Goal: Task Accomplishment & Management: Manage account settings

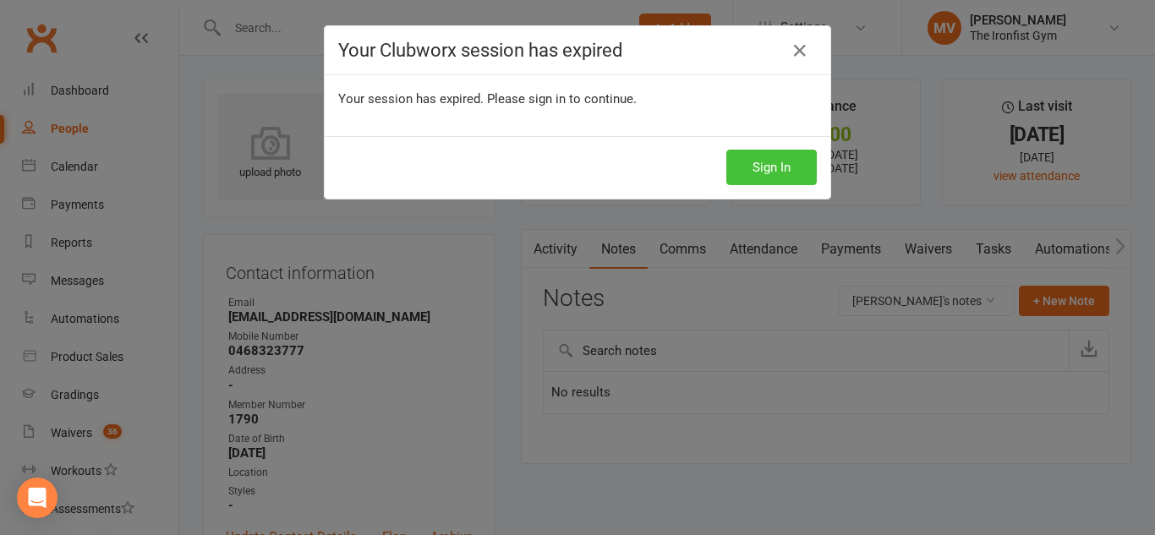
click at [746, 164] on button "Sign In" at bounding box center [771, 168] width 90 height 36
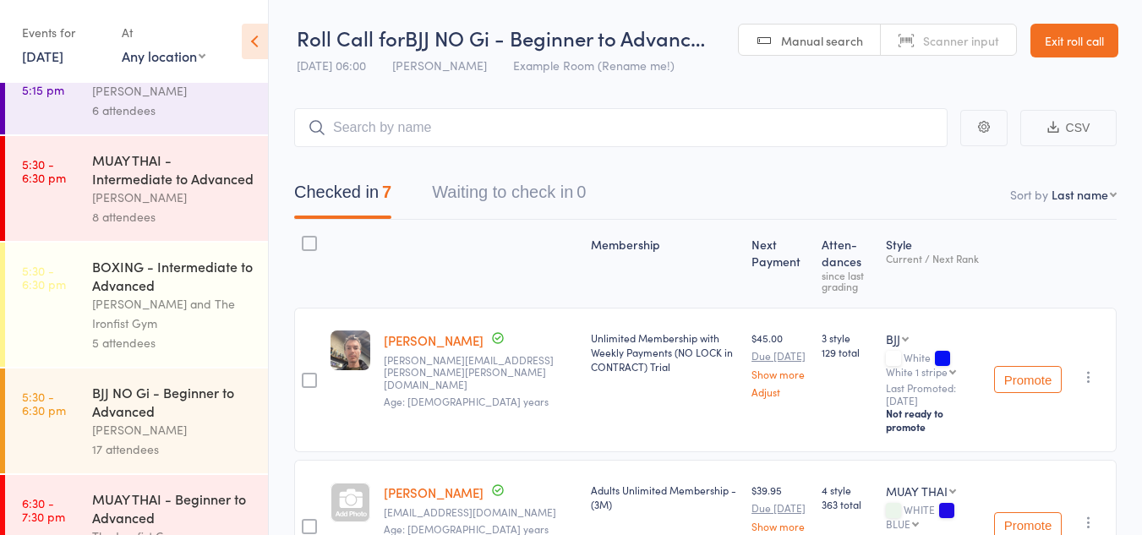
scroll to position [1014, 0]
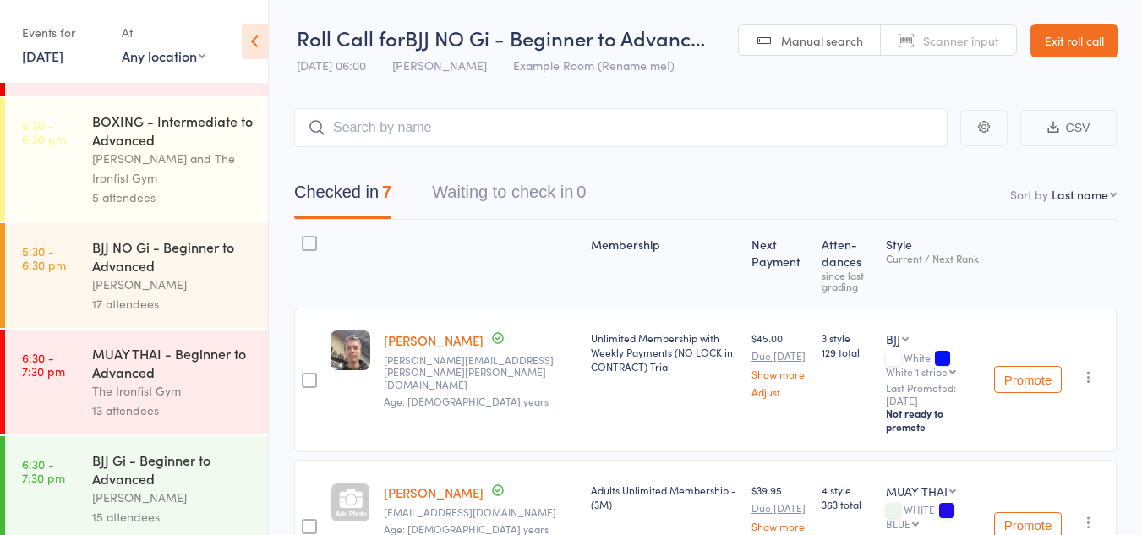
click at [235, 265] on div "BJJ NO Gi - Beginner to Advanced" at bounding box center [172, 256] width 161 height 37
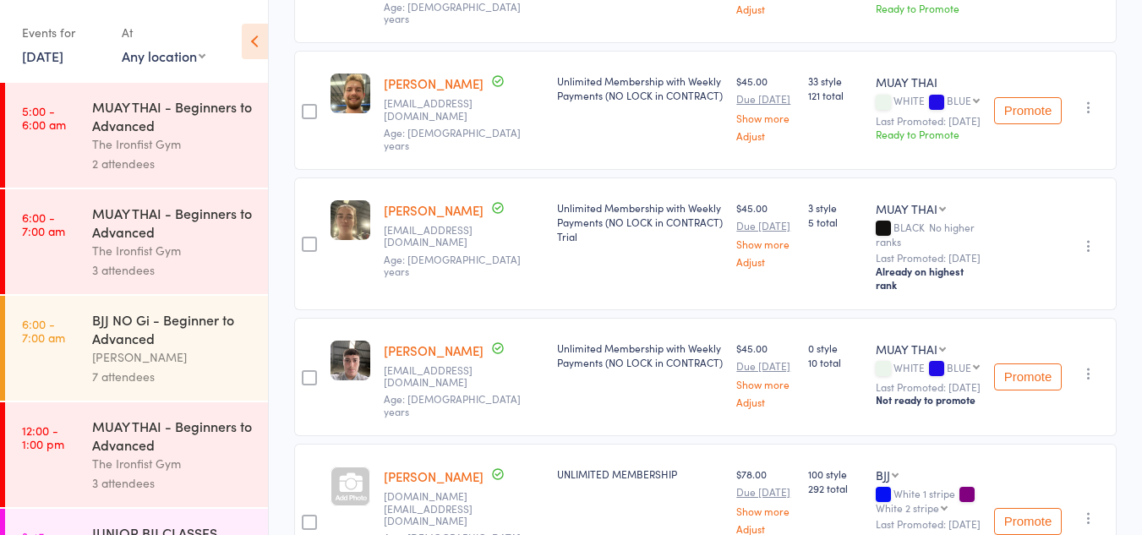
scroll to position [761, 0]
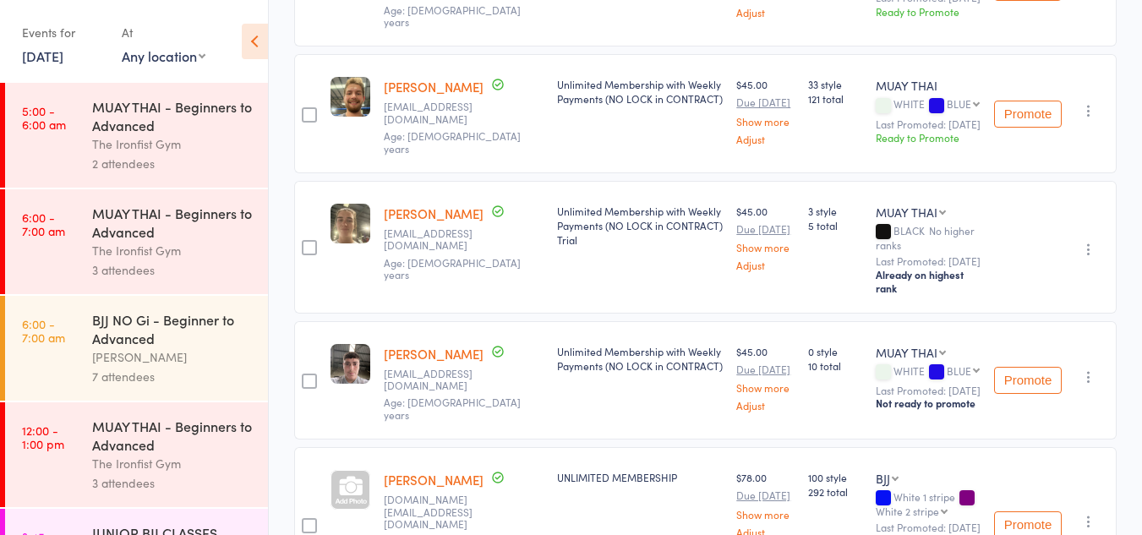
click at [1086, 241] on icon "button" at bounding box center [1088, 249] width 17 height 17
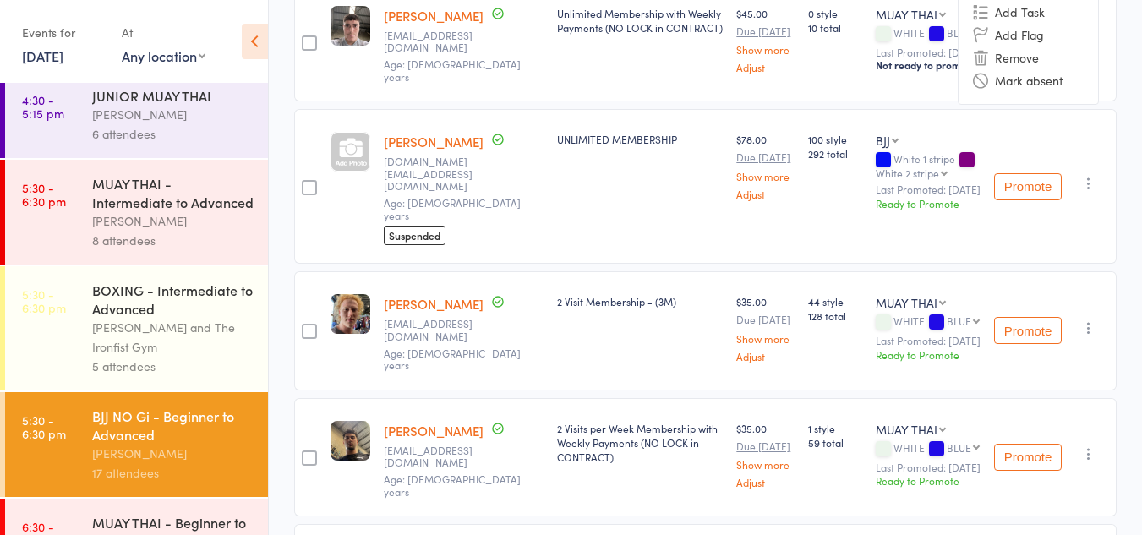
scroll to position [930, 0]
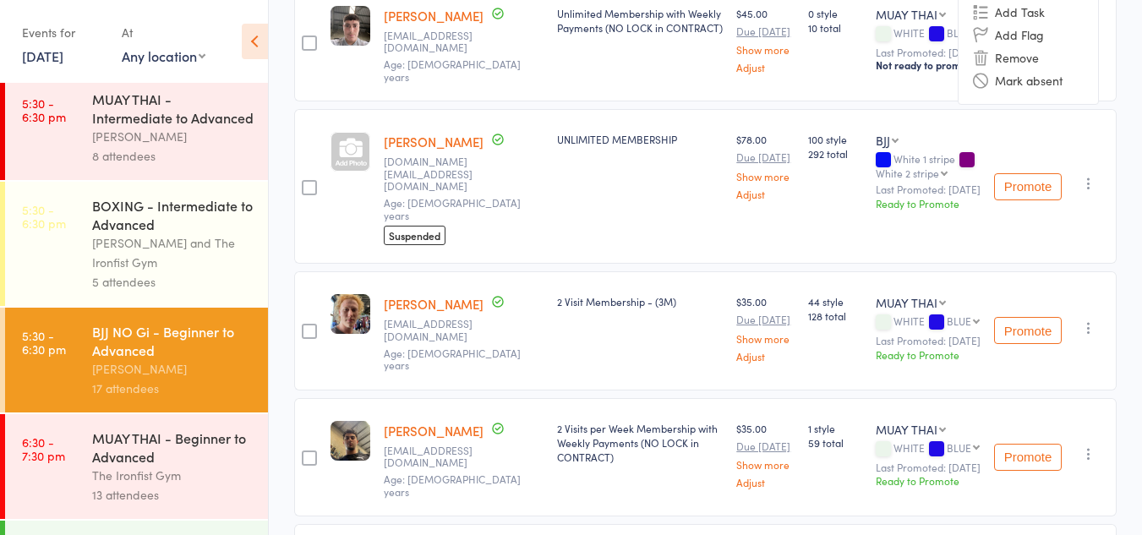
click at [215, 124] on div "MUAY THAI - Intermediate to Advanced" at bounding box center [172, 108] width 161 height 37
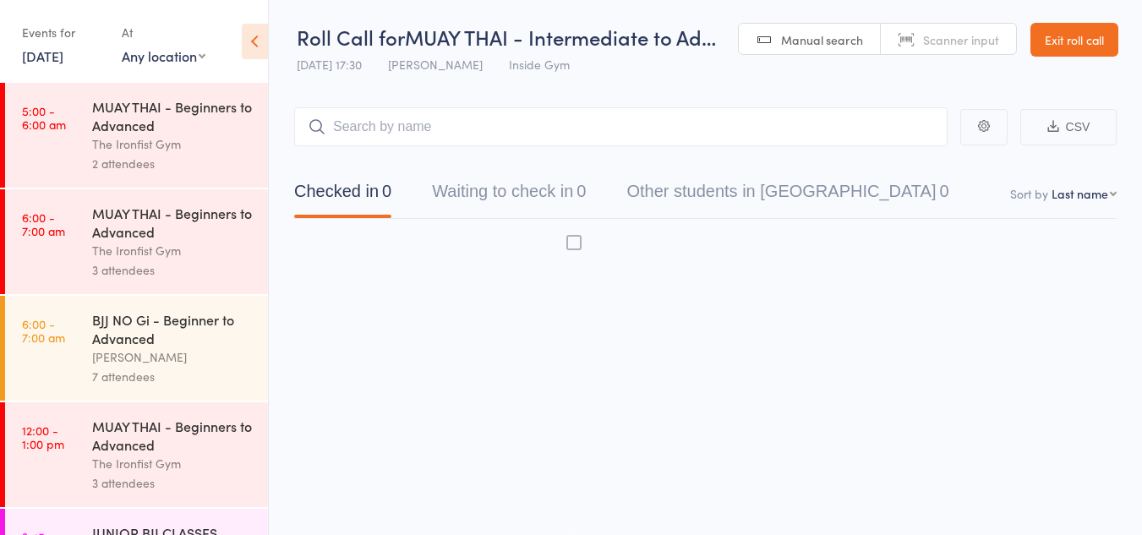
scroll to position [1, 0]
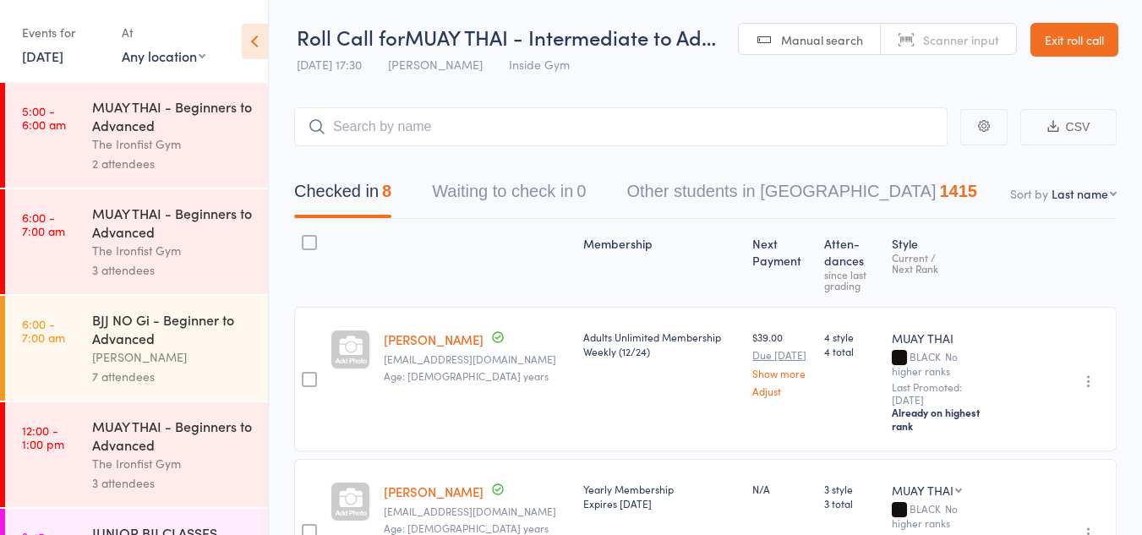
click at [609, 128] on input "search" at bounding box center [620, 126] width 653 height 39
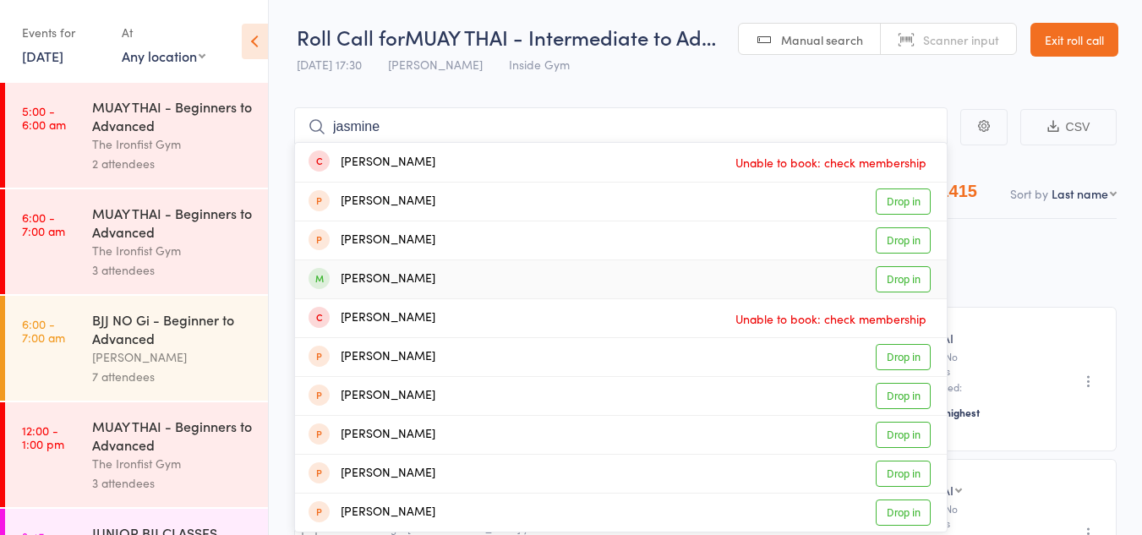
type input "jasmine"
click at [906, 273] on link "Drop in" at bounding box center [903, 279] width 55 height 26
click at [906, 273] on div "Style Current / Next Rank" at bounding box center [936, 263] width 102 height 73
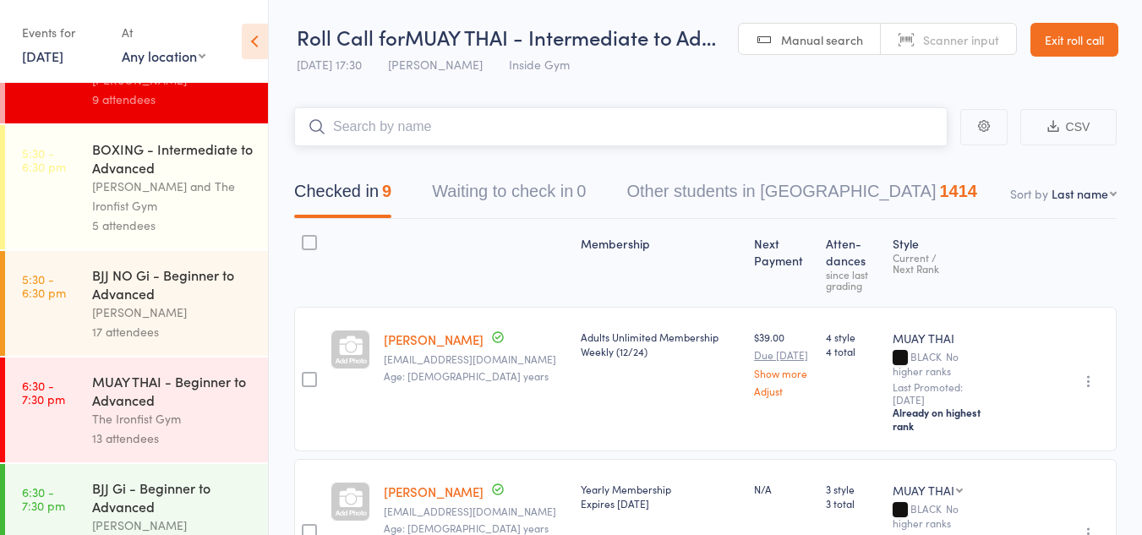
scroll to position [1014, 0]
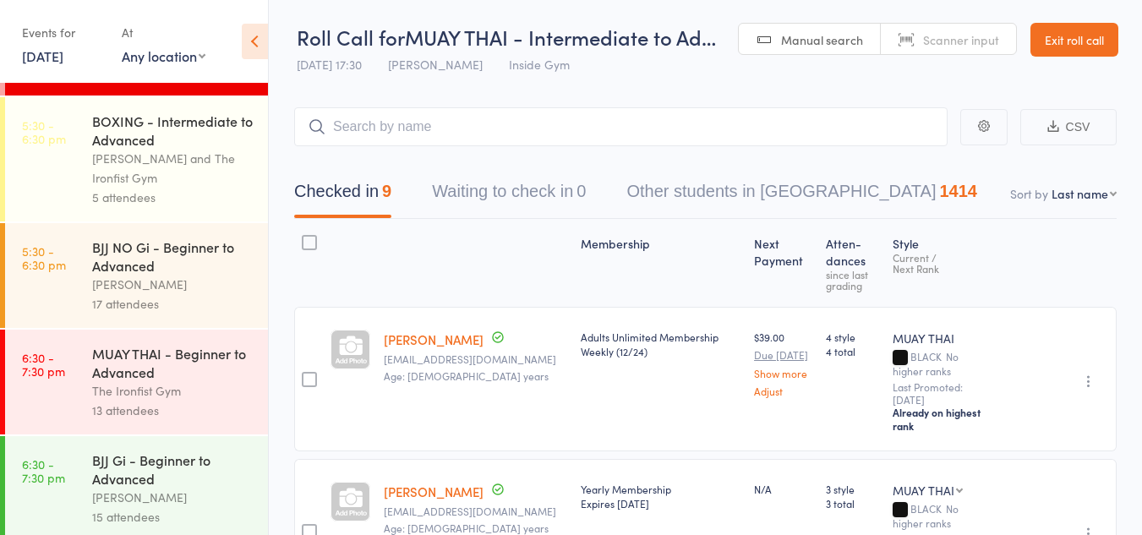
click at [161, 275] on div "BJJ NO Gi - Beginner to Advanced" at bounding box center [172, 256] width 161 height 37
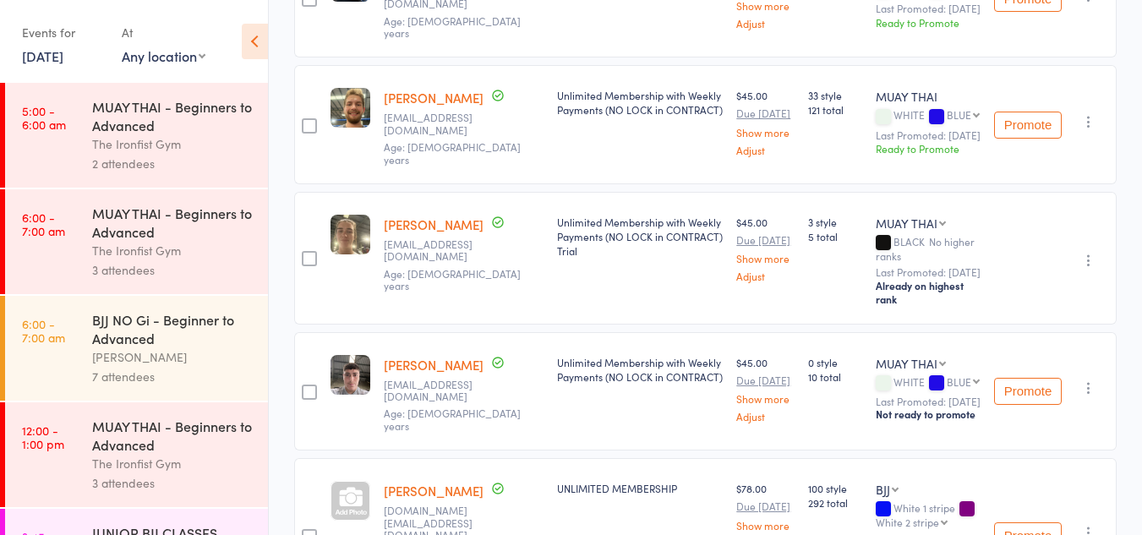
scroll to position [762, 0]
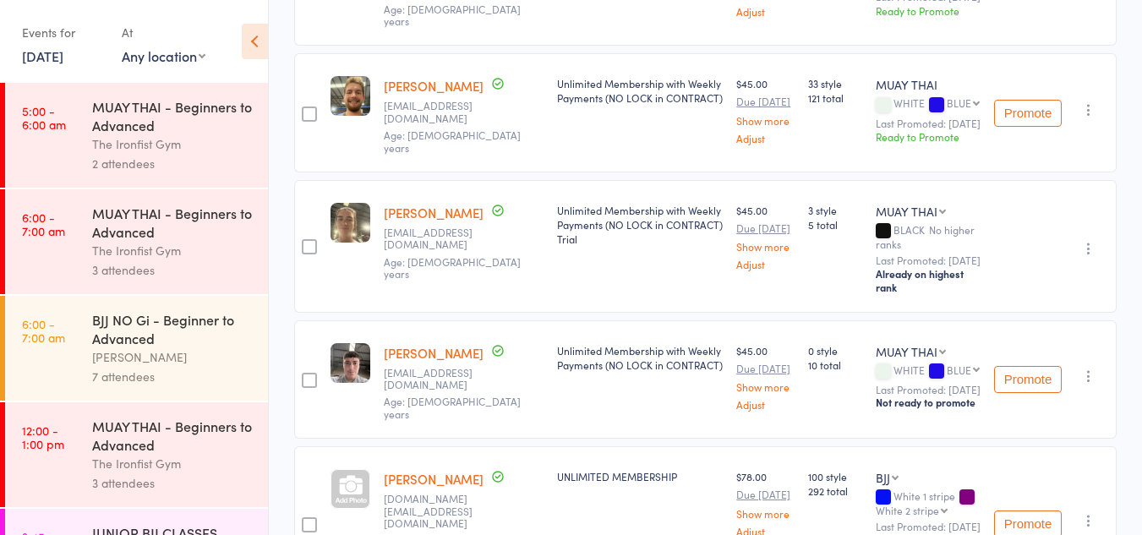
click at [1085, 240] on icon "button" at bounding box center [1088, 248] width 17 height 17
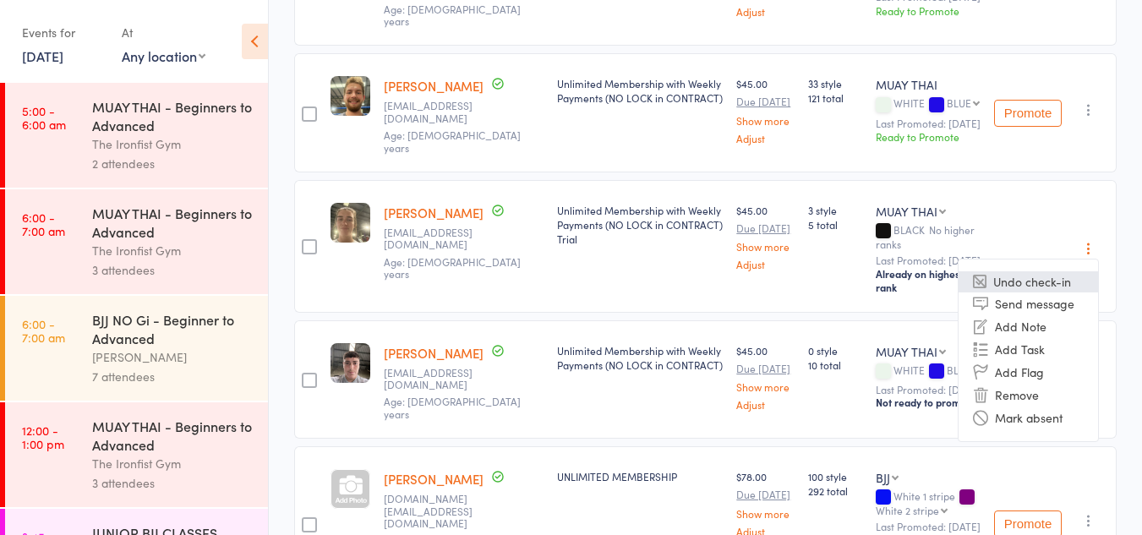
click at [1071, 271] on li "Undo check-in" at bounding box center [1028, 281] width 139 height 21
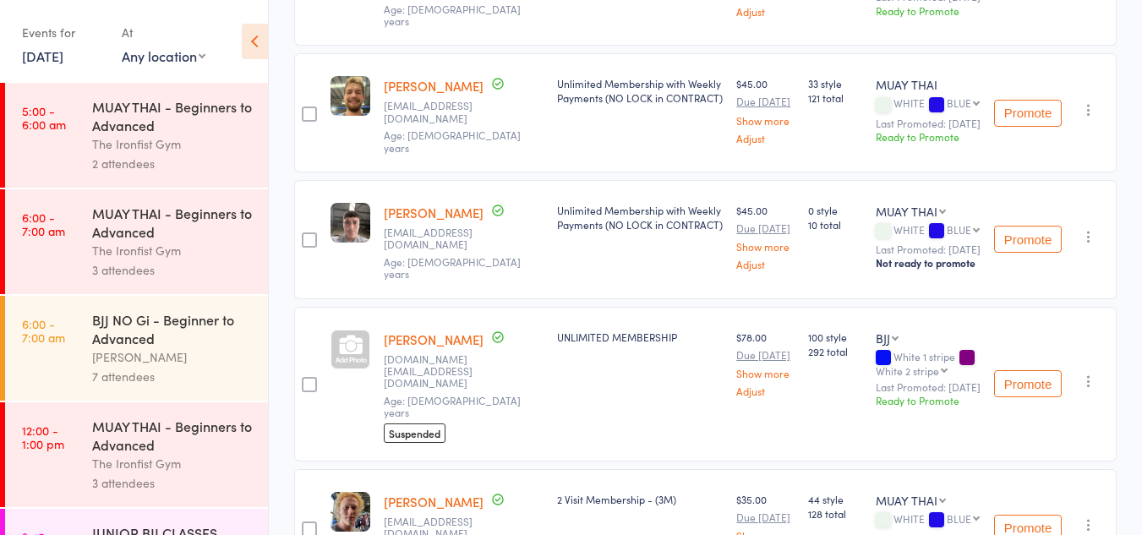
click at [939, 203] on select "BJJ MUAY THAI" at bounding box center [911, 211] width 70 height 17
select select "0"
click at [876, 203] on select "BJJ MUAY THAI" at bounding box center [911, 211] width 70 height 17
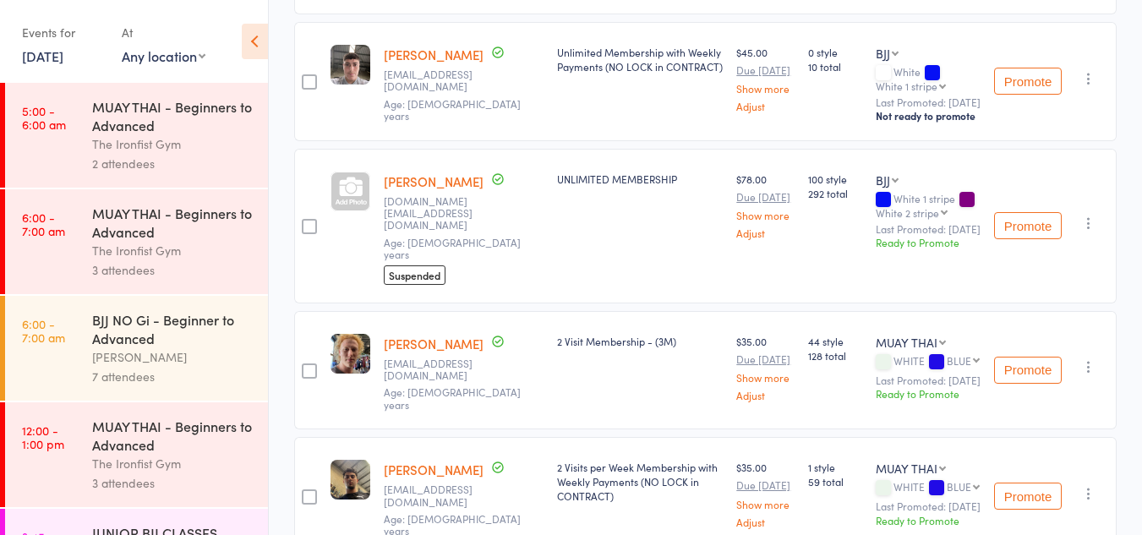
scroll to position [931, 0]
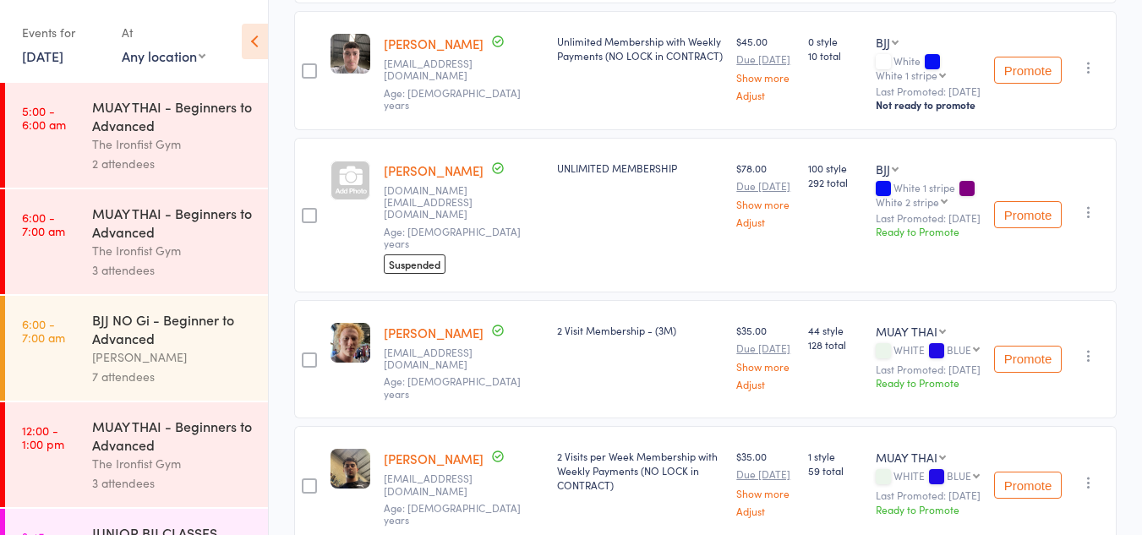
click at [427, 164] on link "Scott Mackenzie" at bounding box center [434, 170] width 100 height 18
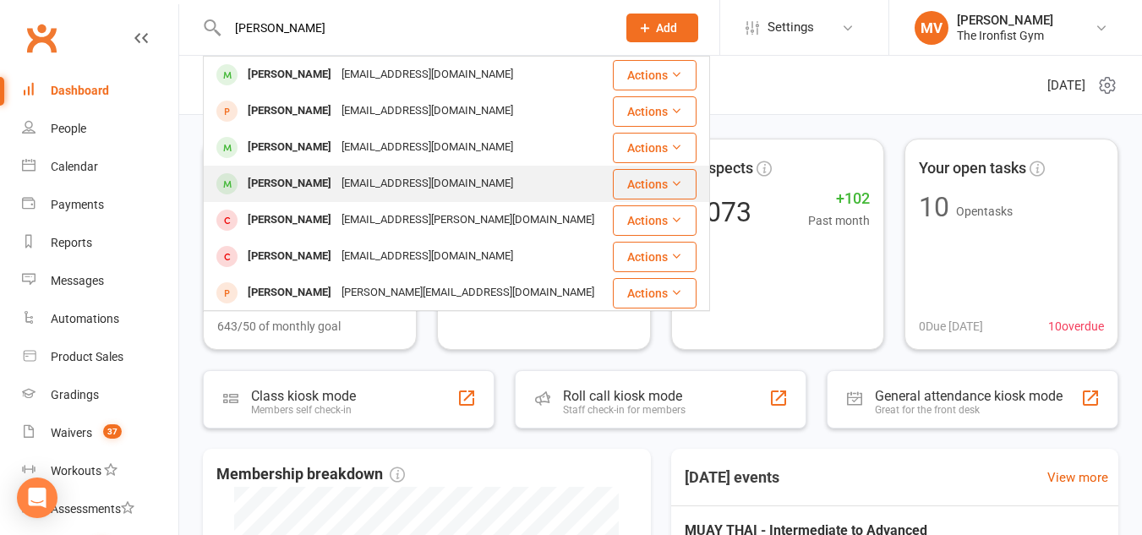
type input "geyer"
click at [264, 178] on div "Garyn Geyer" at bounding box center [290, 184] width 94 height 25
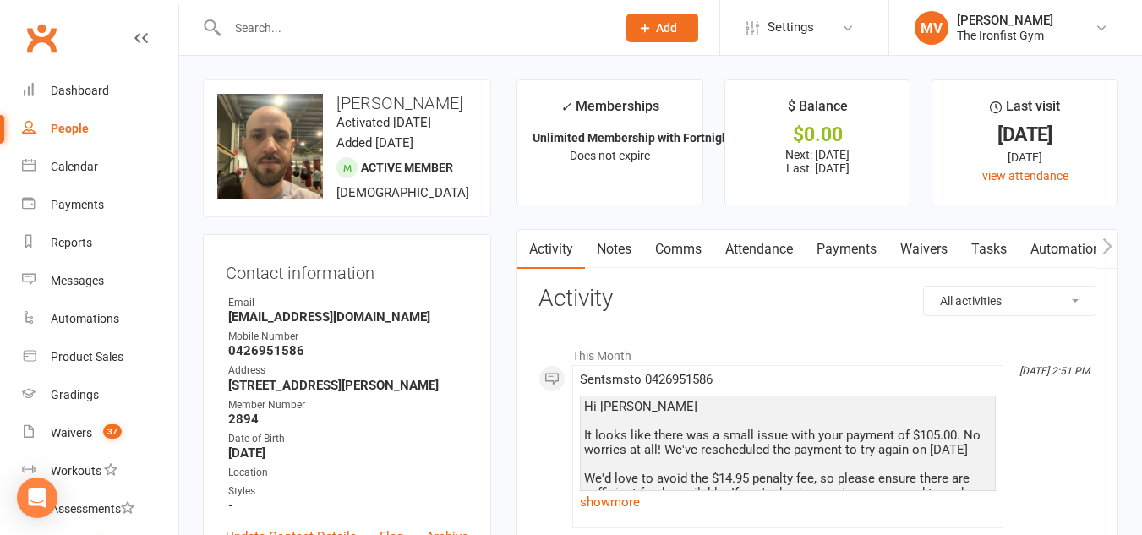
click at [848, 238] on link "Payments" at bounding box center [847, 249] width 84 height 39
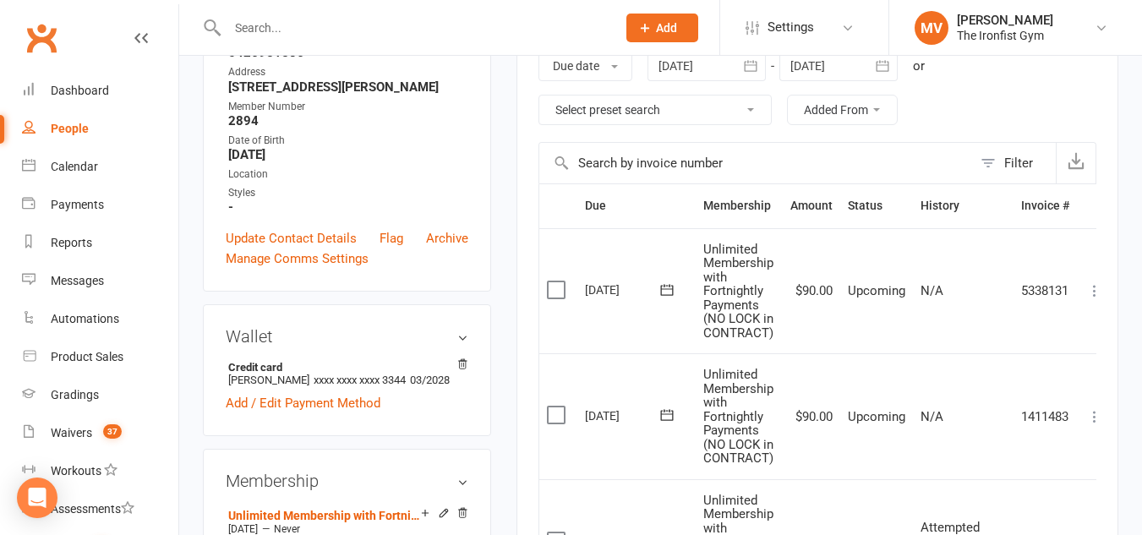
scroll to position [507, 0]
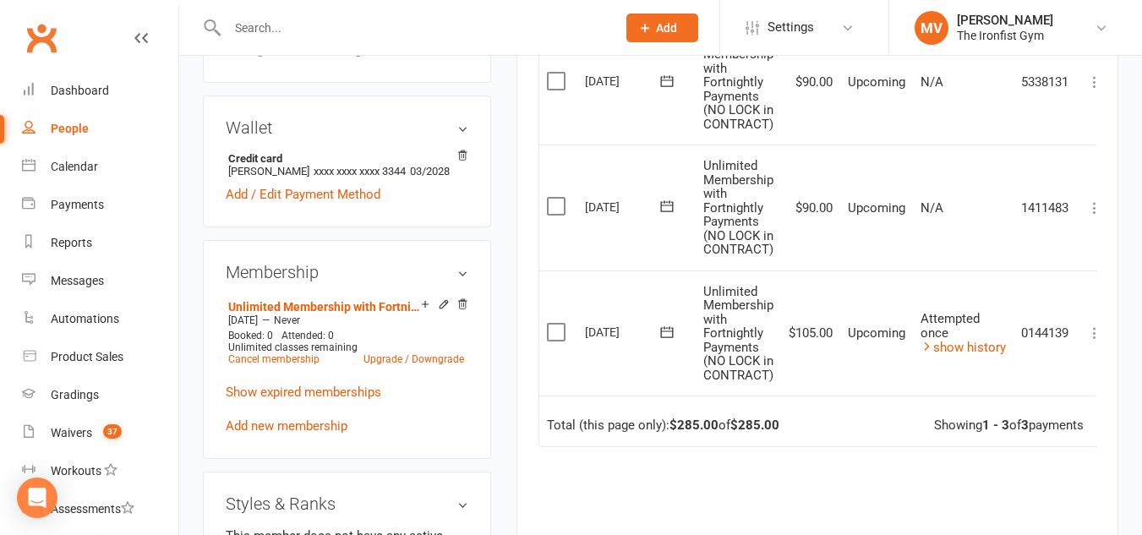
click at [1096, 330] on icon at bounding box center [1094, 333] width 17 height 17
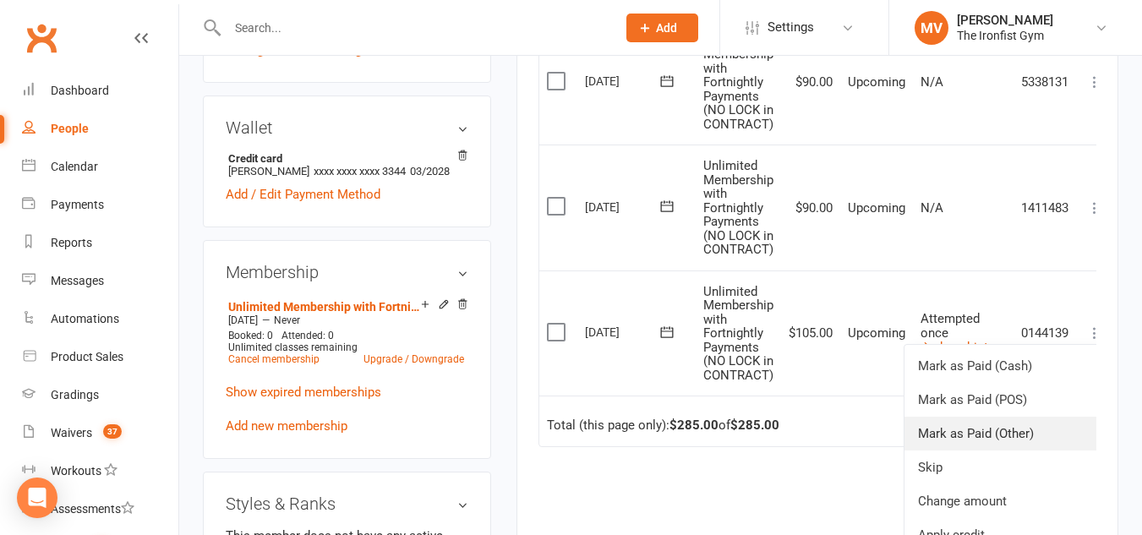
scroll to position [27, 0]
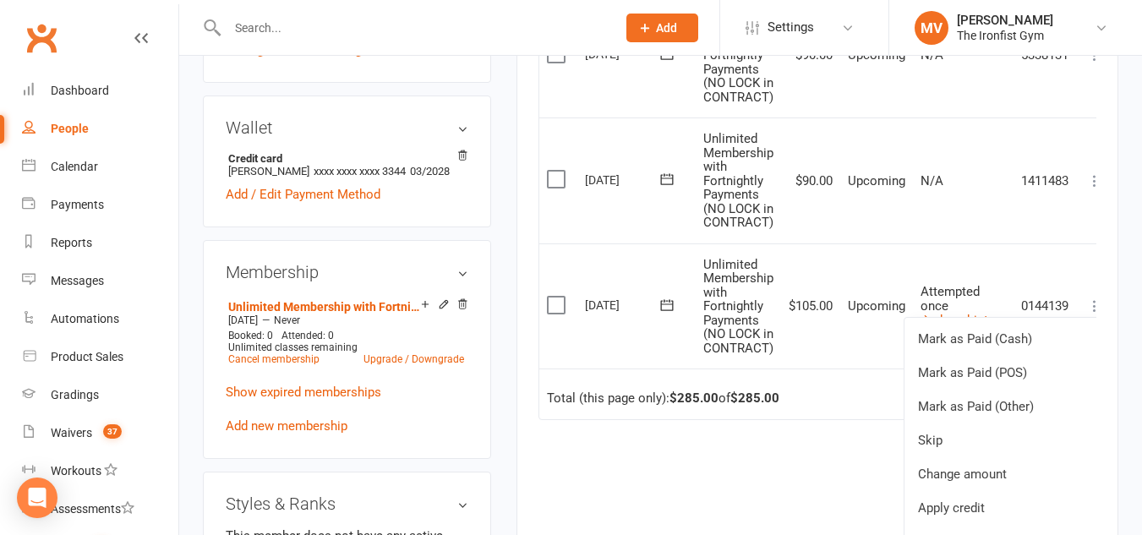
click at [668, 302] on icon at bounding box center [667, 305] width 17 height 17
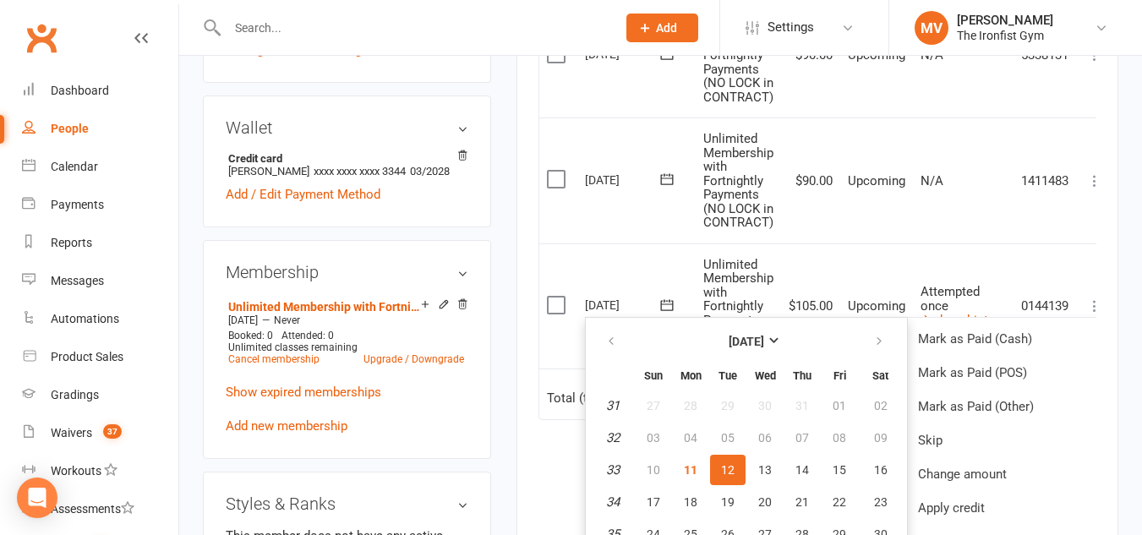
click at [849, 260] on td "Upcoming" at bounding box center [876, 306] width 73 height 126
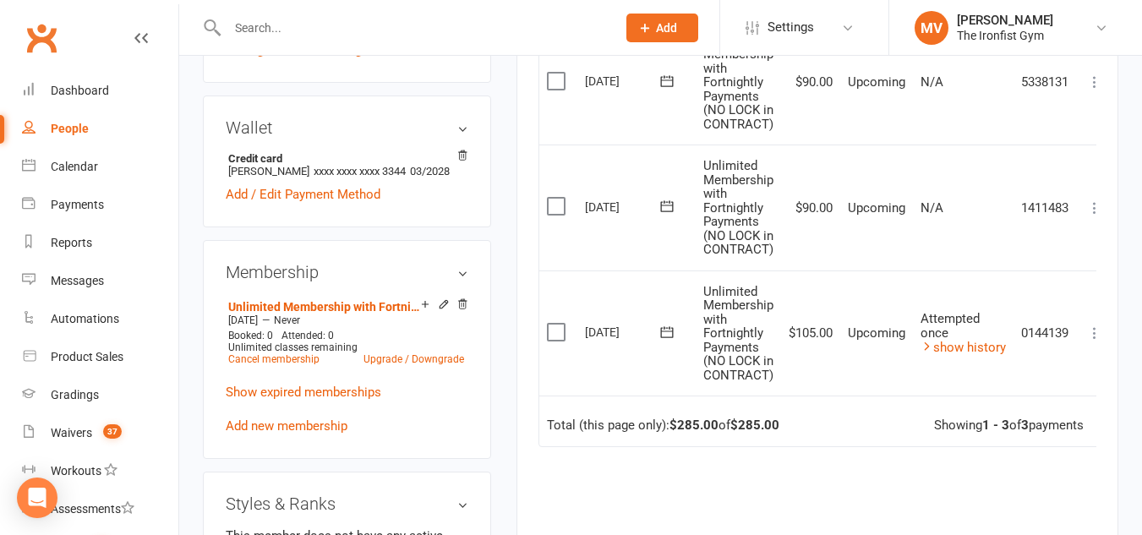
scroll to position [0, 0]
click at [946, 341] on link "show history" at bounding box center [963, 347] width 85 height 15
drag, startPoint x: 946, startPoint y: 341, endPoint x: 949, endPoint y: 354, distance: 13.9
click at [948, 345] on link "show history" at bounding box center [963, 347] width 85 height 15
click at [968, 347] on link "show history" at bounding box center [963, 347] width 85 height 15
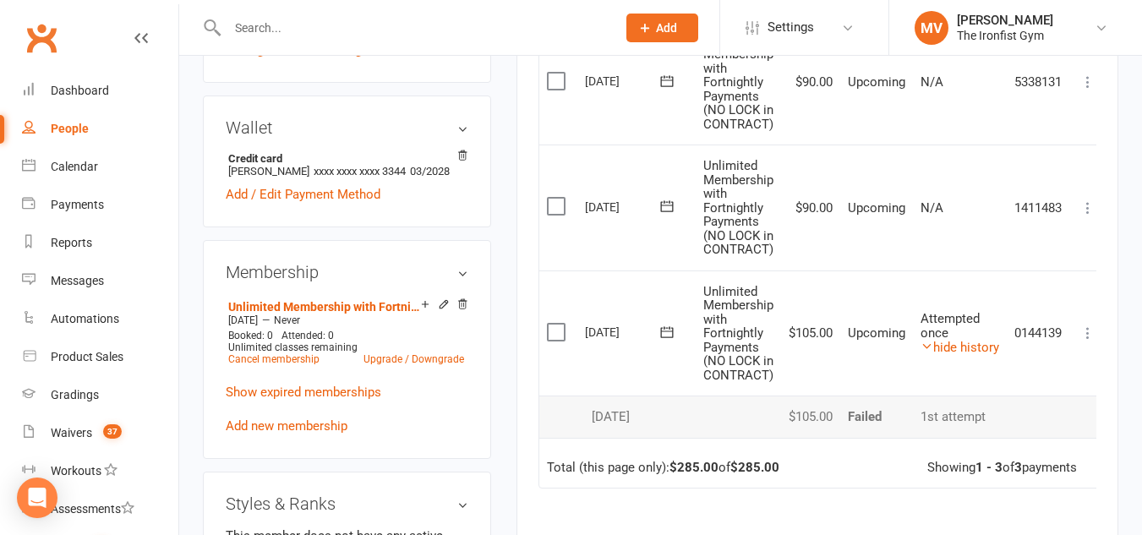
click at [667, 331] on icon at bounding box center [667, 332] width 17 height 17
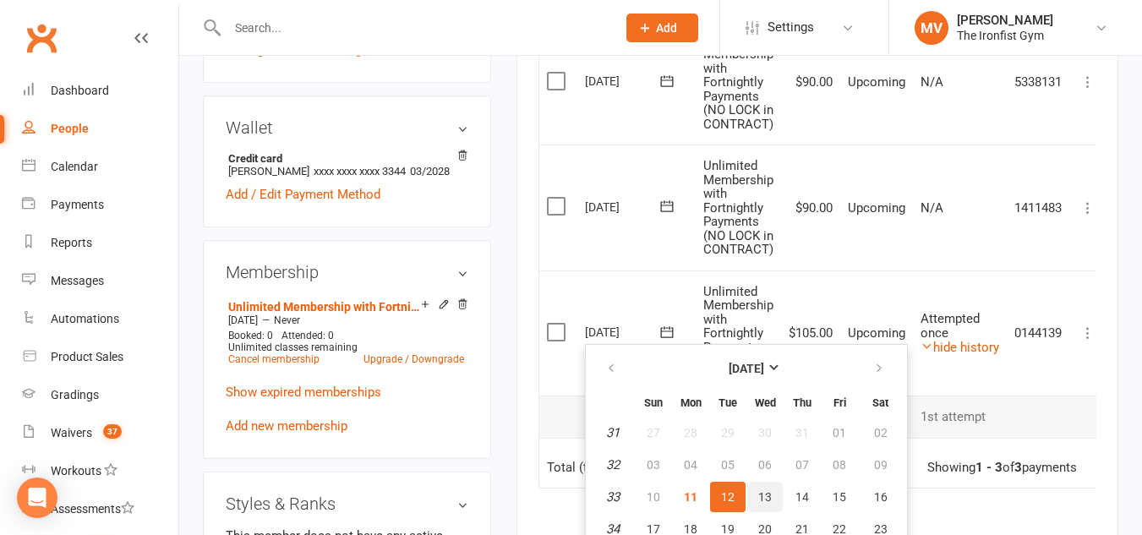
drag, startPoint x: 764, startPoint y: 489, endPoint x: 637, endPoint y: 107, distance: 401.8
click at [761, 489] on button "13" at bounding box center [765, 497] width 36 height 30
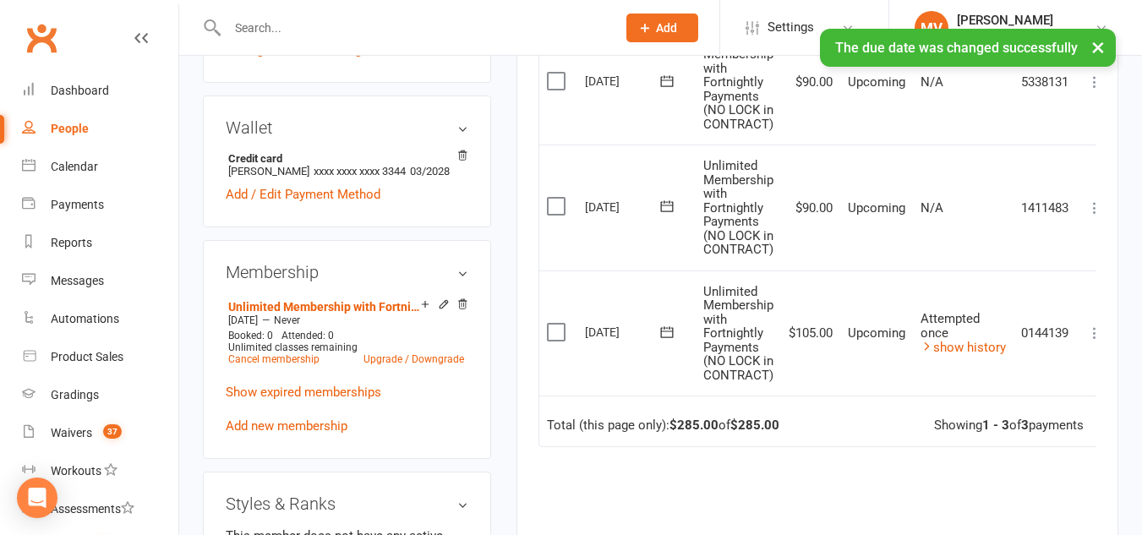
click at [667, 326] on icon at bounding box center [667, 332] width 17 height 17
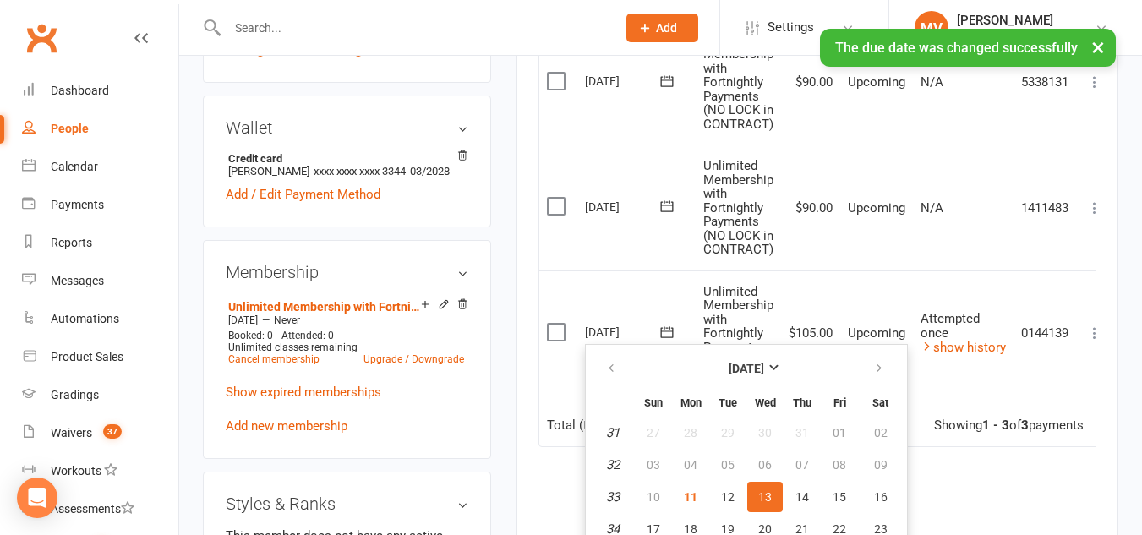
click at [1100, 348] on div "Activity Notes Comms Attendance Payments Waivers Tasks Automations Gradings / P…" at bounding box center [818, 206] width 602 height 969
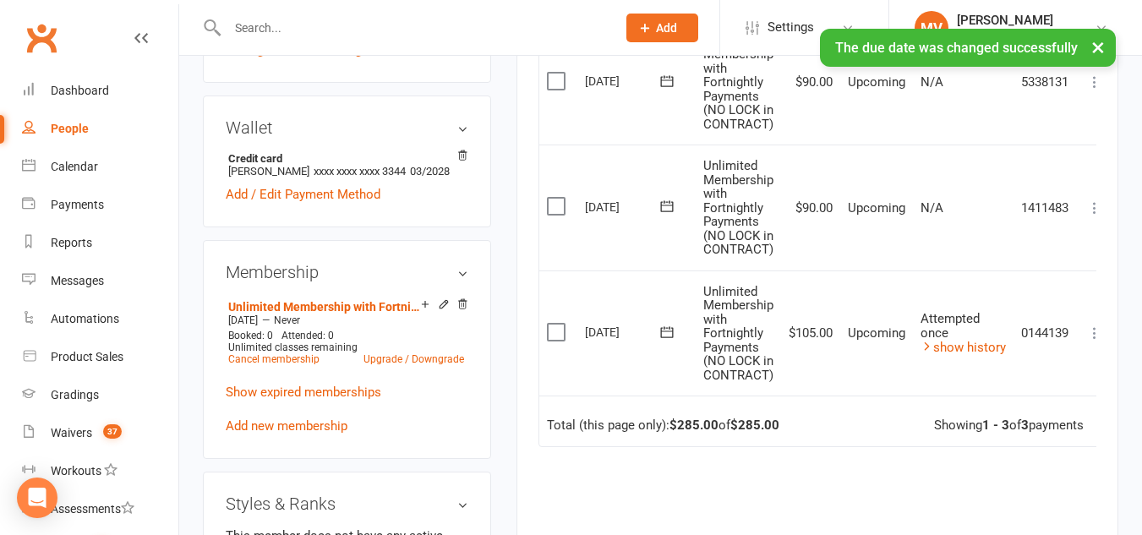
click at [1096, 332] on div "Activity Notes Comms Attendance Payments Waivers Tasks Automations Gradings / P…" at bounding box center [818, 206] width 602 height 969
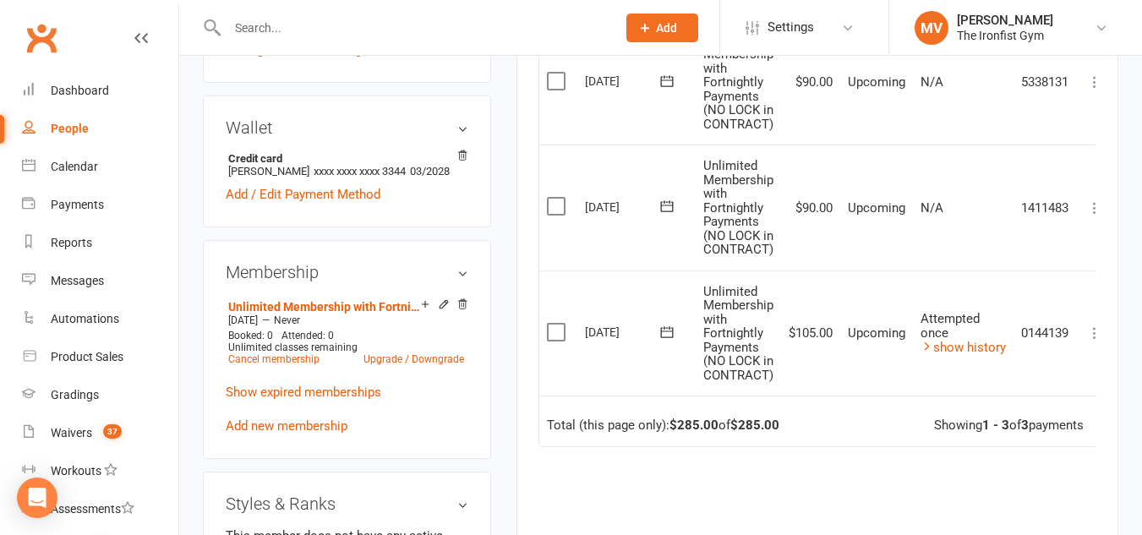
click at [1094, 336] on icon at bounding box center [1094, 333] width 17 height 17
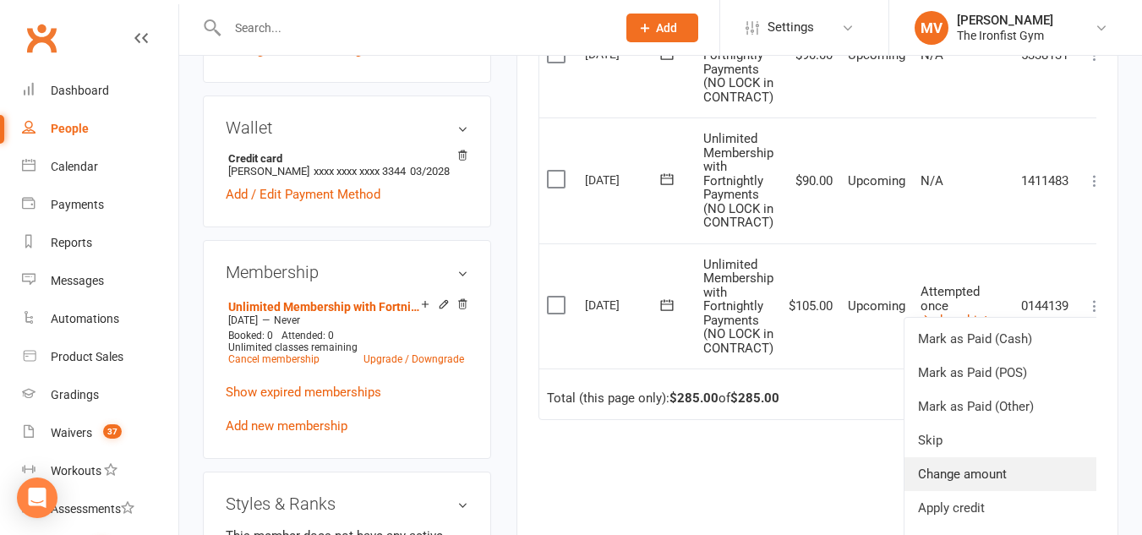
scroll to position [592, 0]
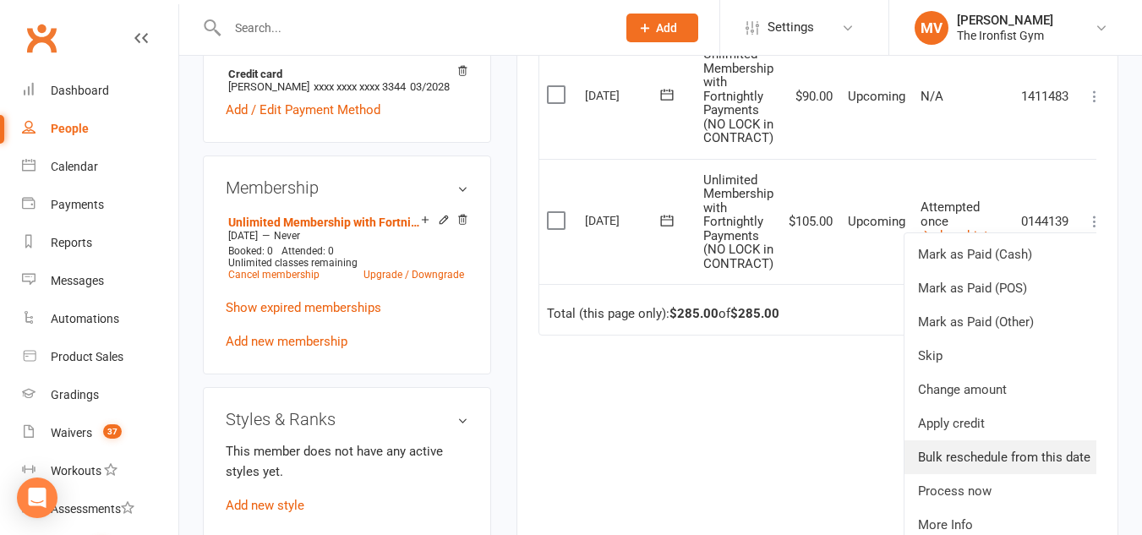
click at [1025, 458] on link "Bulk reschedule from this date" at bounding box center [1005, 457] width 200 height 34
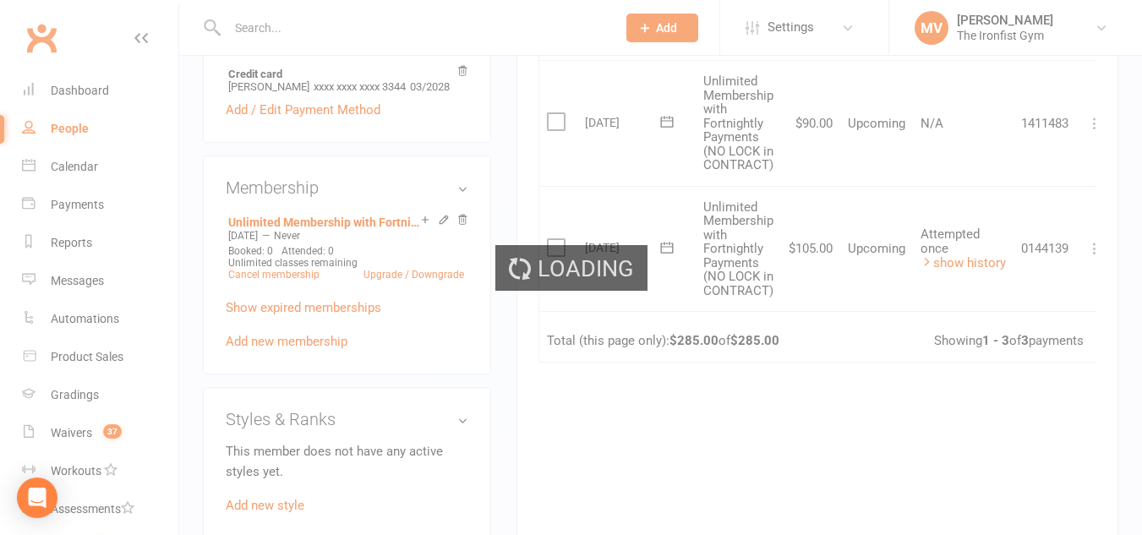
click at [1025, 458] on div "Loading" at bounding box center [571, 267] width 1142 height 535
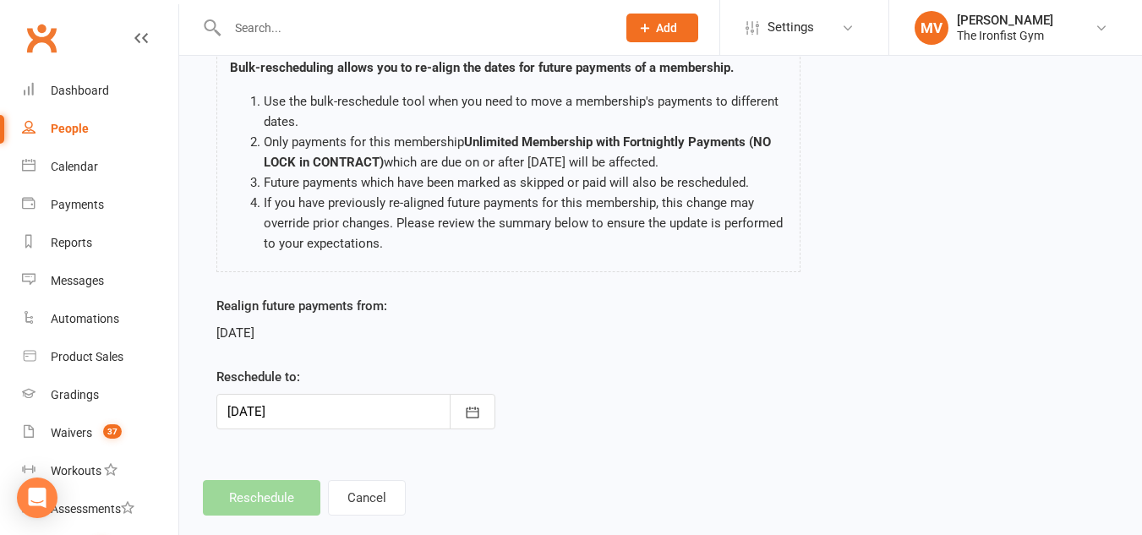
scroll to position [173, 0]
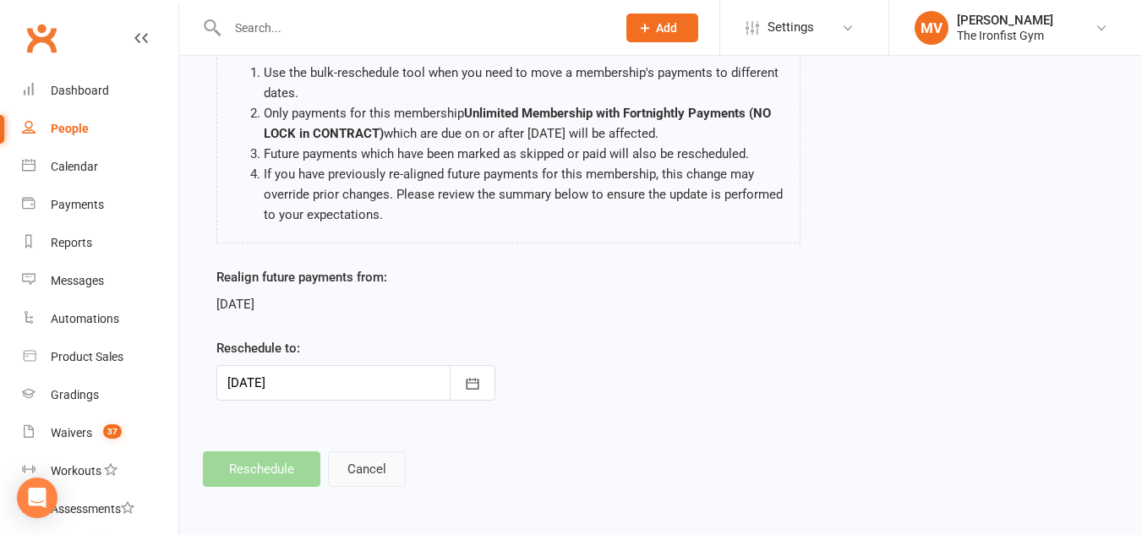
click at [355, 470] on button "Cancel" at bounding box center [367, 469] width 78 height 36
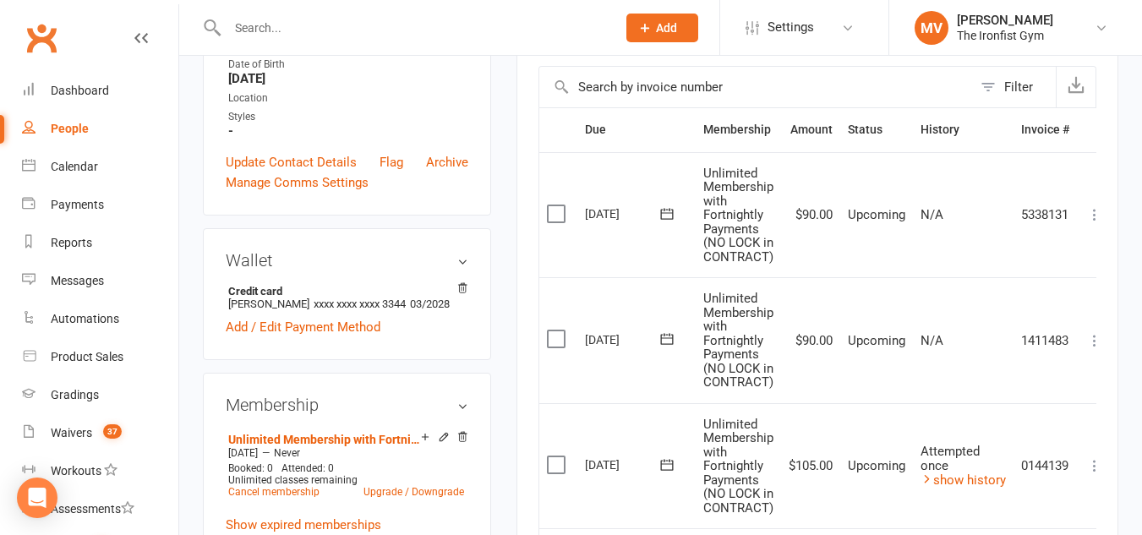
scroll to position [507, 0]
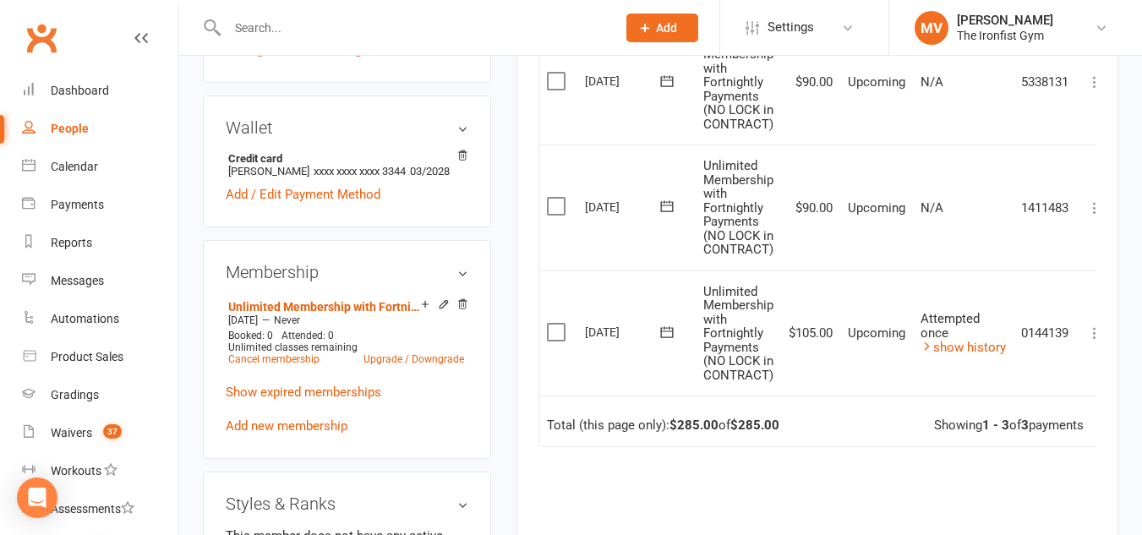
click at [1094, 208] on icon at bounding box center [1094, 208] width 17 height 17
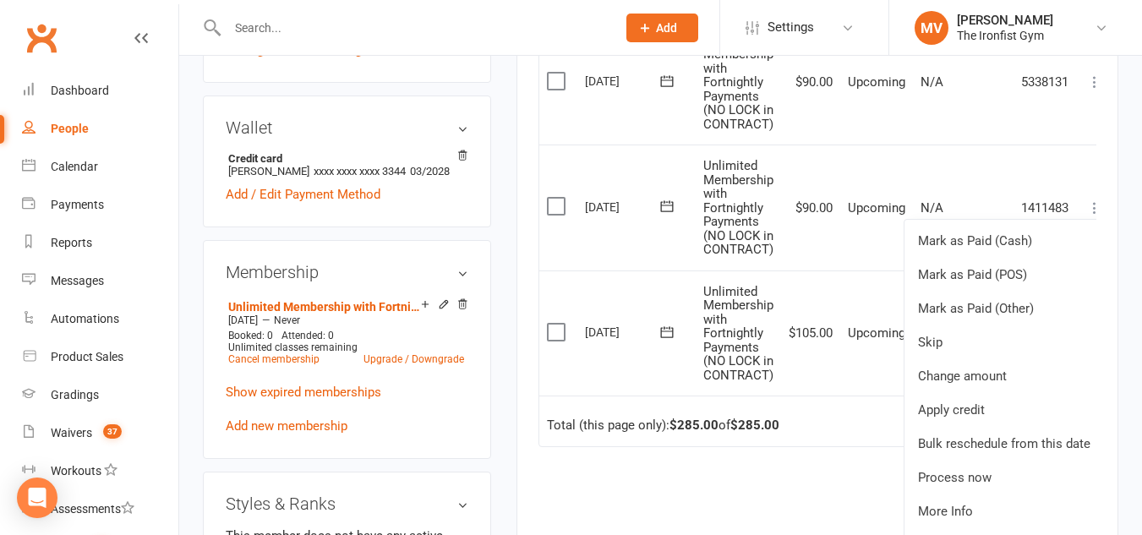
click at [1096, 208] on div "Activity Notes Comms Attendance Payments Waivers Tasks Automations Gradings / P…" at bounding box center [818, 206] width 602 height 969
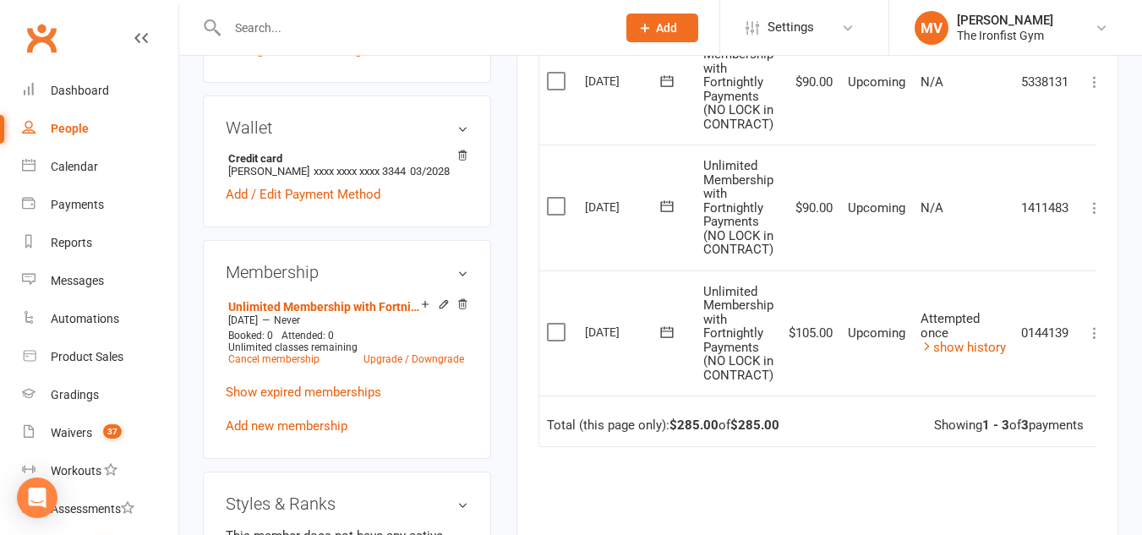
click at [1096, 205] on div "Activity Notes Comms Attendance Payments Waivers Tasks Automations Gradings / P…" at bounding box center [818, 206] width 602 height 969
click at [1094, 207] on icon at bounding box center [1094, 208] width 17 height 17
click at [1098, 210] on div "Activity Notes Comms Attendance Payments Waivers Tasks Automations Gradings / P…" at bounding box center [818, 206] width 602 height 969
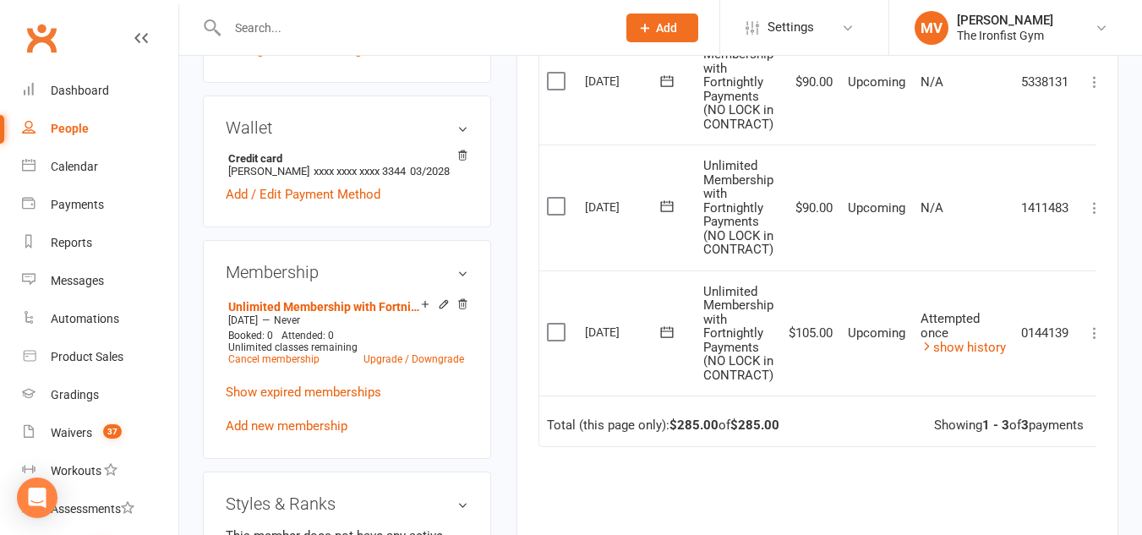
click at [1096, 203] on icon at bounding box center [1094, 208] width 17 height 17
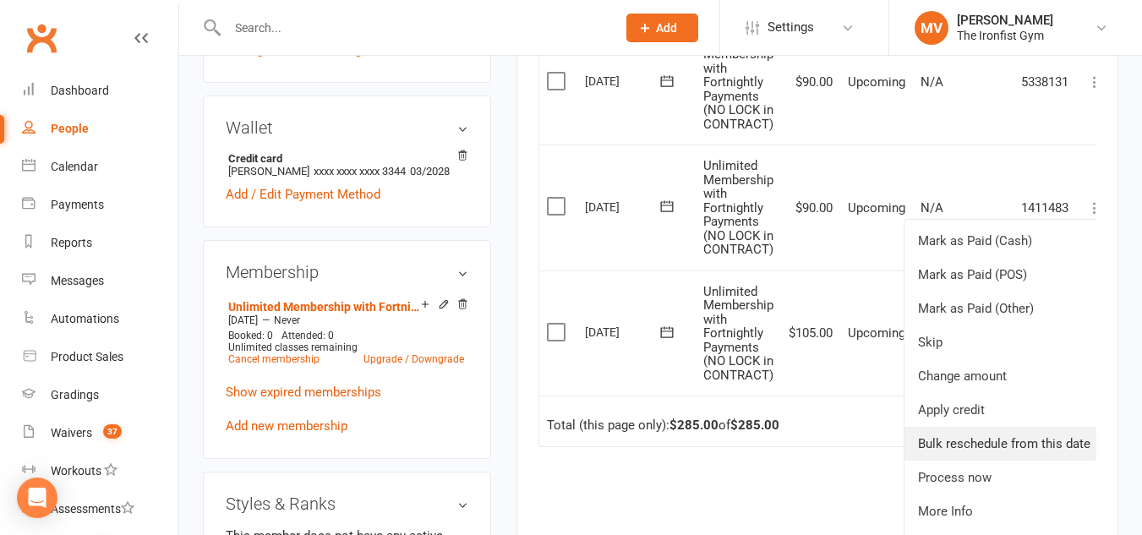
click at [999, 443] on link "Bulk reschedule from this date" at bounding box center [1005, 444] width 200 height 34
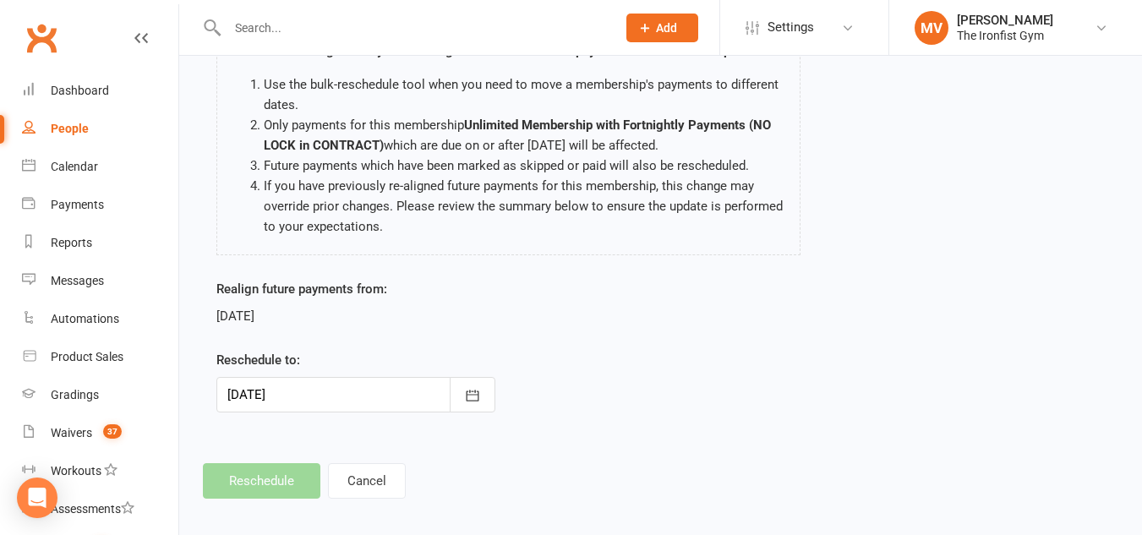
scroll to position [169, 0]
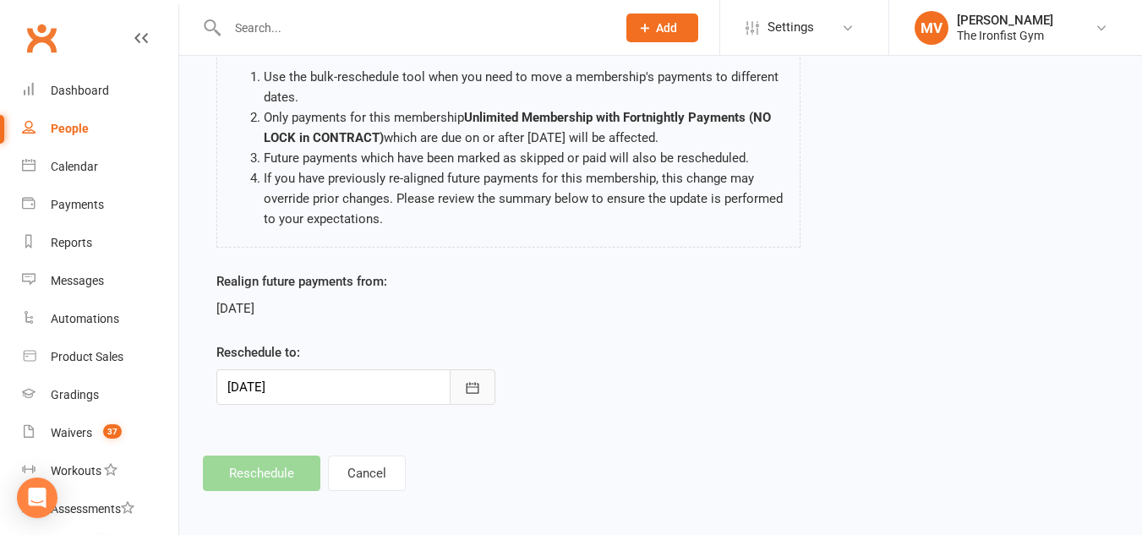
click at [480, 398] on button "button" at bounding box center [473, 387] width 46 height 36
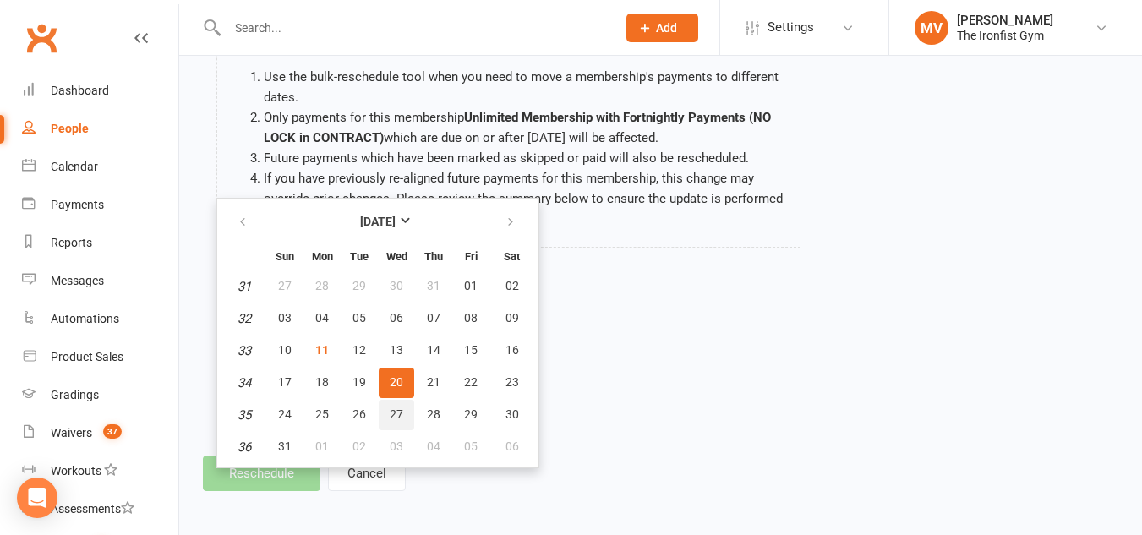
click at [400, 415] on span "27" at bounding box center [397, 414] width 14 height 14
type input "27 Aug 2025"
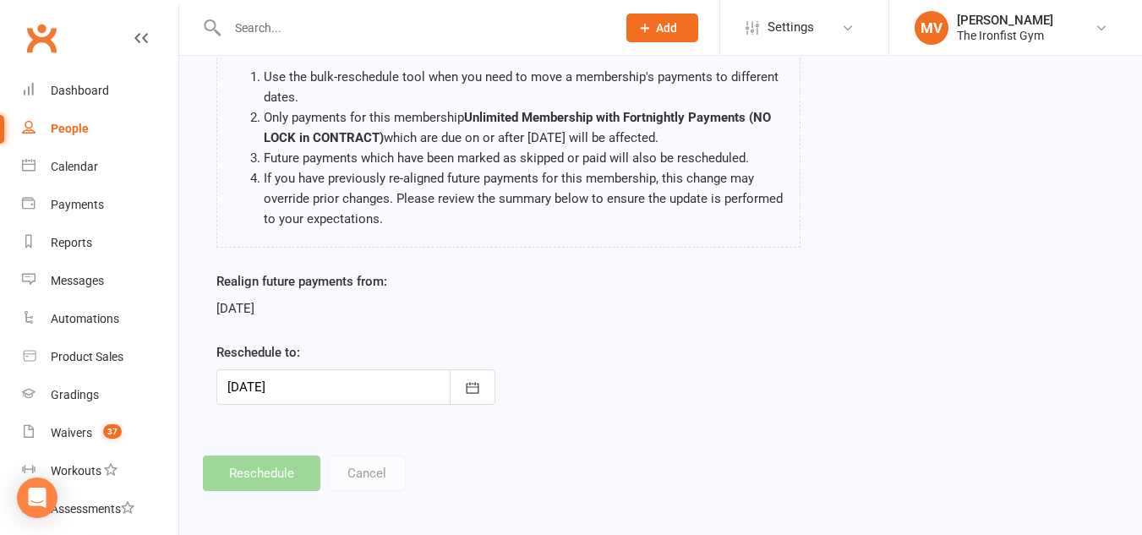
click at [466, 428] on div "Bulk-rescheduling allows you to re-align the dates for future payments of a mem…" at bounding box center [660, 209] width 888 height 439
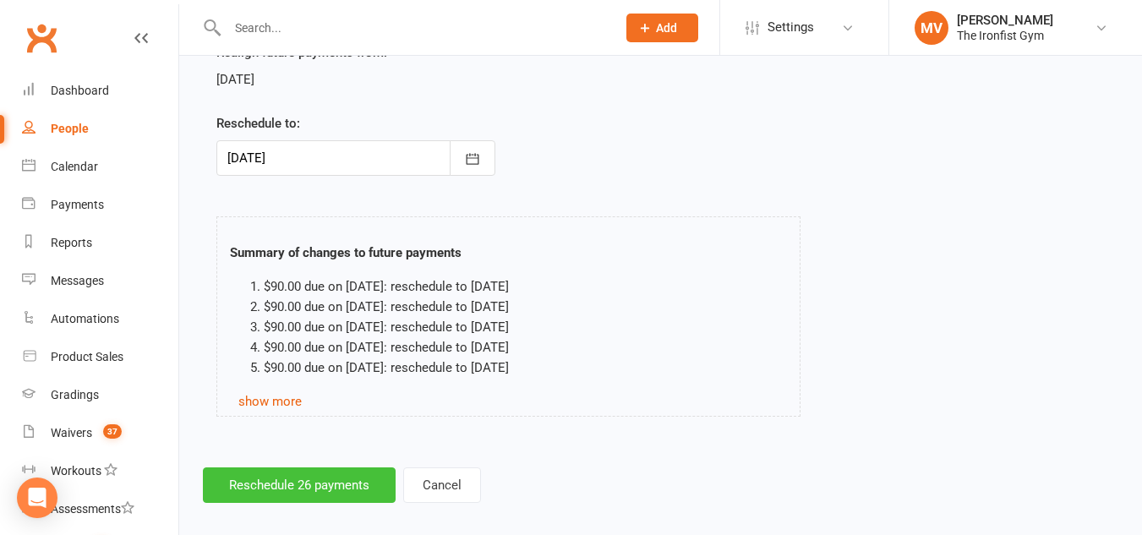
scroll to position [414, 0]
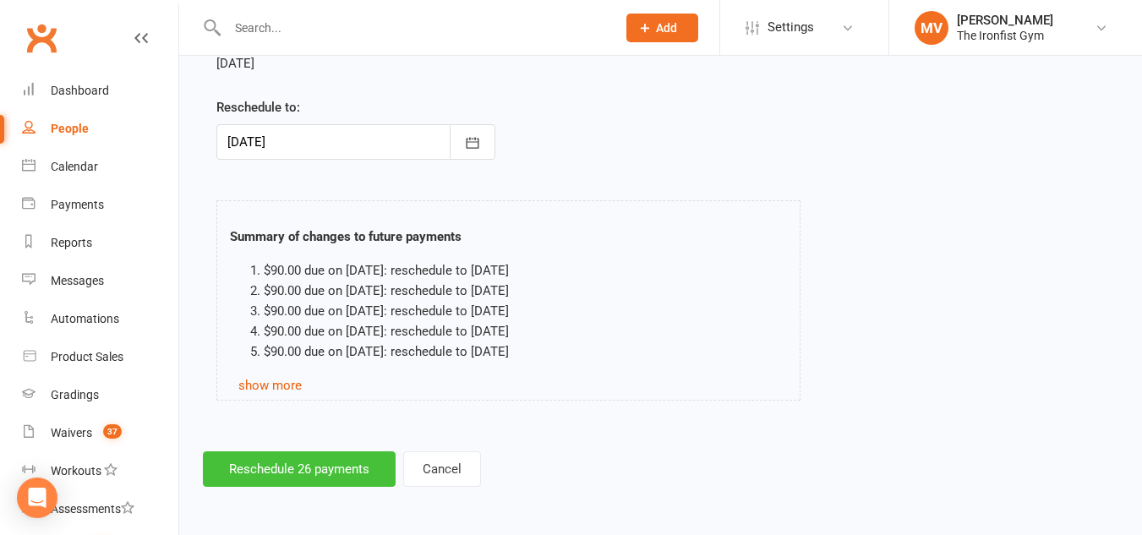
click at [347, 469] on button "Reschedule 26 payments" at bounding box center [299, 469] width 193 height 36
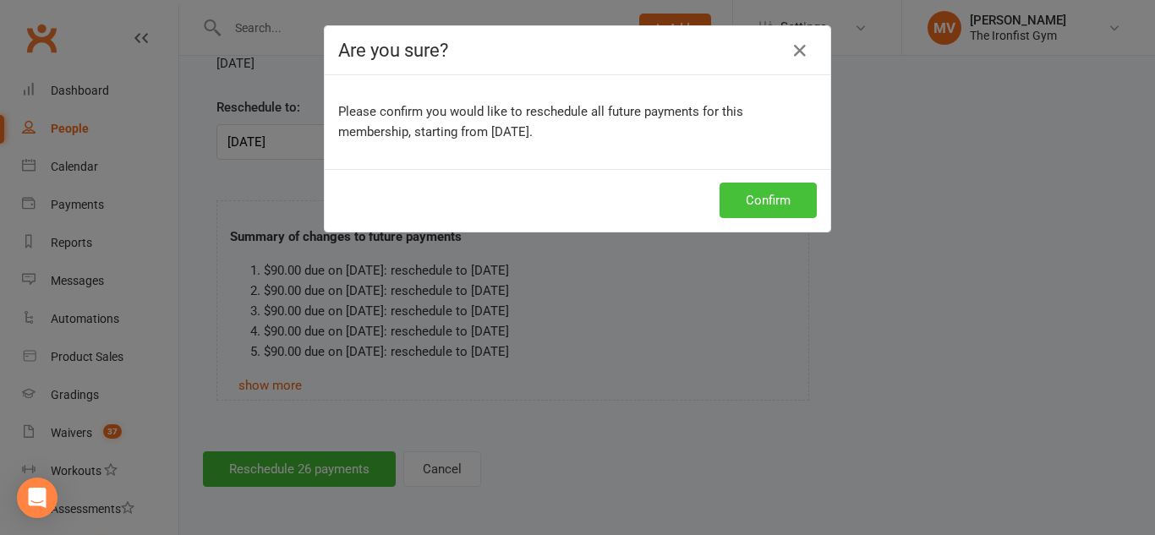
click at [778, 200] on button "Confirm" at bounding box center [767, 201] width 97 height 36
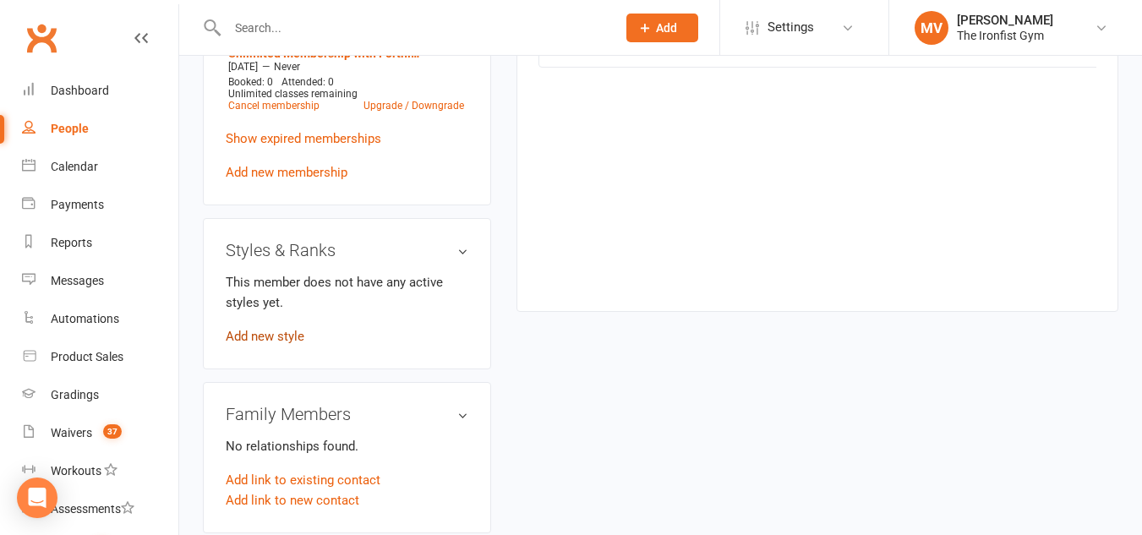
click at [276, 344] on link "Add new style" at bounding box center [265, 336] width 79 height 15
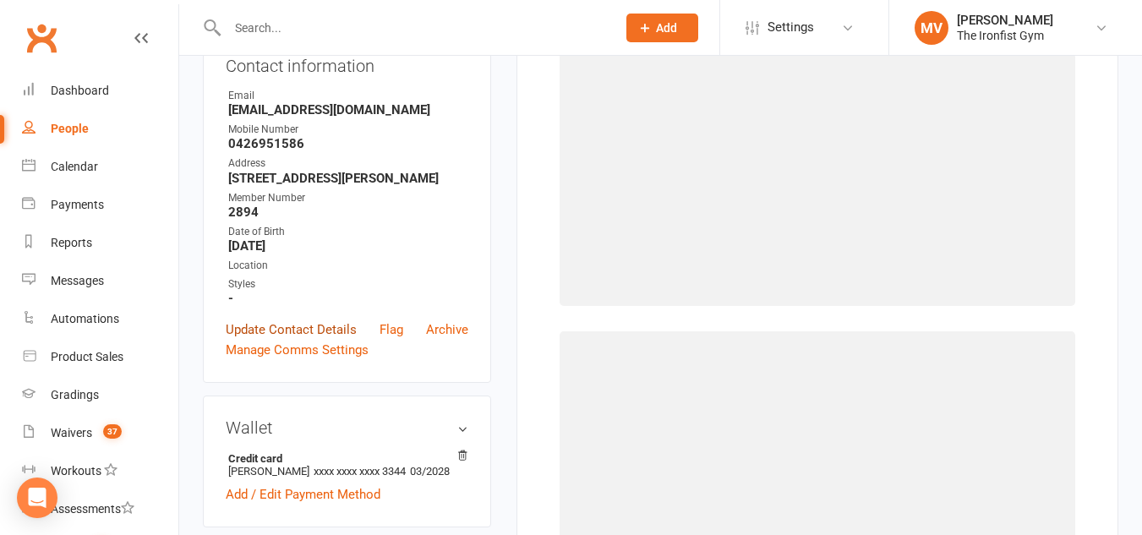
scroll to position [145, 0]
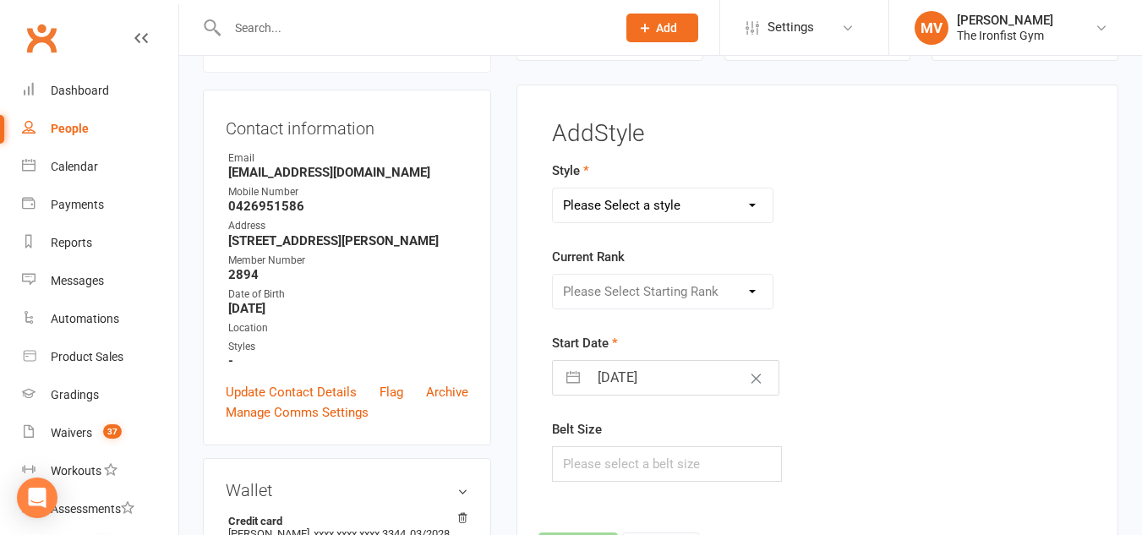
drag, startPoint x: 721, startPoint y: 211, endPoint x: 709, endPoint y: 219, distance: 14.1
click at [721, 211] on select "Please Select a style BJJ MUAY THAI" at bounding box center [663, 206] width 220 height 34
select select "2451"
click at [553, 189] on select "Please Select a style BJJ MUAY THAI" at bounding box center [663, 206] width 220 height 34
drag, startPoint x: 704, startPoint y: 221, endPoint x: 572, endPoint y: 267, distance: 139.6
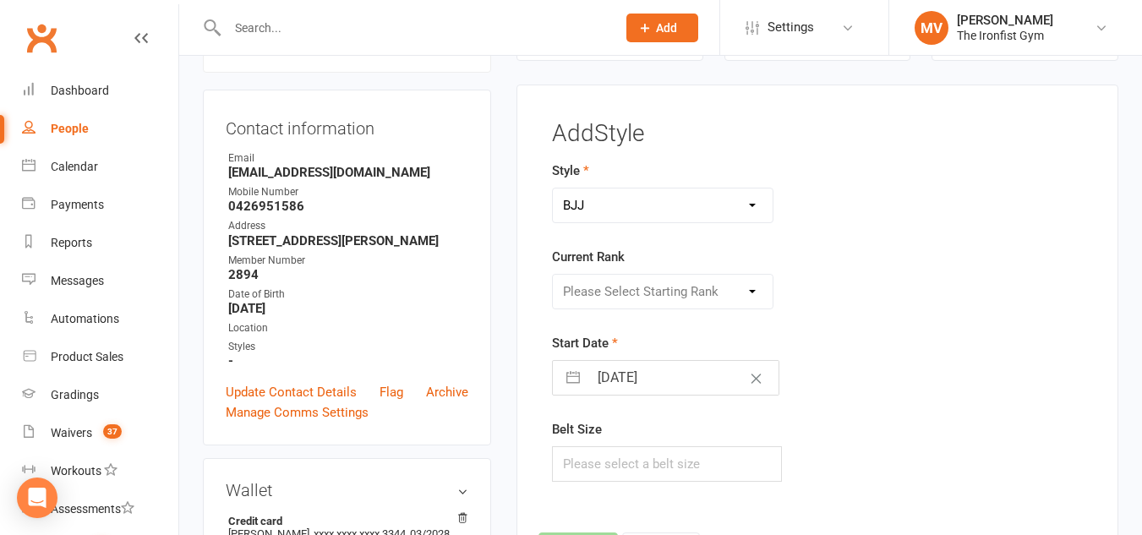
click at [572, 267] on label "Current Rank" at bounding box center [588, 257] width 73 height 20
click at [644, 303] on select "Please Select Starting Rank White White 1 stripe White 2 stripe White 3 stripe …" at bounding box center [663, 292] width 220 height 34
select select "44111"
click at [553, 275] on select "Please Select Starting Rank White White 1 stripe White 2 stripe White 3 stripe …" at bounding box center [663, 292] width 220 height 34
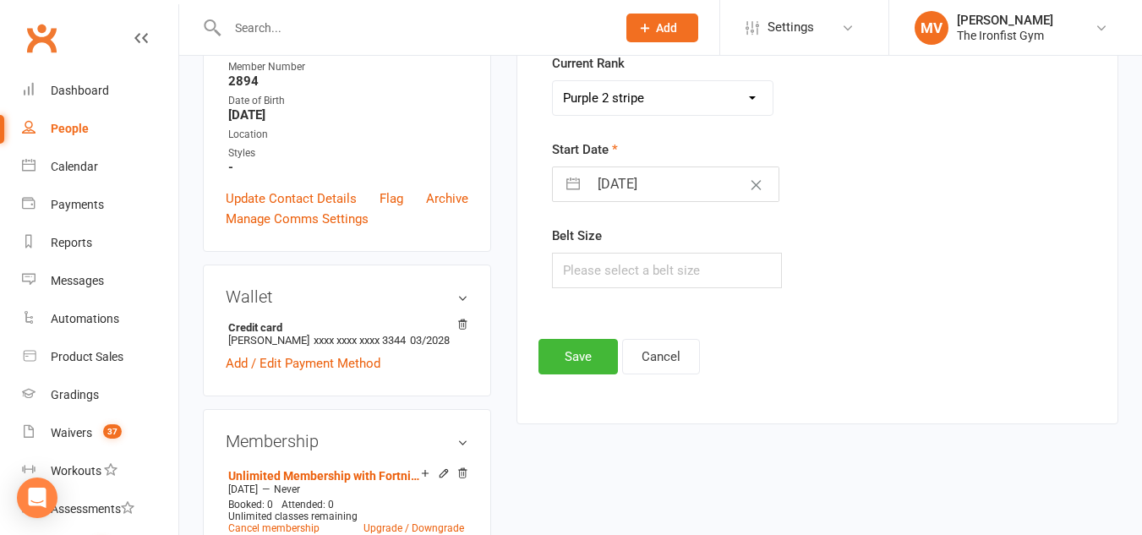
scroll to position [398, 0]
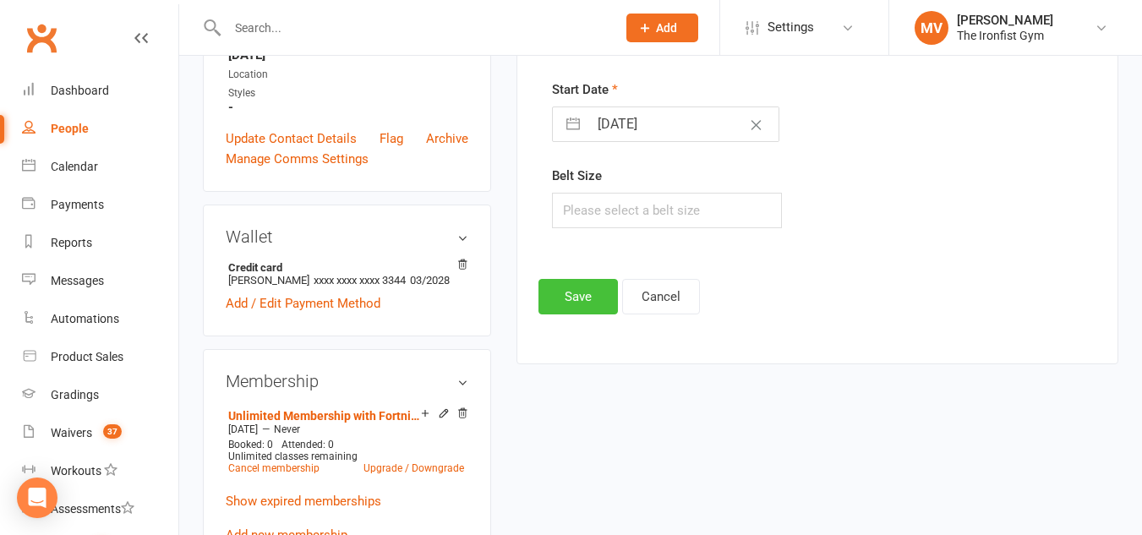
click at [571, 287] on button "Save" at bounding box center [577, 297] width 79 height 36
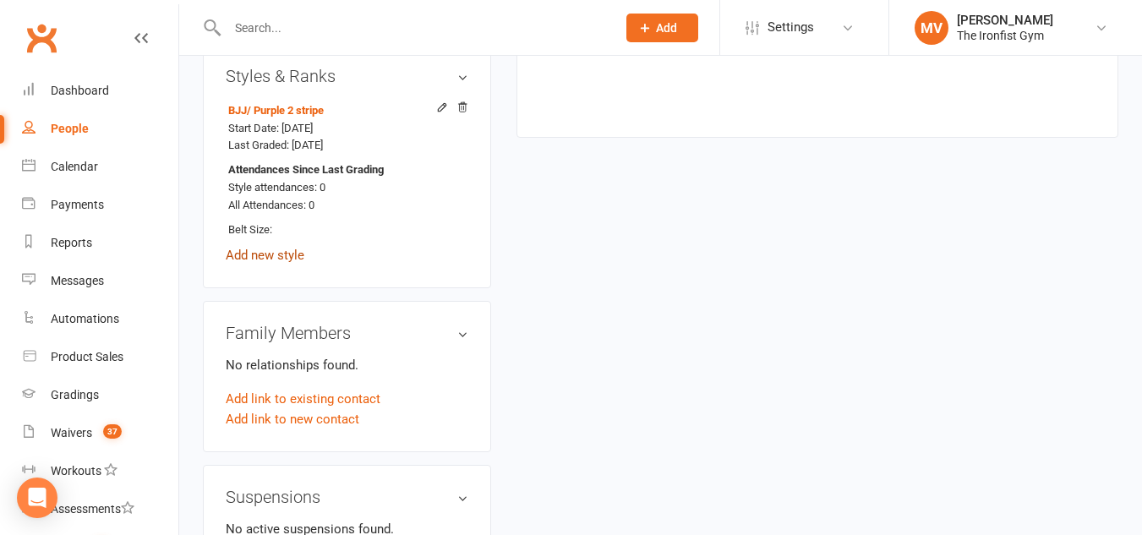
scroll to position [956, 0]
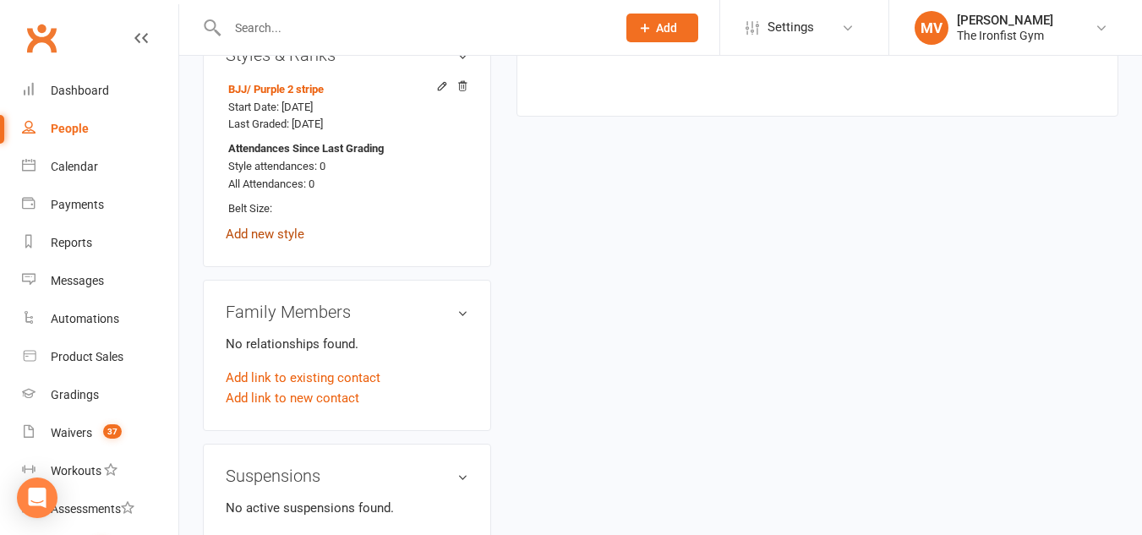
click at [273, 242] on link "Add new style" at bounding box center [265, 234] width 79 height 15
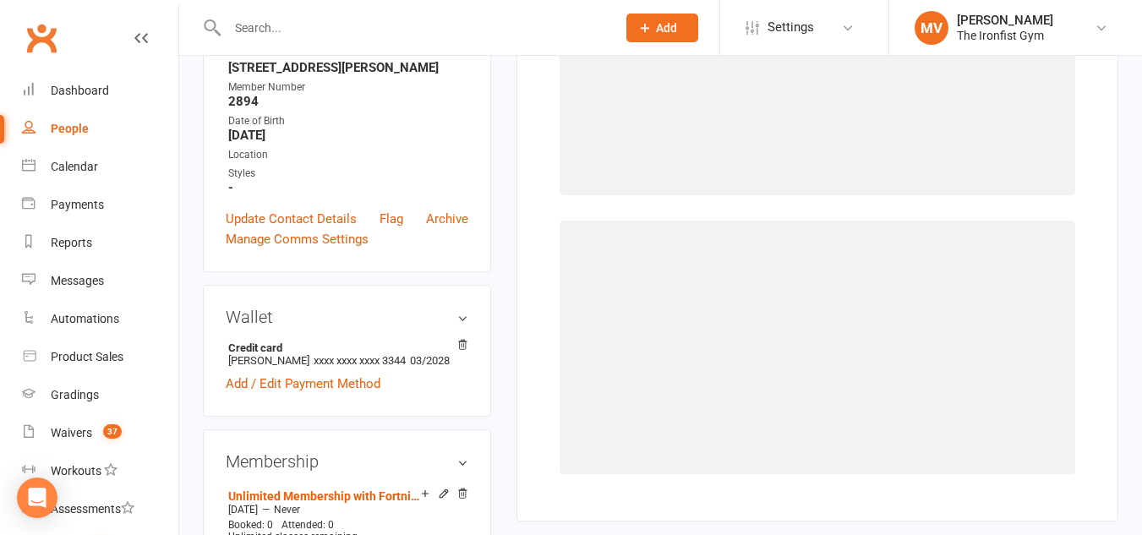
scroll to position [145, 0]
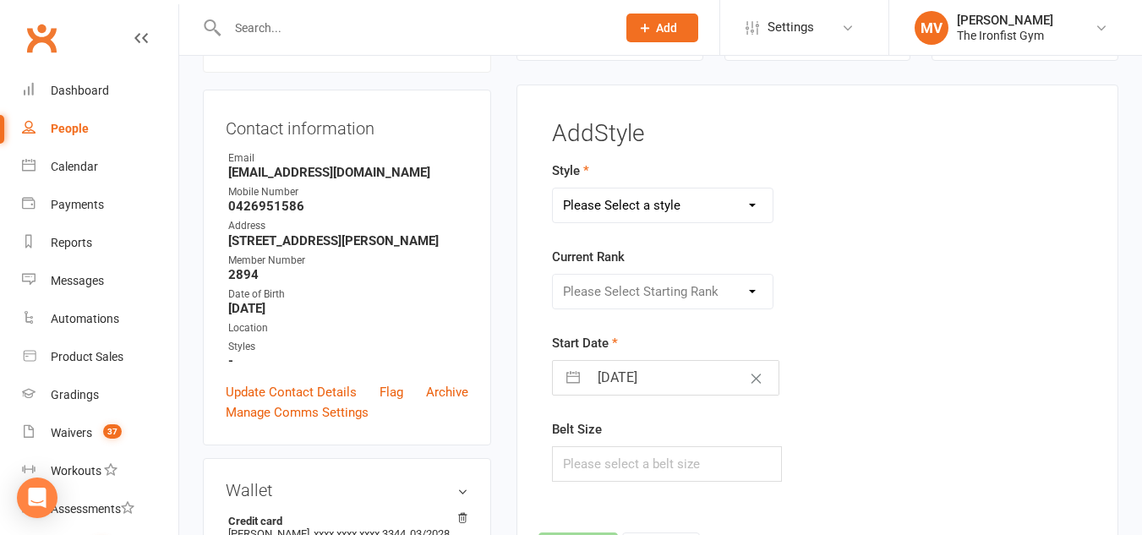
click at [747, 209] on select "Please Select a style BJJ MUAY THAI" at bounding box center [663, 206] width 220 height 34
select select "1857"
click at [553, 189] on select "Please Select a style BJJ MUAY THAI" at bounding box center [663, 206] width 220 height 34
click at [662, 286] on select "Please Select Starting Rank WHITE BLUE GREEN YELLOW PURPLE BROWN BLACK" at bounding box center [663, 292] width 220 height 34
select select "18050"
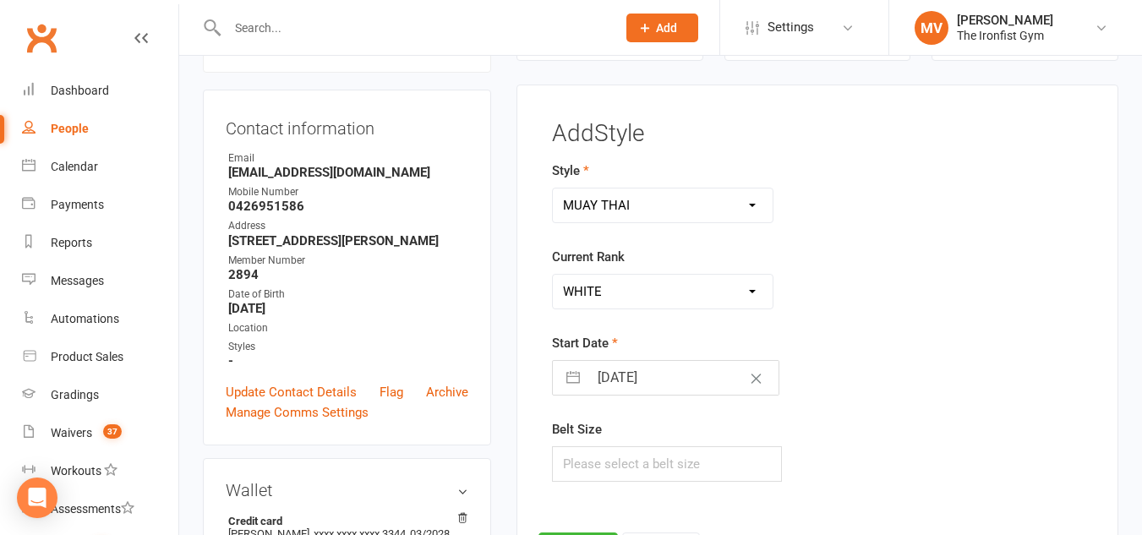
click at [553, 275] on select "Please Select Starting Rank WHITE BLUE GREEN YELLOW PURPLE BROWN BLACK" at bounding box center [663, 292] width 220 height 34
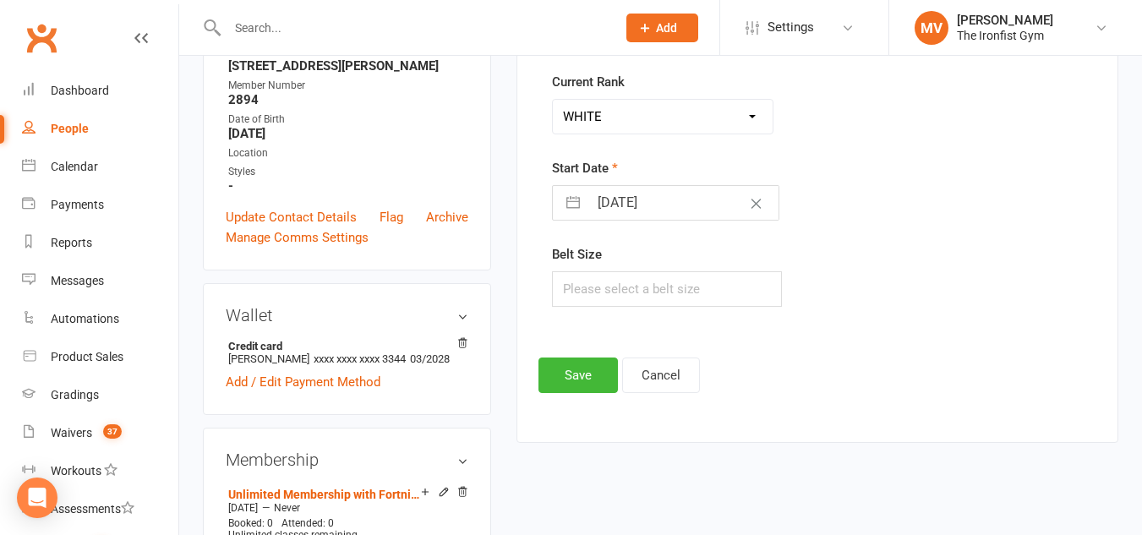
scroll to position [398, 0]
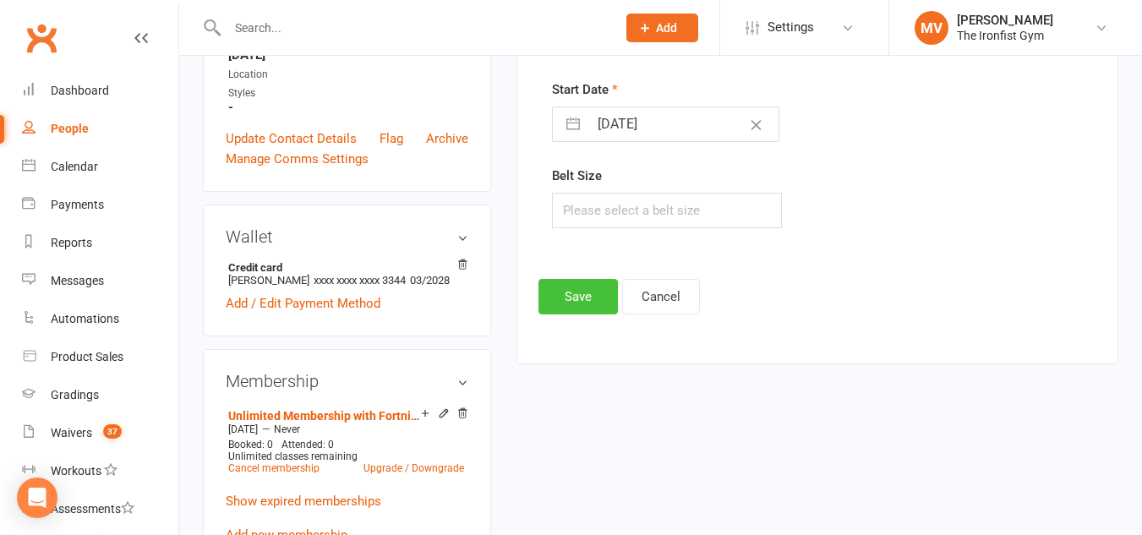
click at [588, 297] on button "Save" at bounding box center [577, 297] width 79 height 36
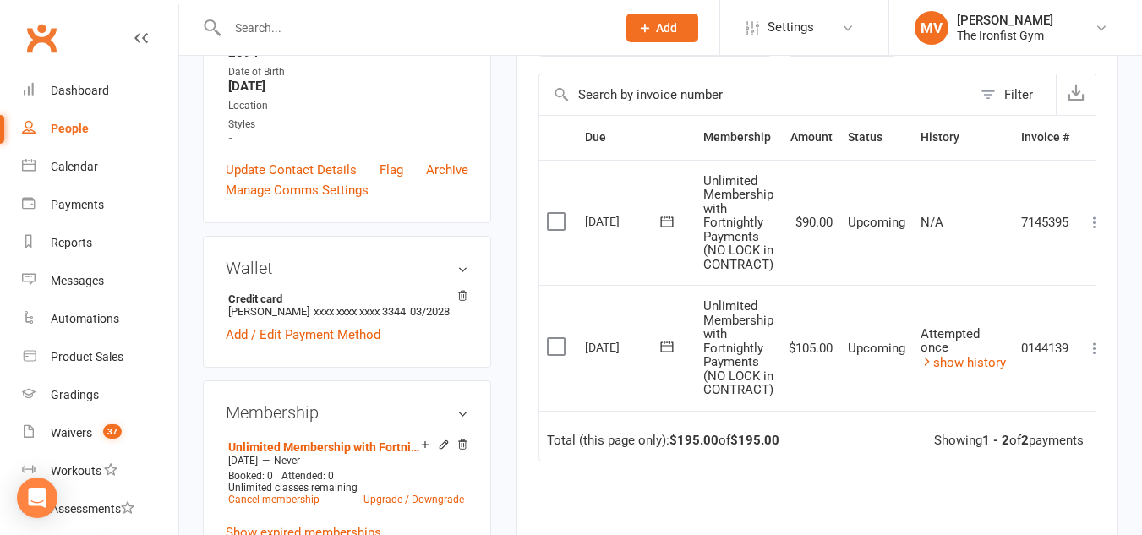
scroll to position [0, 0]
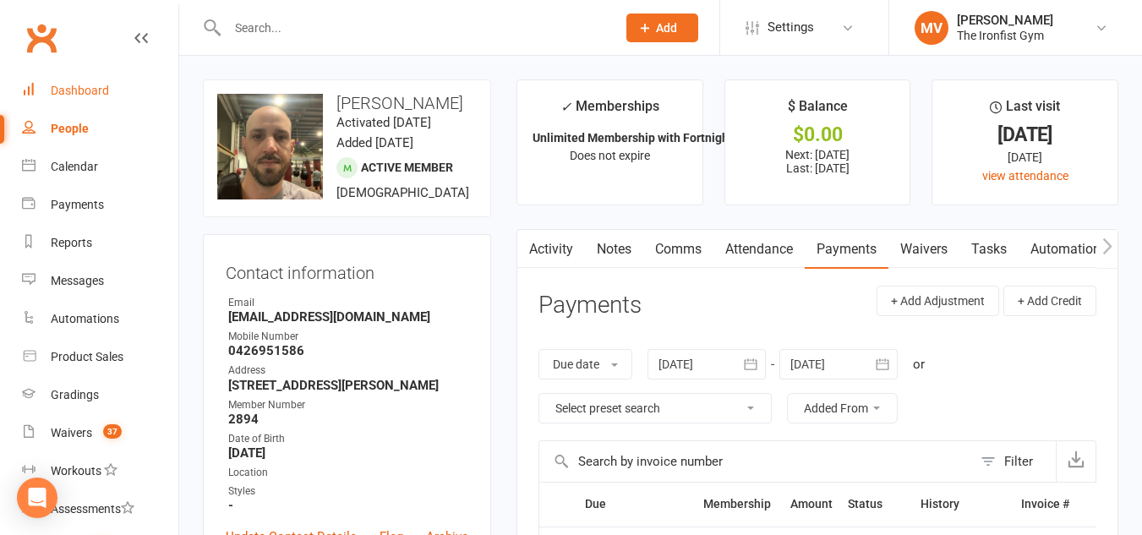
click at [71, 85] on div "Dashboard" at bounding box center [80, 91] width 58 height 14
click at [70, 86] on div "Dashboard" at bounding box center [80, 91] width 58 height 14
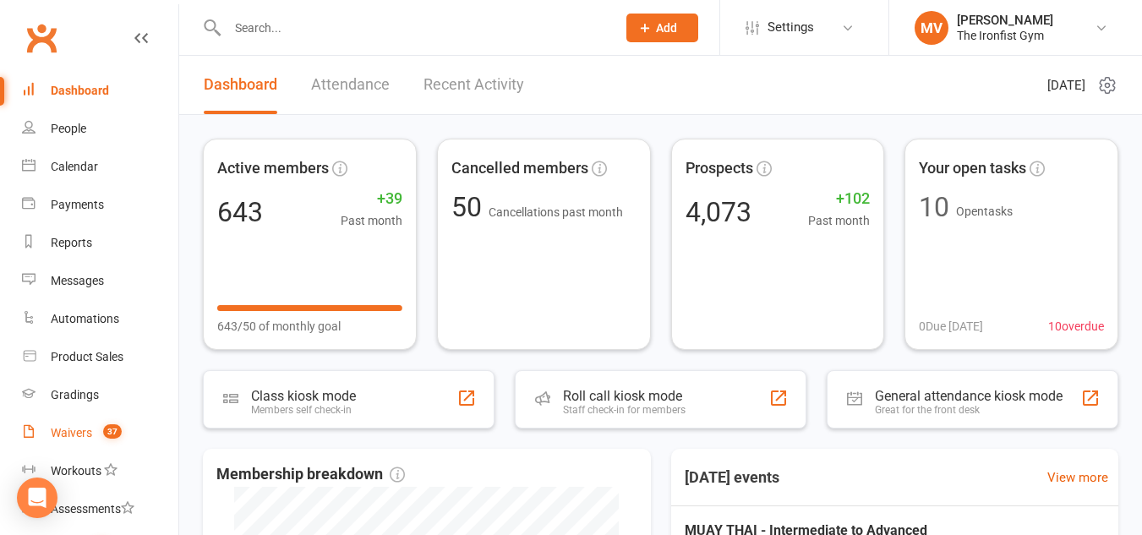
click at [93, 437] on link "Waivers 37" at bounding box center [100, 433] width 156 height 38
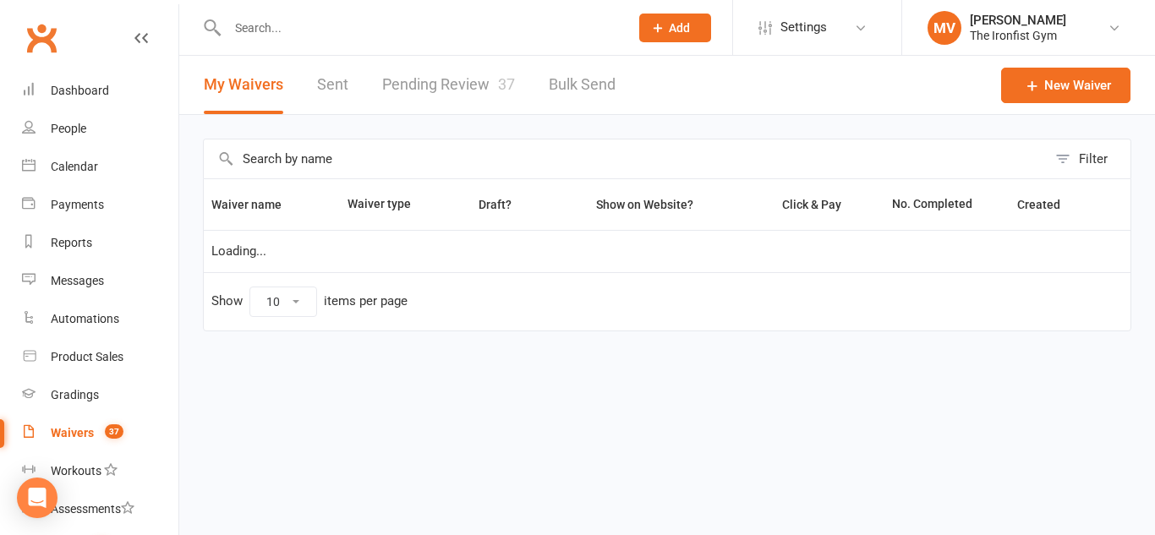
select select "100"
click at [418, 80] on link "Pending Review 37" at bounding box center [448, 85] width 133 height 58
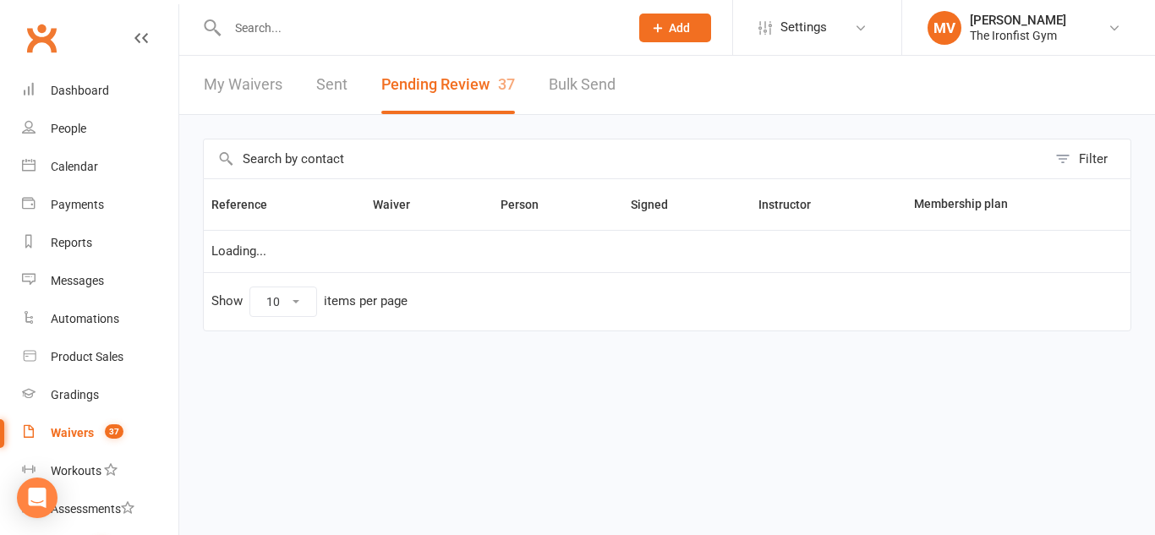
select select "50"
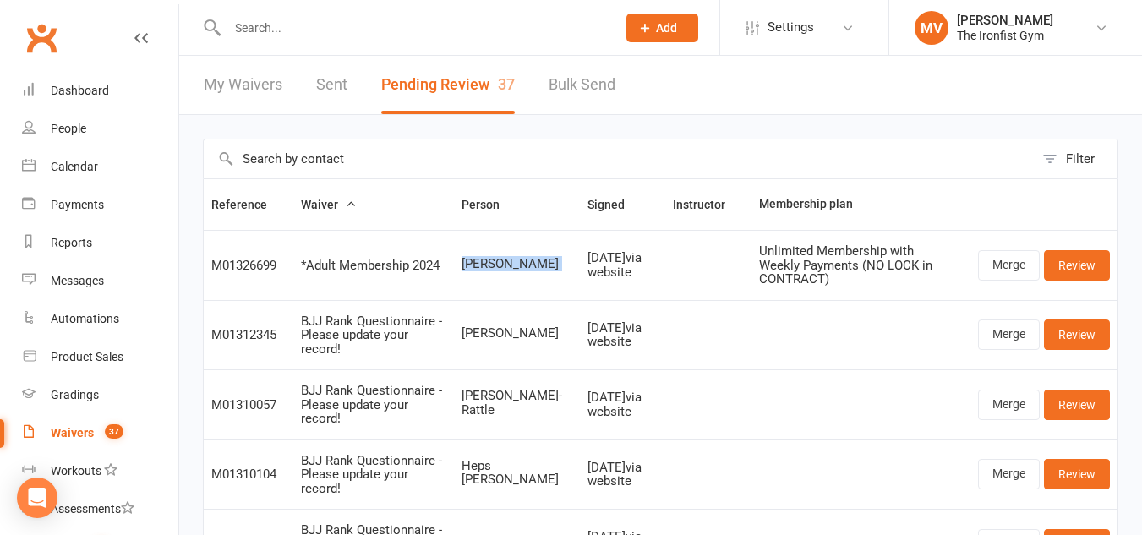
drag, startPoint x: 469, startPoint y: 258, endPoint x: 557, endPoint y: 251, distance: 88.2
click at [557, 251] on tr "M01326699 *Adult Membership 2024 Connor Rawiri Aug 11, 2025 via website Unlimit…" at bounding box center [661, 265] width 914 height 70
copy span "Connor Rawiri"
drag, startPoint x: 1009, startPoint y: 253, endPoint x: 995, endPoint y: 269, distance: 21.6
click at [1010, 254] on link "Merge" at bounding box center [1009, 265] width 62 height 30
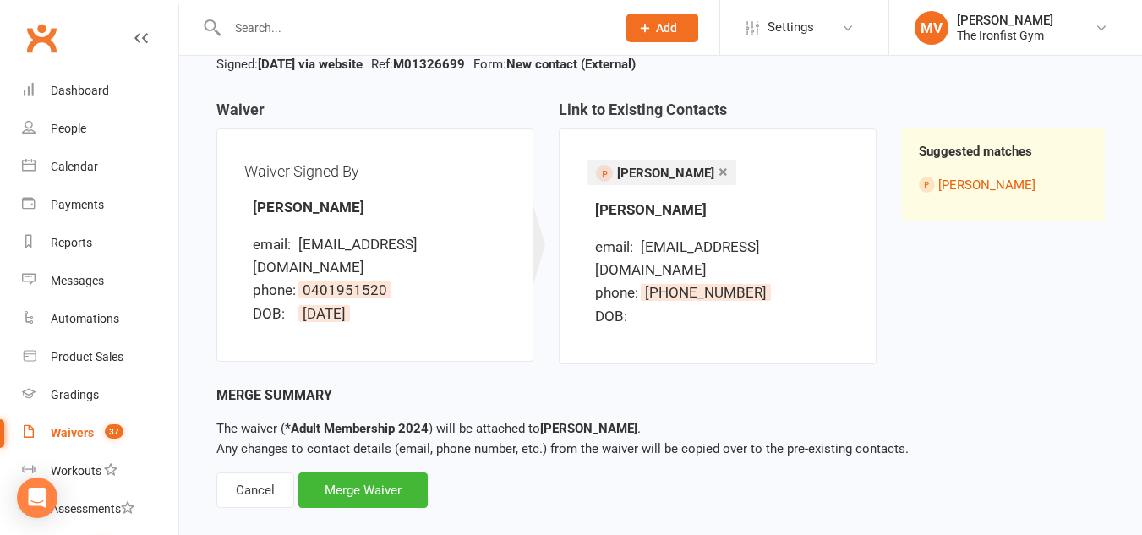
scroll to position [137, 0]
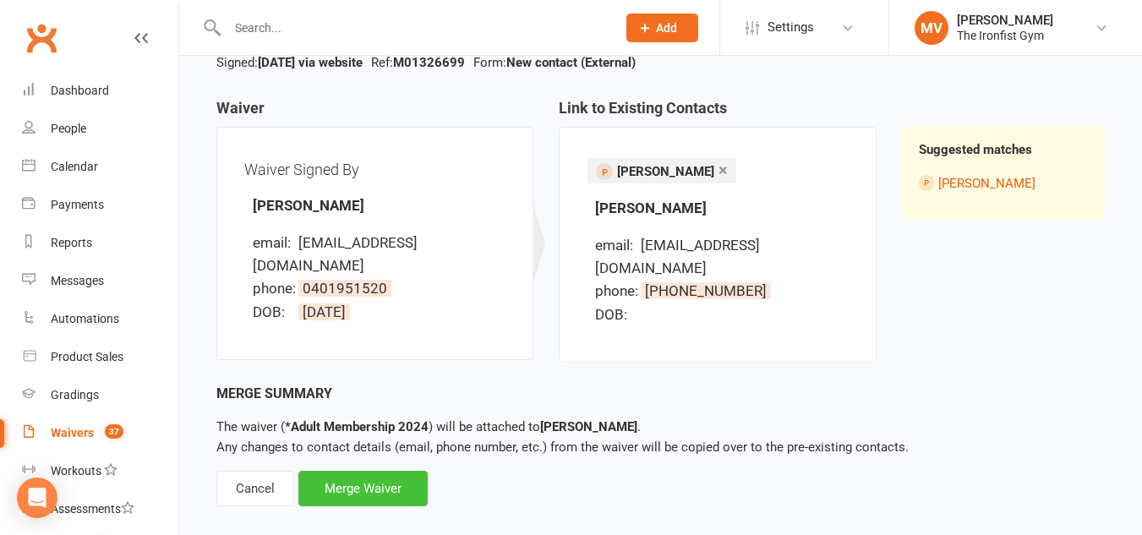
click at [375, 471] on div "Merge Waiver" at bounding box center [362, 489] width 129 height 36
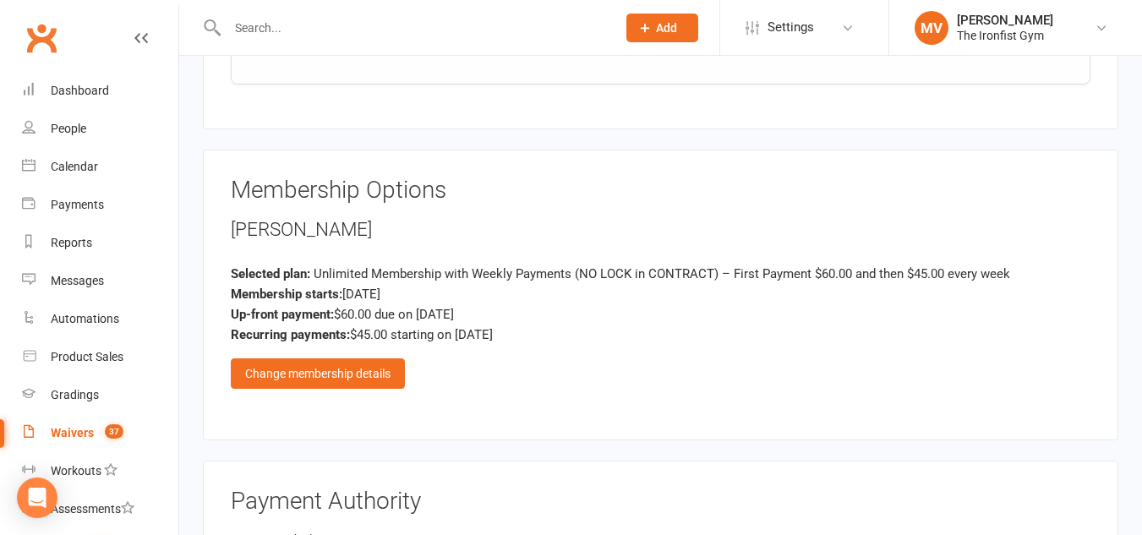
scroll to position [1522, 0]
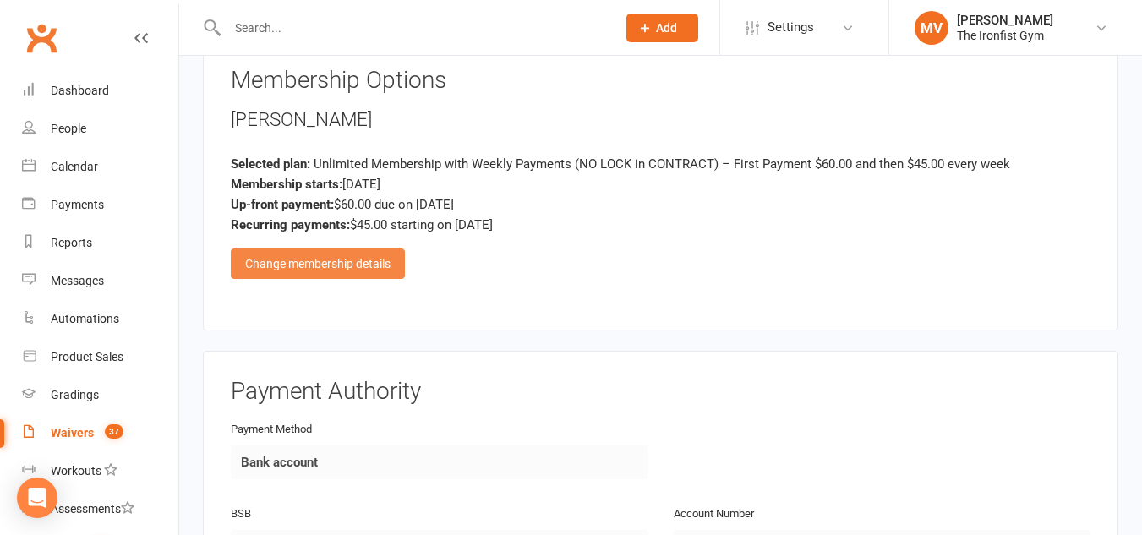
click at [307, 263] on div "Change membership details" at bounding box center [318, 264] width 174 height 30
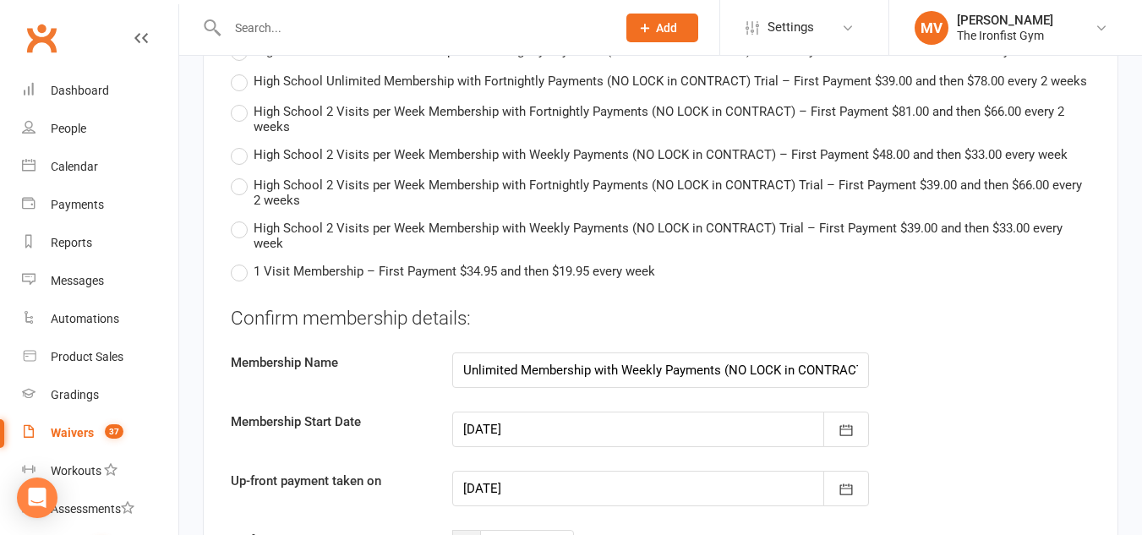
scroll to position [3550, 0]
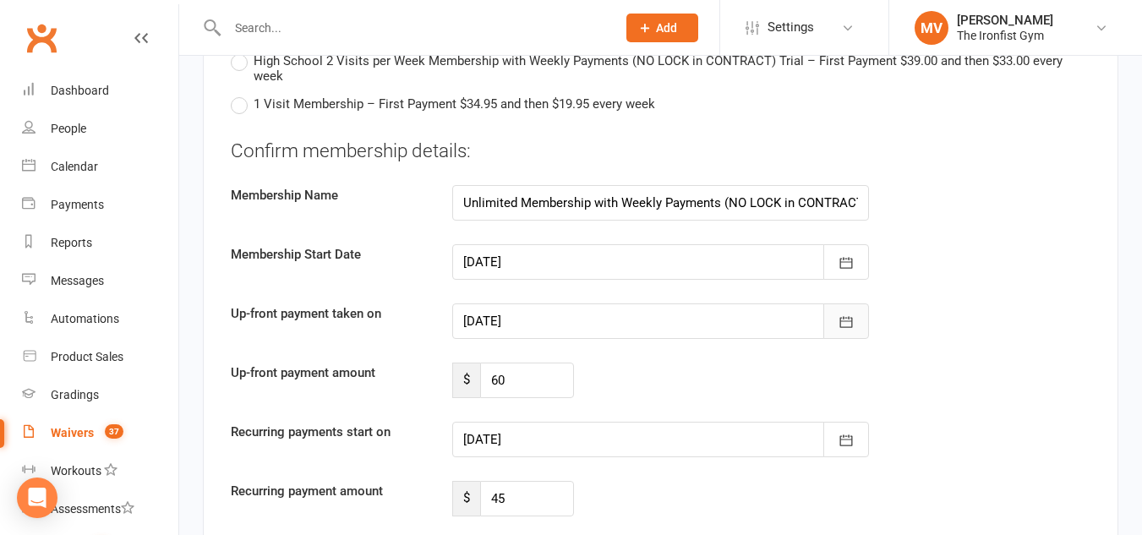
click at [849, 318] on icon "button" at bounding box center [846, 321] width 13 height 11
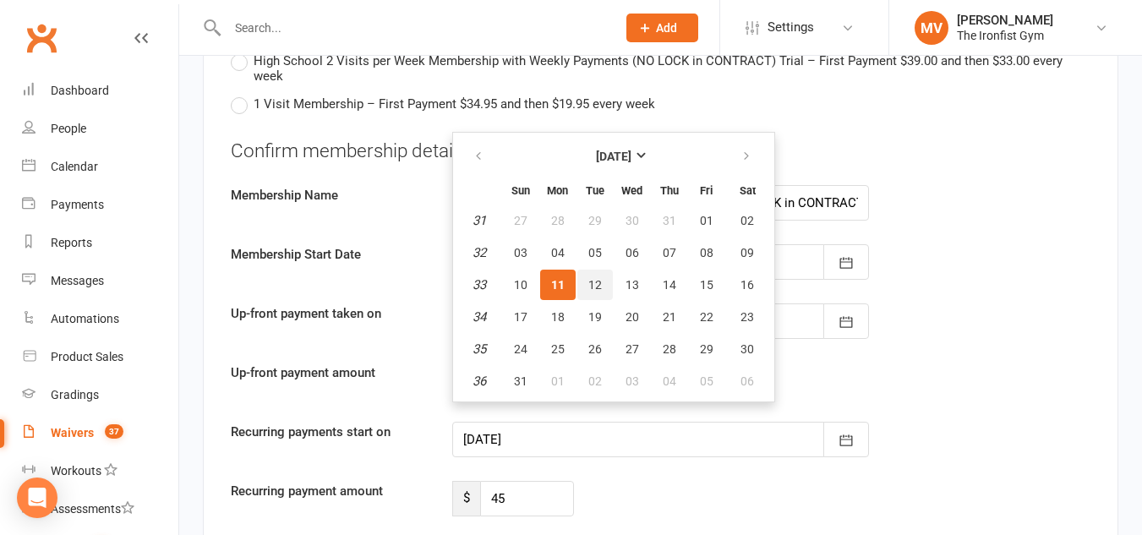
click at [597, 283] on span "12" at bounding box center [595, 285] width 14 height 14
type input "[DATE]"
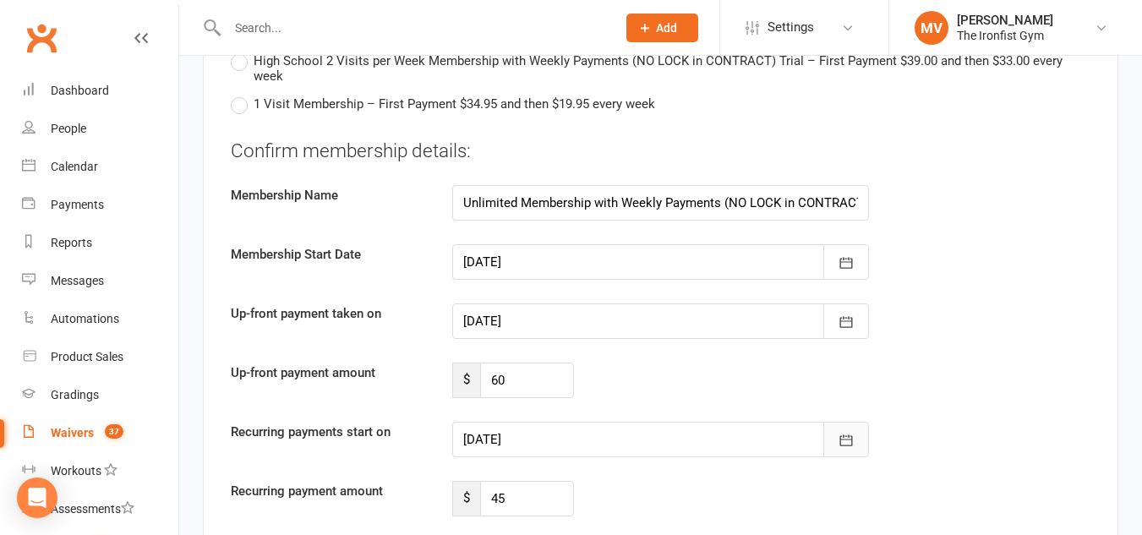
click at [844, 430] on button "button" at bounding box center [846, 440] width 46 height 36
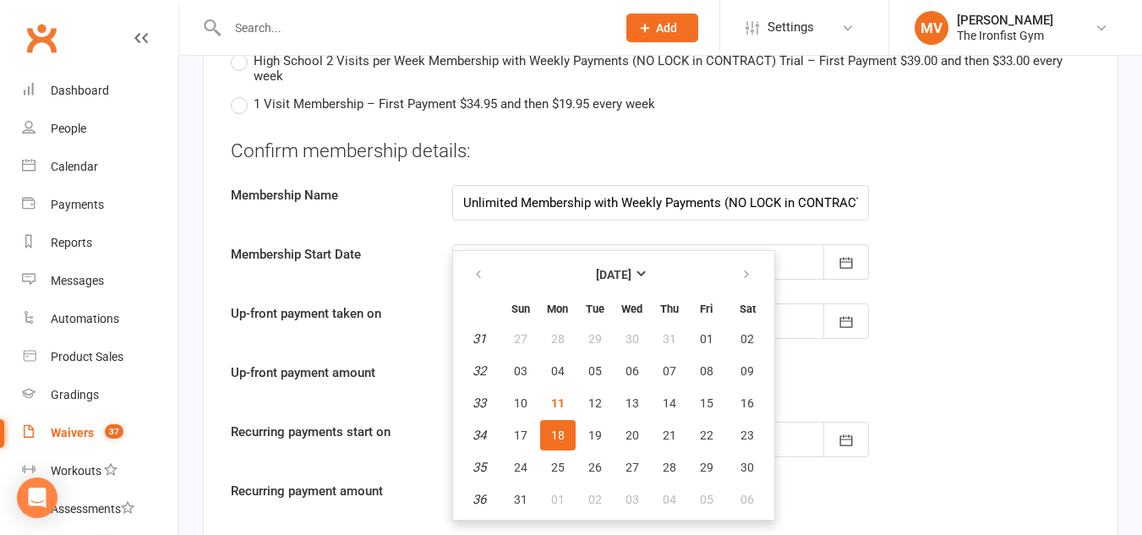
click at [555, 435] on span "18" at bounding box center [558, 436] width 14 height 14
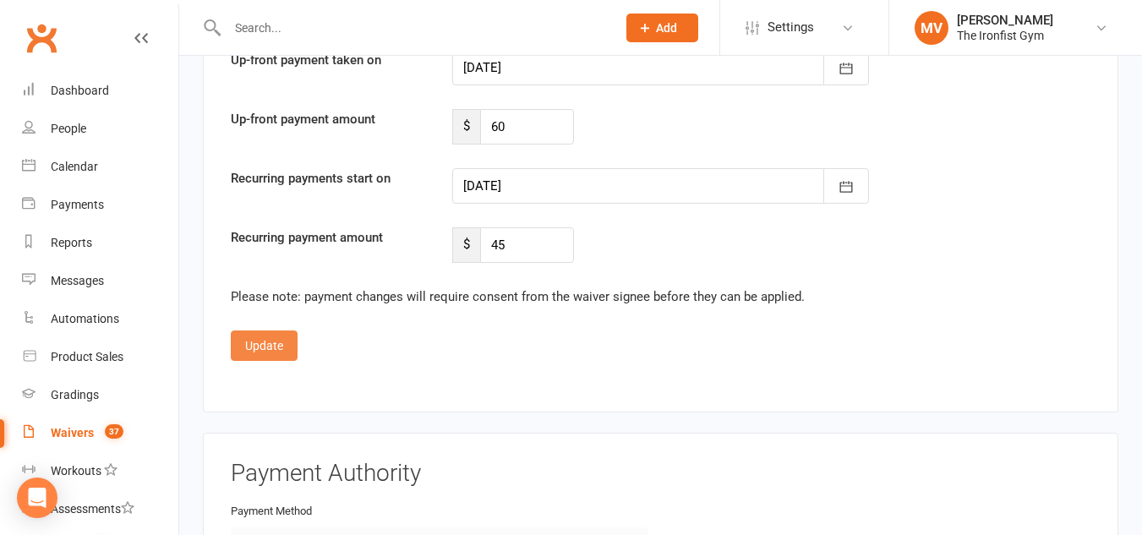
click at [260, 342] on button "Update" at bounding box center [264, 346] width 67 height 30
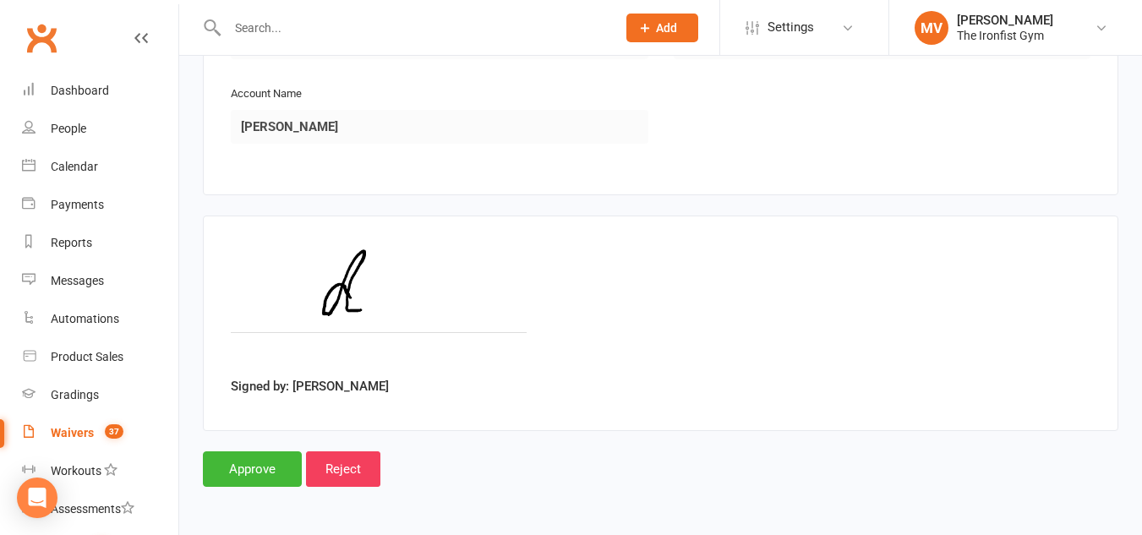
scroll to position [2026, 0]
click at [253, 467] on input "Approve" at bounding box center [252, 469] width 99 height 36
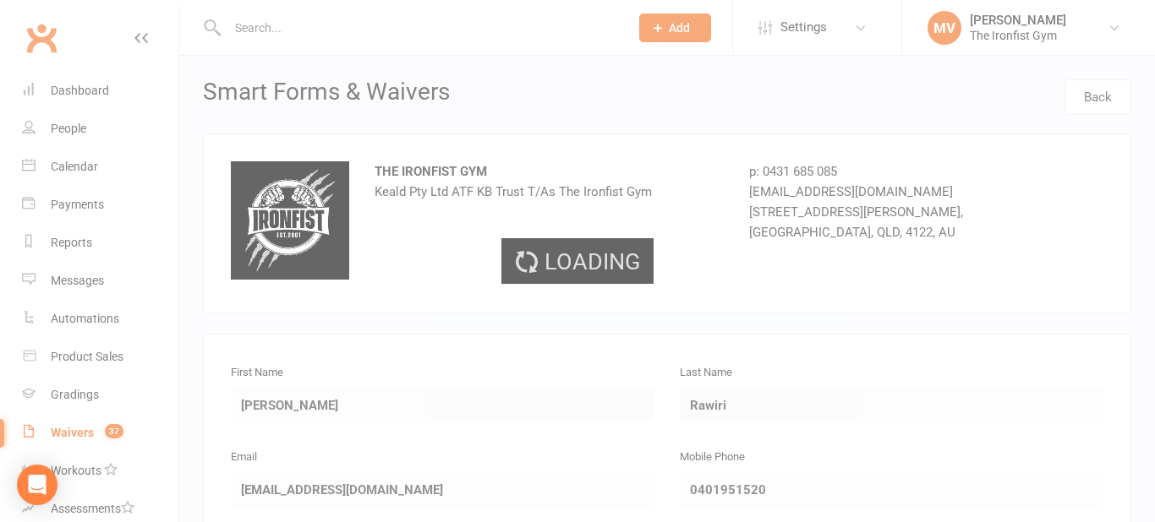
select select "50"
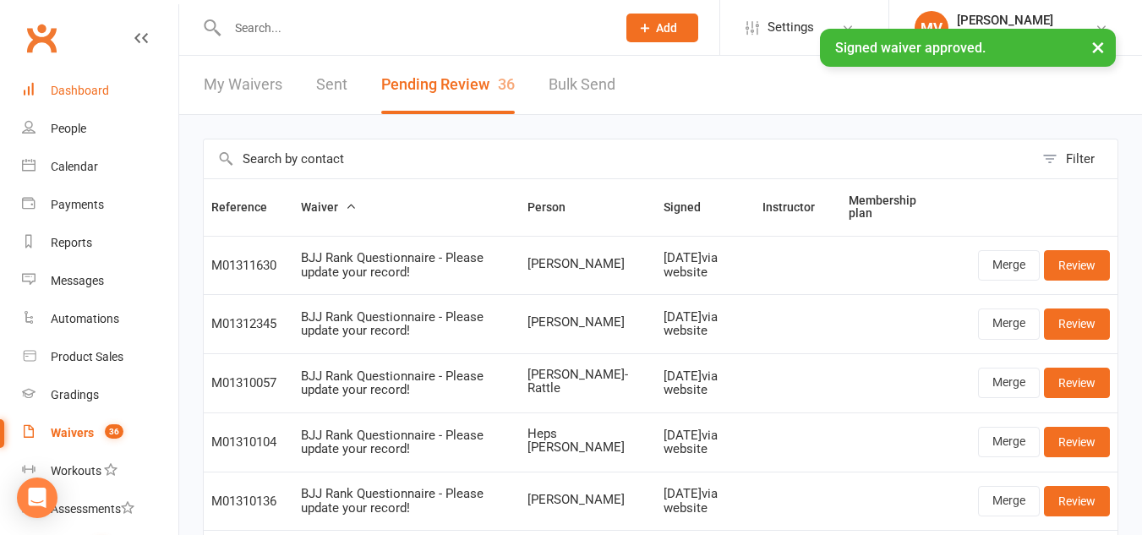
click at [82, 90] on div "Dashboard" at bounding box center [80, 91] width 58 height 14
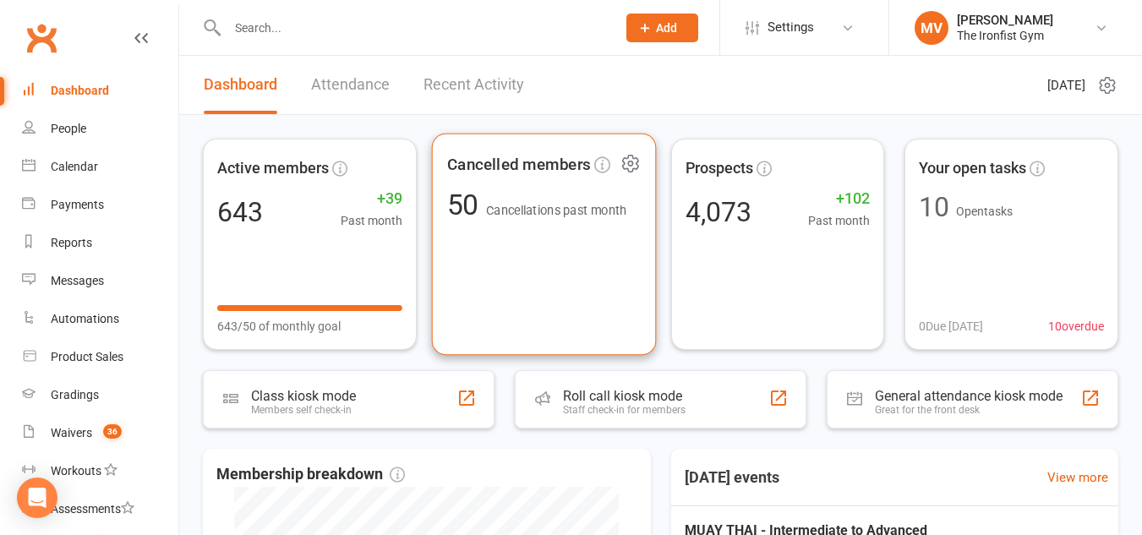
click at [584, 226] on div "Cancelled members 50 Cancellations past month" at bounding box center [543, 245] width 224 height 222
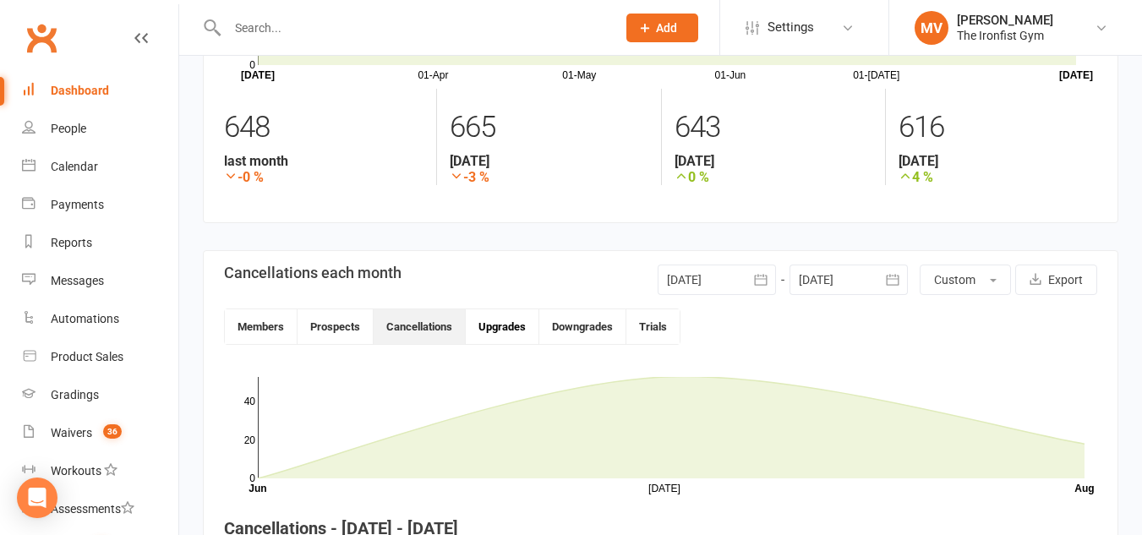
scroll to position [208, 0]
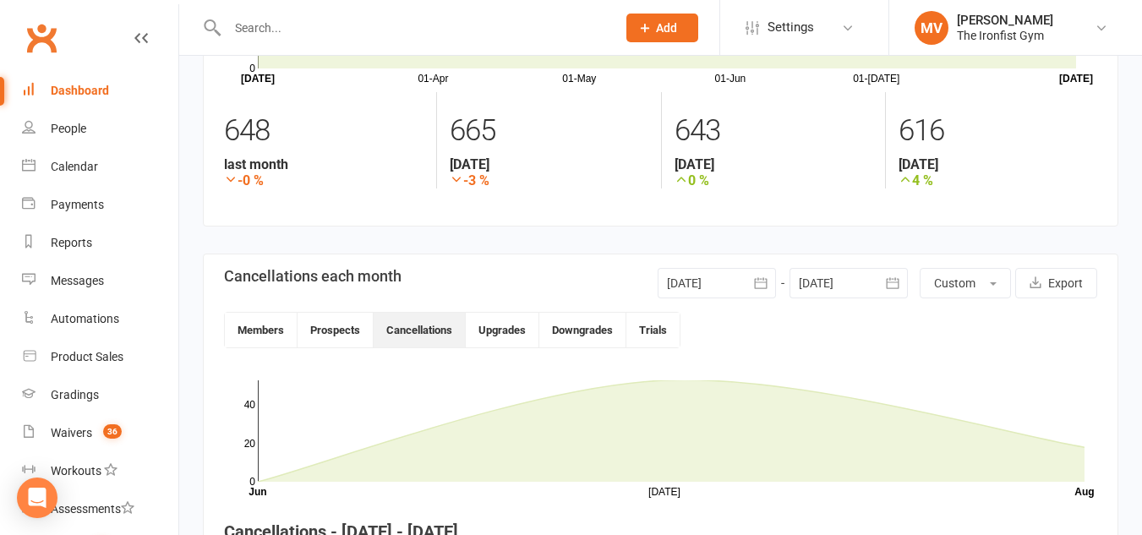
click at [723, 289] on div at bounding box center [717, 283] width 118 height 30
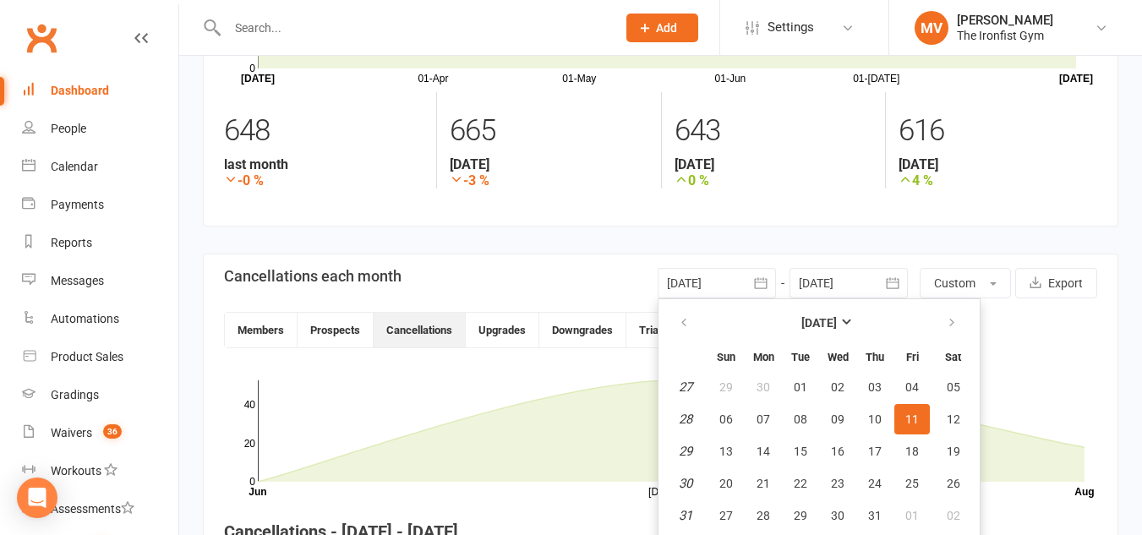
scroll to position [238, 0]
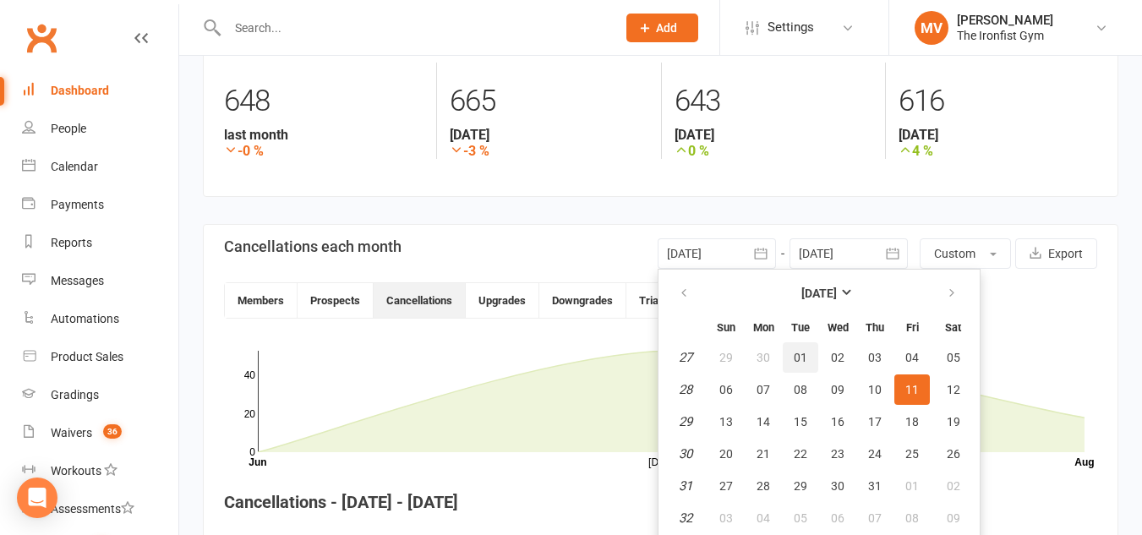
click at [805, 345] on button "01" at bounding box center [801, 357] width 36 height 30
type input "01 Jul 2025"
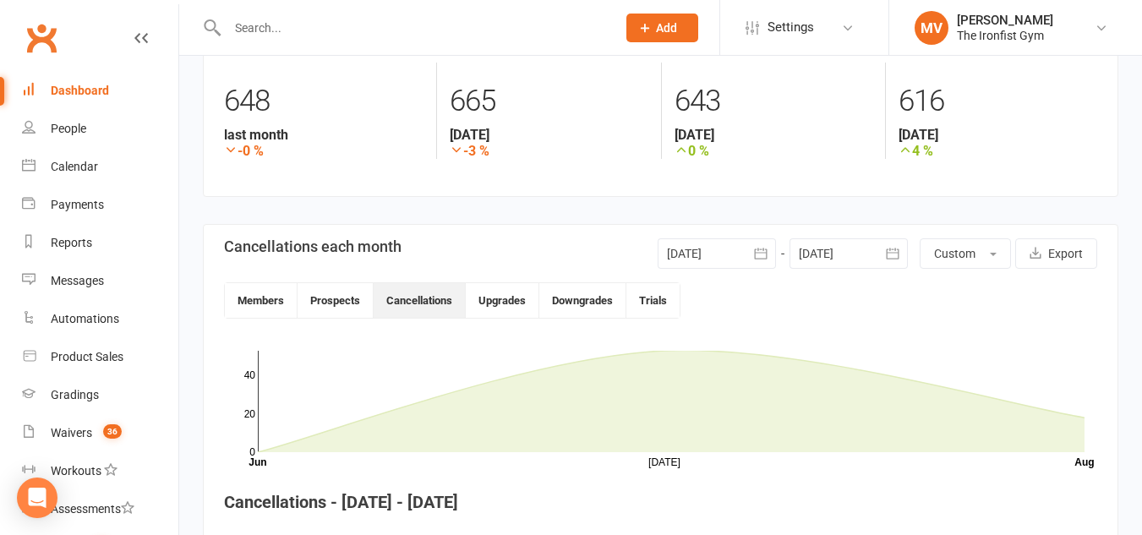
click at [820, 253] on div at bounding box center [849, 253] width 118 height 30
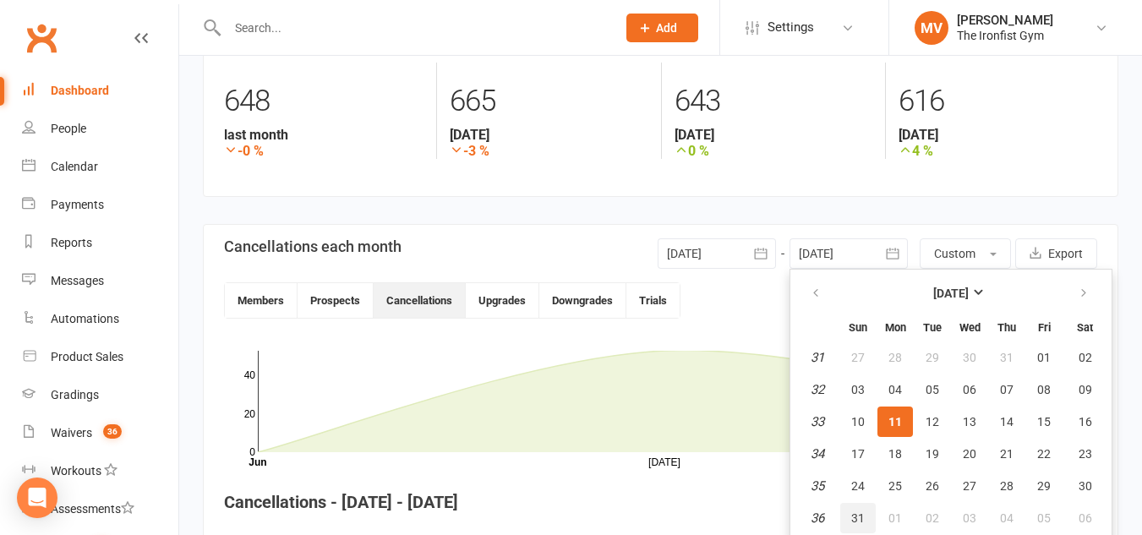
click at [866, 517] on button "31" at bounding box center [858, 518] width 36 height 30
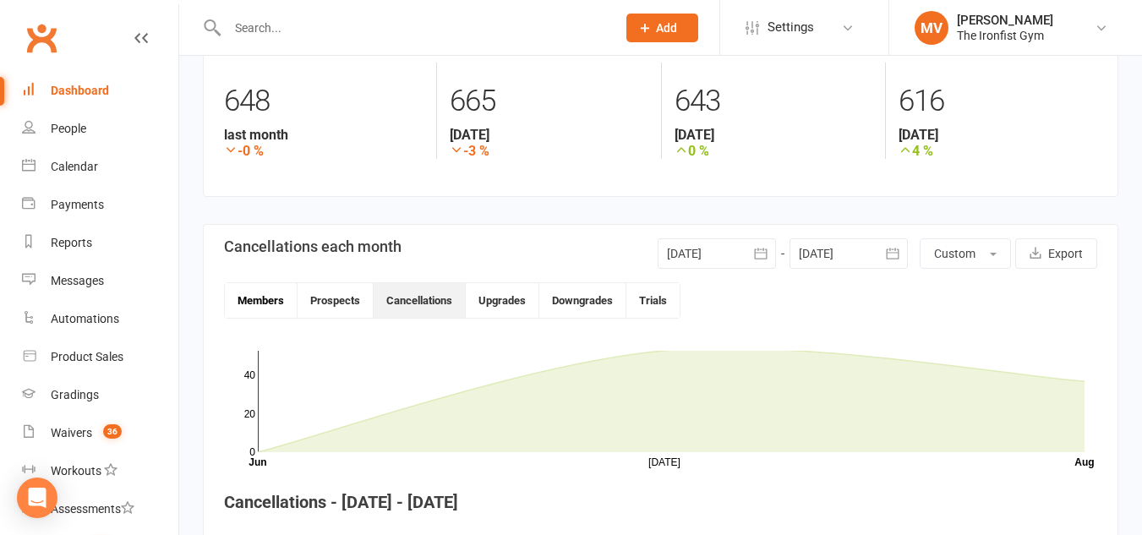
click at [249, 303] on button "Members" at bounding box center [261, 300] width 73 height 35
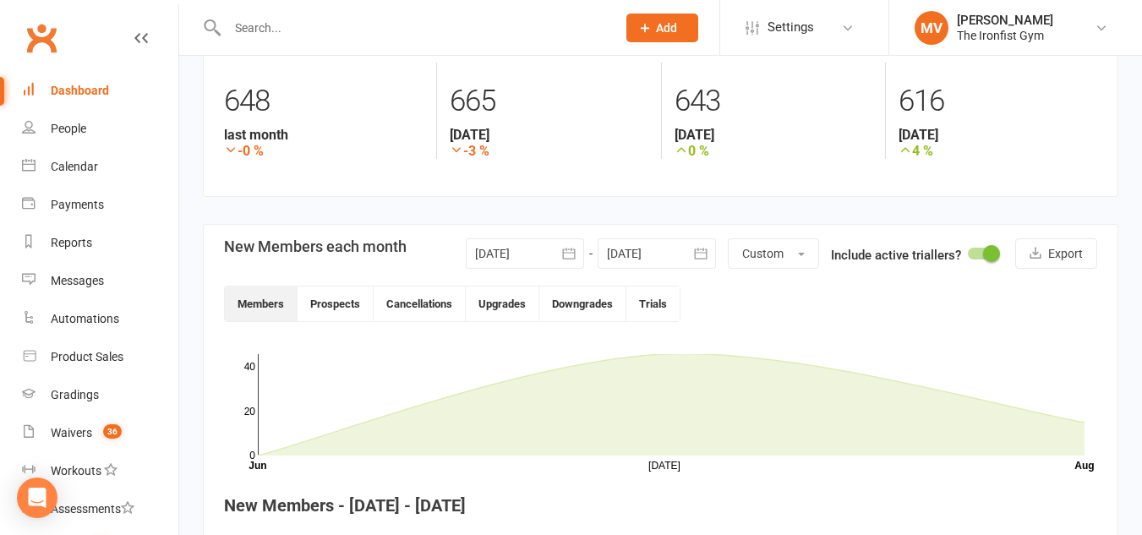
click at [697, 254] on icon "button" at bounding box center [700, 253] width 17 height 17
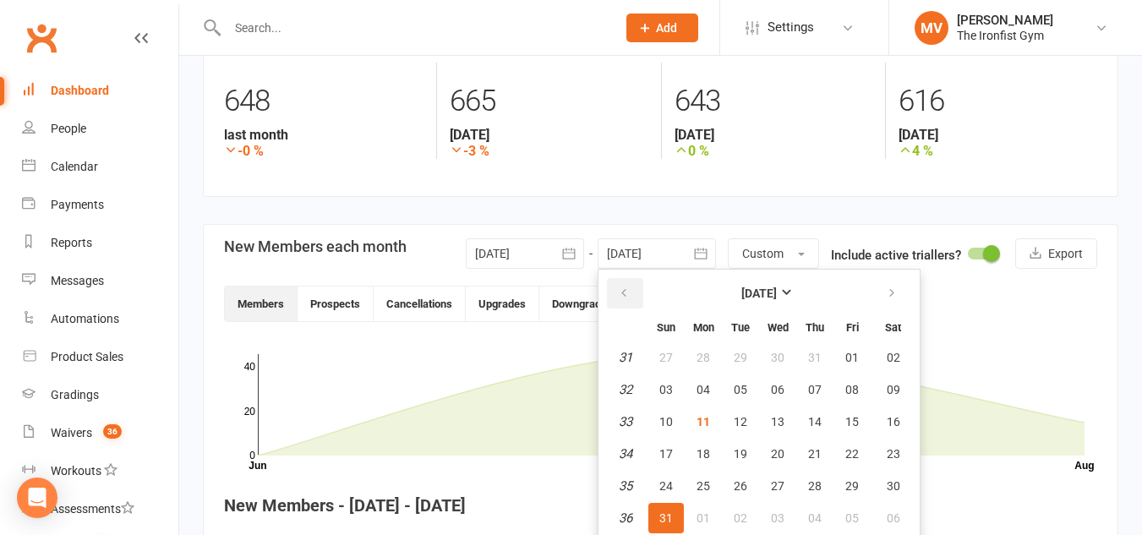
click at [626, 295] on icon "button" at bounding box center [624, 294] width 12 height 14
click at [808, 479] on span "31" at bounding box center [815, 486] width 14 height 14
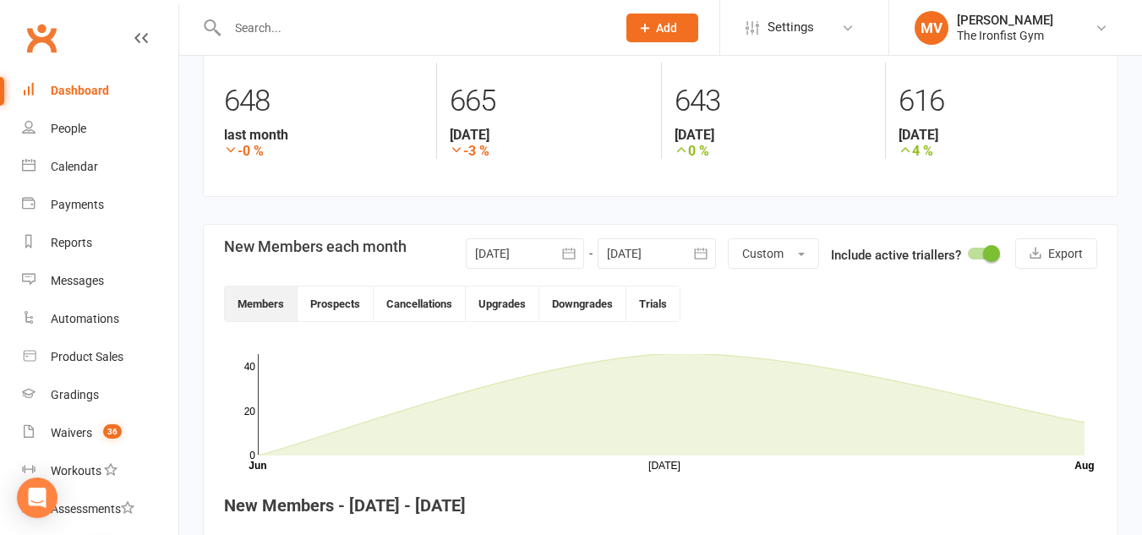
type input "31 Jul 2025"
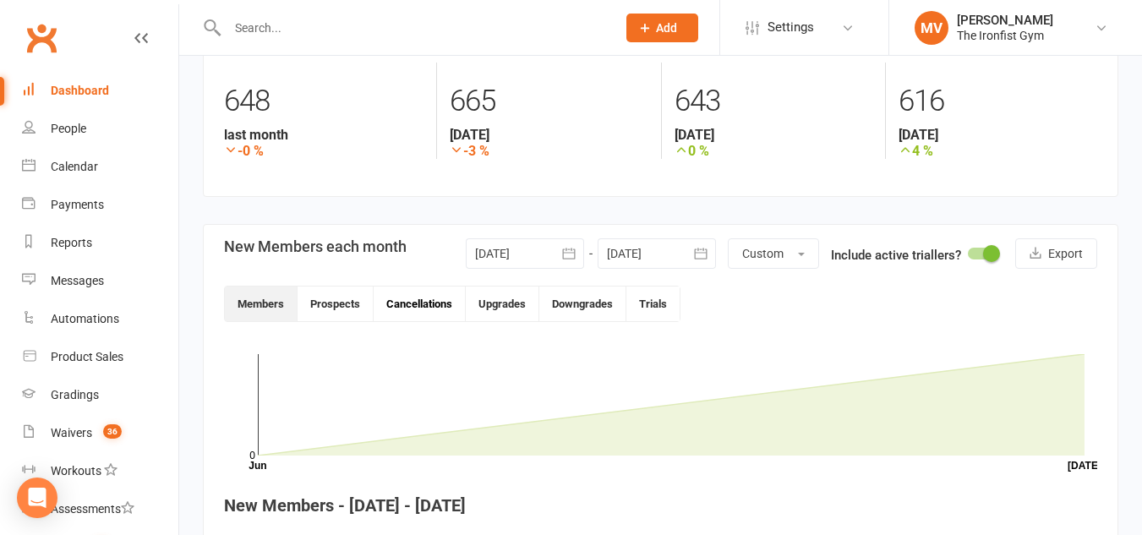
click at [430, 294] on button "Cancellations" at bounding box center [420, 304] width 92 height 35
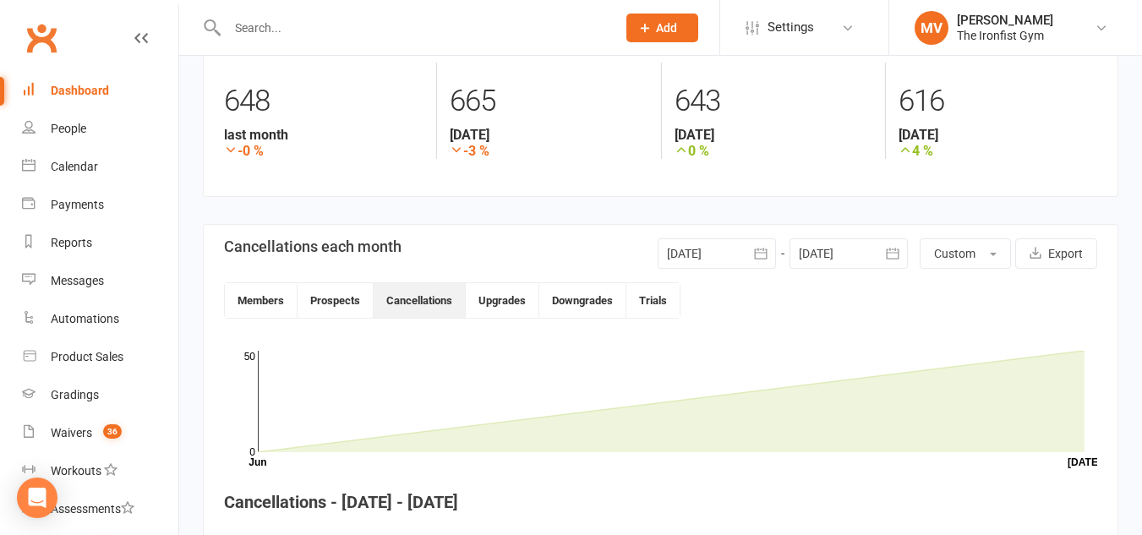
click at [757, 253] on icon "button" at bounding box center [760, 253] width 13 height 11
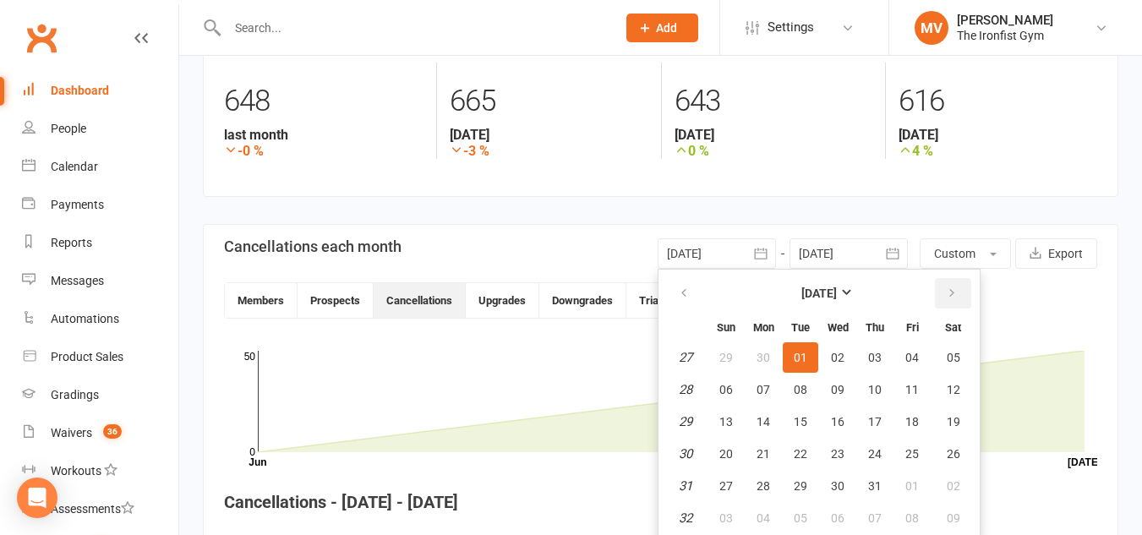
click at [959, 292] on button "button" at bounding box center [953, 293] width 36 height 30
click at [909, 353] on span "01" at bounding box center [912, 358] width 14 height 14
type input "01 Aug 2025"
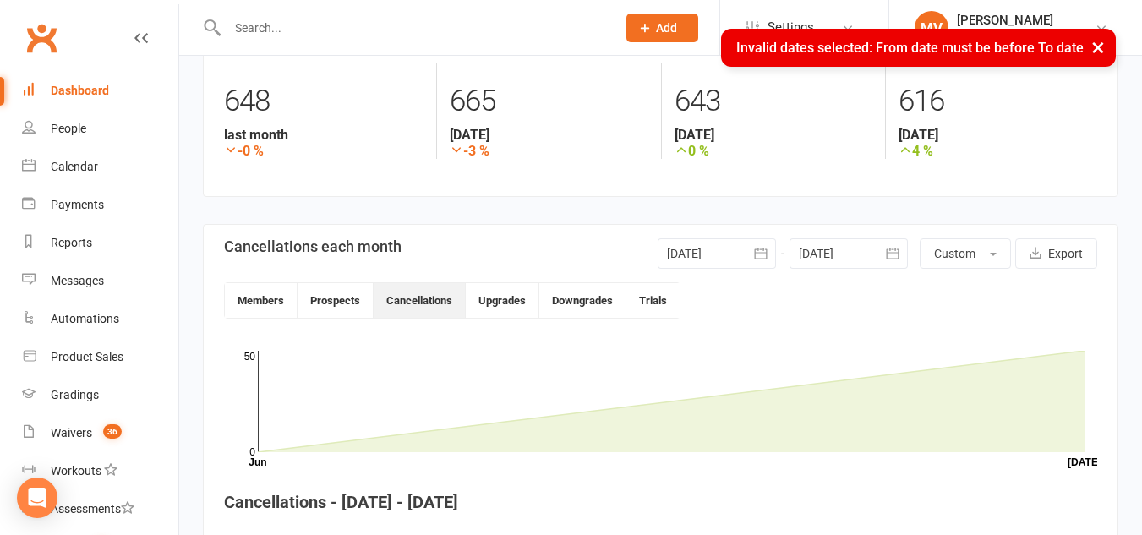
click at [901, 256] on button "button" at bounding box center [892, 253] width 30 height 30
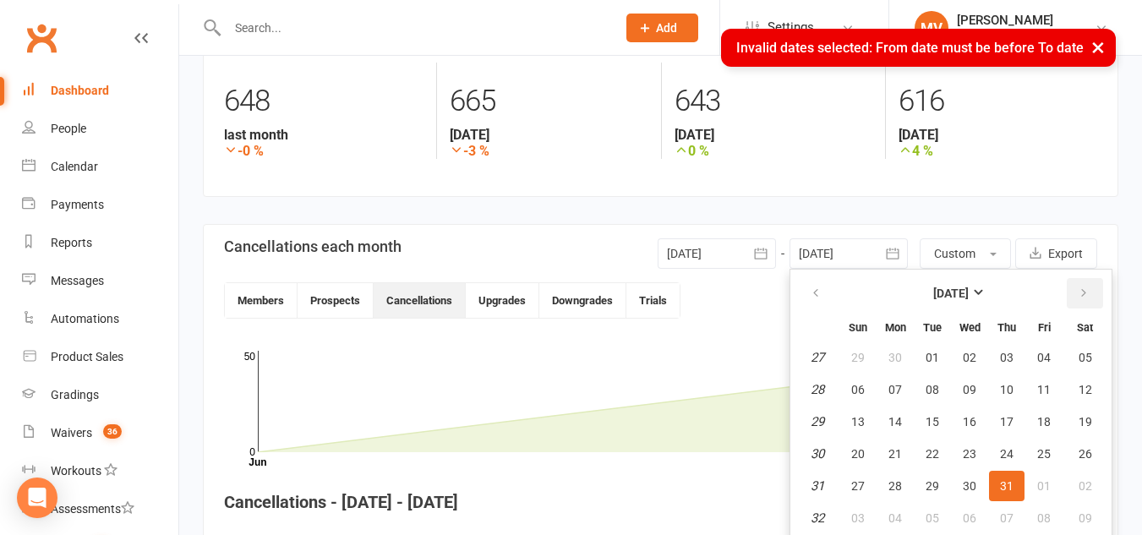
click at [1072, 284] on button "button" at bounding box center [1085, 293] width 36 height 30
click at [862, 509] on button "31" at bounding box center [858, 518] width 36 height 30
type input "31 Aug 2025"
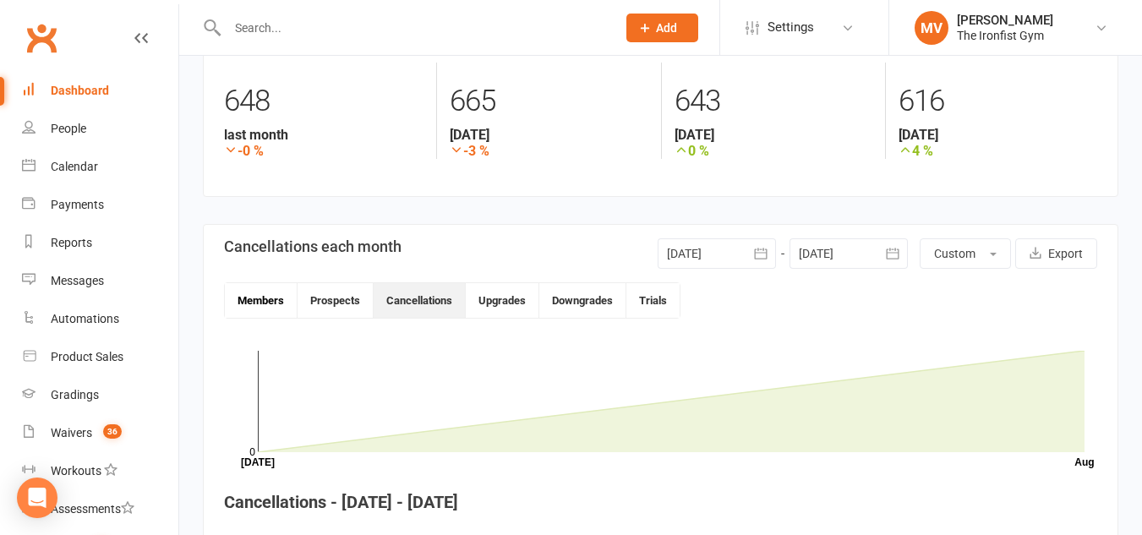
click at [271, 303] on button "Members" at bounding box center [261, 300] width 73 height 35
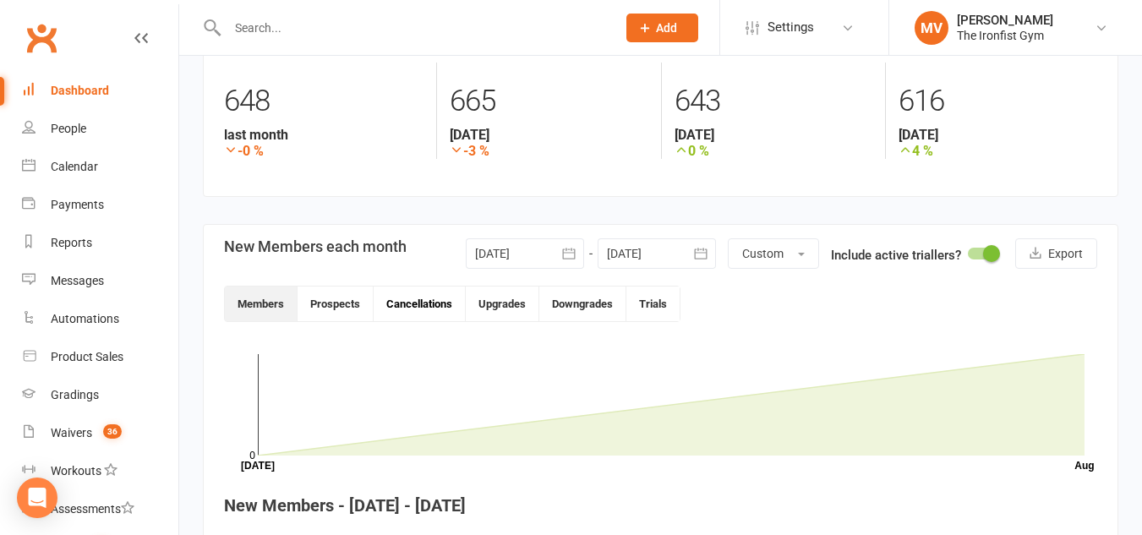
drag, startPoint x: 404, startPoint y: 296, endPoint x: 414, endPoint y: 297, distance: 10.2
click at [407, 298] on button "Cancellations" at bounding box center [420, 304] width 92 height 35
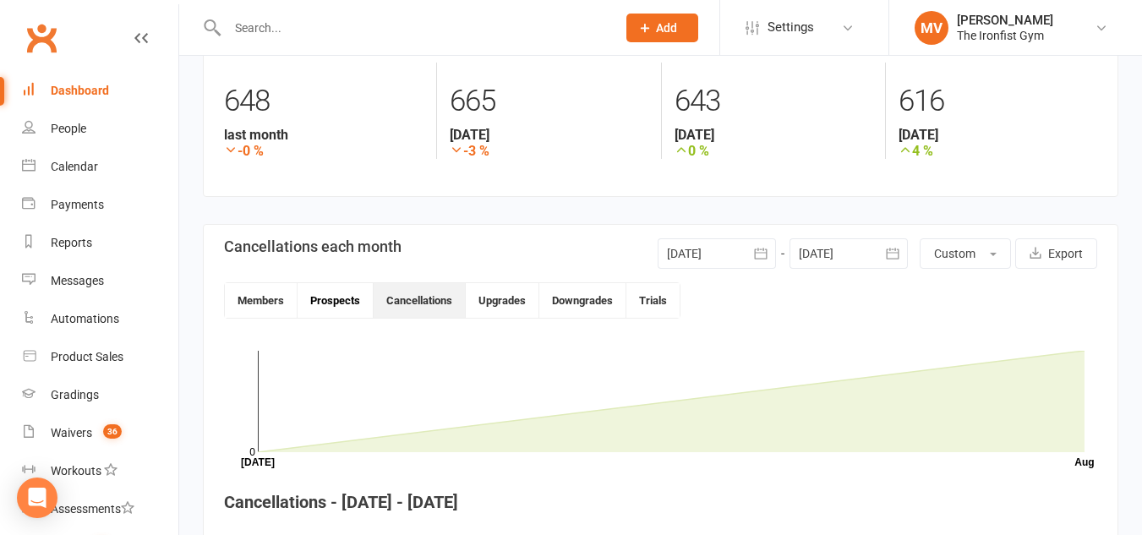
click at [317, 289] on button "Prospects" at bounding box center [336, 300] width 76 height 35
click at [240, 296] on button "Members" at bounding box center [261, 300] width 73 height 35
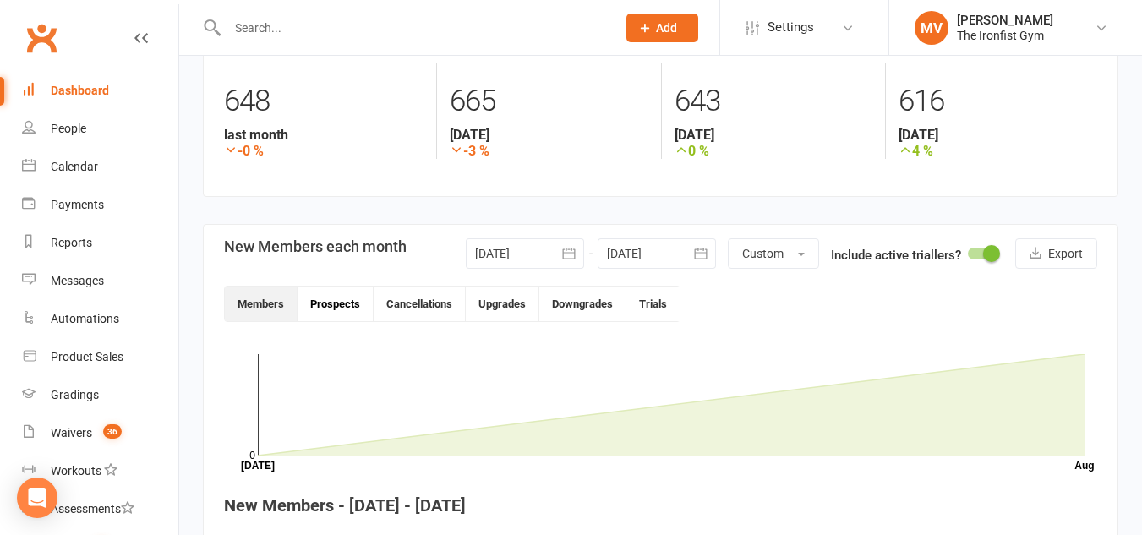
click at [342, 304] on button "Prospects" at bounding box center [336, 304] width 76 height 35
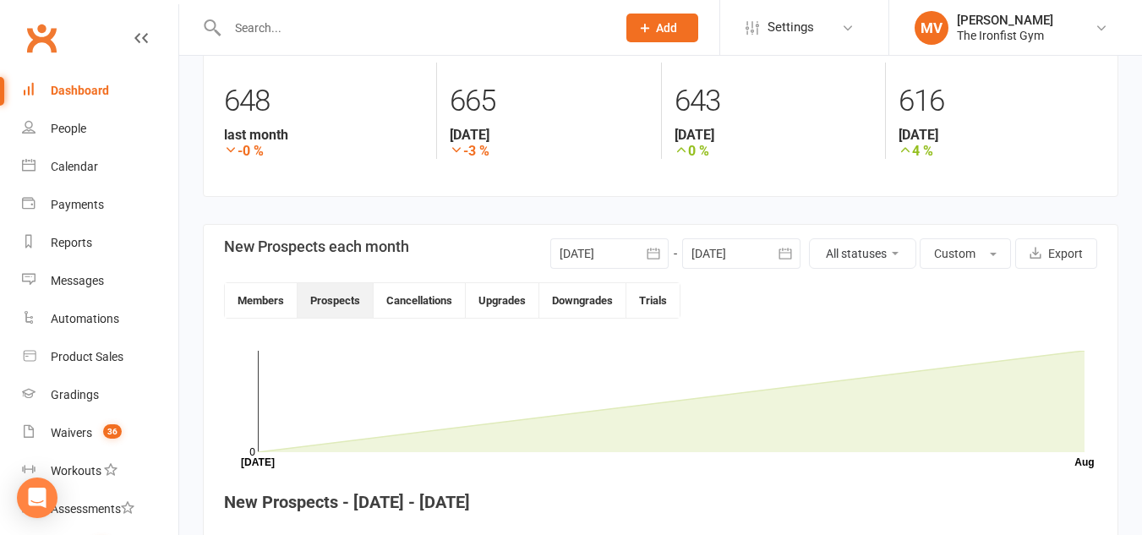
drag, startPoint x: 391, startPoint y: 15, endPoint x: 402, endPoint y: 23, distance: 13.4
click at [402, 22] on div at bounding box center [404, 27] width 402 height 55
click at [347, 26] on input "text" at bounding box center [413, 28] width 382 height 24
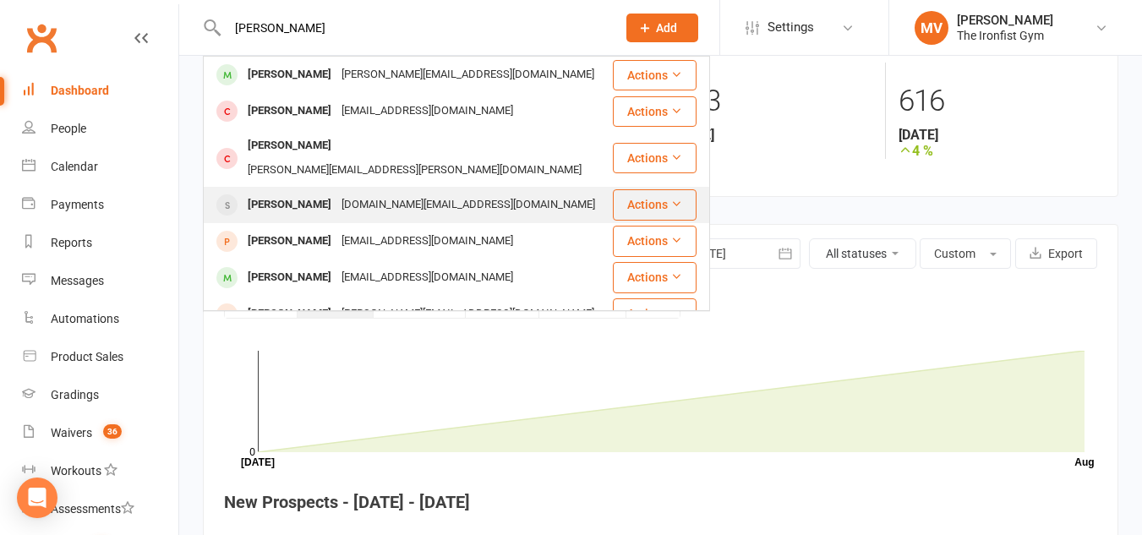
type input "scott mckenz"
click at [305, 193] on div "Scott Mackenzie" at bounding box center [290, 205] width 94 height 25
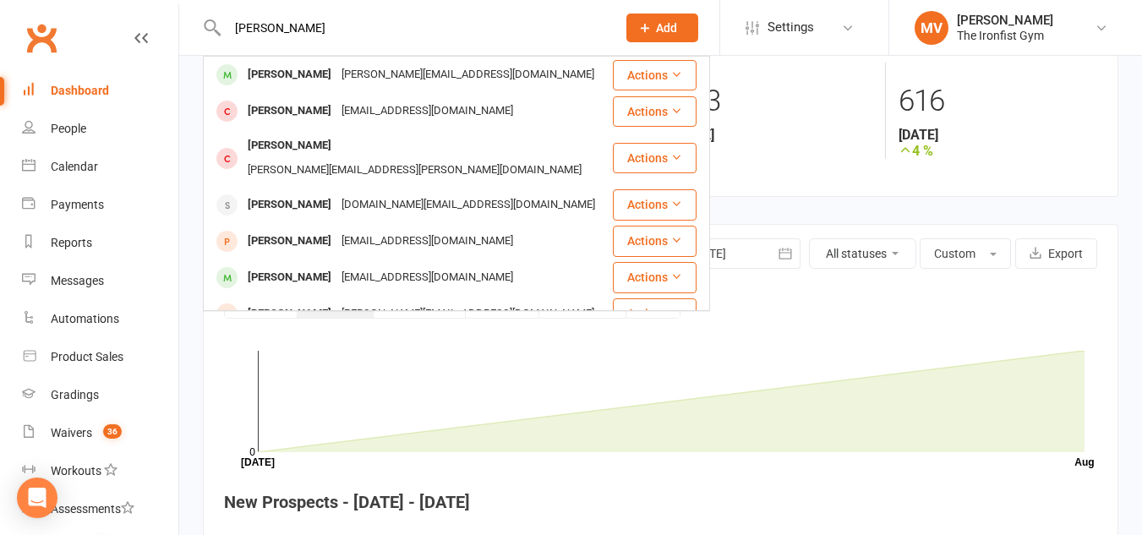
click at [0, 0] on div "Loading" at bounding box center [0, 0] width 0 height 0
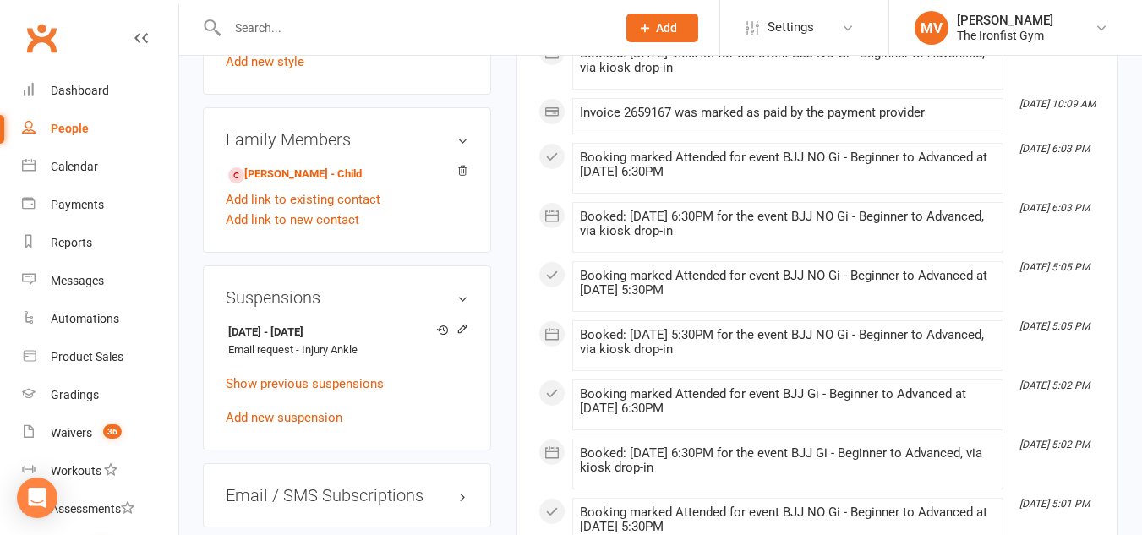
scroll to position [1353, 0]
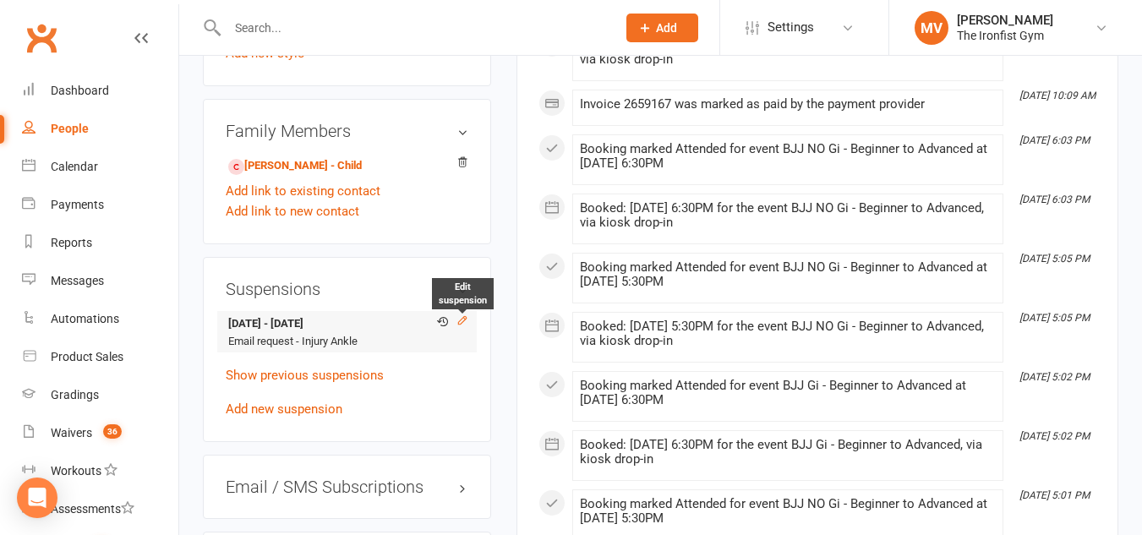
click at [464, 323] on icon at bounding box center [462, 320] width 12 height 12
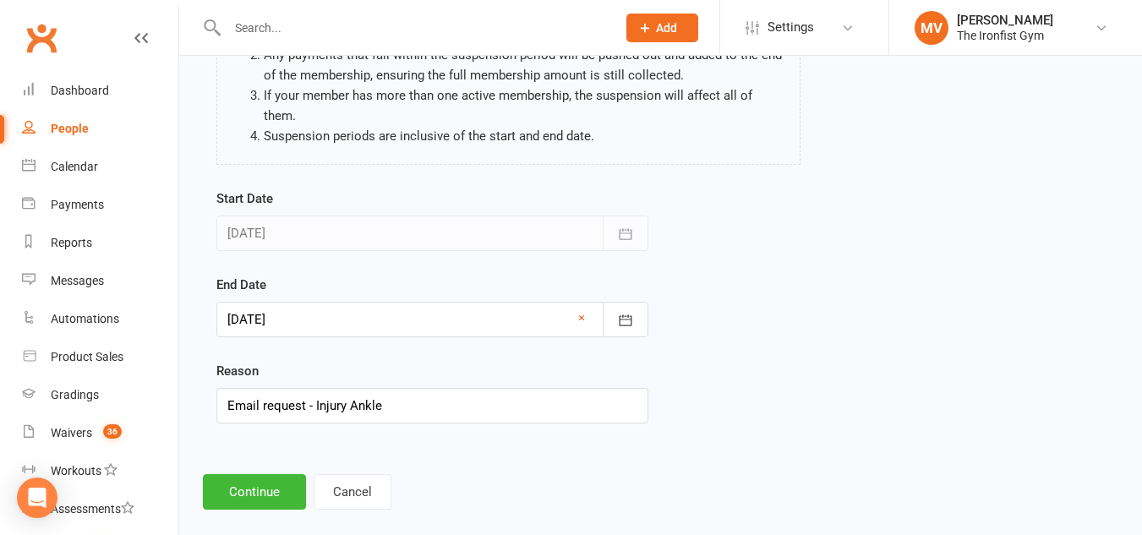
scroll to position [208, 0]
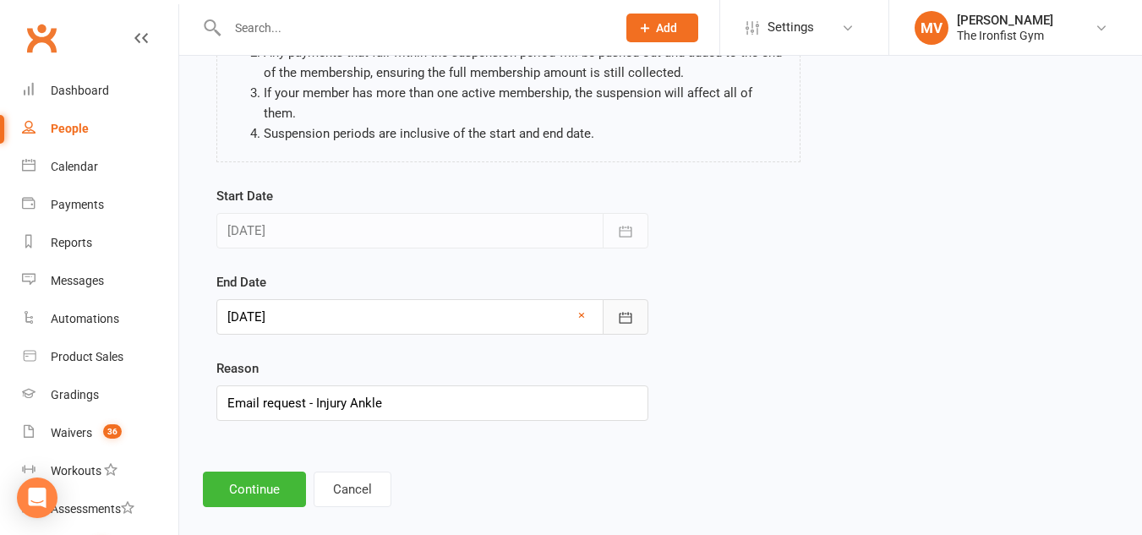
click at [636, 302] on button "button" at bounding box center [626, 317] width 46 height 36
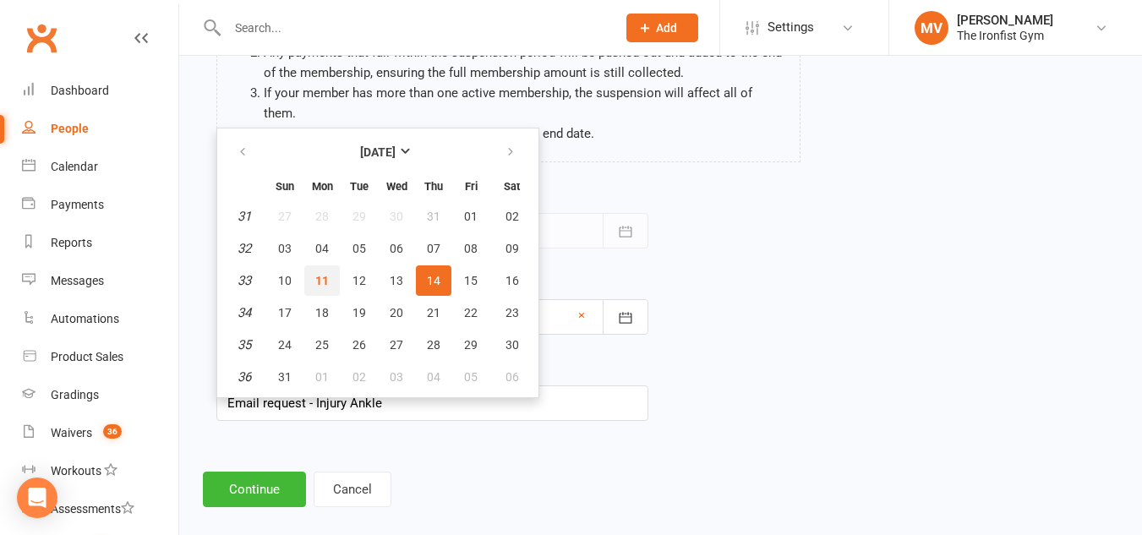
click at [331, 265] on button "11" at bounding box center [322, 280] width 36 height 30
type input "[DATE]"
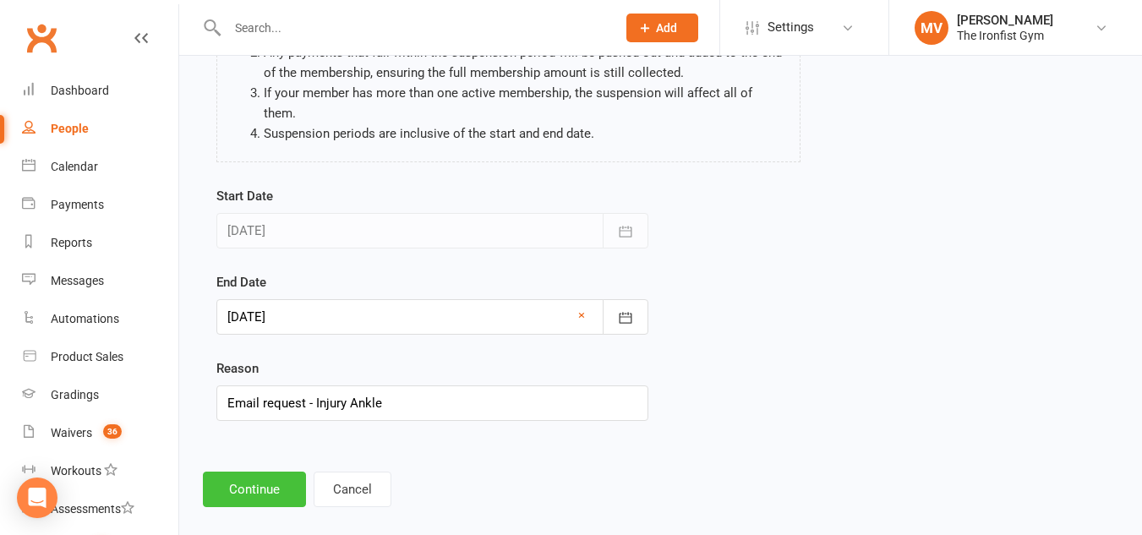
click at [246, 472] on button "Continue" at bounding box center [254, 490] width 103 height 36
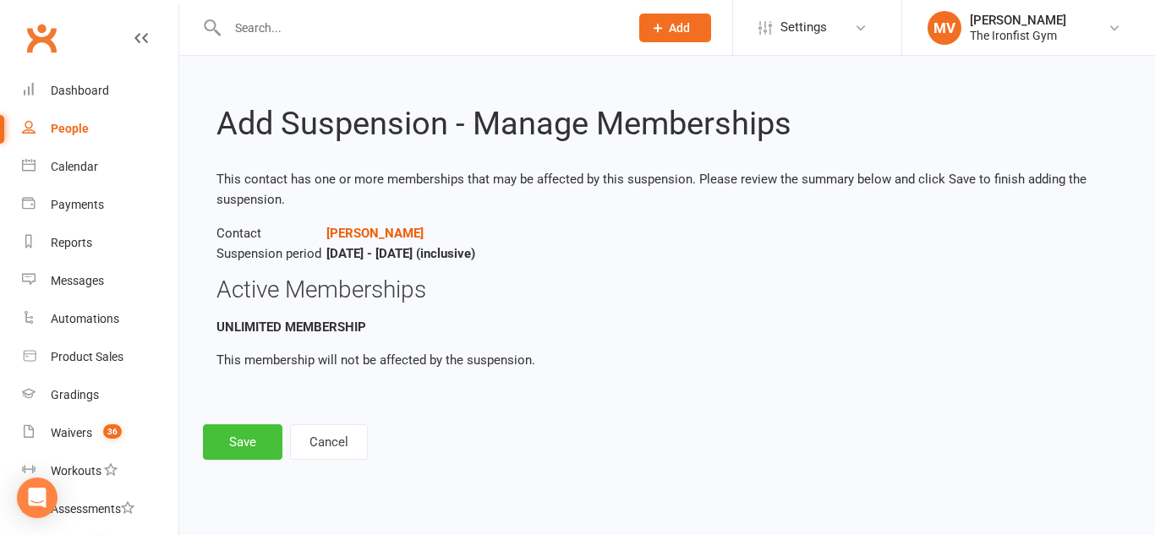
click at [241, 453] on button "Save" at bounding box center [242, 442] width 79 height 36
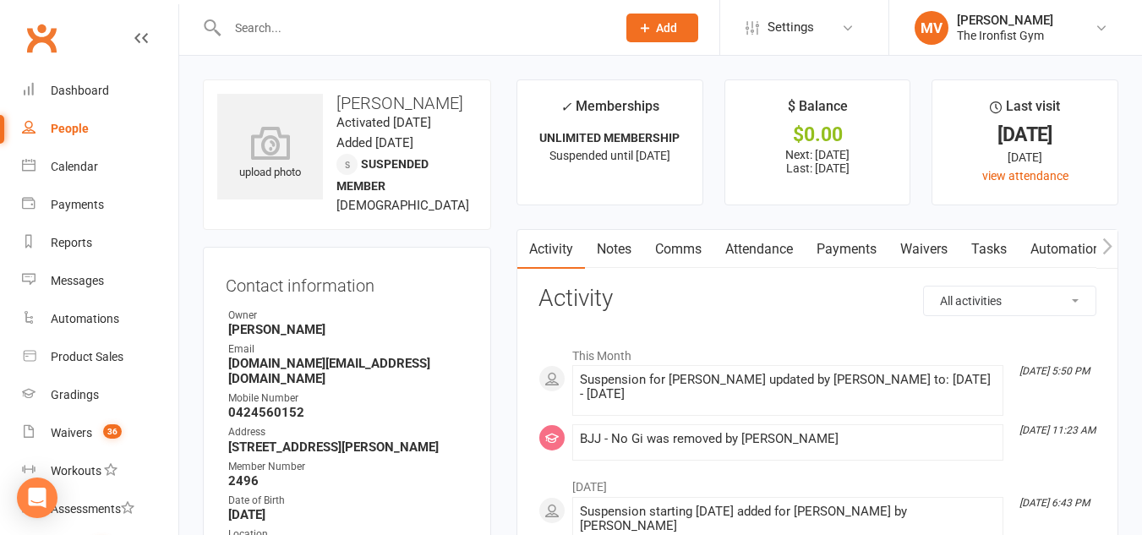
drag, startPoint x: 290, startPoint y: 16, endPoint x: 294, endPoint y: 28, distance: 12.6
click at [291, 17] on input "text" at bounding box center [413, 28] width 382 height 24
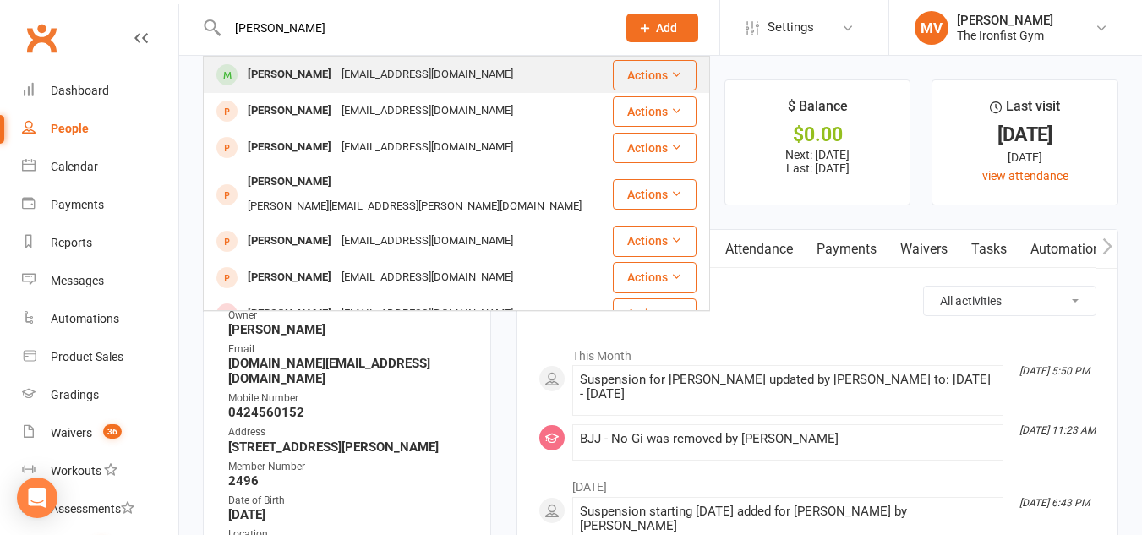
type input "nick keogh"
click at [282, 77] on div "Nick Keogh" at bounding box center [290, 75] width 94 height 25
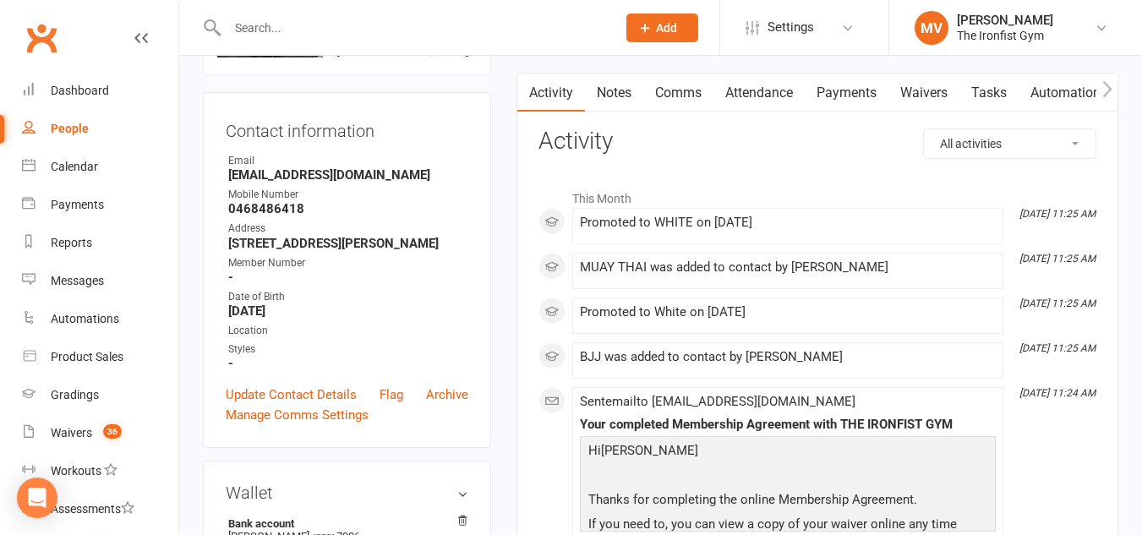
scroll to position [169, 0]
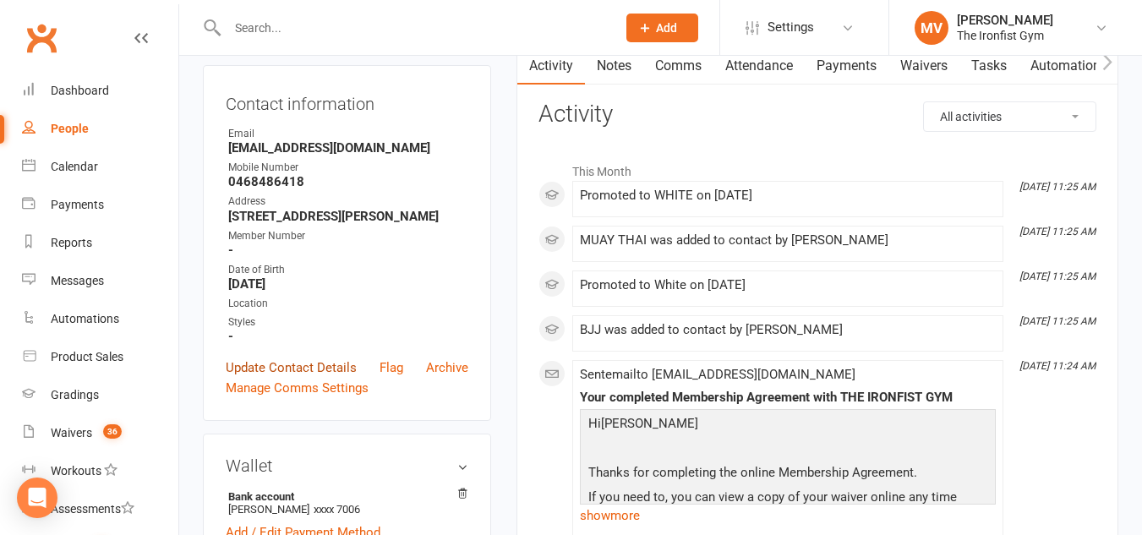
click at [318, 378] on link "Update Contact Details" at bounding box center [291, 368] width 131 height 20
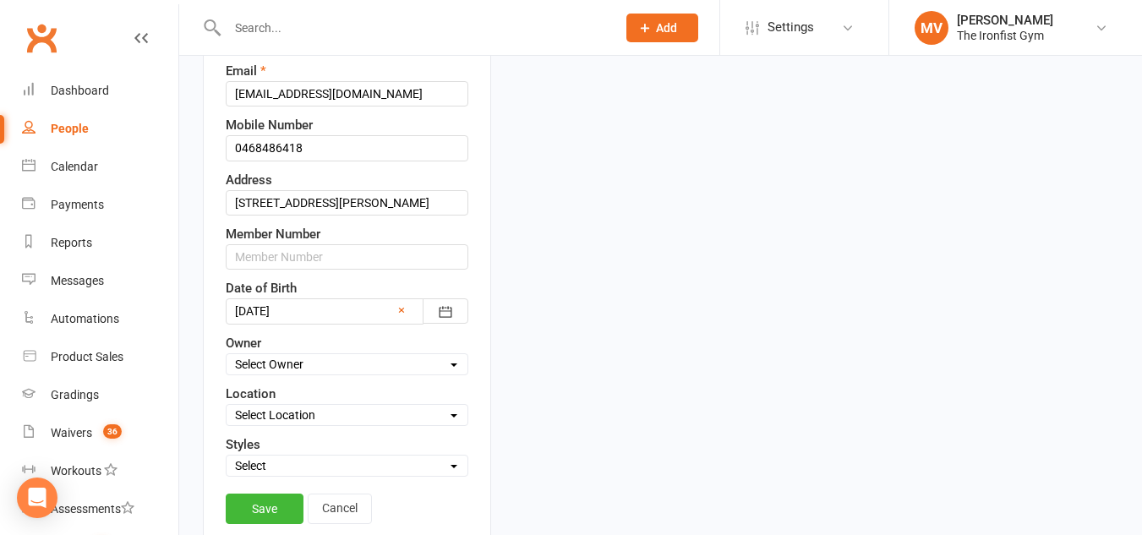
scroll to position [333, 0]
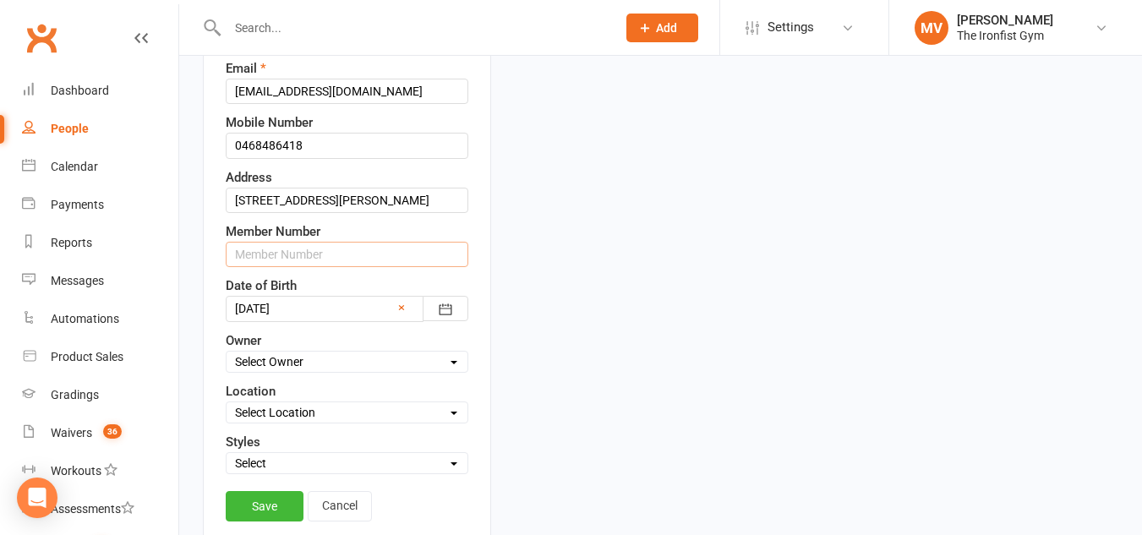
click at [261, 267] on input "text" at bounding box center [347, 254] width 243 height 25
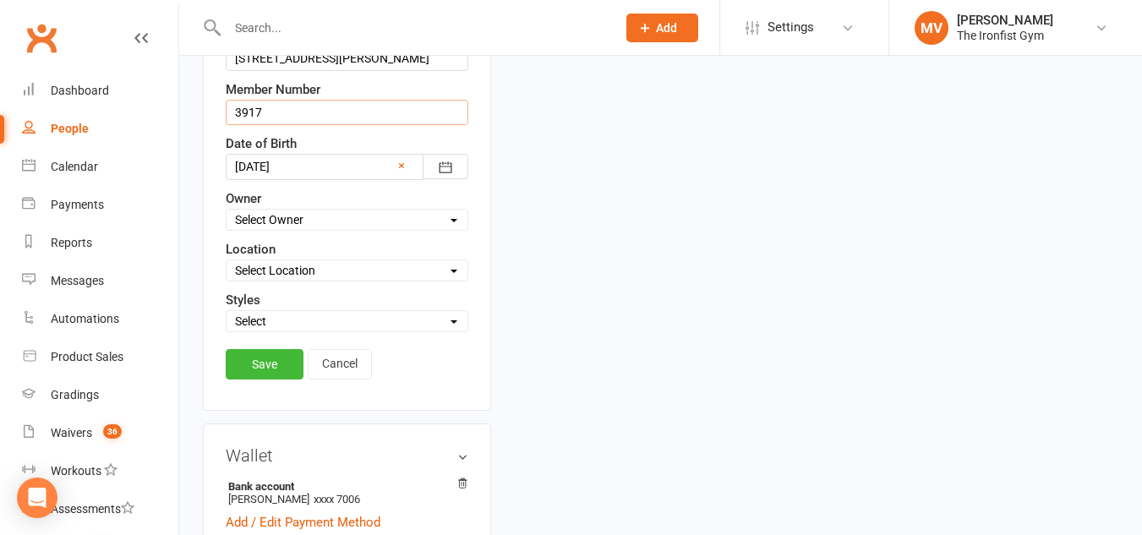
scroll to position [502, 0]
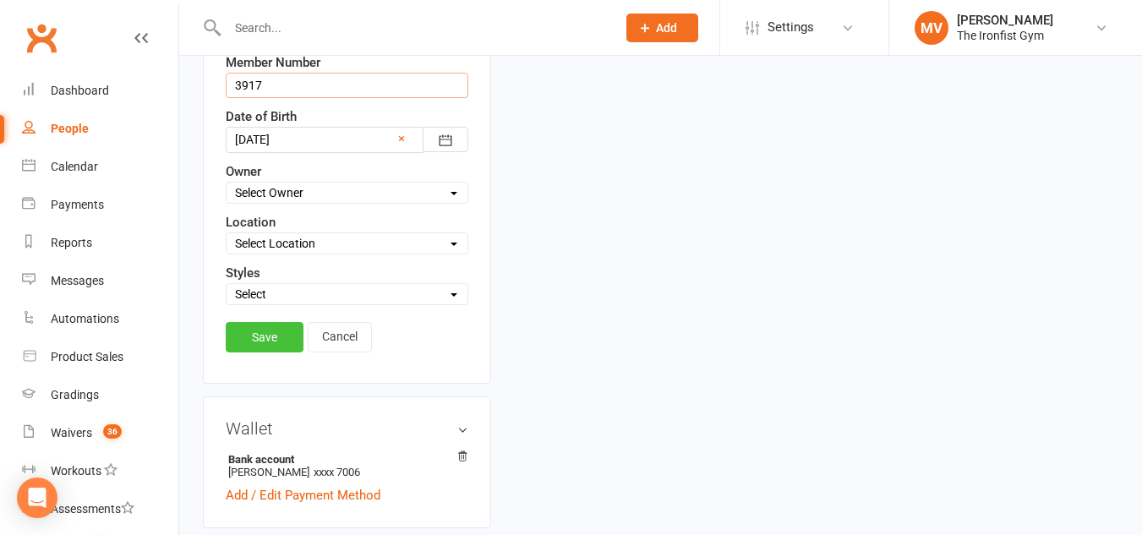
type input "3917"
click at [273, 353] on link "Save" at bounding box center [265, 337] width 78 height 30
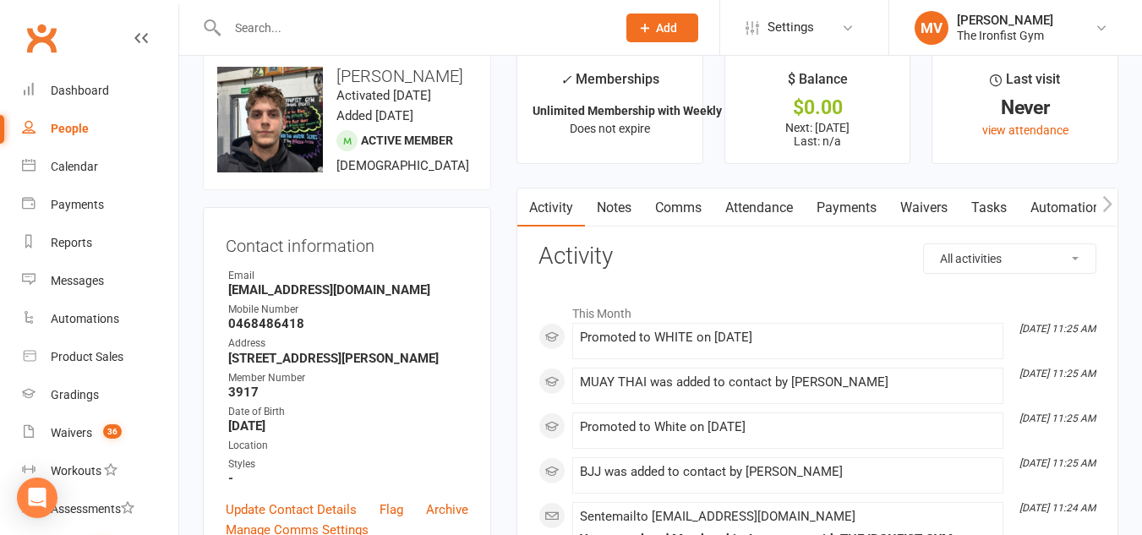
scroll to position [0, 0]
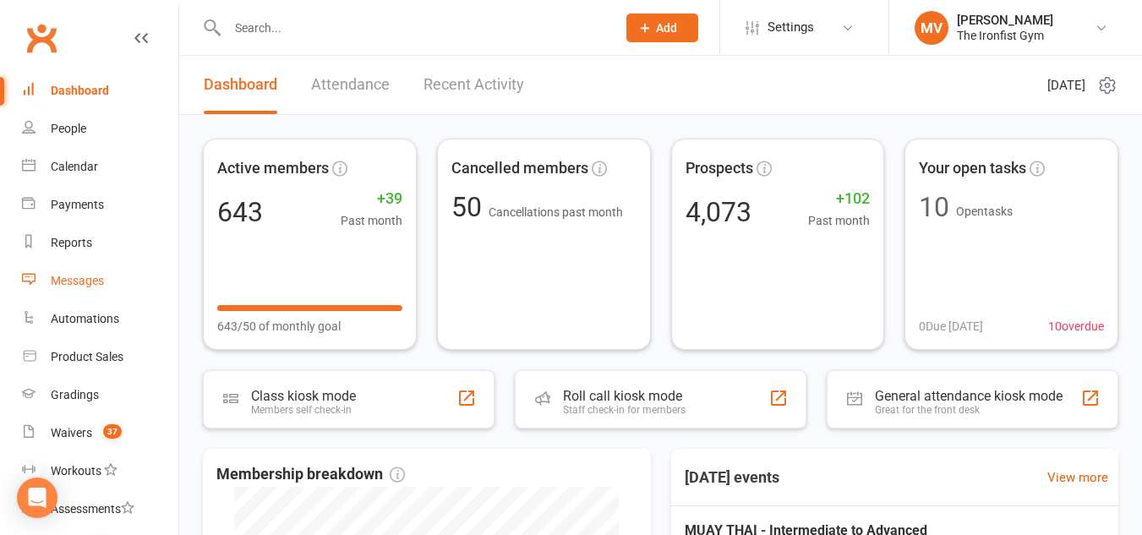
click at [73, 282] on div "Messages" at bounding box center [77, 281] width 53 height 14
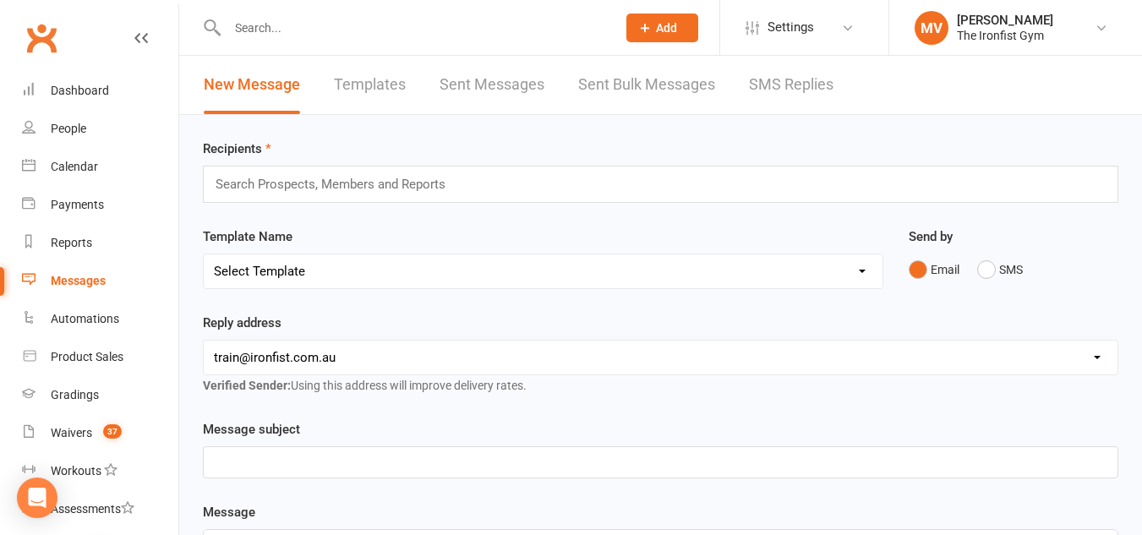
click at [800, 90] on link "SMS Replies" at bounding box center [791, 85] width 85 height 58
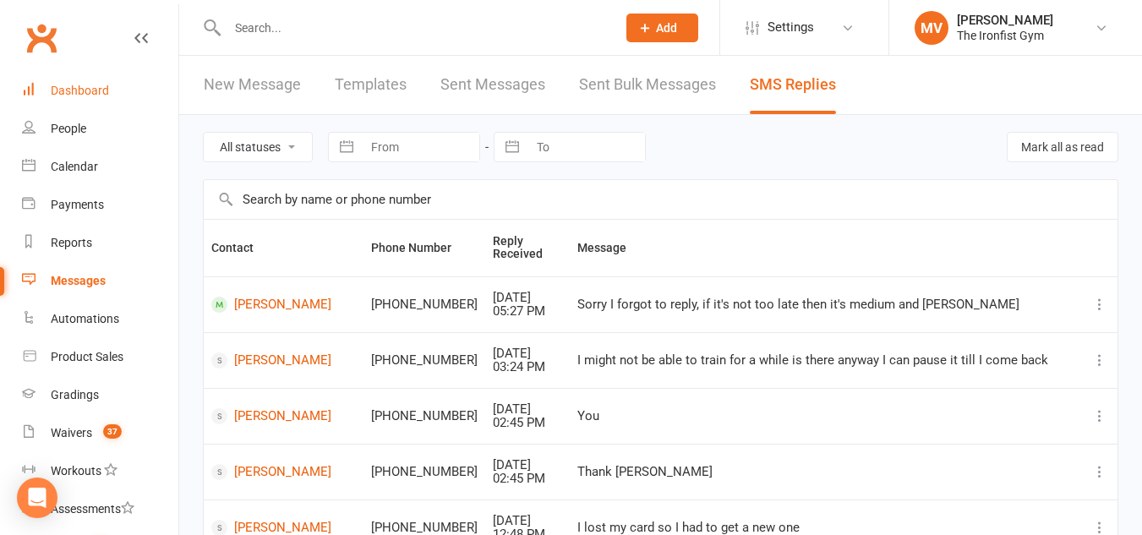
click at [101, 91] on div "Dashboard" at bounding box center [80, 91] width 58 height 14
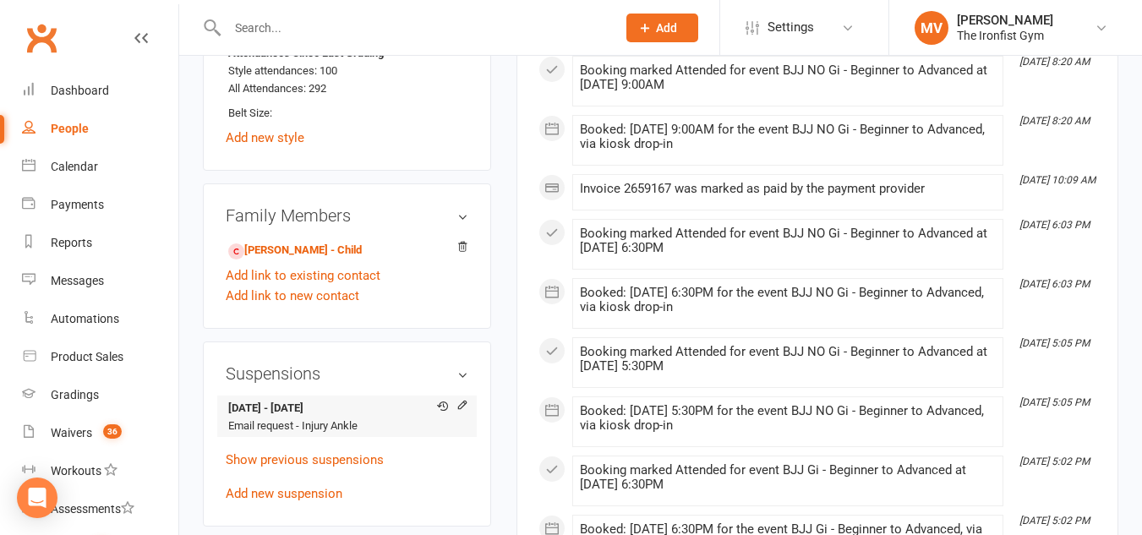
scroll to position [1353, 0]
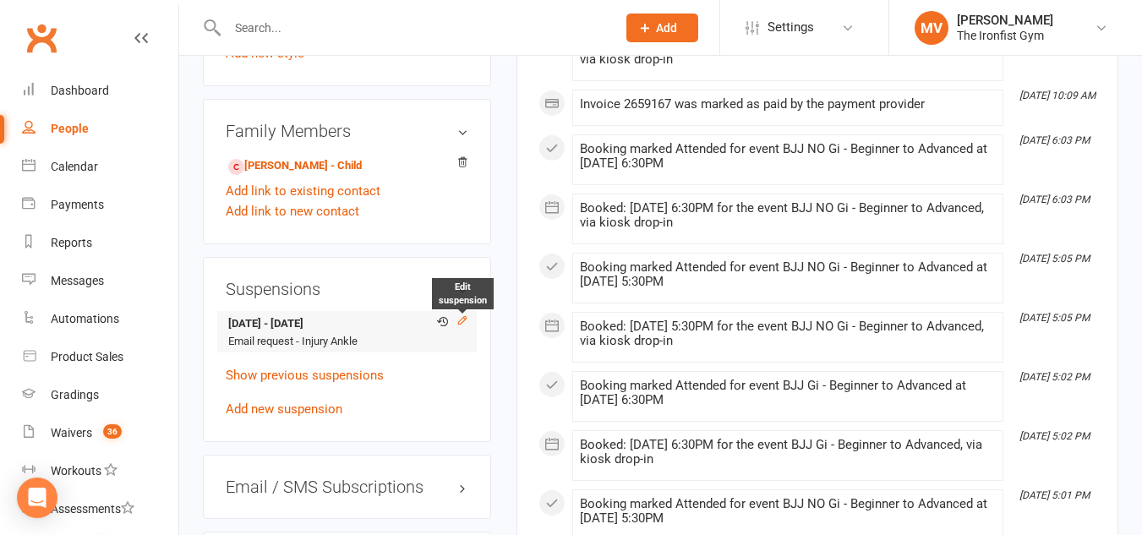
click at [462, 320] on icon at bounding box center [462, 320] width 12 height 12
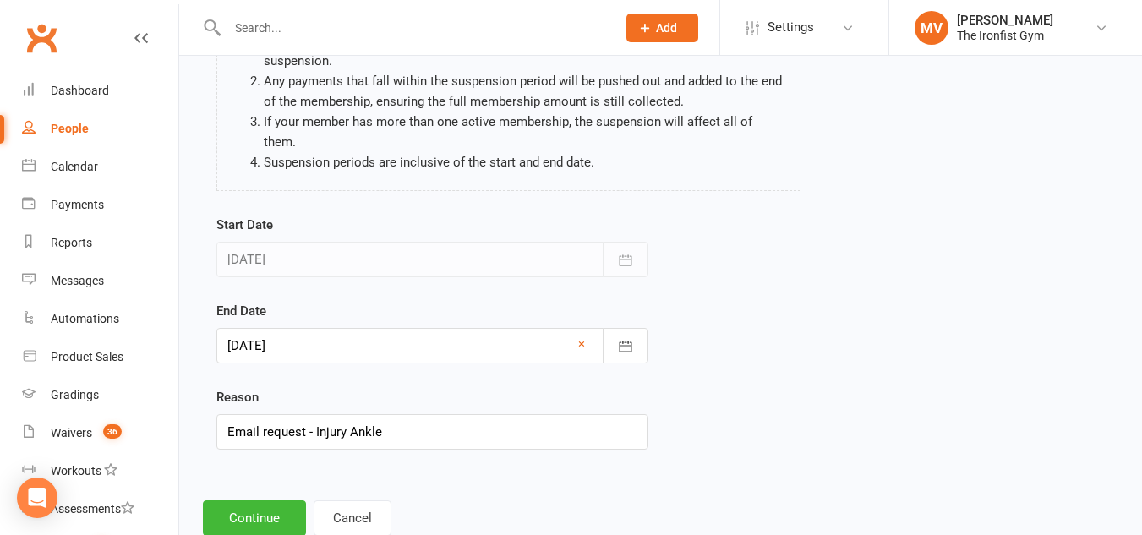
scroll to position [208, 0]
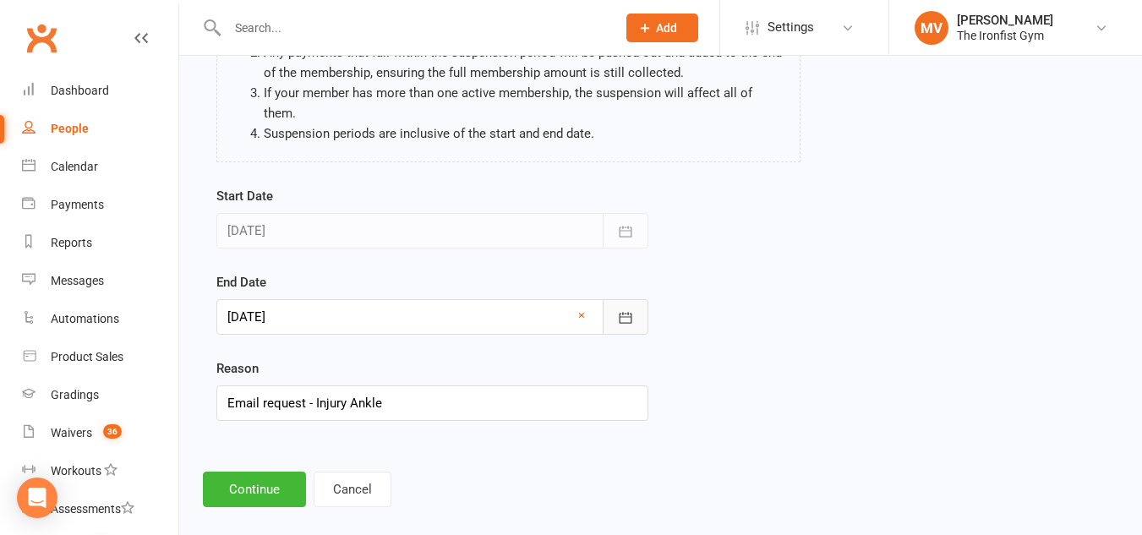
click at [625, 312] on icon "button" at bounding box center [625, 317] width 13 height 11
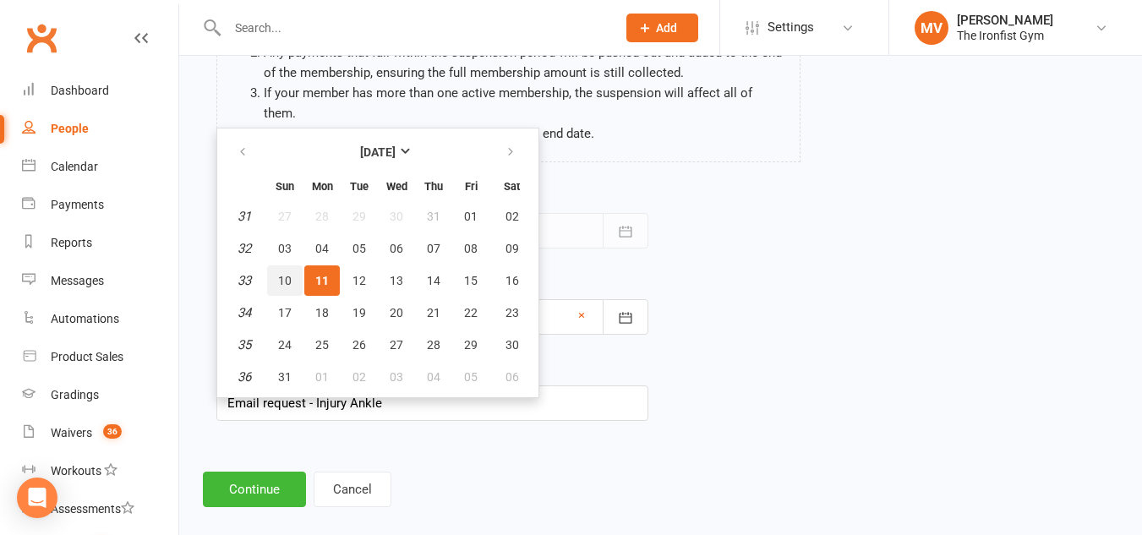
click at [282, 274] on span "10" at bounding box center [285, 281] width 14 height 14
type input "10 Aug 2025"
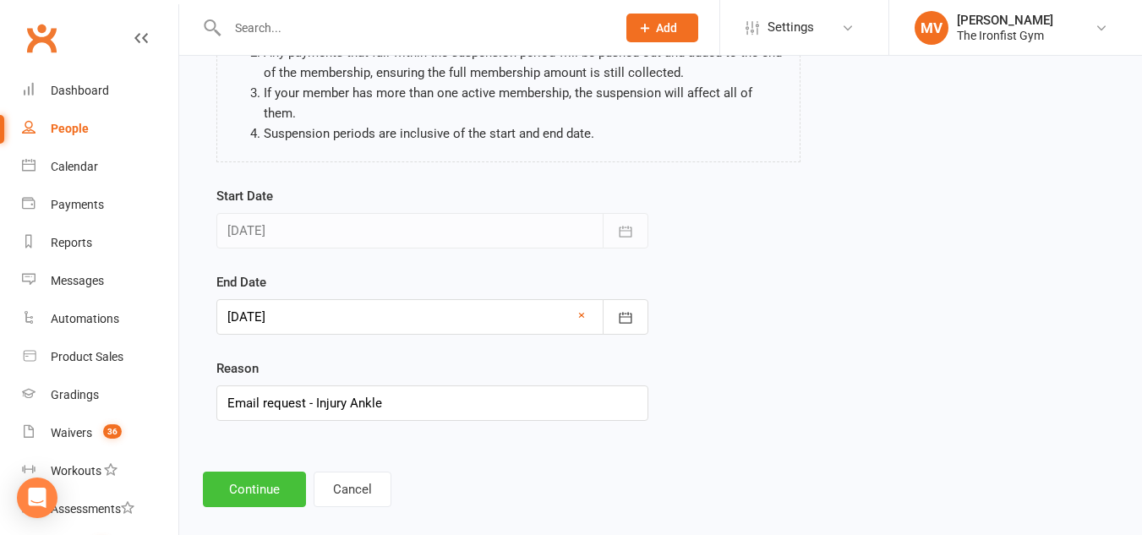
click at [281, 472] on button "Continue" at bounding box center [254, 490] width 103 height 36
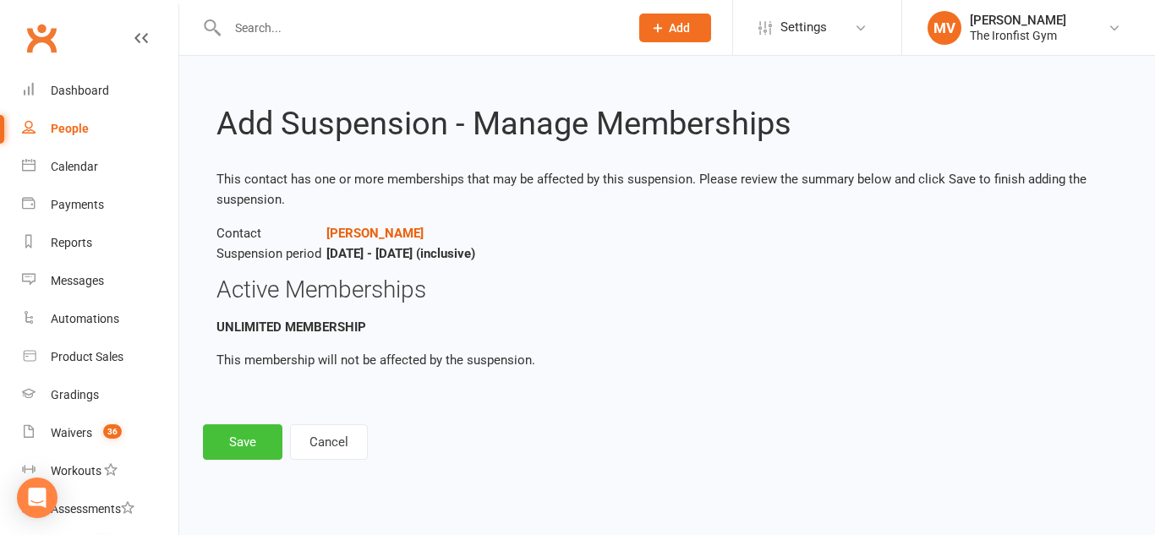
click at [239, 439] on button "Save" at bounding box center [242, 442] width 79 height 36
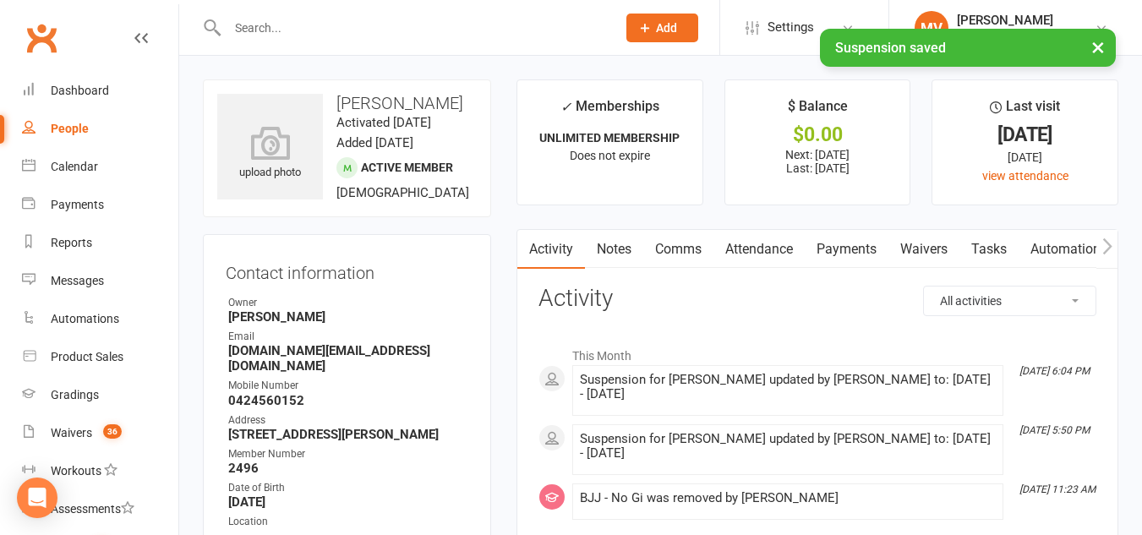
click at [852, 244] on link "Payments" at bounding box center [847, 249] width 84 height 39
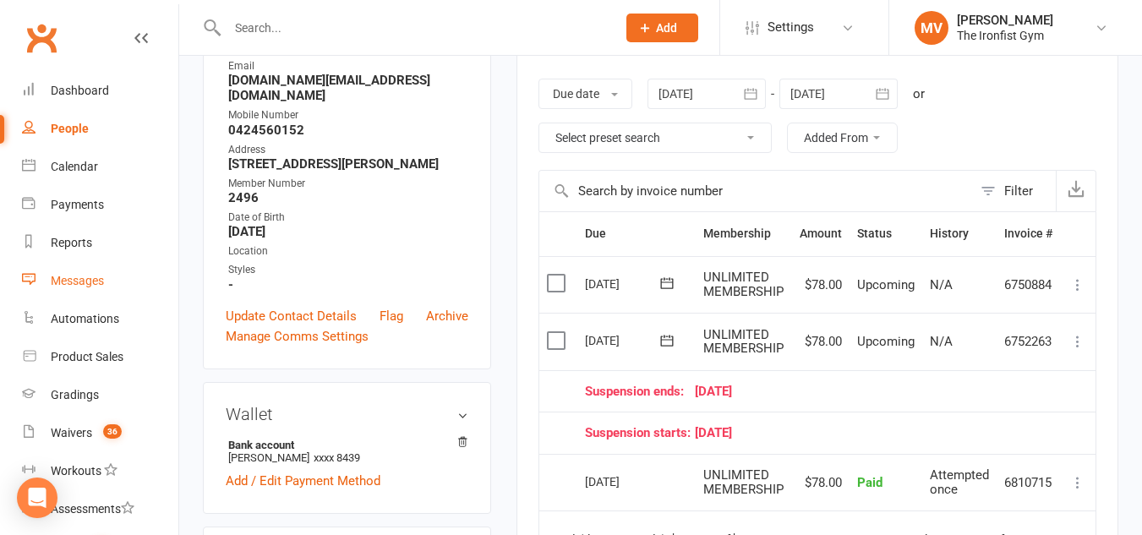
scroll to position [85, 0]
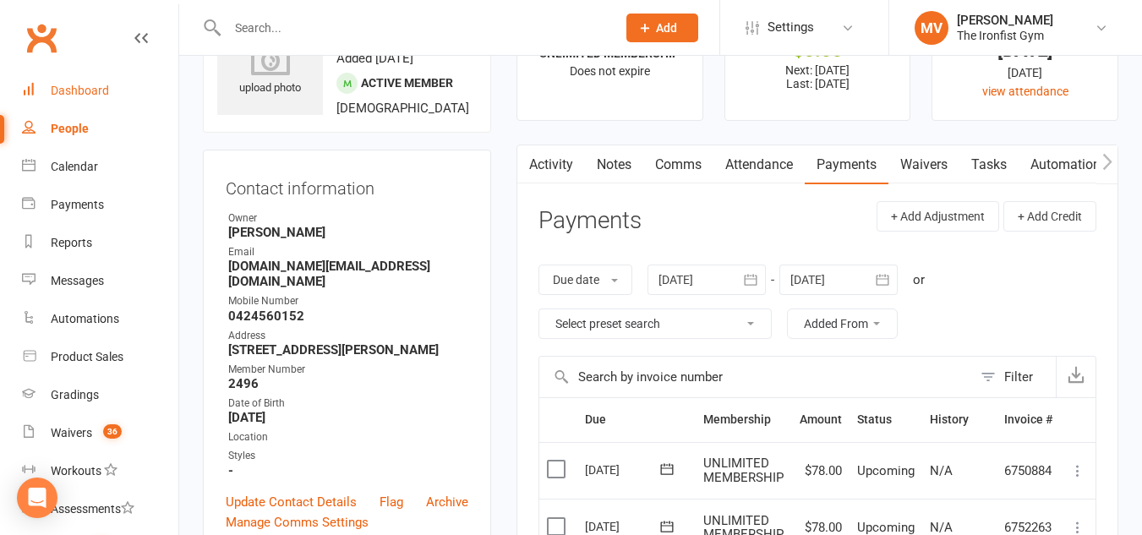
click at [81, 80] on link "Dashboard" at bounding box center [100, 91] width 156 height 38
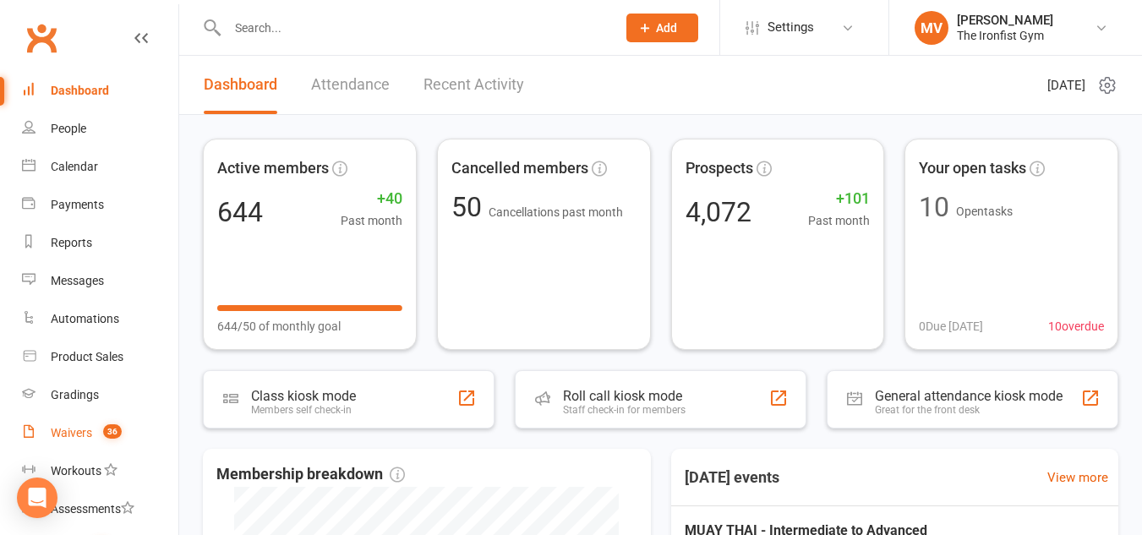
click at [85, 429] on div "Waivers" at bounding box center [71, 433] width 41 height 14
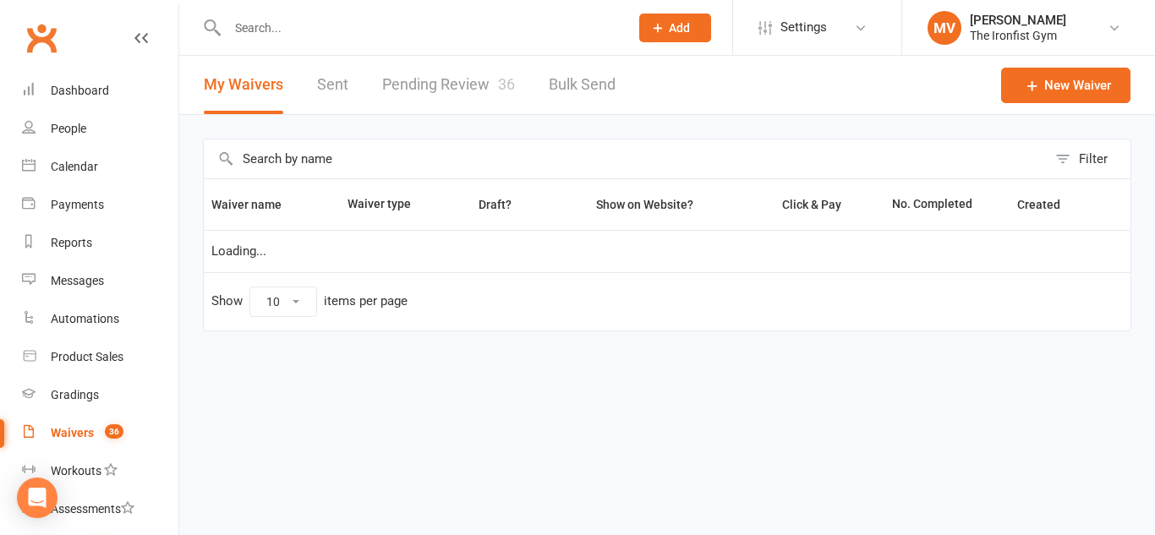
select select "100"
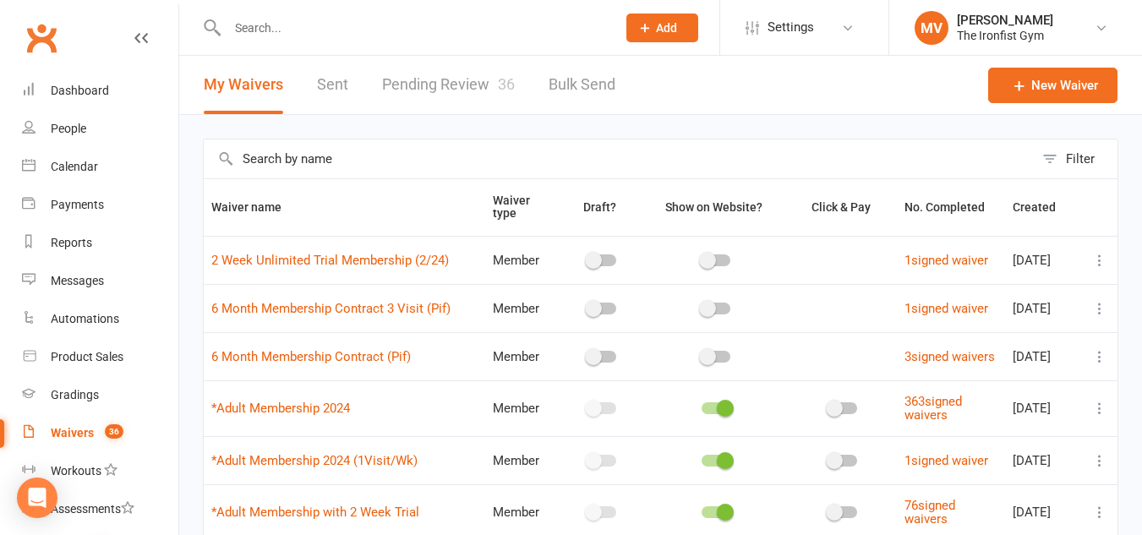
click at [434, 86] on link "Pending Review 36" at bounding box center [448, 85] width 133 height 58
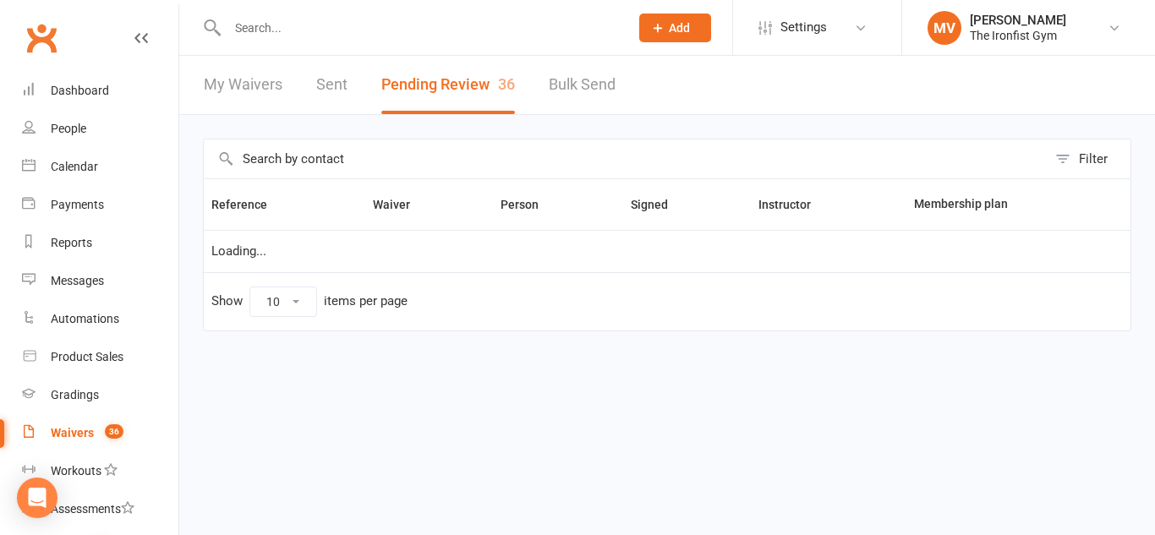
select select "50"
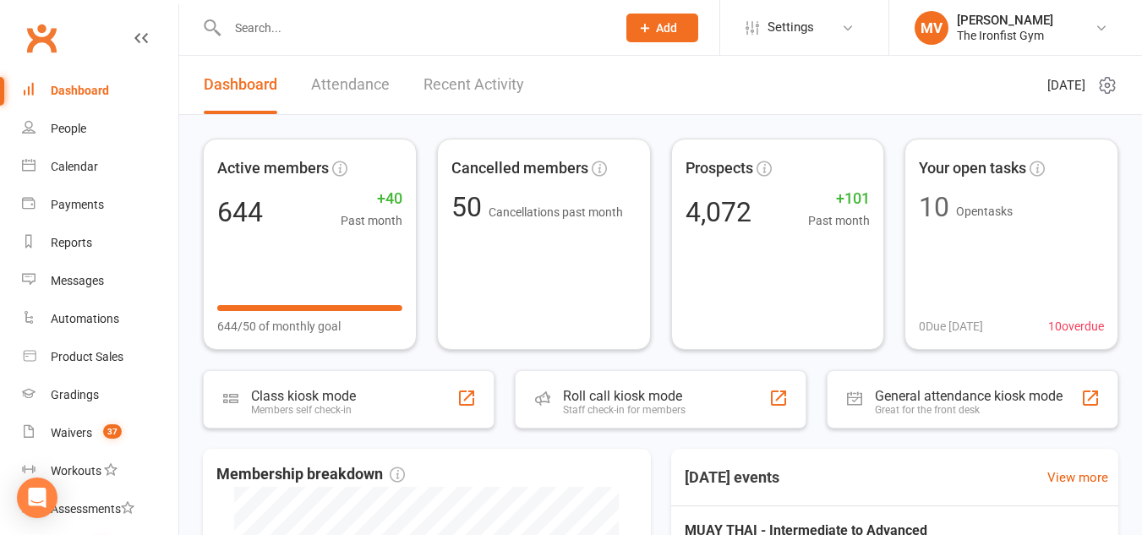
click at [457, 41] on div at bounding box center [404, 27] width 402 height 55
click at [413, 29] on input "text" at bounding box center [413, 28] width 382 height 24
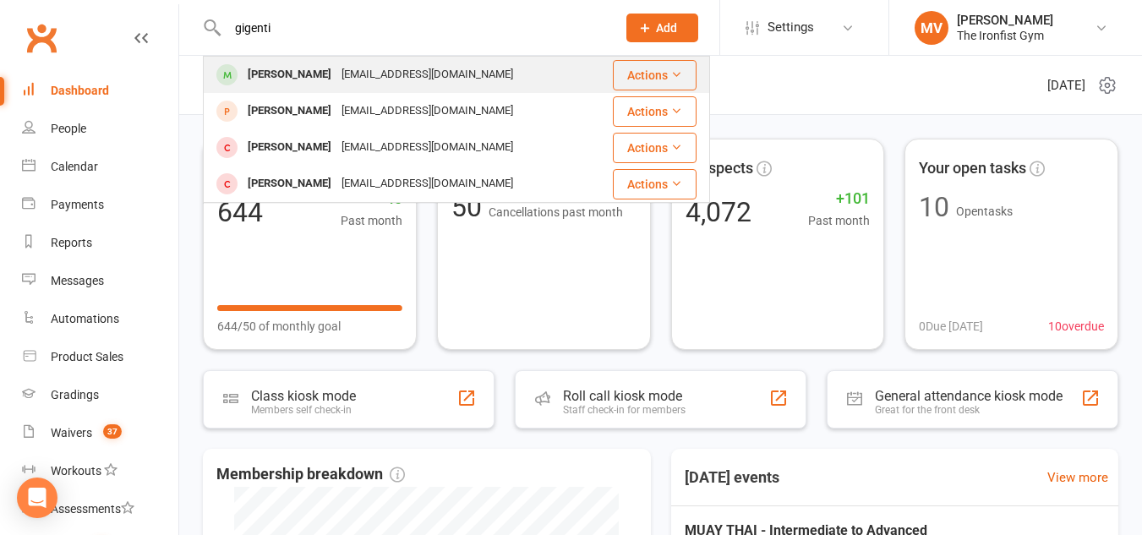
type input "gigenti"
click at [369, 74] on div "rayzag22@gmail.com" at bounding box center [427, 75] width 182 height 25
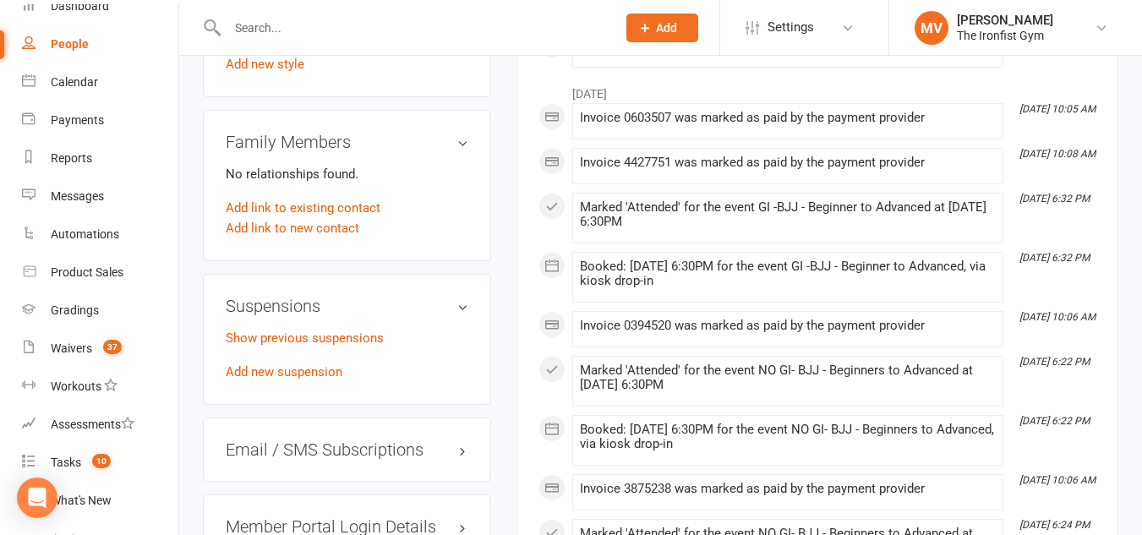
scroll to position [1268, 0]
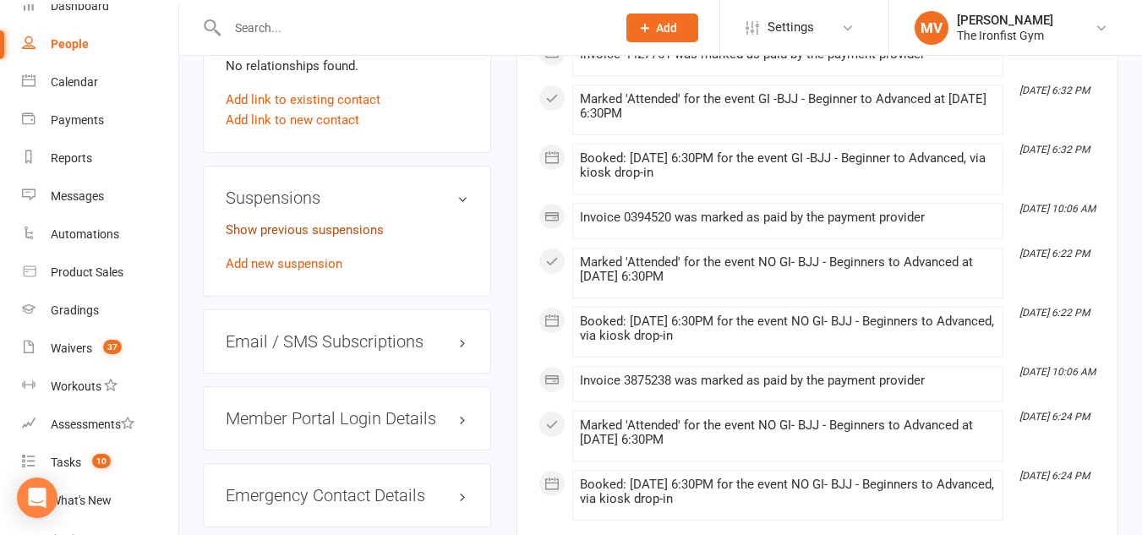
click at [342, 238] on link "Show previous suspensions" at bounding box center [305, 229] width 158 height 15
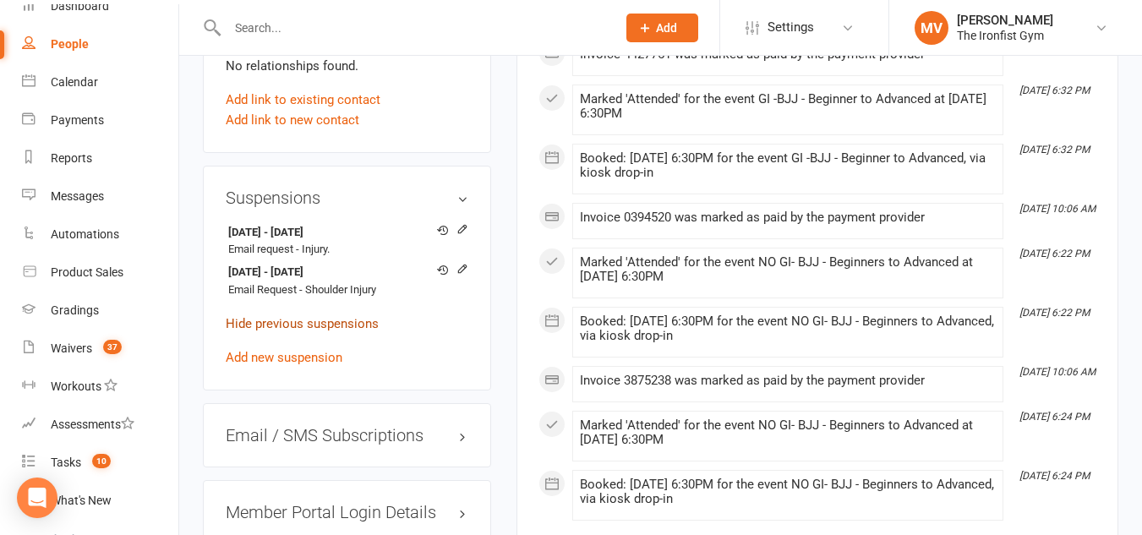
click at [342, 242] on strong "31 Jan 2025 - 31 Mar 2025" at bounding box center [344, 233] width 232 height 18
click at [463, 277] on icon at bounding box center [462, 271] width 12 height 13
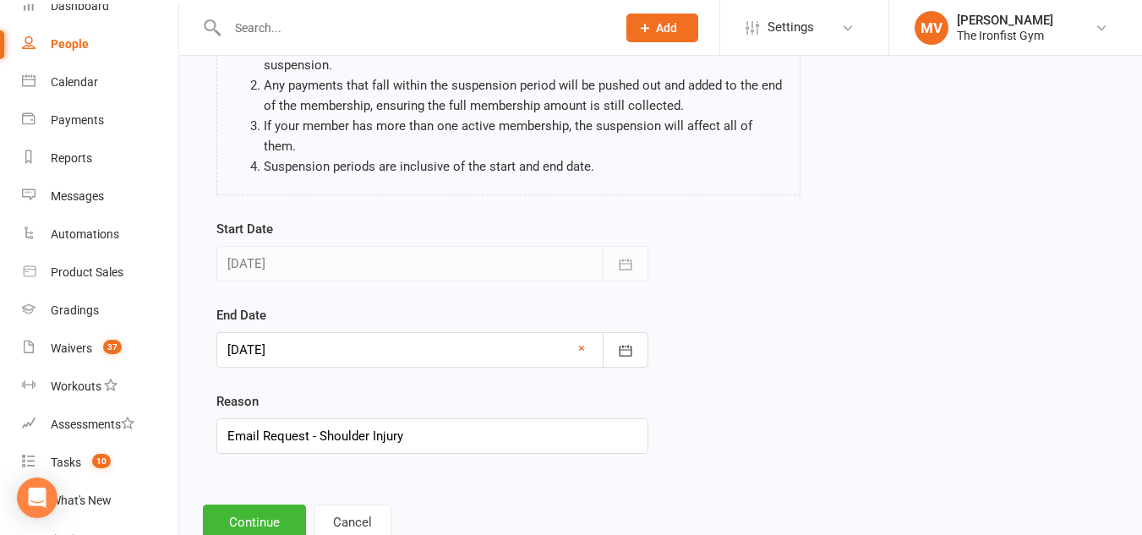
scroll to position [208, 0]
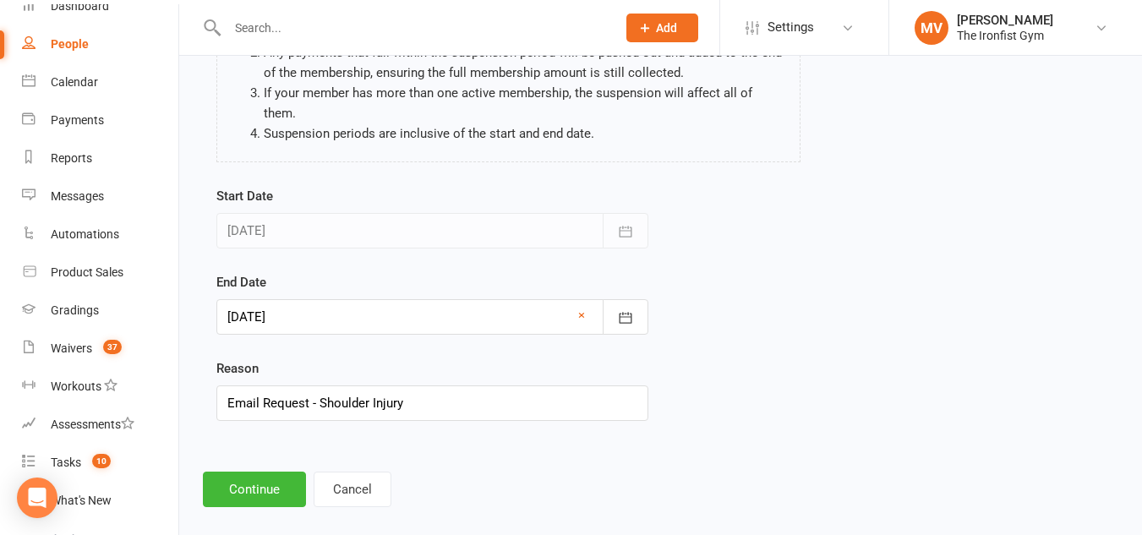
click at [652, 292] on div "Start Date 03 Apr 2025 April 2025 Sun Mon Tue Wed Thu Fri Sat 14 30 31 01 02 03…" at bounding box center [432, 315] width 457 height 259
click at [617, 311] on button "button" at bounding box center [626, 317] width 46 height 36
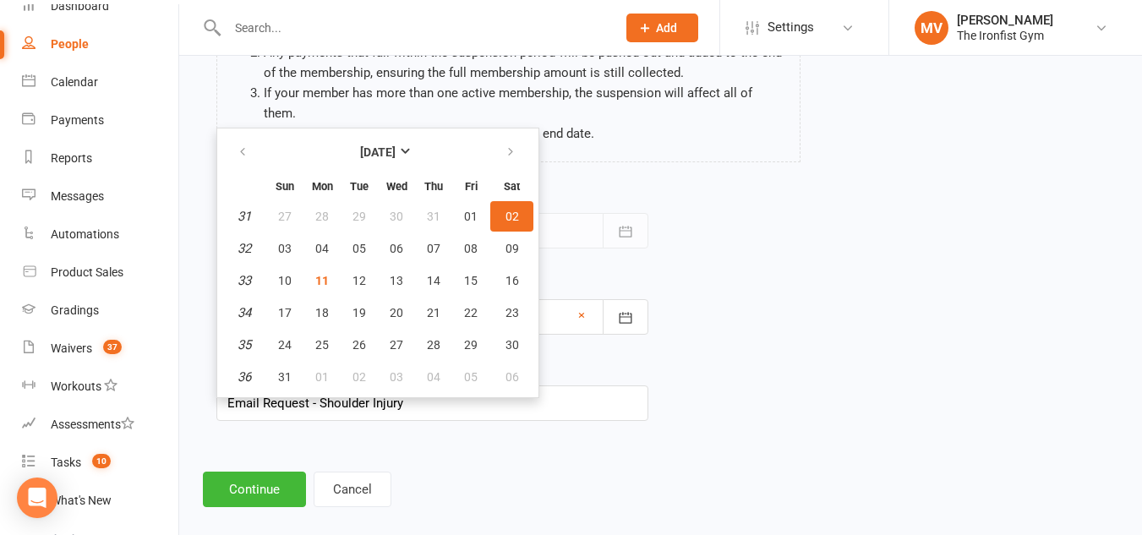
drag, startPoint x: 703, startPoint y: 170, endPoint x: 451, endPoint y: 182, distance: 252.2
click at [697, 186] on div "Start Date 03 Apr 2025 April 2025 Sun Mon Tue Wed Thu Fri Sat 14 30 31 01 02 03…" at bounding box center [661, 315] width 914 height 259
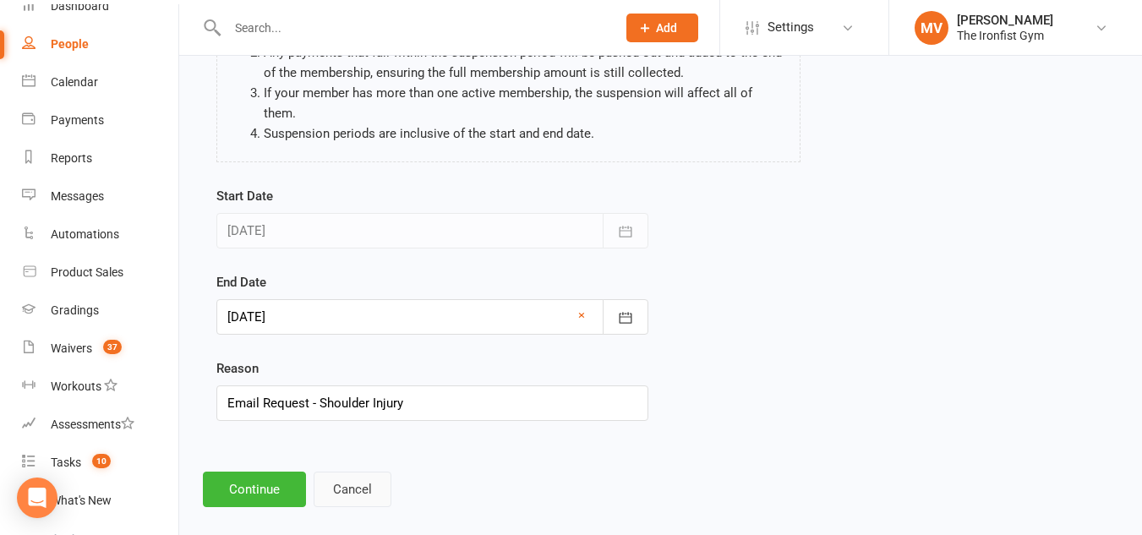
click at [335, 477] on button "Cancel" at bounding box center [353, 490] width 78 height 36
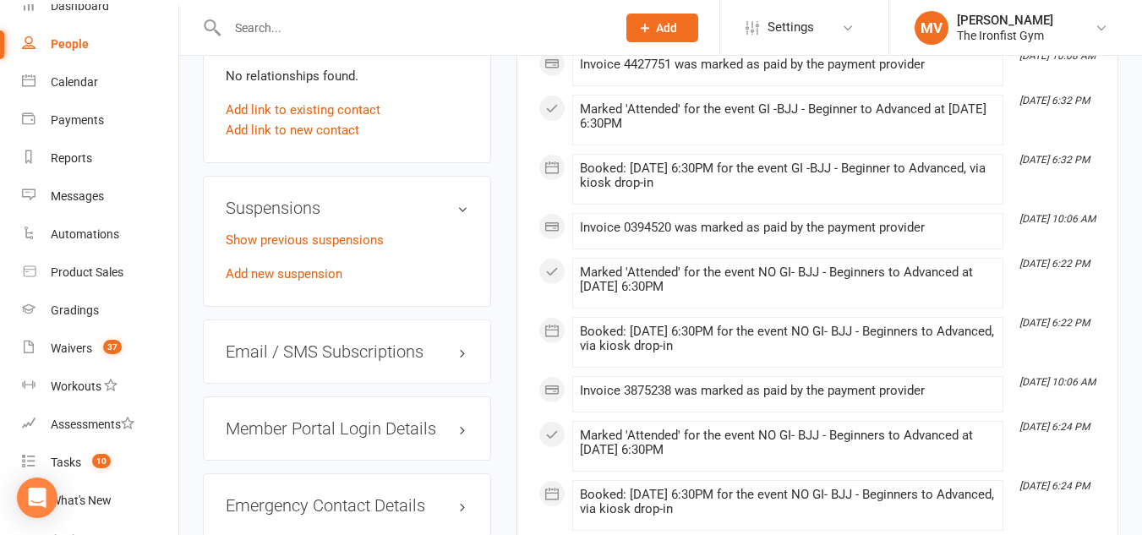
scroll to position [1268, 0]
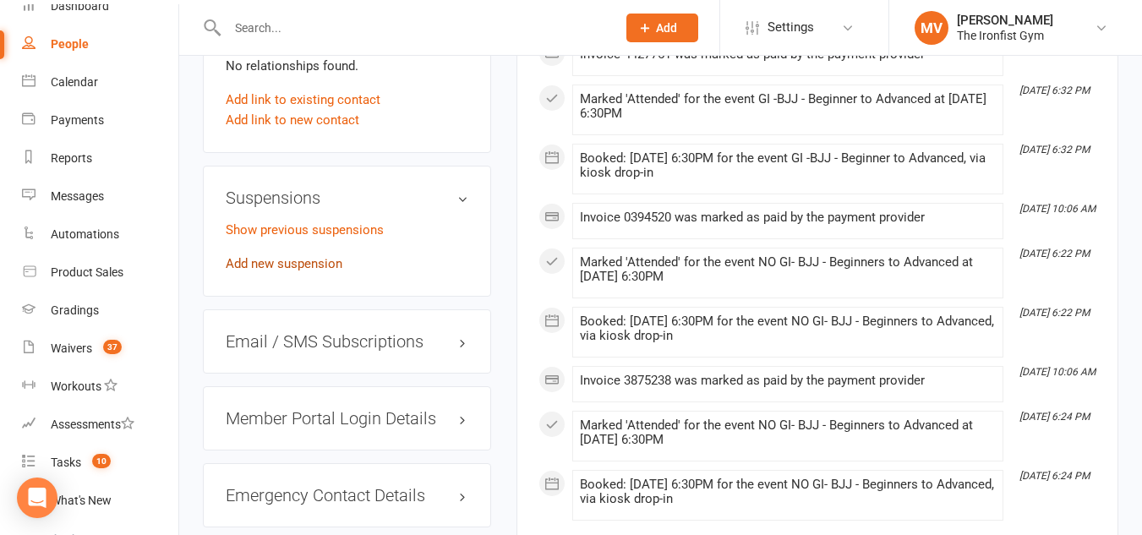
click at [299, 271] on link "Add new suspension" at bounding box center [284, 263] width 117 height 15
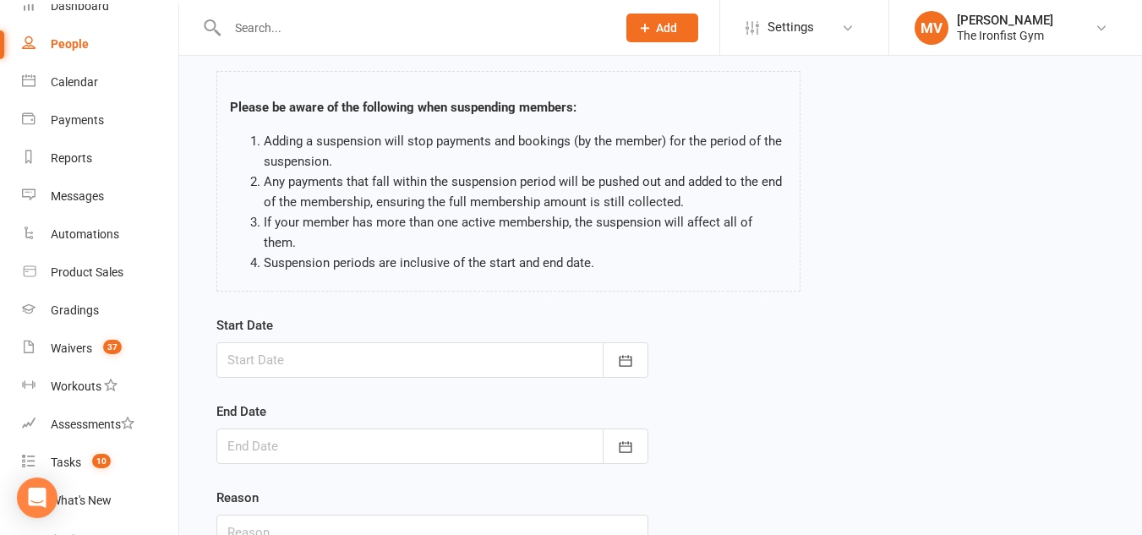
scroll to position [169, 0]
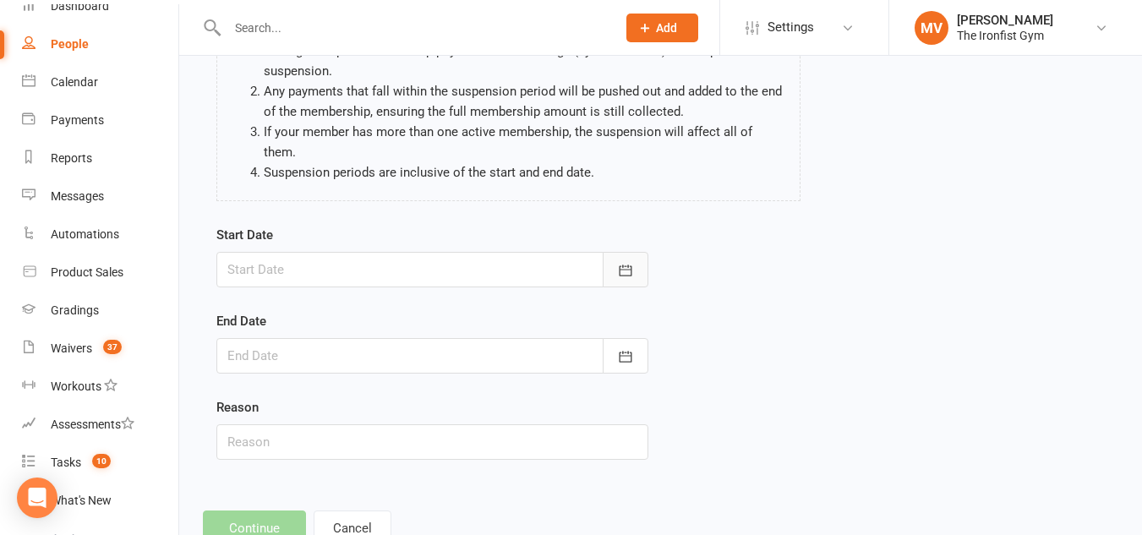
click at [618, 252] on button "button" at bounding box center [626, 270] width 46 height 36
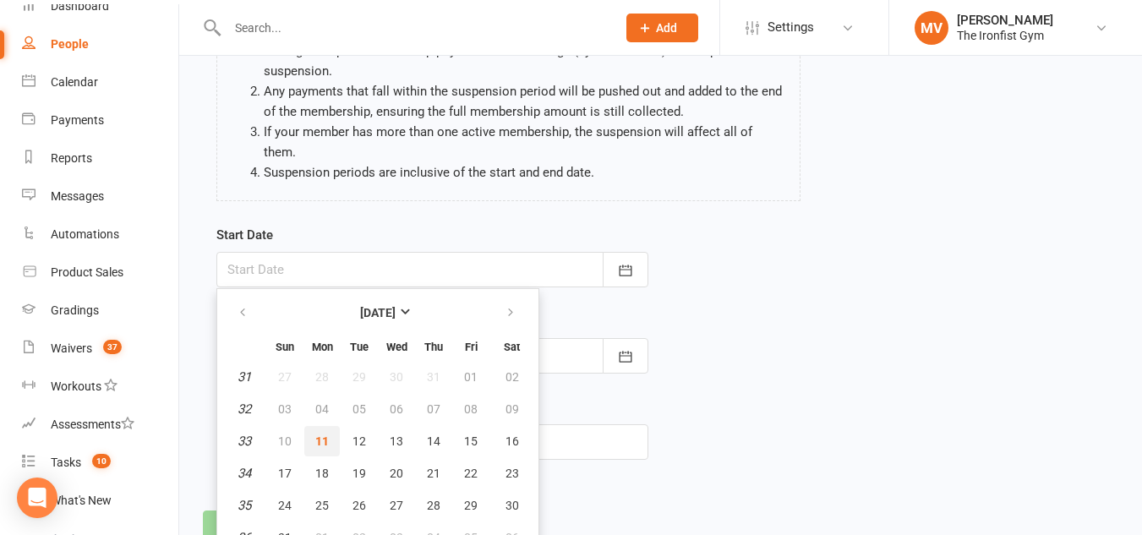
click at [312, 426] on button "11" at bounding box center [322, 441] width 36 height 30
type input "11 Aug 2025"
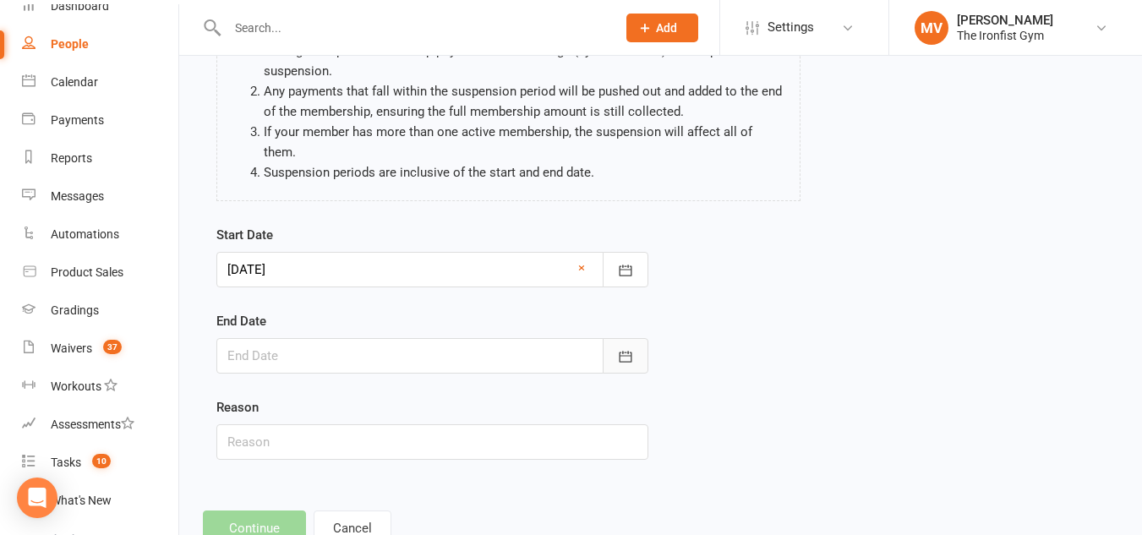
click at [620, 351] on icon "button" at bounding box center [625, 356] width 13 height 11
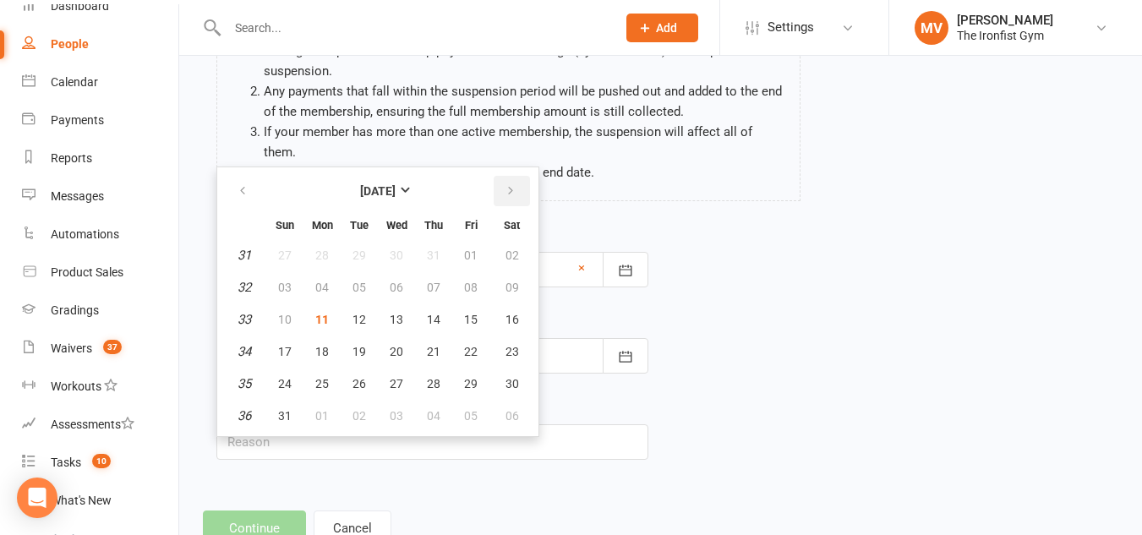
click at [515, 184] on icon "button" at bounding box center [511, 191] width 12 height 14
click at [503, 272] on button "11" at bounding box center [511, 287] width 43 height 30
type input "11 Oct 2025"
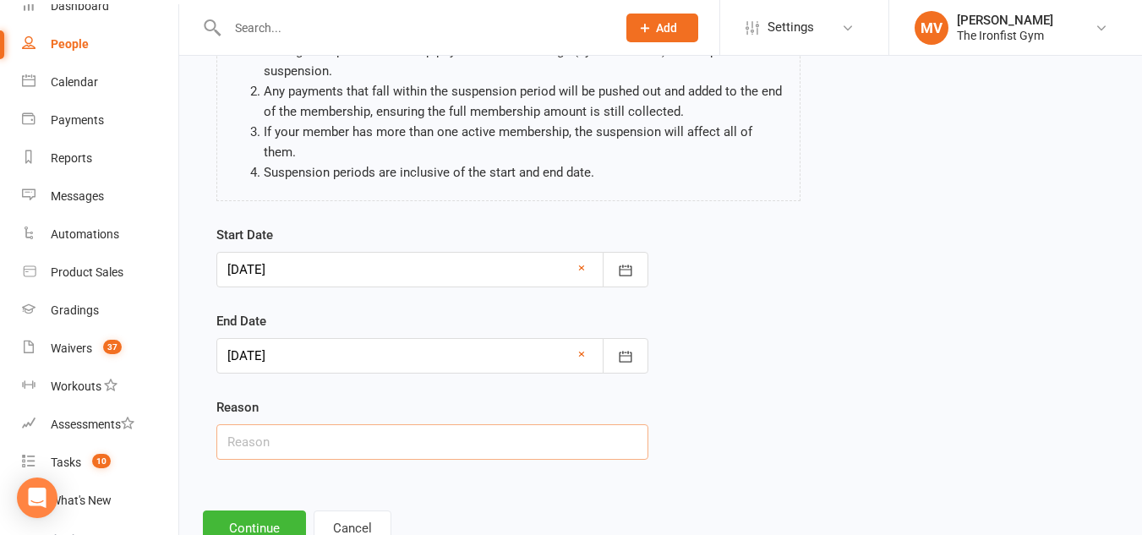
click at [409, 424] on input "text" at bounding box center [432, 442] width 432 height 36
click at [360, 434] on input "text" at bounding box center [432, 442] width 432 height 36
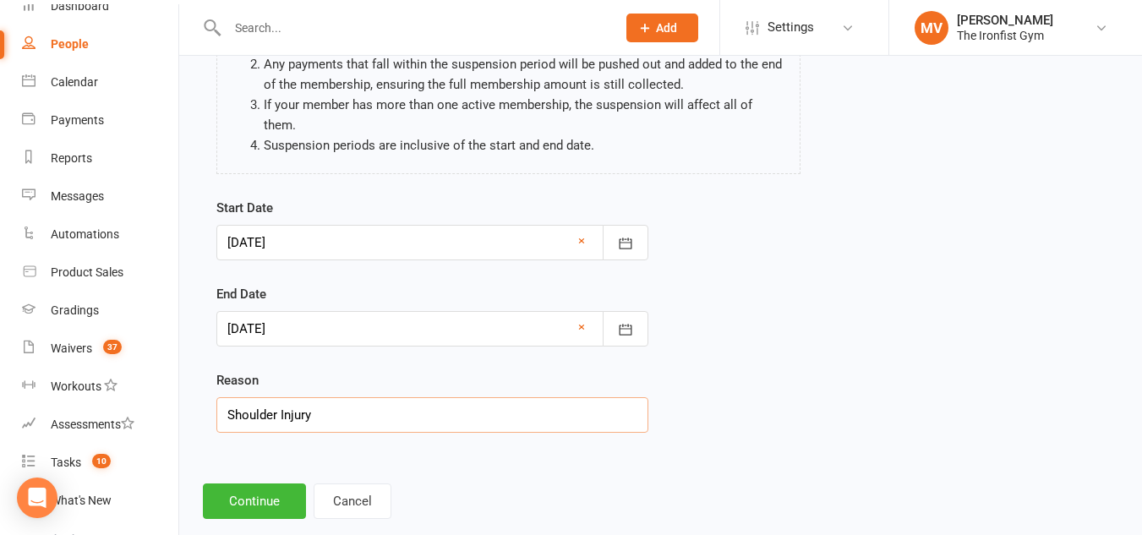
scroll to position [208, 0]
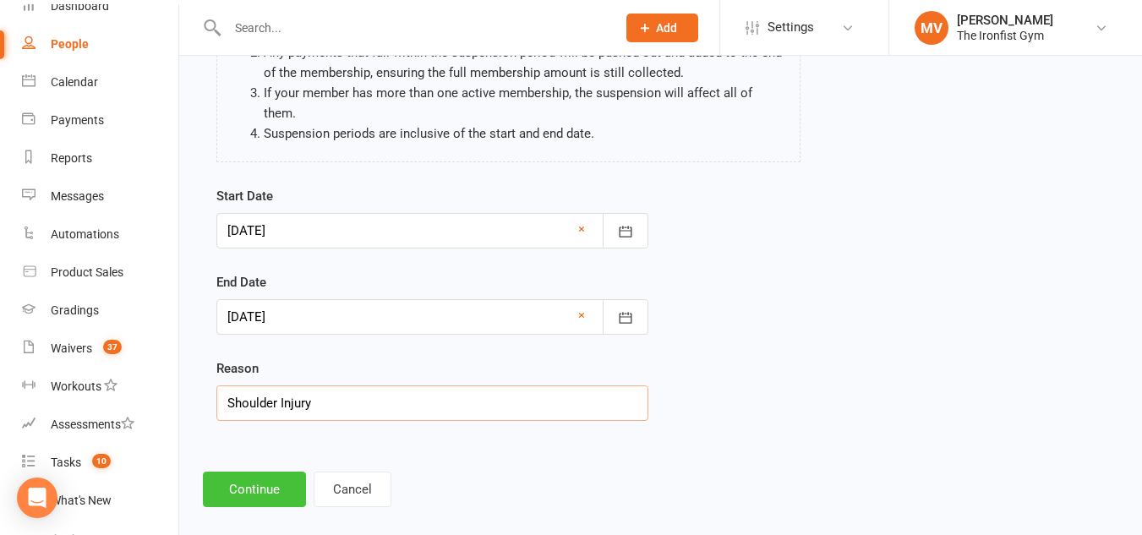
type input "Shoulder Injury"
click at [258, 472] on button "Continue" at bounding box center [254, 490] width 103 height 36
click at [258, 472] on footer "Continue Cancel" at bounding box center [661, 490] width 916 height 36
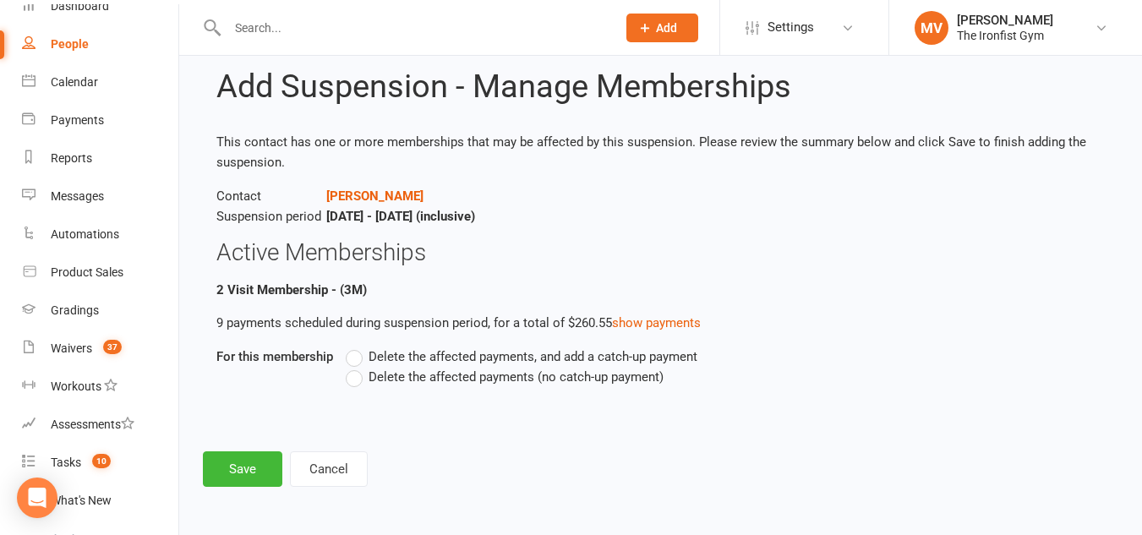
scroll to position [0, 0]
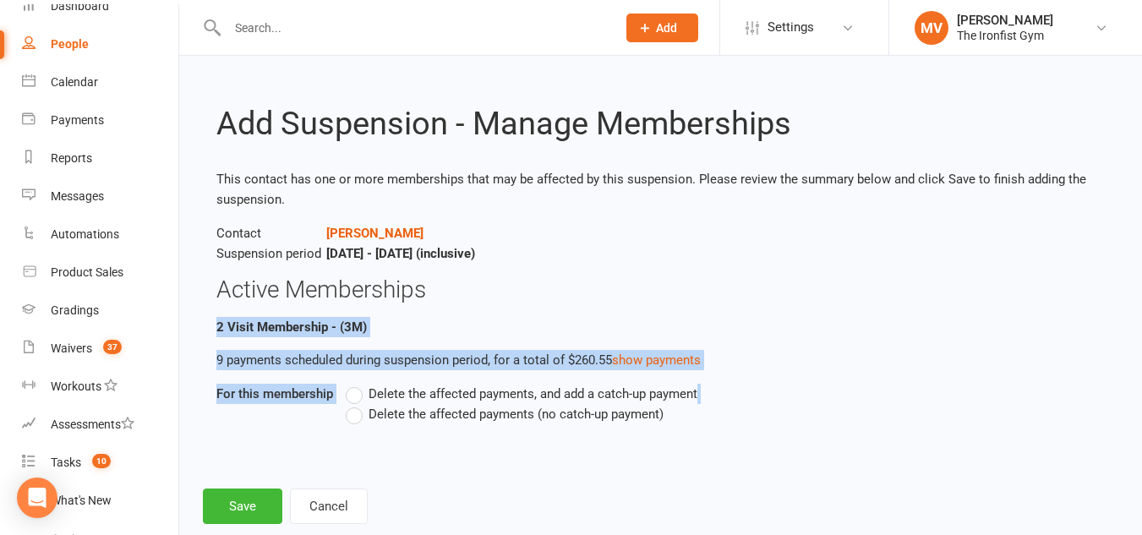
drag, startPoint x: 260, startPoint y: 485, endPoint x: 491, endPoint y: 280, distance: 309.0
click at [491, 280] on div "Add Suspension - Manage Memberships This contact has one or more memberships th…" at bounding box center [660, 302] width 963 height 492
click at [380, 413] on span "Delete the affected payments (no catch-up payment)" at bounding box center [516, 413] width 295 height 18
click at [357, 404] on input "Delete the affected payments (no catch-up payment)" at bounding box center [351, 404] width 11 height 0
click at [249, 511] on button "Save" at bounding box center [242, 507] width 79 height 36
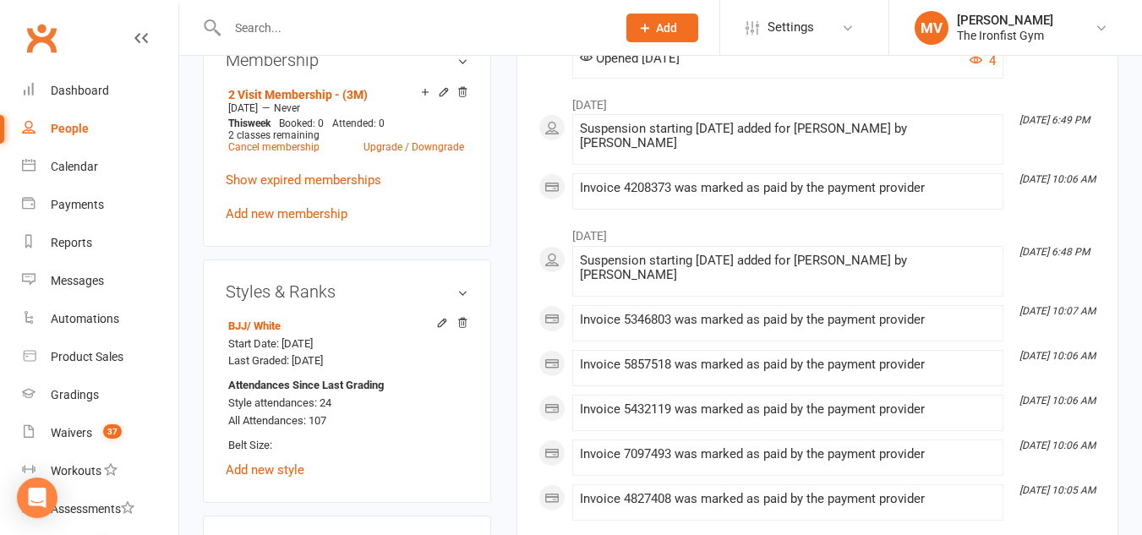
scroll to position [761, 0]
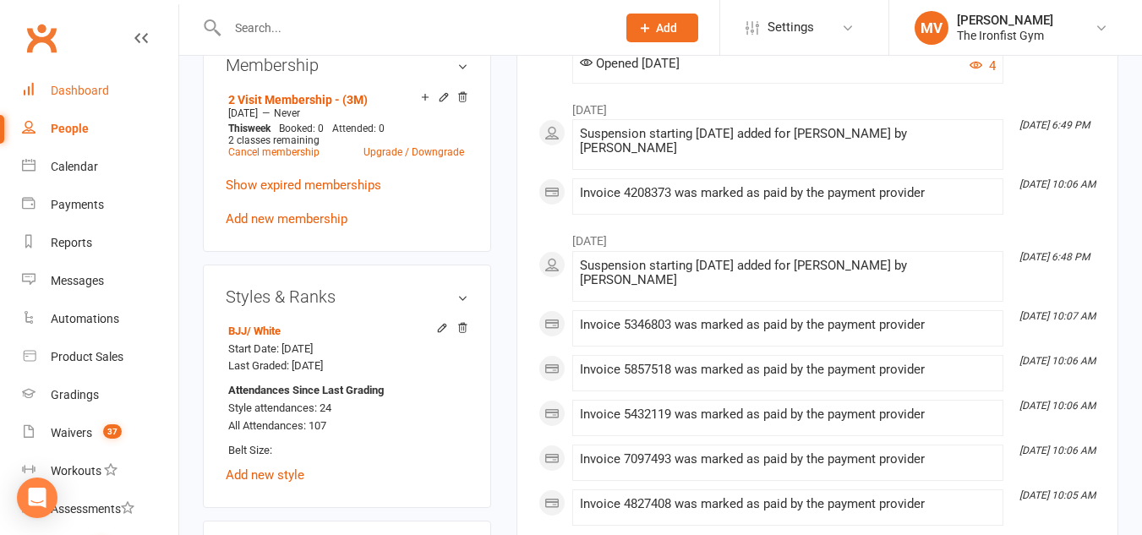
click at [86, 78] on link "Dashboard" at bounding box center [100, 91] width 156 height 38
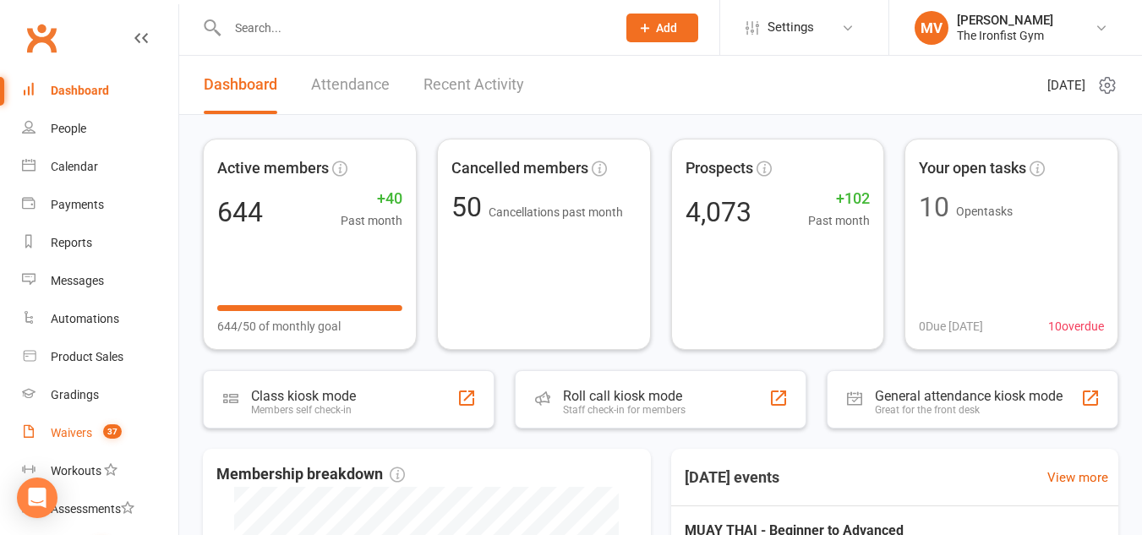
click at [74, 429] on div "Waivers" at bounding box center [71, 433] width 41 height 14
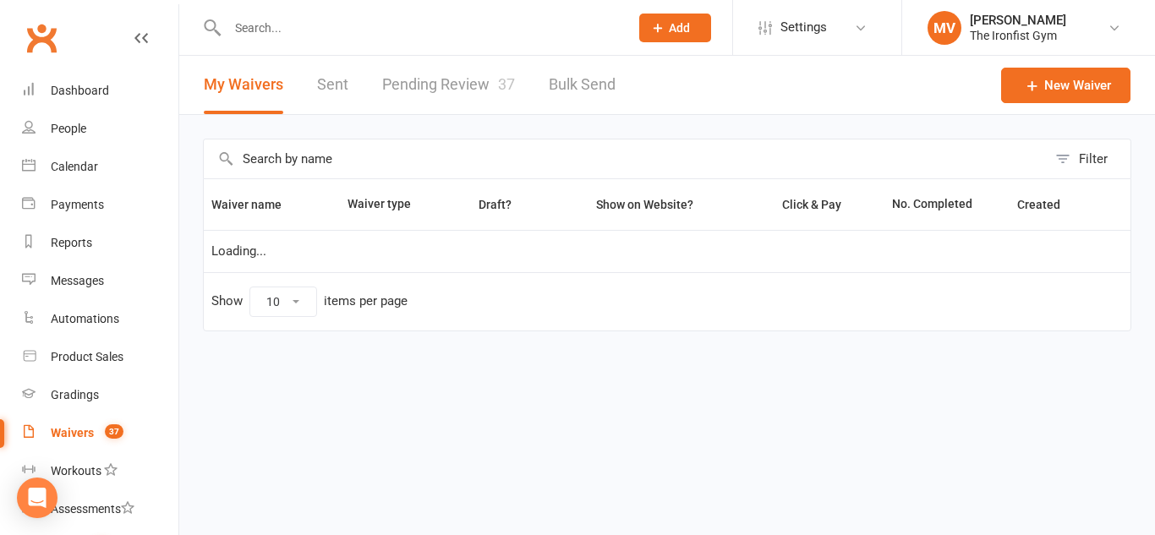
select select "100"
click at [416, 87] on link "Pending Review 37" at bounding box center [448, 85] width 133 height 58
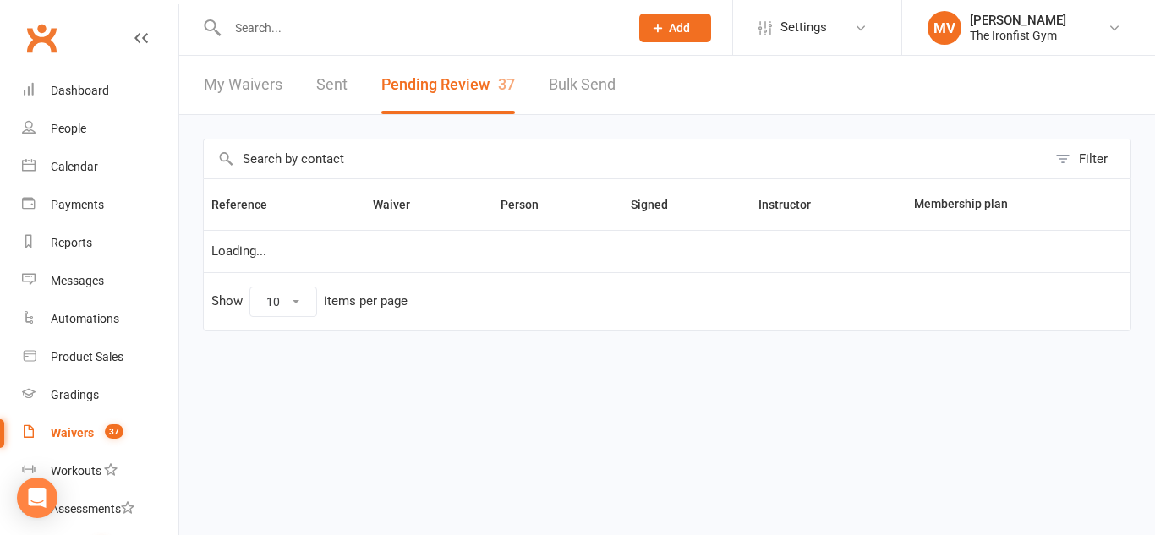
select select "50"
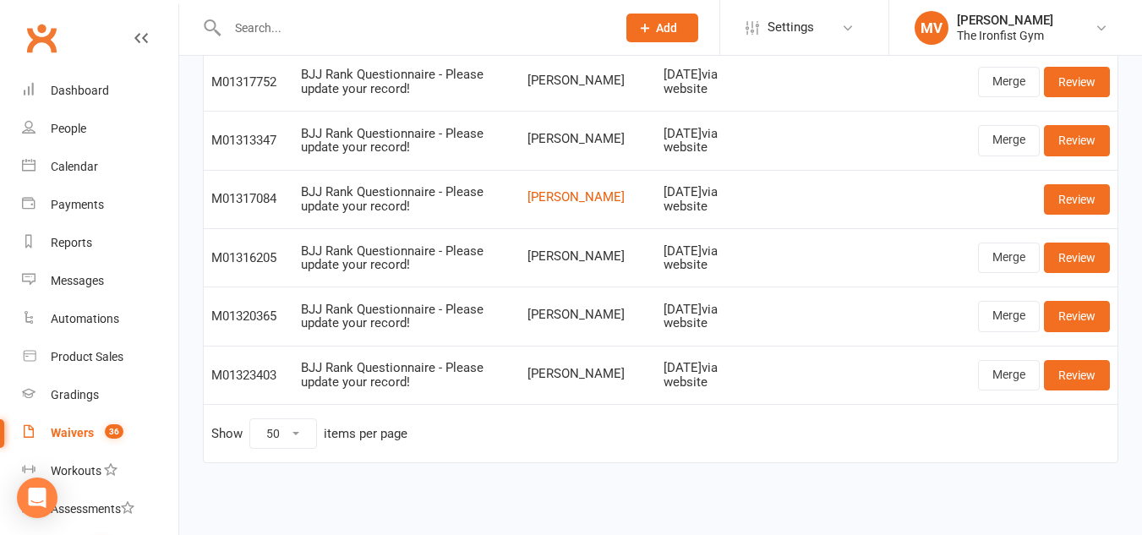
scroll to position [1947, 0]
click at [102, 80] on link "Dashboard" at bounding box center [100, 91] width 156 height 38
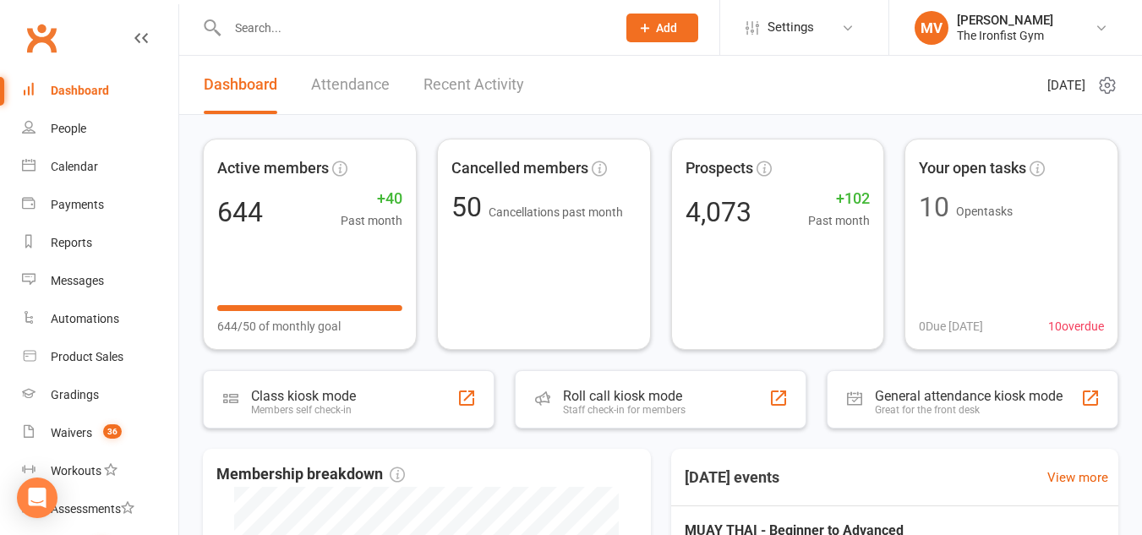
drag, startPoint x: 72, startPoint y: 84, endPoint x: 207, endPoint y: 68, distance: 136.1
click at [73, 84] on div "Dashboard" at bounding box center [80, 91] width 58 height 14
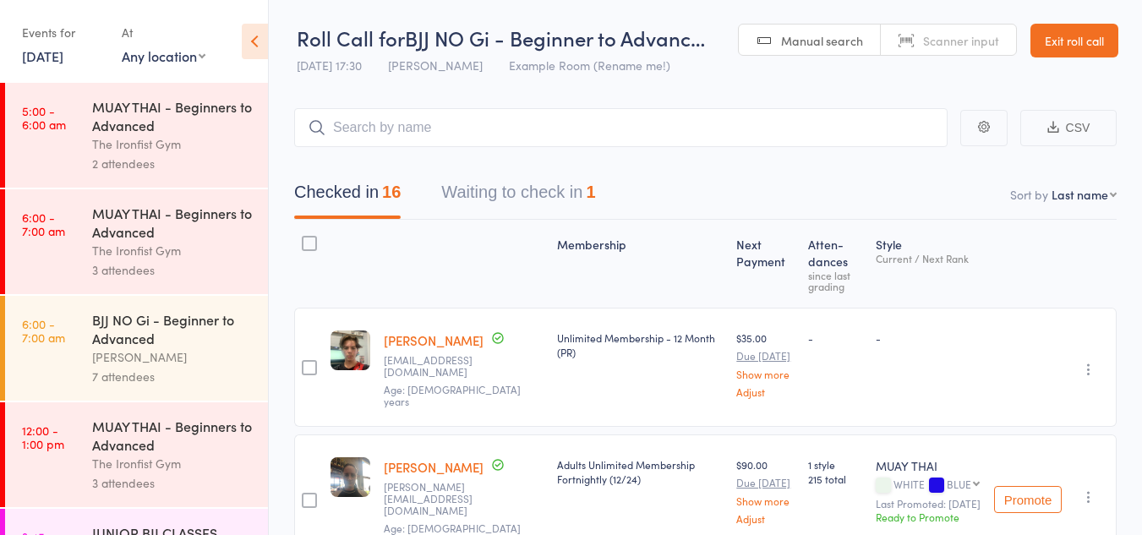
select select "0"
click at [578, 189] on button "Waiting to check in 1" at bounding box center [518, 196] width 154 height 45
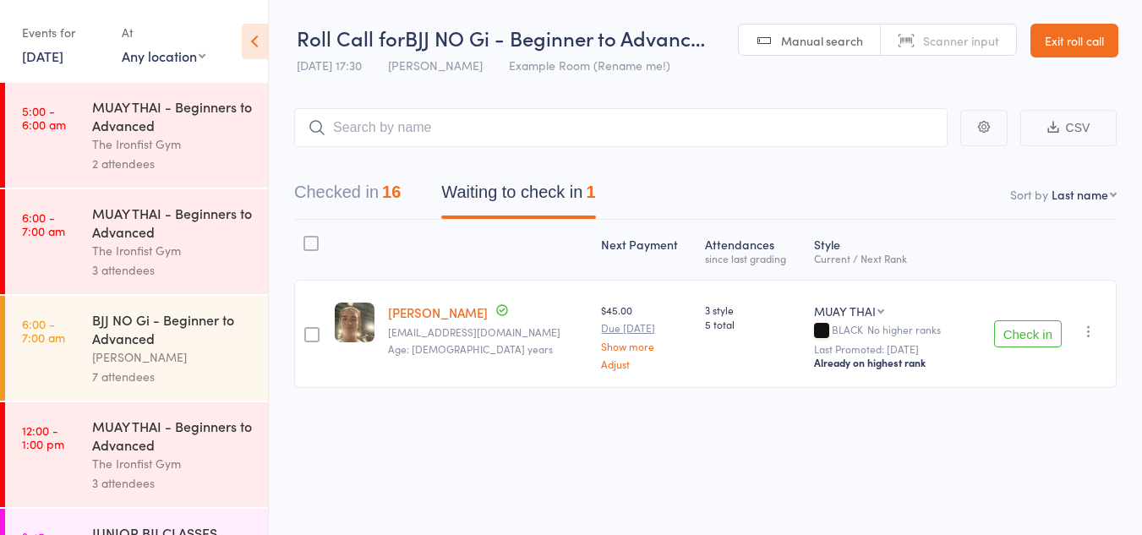
click at [1096, 324] on icon "button" at bounding box center [1088, 331] width 17 height 17
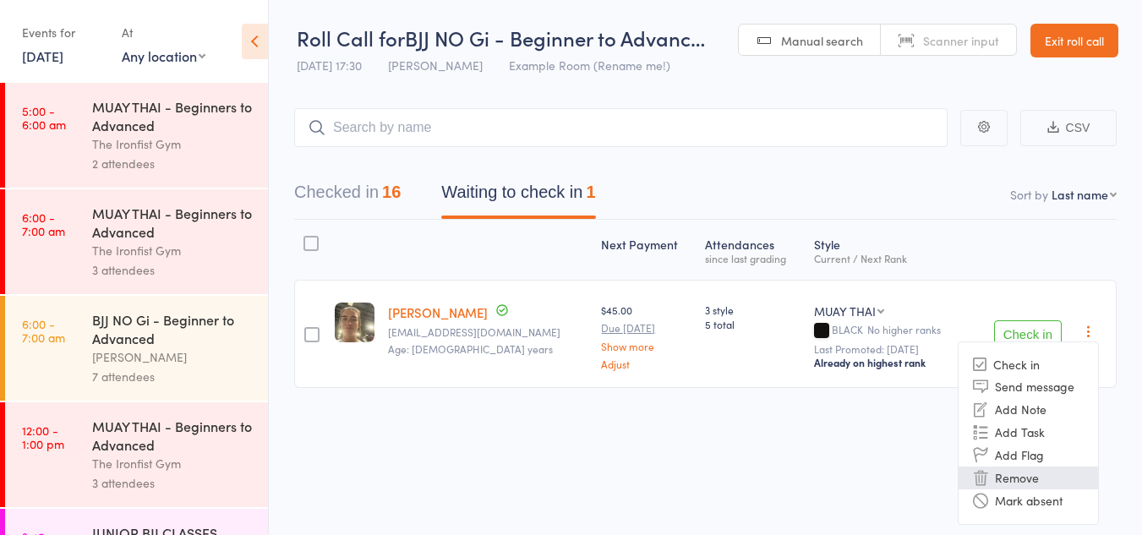
click at [1036, 479] on li "Remove" at bounding box center [1028, 478] width 139 height 23
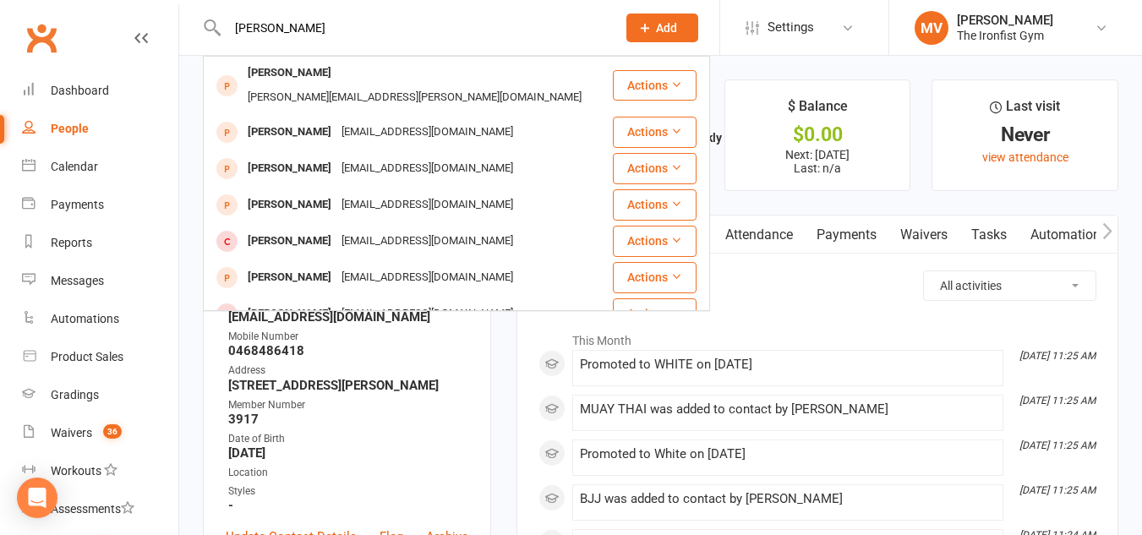
click at [320, 25] on input "[PERSON_NAME]" at bounding box center [413, 28] width 382 height 24
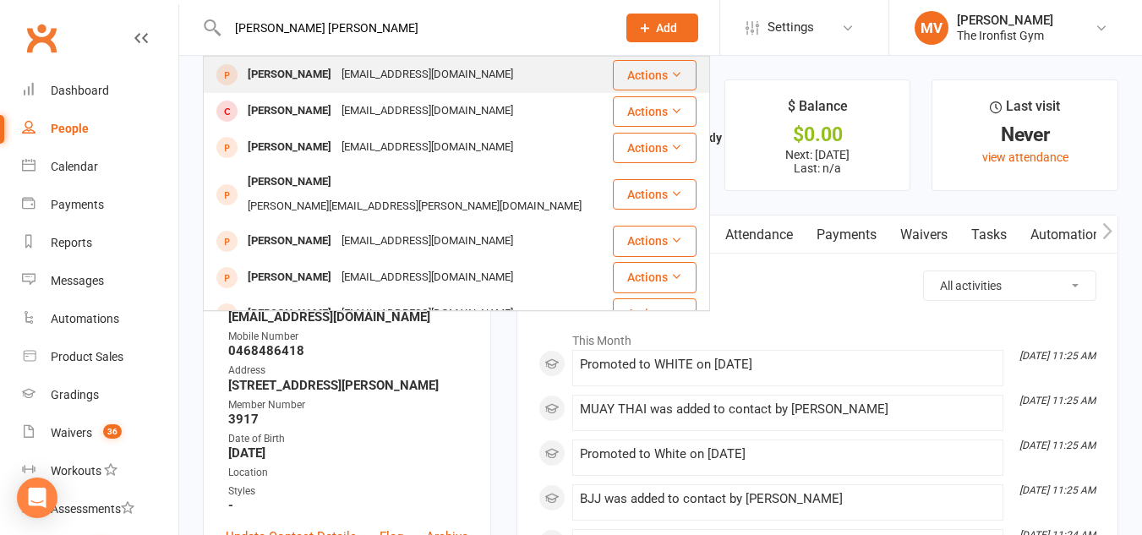
type input "[PERSON_NAME] [PERSON_NAME]"
click at [280, 70] on div "[PERSON_NAME]" at bounding box center [290, 75] width 94 height 25
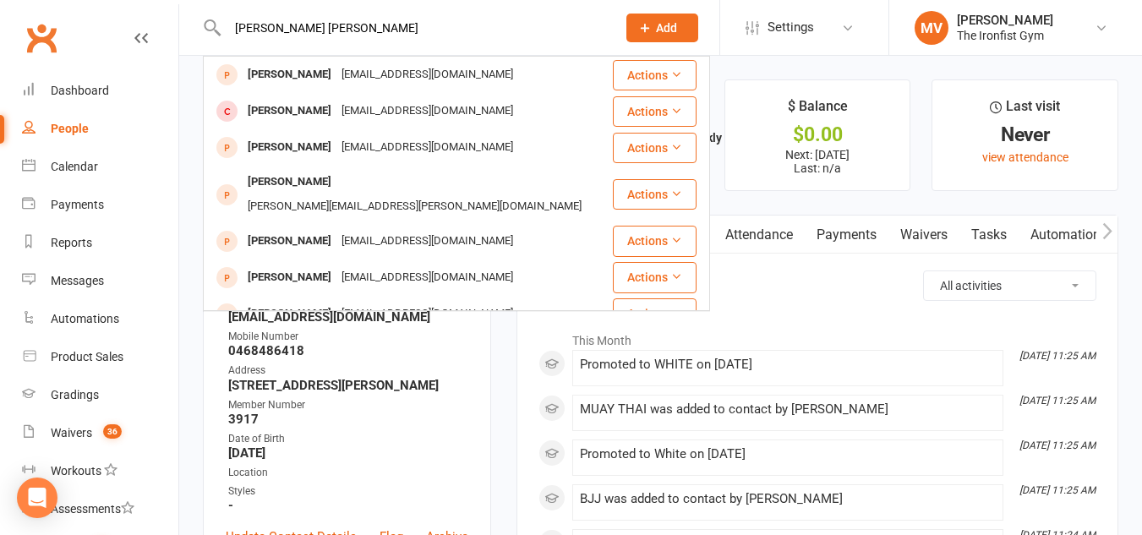
drag, startPoint x: 280, startPoint y: 70, endPoint x: 285, endPoint y: 86, distance: 16.8
click at [0, 0] on div "Loading" at bounding box center [0, 0] width 0 height 0
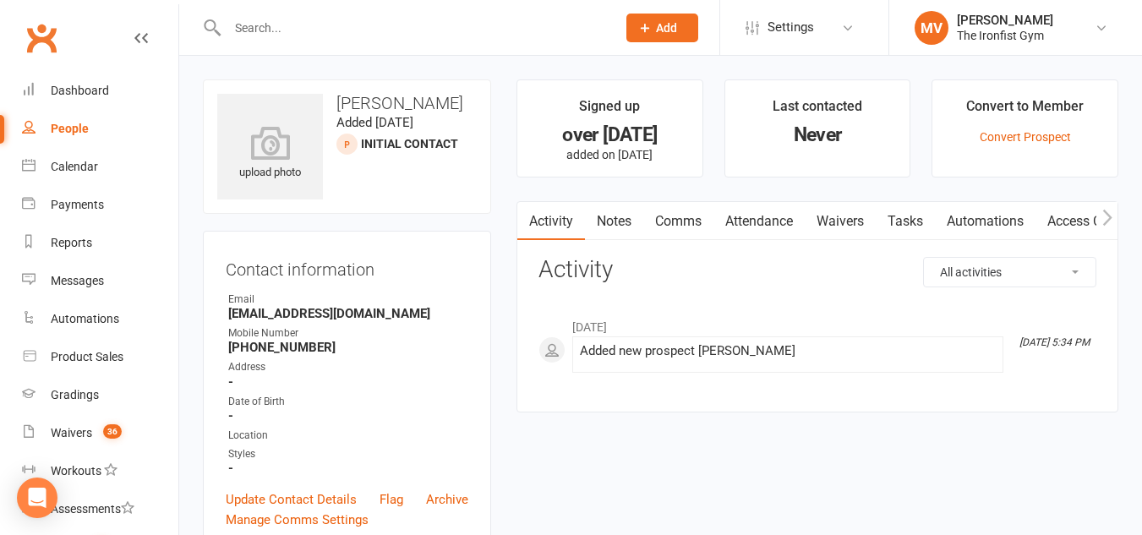
click at [289, 20] on input "text" at bounding box center [413, 28] width 382 height 24
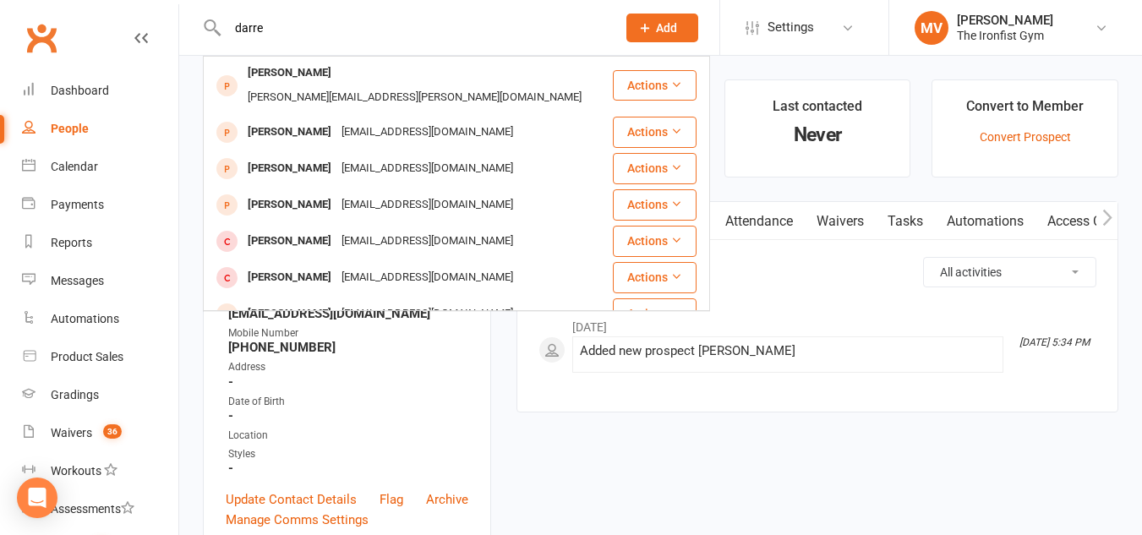
type input "darre"
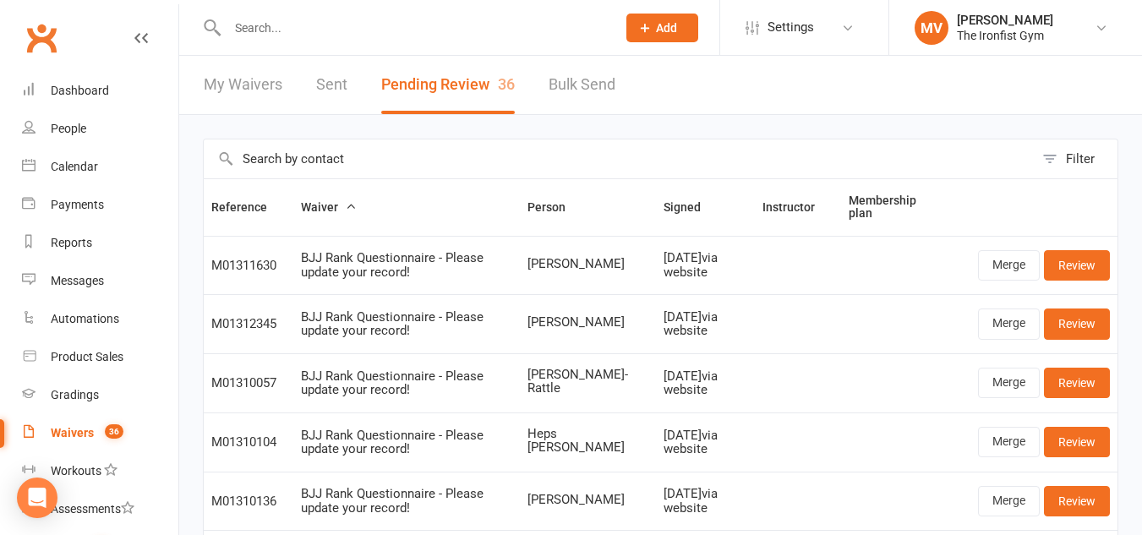
select select "50"
click at [90, 96] on div "Dashboard" at bounding box center [80, 91] width 58 height 14
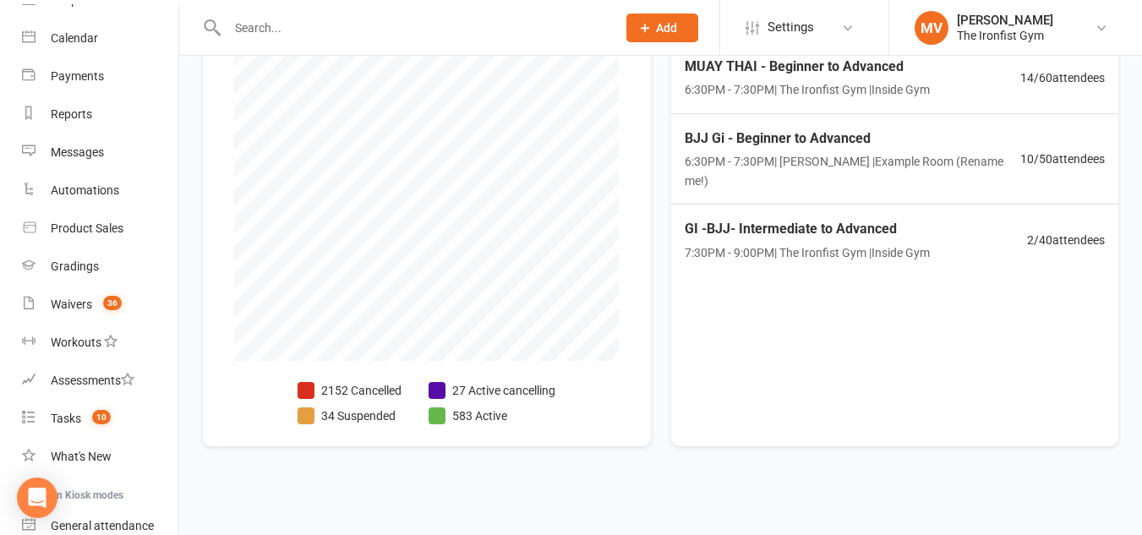
scroll to position [169, 0]
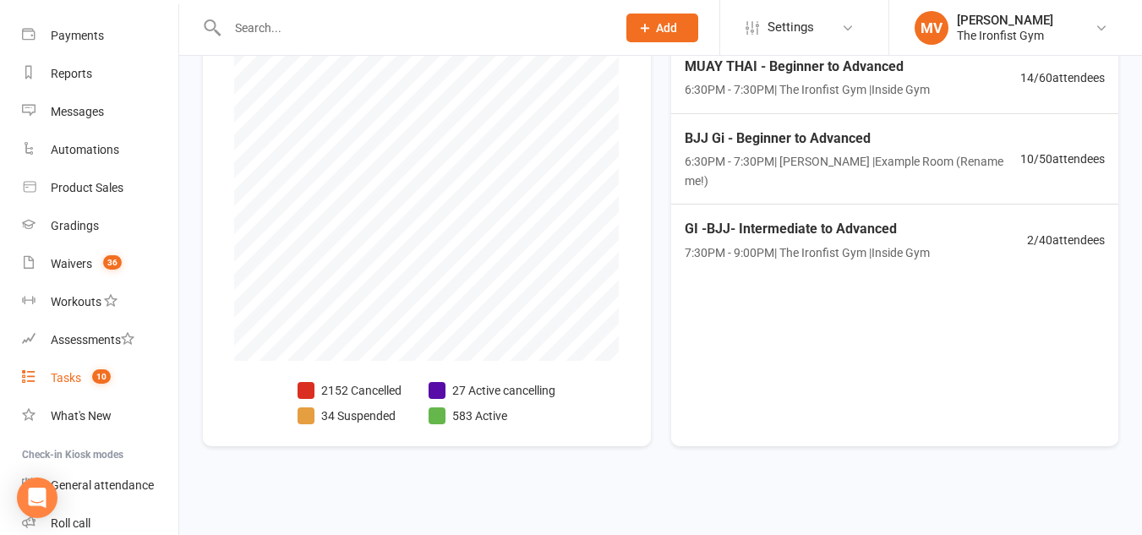
click at [79, 378] on div "Tasks" at bounding box center [66, 378] width 30 height 14
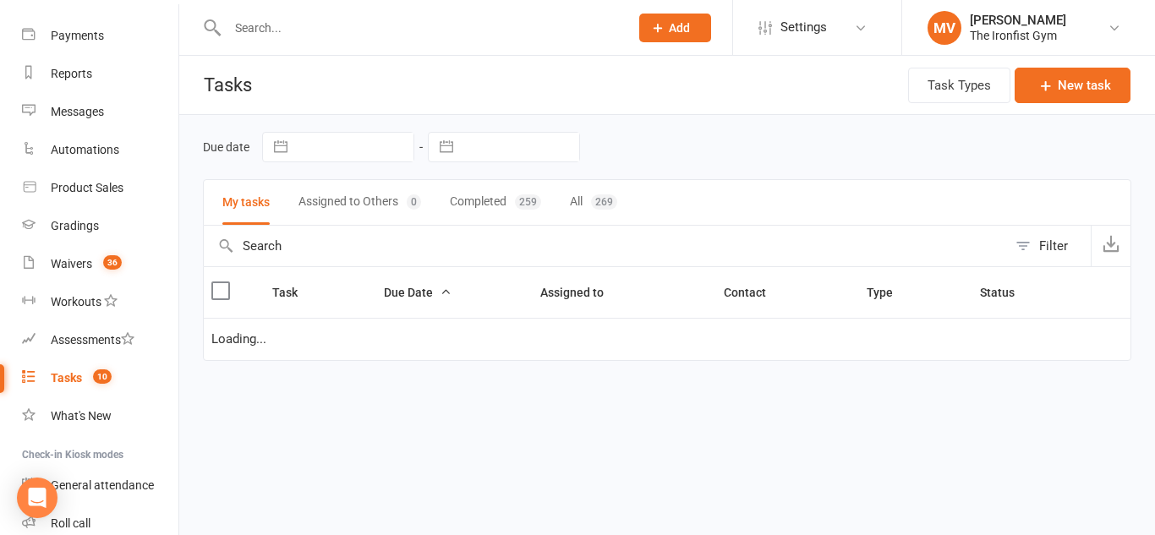
select select "started"
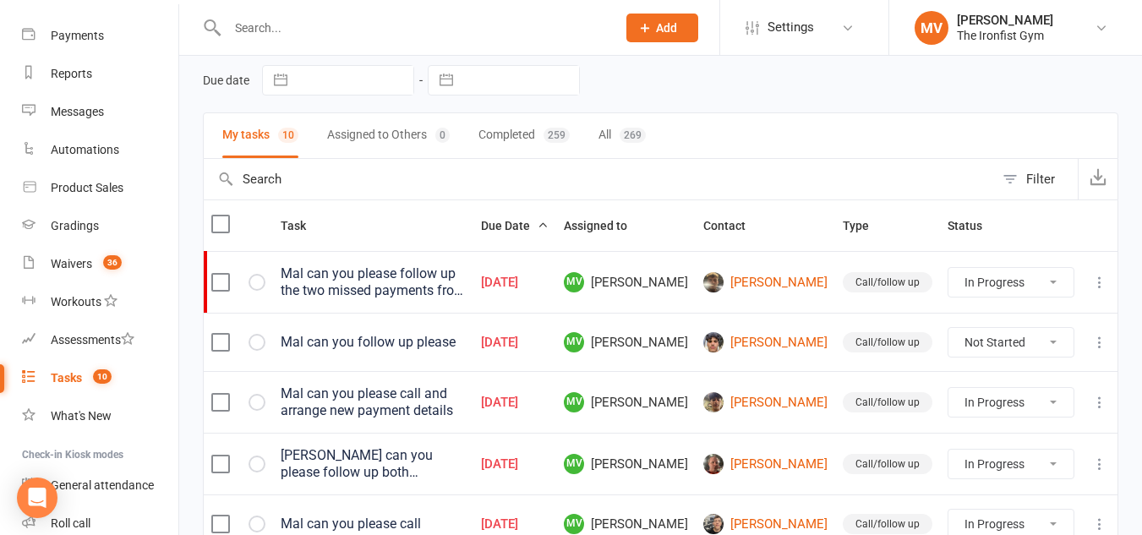
scroll to position [85, 0]
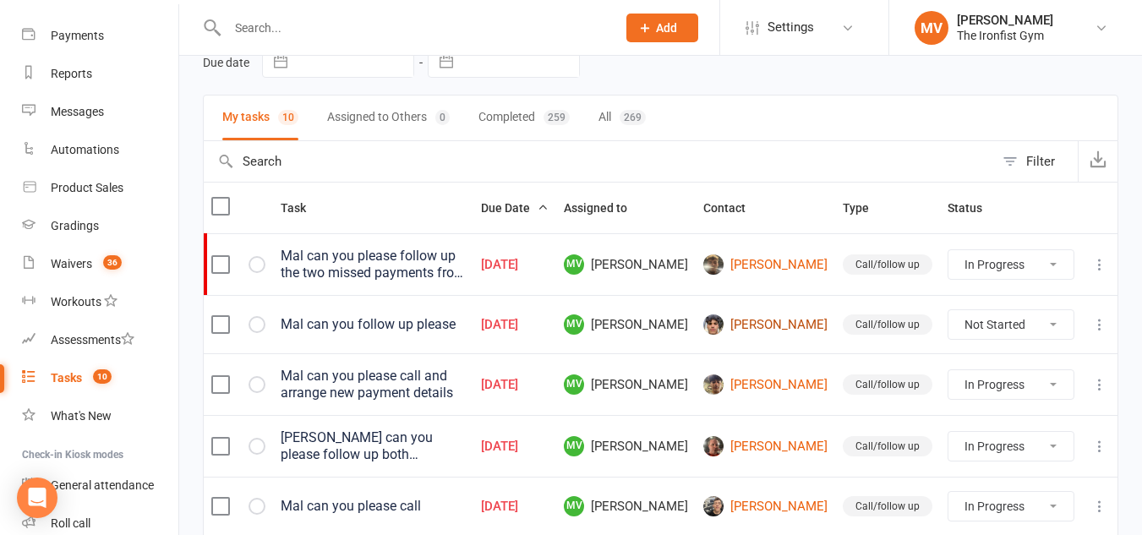
click at [787, 334] on link "[PERSON_NAME]" at bounding box center [765, 324] width 124 height 20
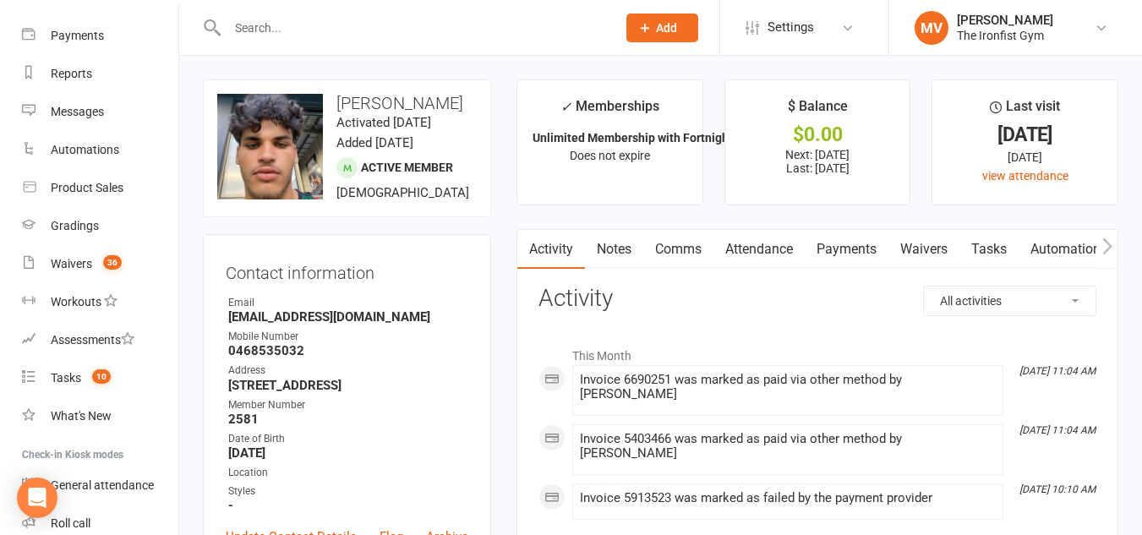
click at [276, 32] on input "text" at bounding box center [413, 28] width 382 height 24
type input "367"
drag, startPoint x: 325, startPoint y: 20, endPoint x: 24, endPoint y: -35, distance: 306.7
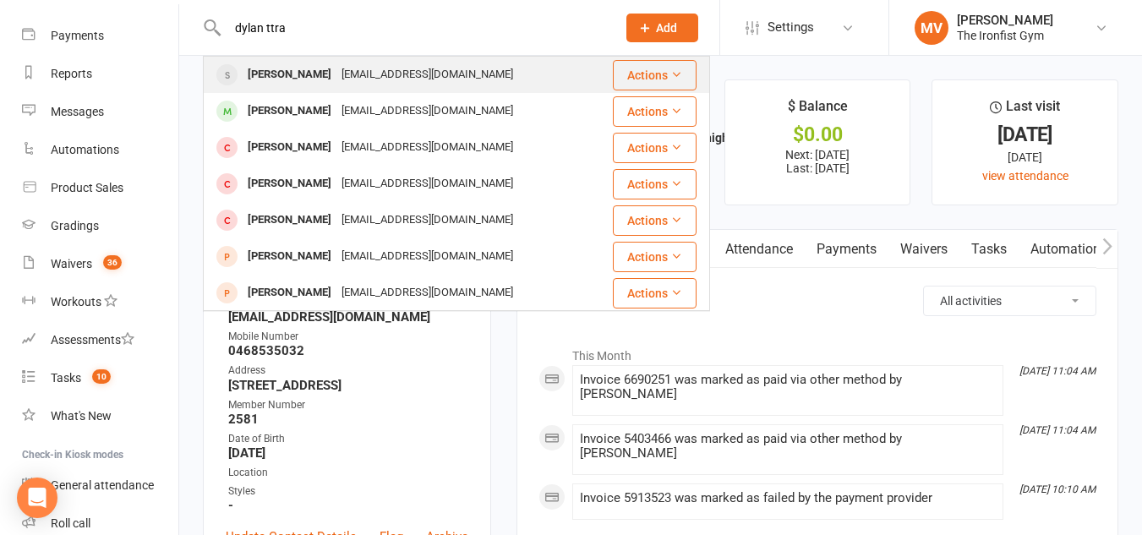
type input "dylan ttra"
click at [290, 69] on div "[PERSON_NAME]" at bounding box center [290, 75] width 94 height 25
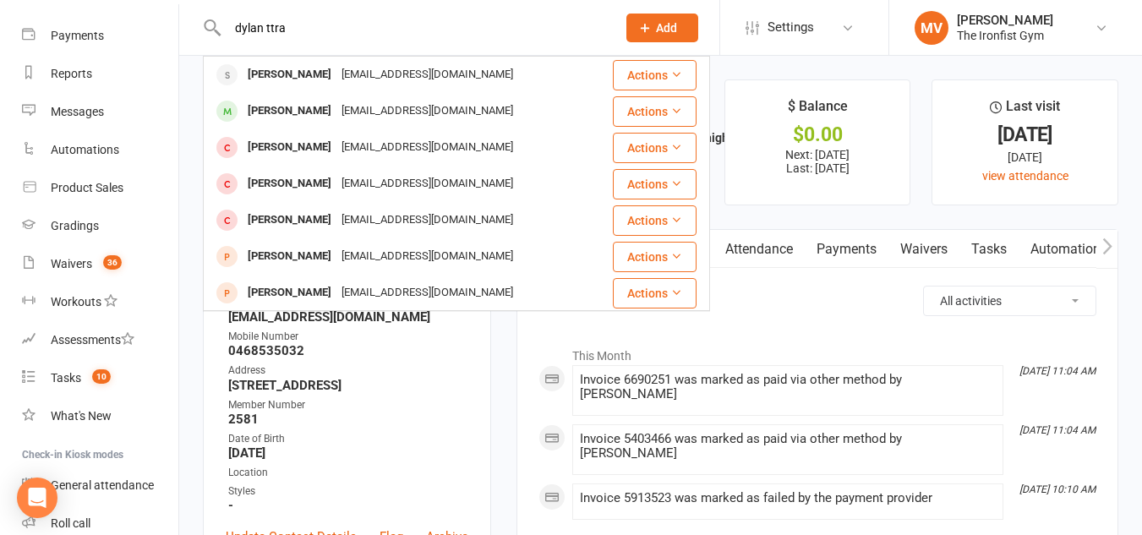
click at [0, 0] on div "Loading" at bounding box center [0, 0] width 0 height 0
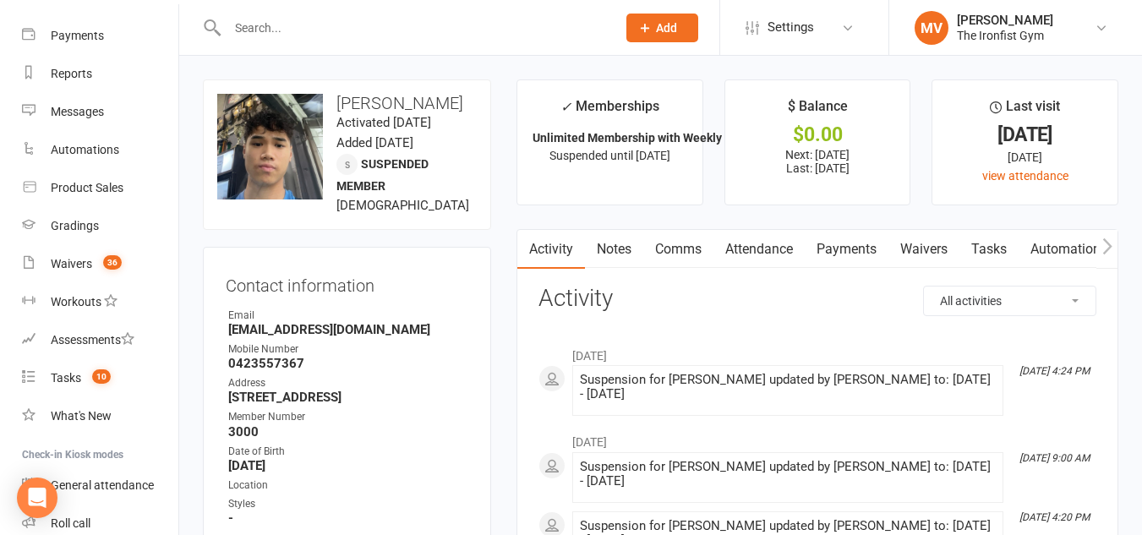
click at [860, 242] on link "Payments" at bounding box center [847, 249] width 84 height 39
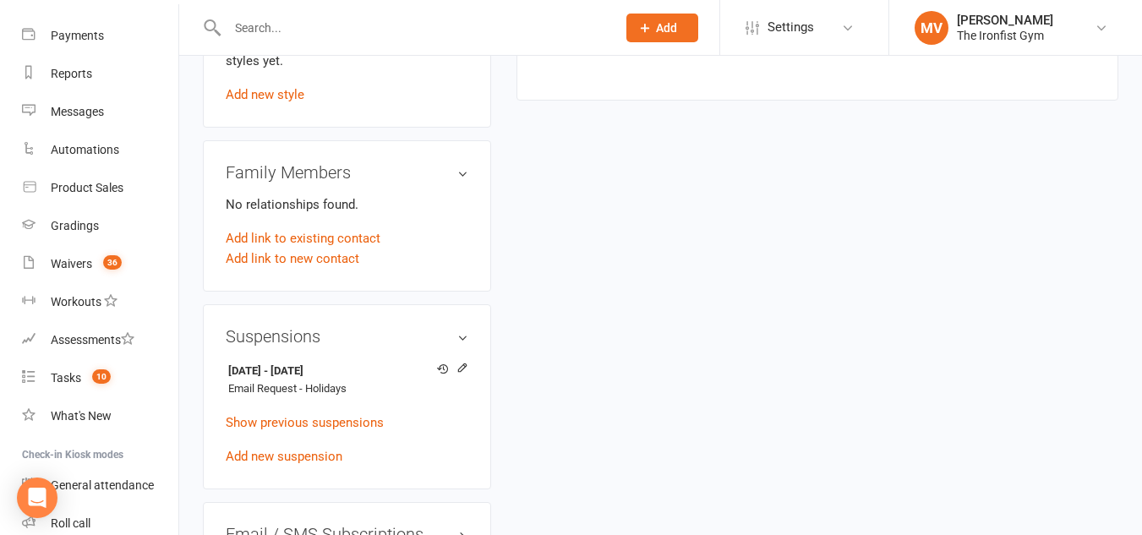
scroll to position [1099, 0]
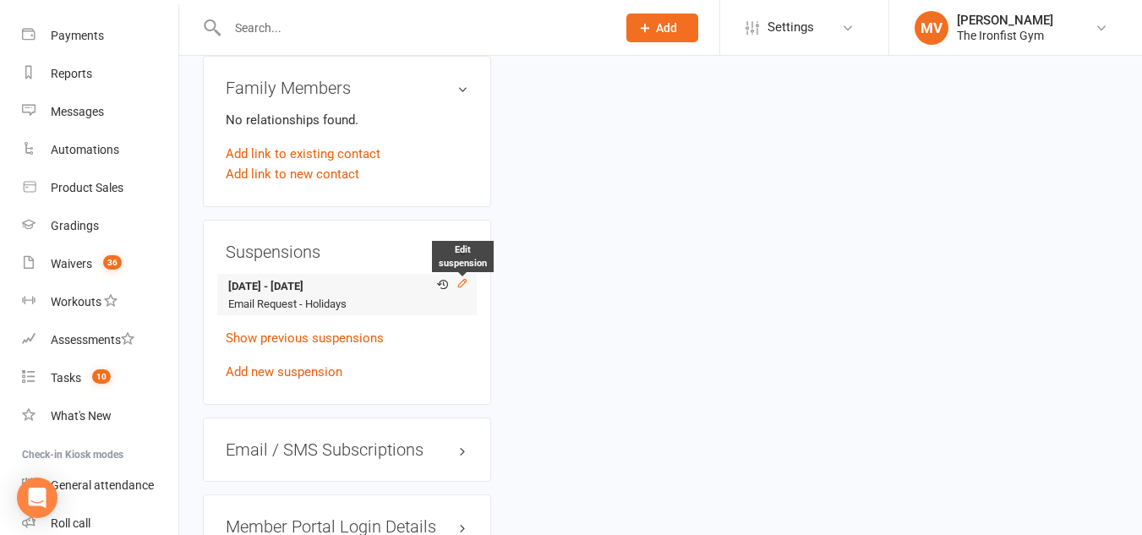
click at [462, 289] on icon at bounding box center [462, 283] width 12 height 12
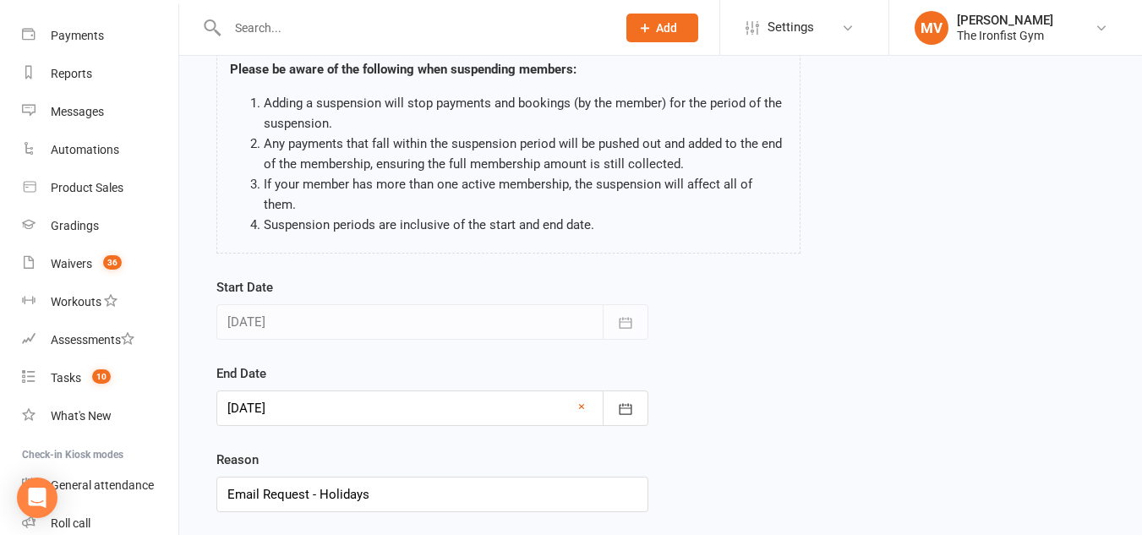
scroll to position [169, 0]
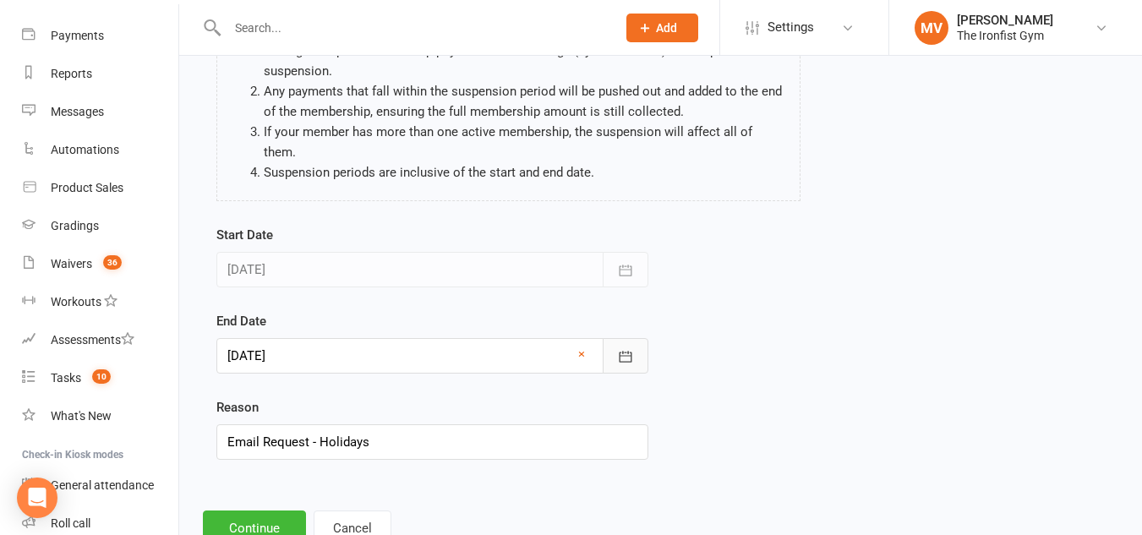
click at [623, 348] on icon "button" at bounding box center [625, 356] width 17 height 17
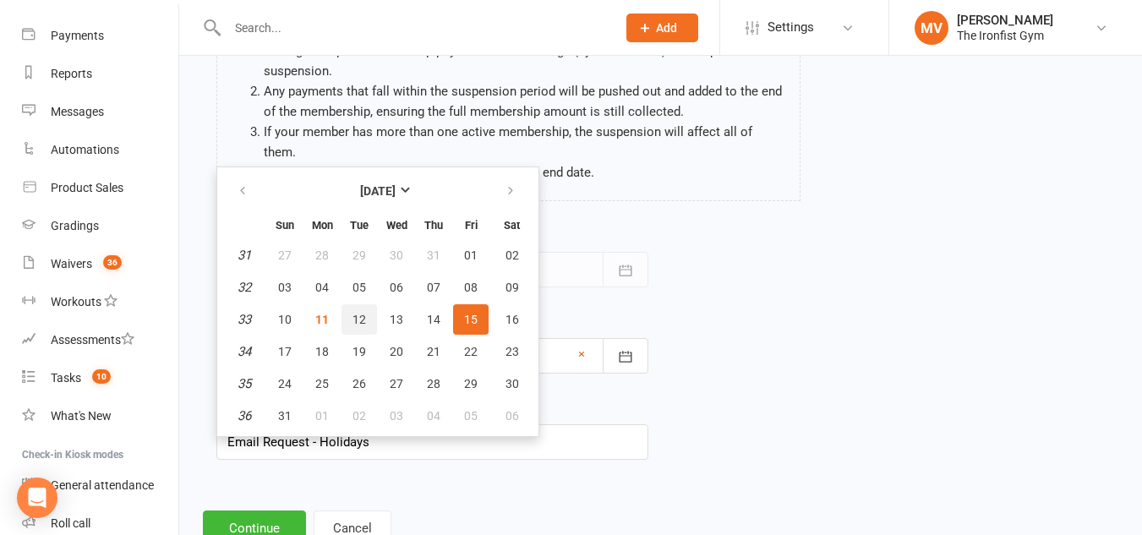
click at [353, 313] on span "12" at bounding box center [360, 320] width 14 height 14
type input "[DATE]"
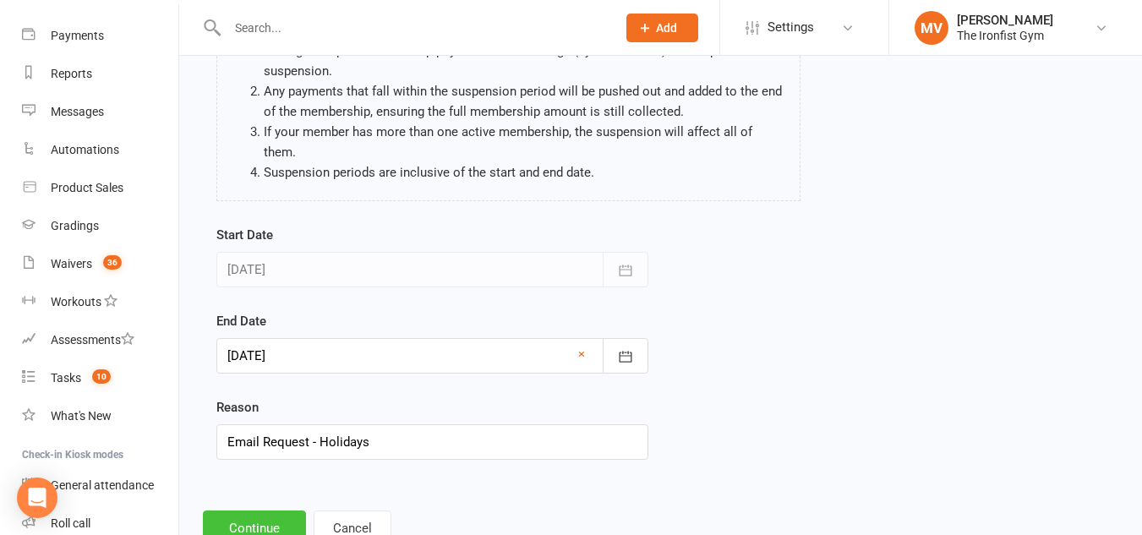
drag, startPoint x: 271, startPoint y: 498, endPoint x: 289, endPoint y: 511, distance: 23.0
click at [273, 511] on button "Continue" at bounding box center [254, 529] width 103 height 36
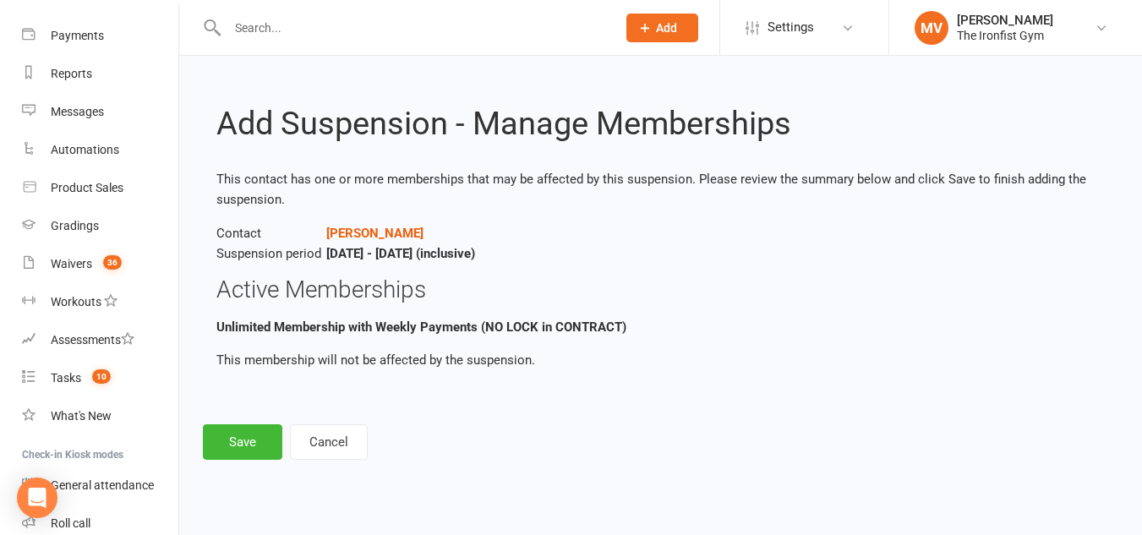
scroll to position [0, 0]
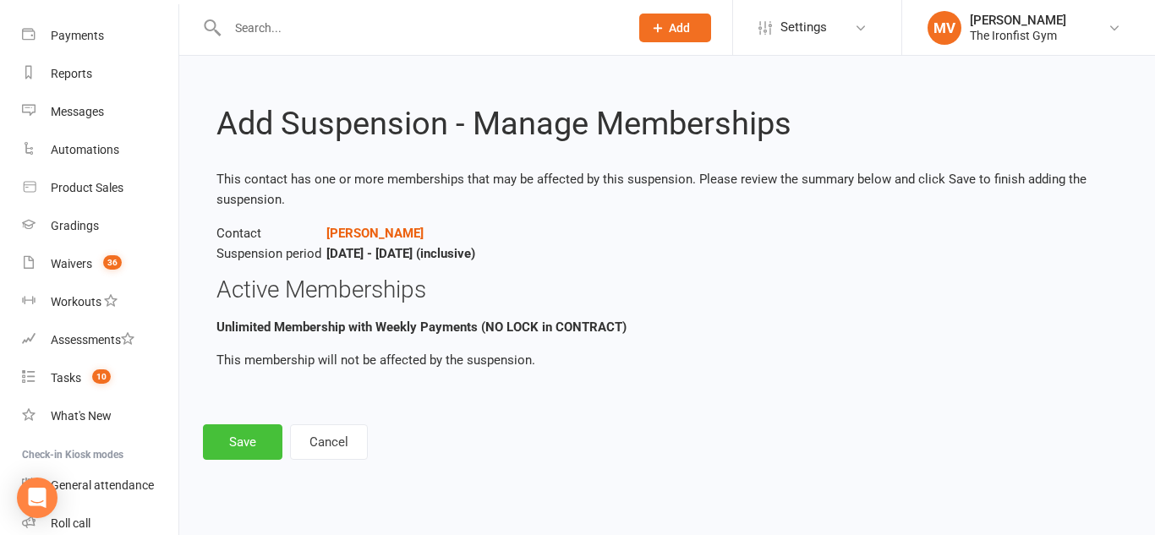
click at [247, 446] on button "Save" at bounding box center [242, 442] width 79 height 36
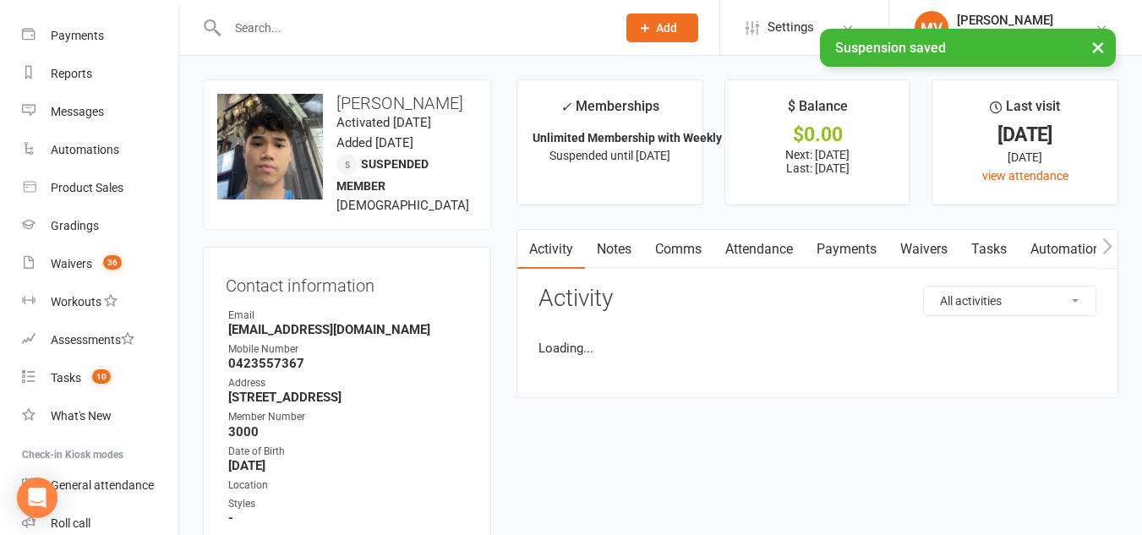
click at [873, 253] on link "Payments" at bounding box center [847, 249] width 84 height 39
click at [0, 0] on div "Loading" at bounding box center [0, 0] width 0 height 0
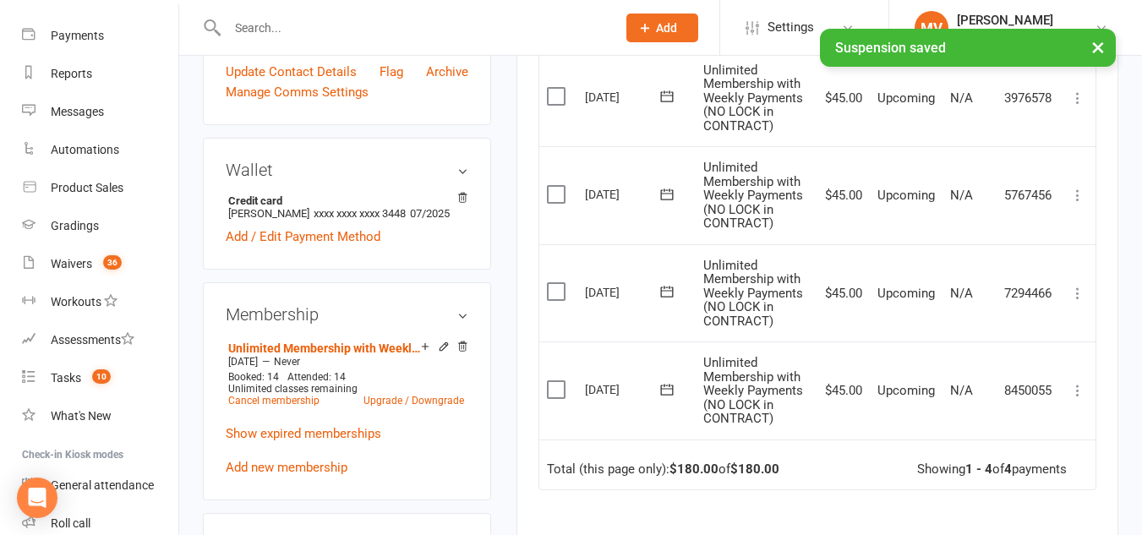
scroll to position [507, 0]
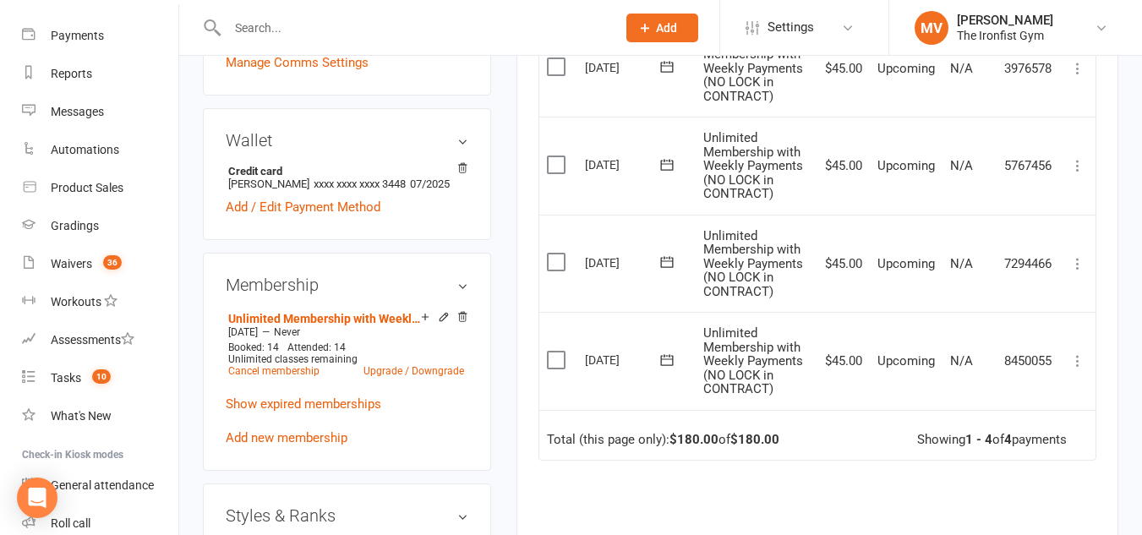
drag, startPoint x: 479, startPoint y: 314, endPoint x: 497, endPoint y: 340, distance: 31.0
click at [481, 314] on div "Membership Unlimited Membership with Weekly Payments (NO LOCK in CONTRACT) [DAT…" at bounding box center [347, 362] width 288 height 218
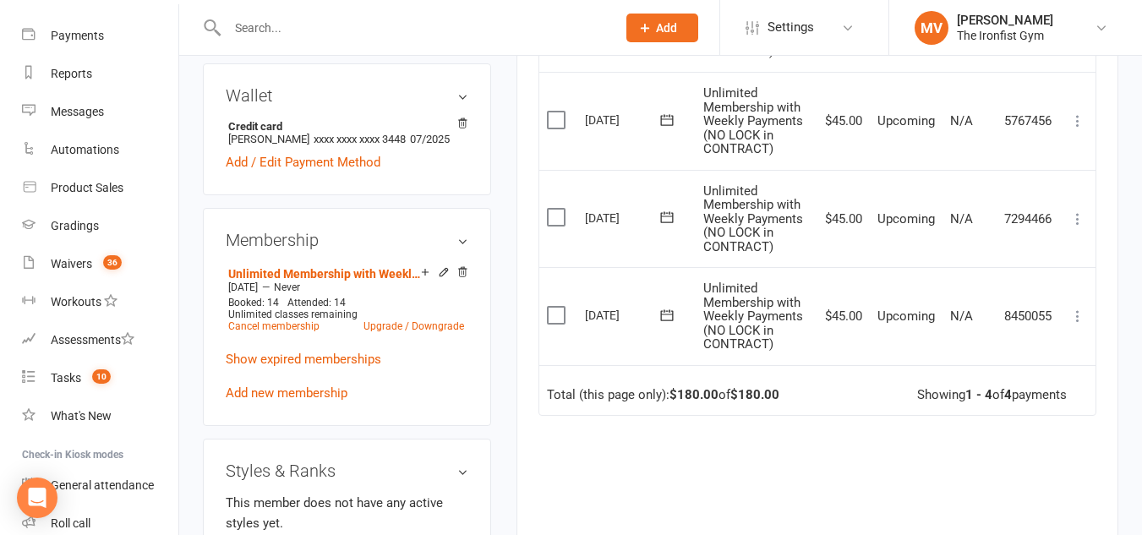
scroll to position [676, 0]
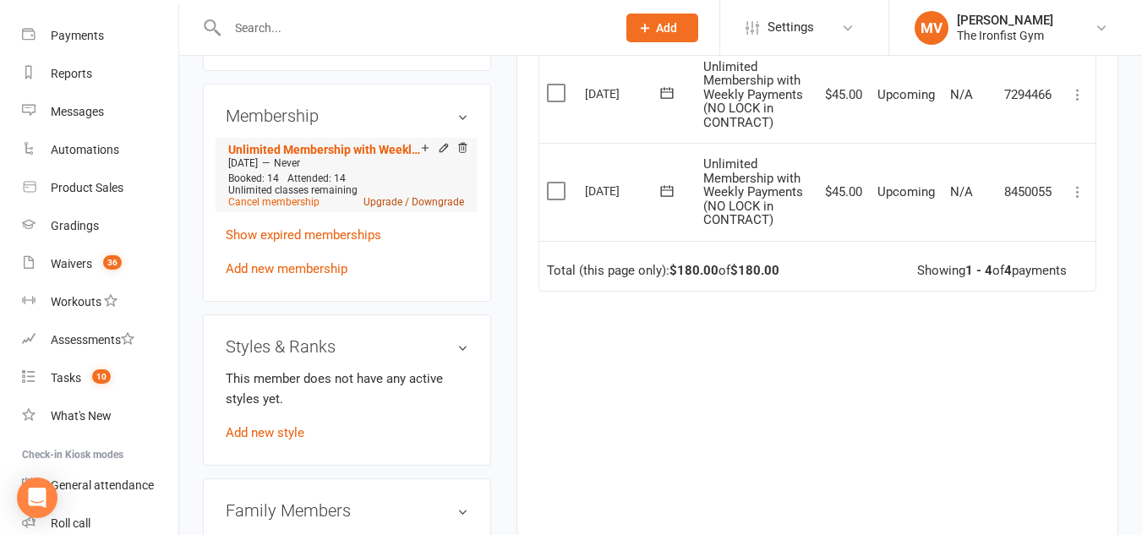
click at [444, 208] on link "Upgrade / Downgrade" at bounding box center [413, 202] width 101 height 12
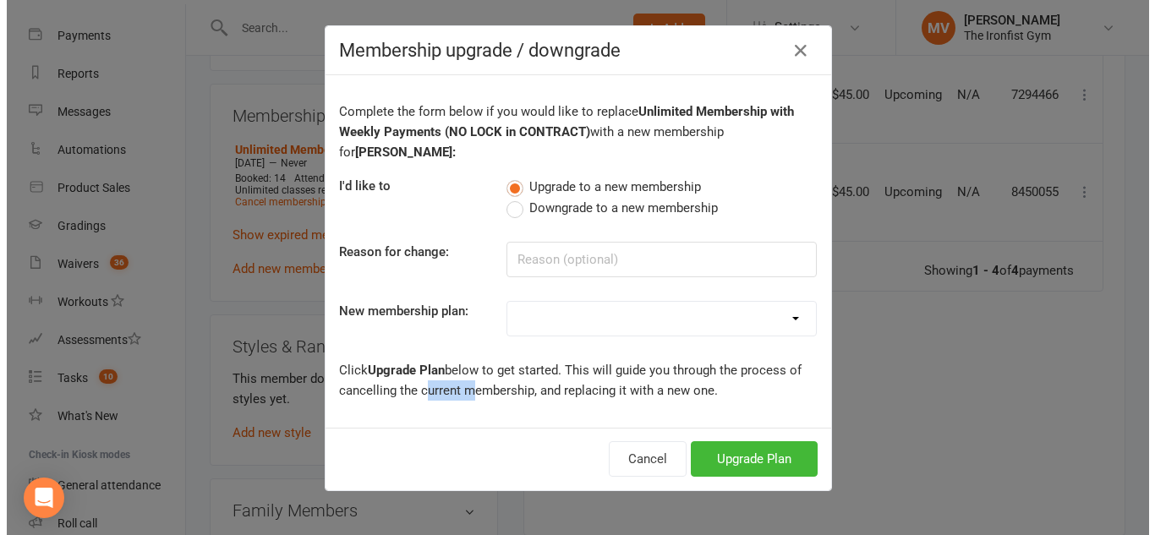
scroll to position [656, 0]
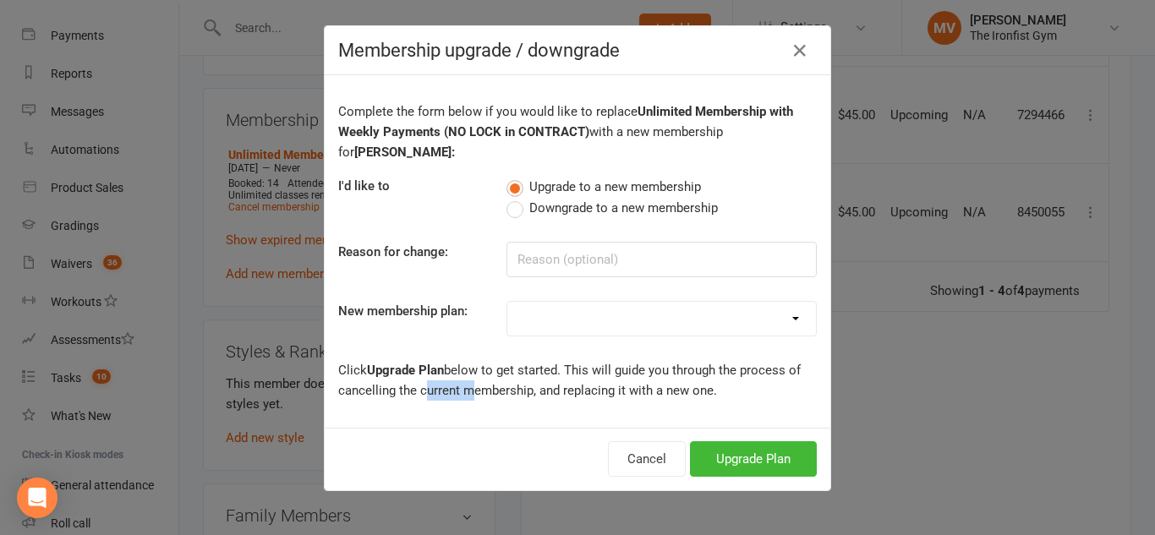
drag, startPoint x: 506, startPoint y: 189, endPoint x: 522, endPoint y: 214, distance: 29.6
click at [507, 198] on label "Downgrade to a new membership" at bounding box center [611, 208] width 211 height 20
click at [507, 198] on input "Downgrade to a new membership" at bounding box center [511, 198] width 11 height 0
click at [620, 301] on div "Yearly Membership Adults Unlimited Membership - (3M) Juniors 2 Visits/Wk Member…" at bounding box center [661, 319] width 310 height 36
click at [615, 319] on div "Complete the form below if you would like to replace Unlimited Membership with …" at bounding box center [578, 251] width 506 height 353
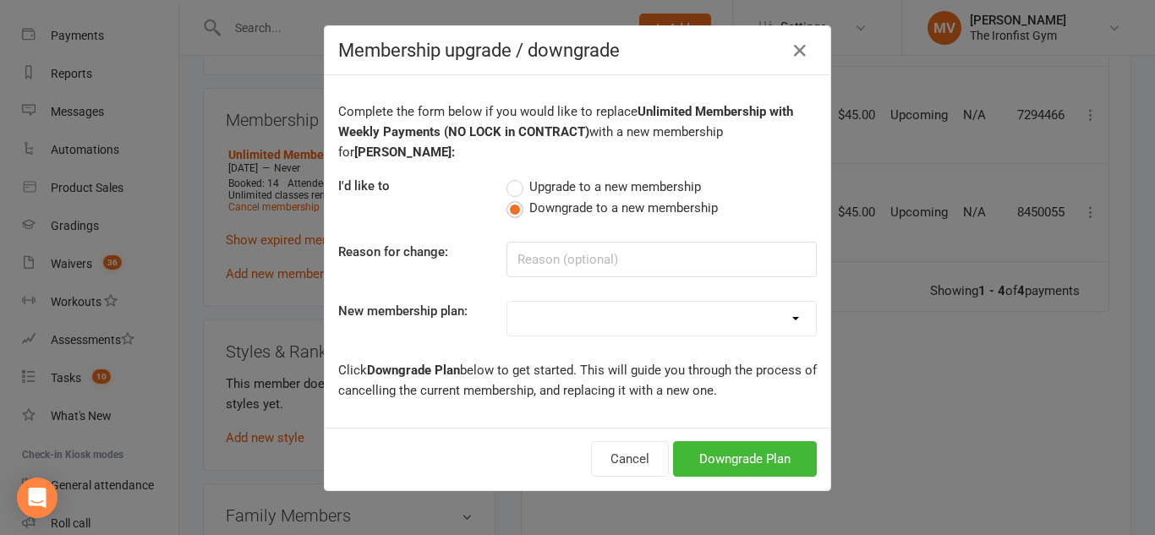
click at [642, 302] on select "Yearly Membership Adults Unlimited Membership - (3M) Juniors 2 Visits/Wk Member…" at bounding box center [661, 319] width 309 height 34
select select "51"
click at [507, 302] on select "Yearly Membership Adults Unlimited Membership - (3M) Juniors 2 Visits/Wk Member…" at bounding box center [661, 319] width 309 height 34
click at [743, 441] on button "Downgrade Plan" at bounding box center [745, 459] width 144 height 36
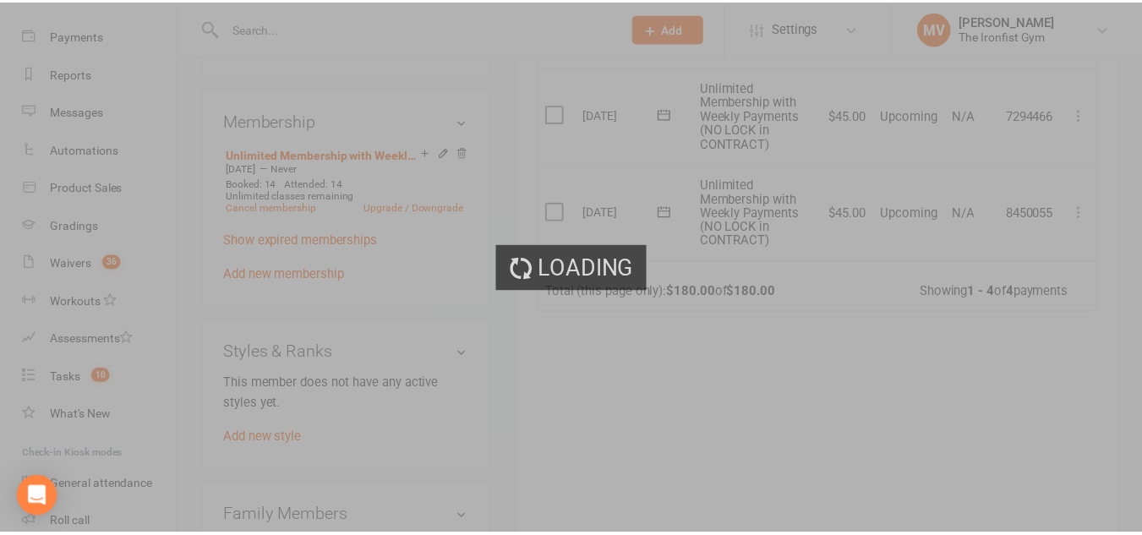
scroll to position [676, 0]
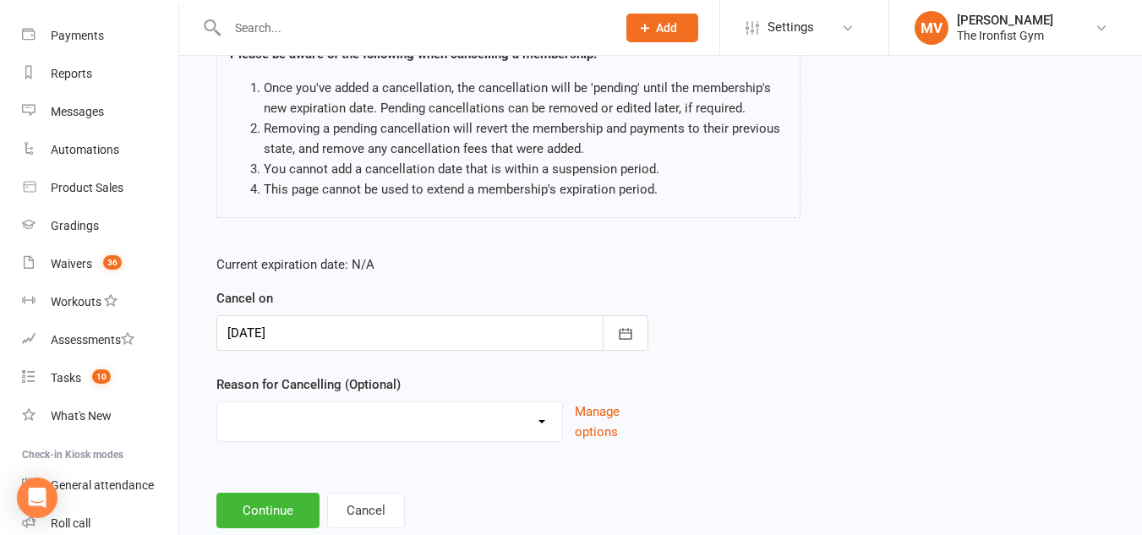
scroll to position [214, 0]
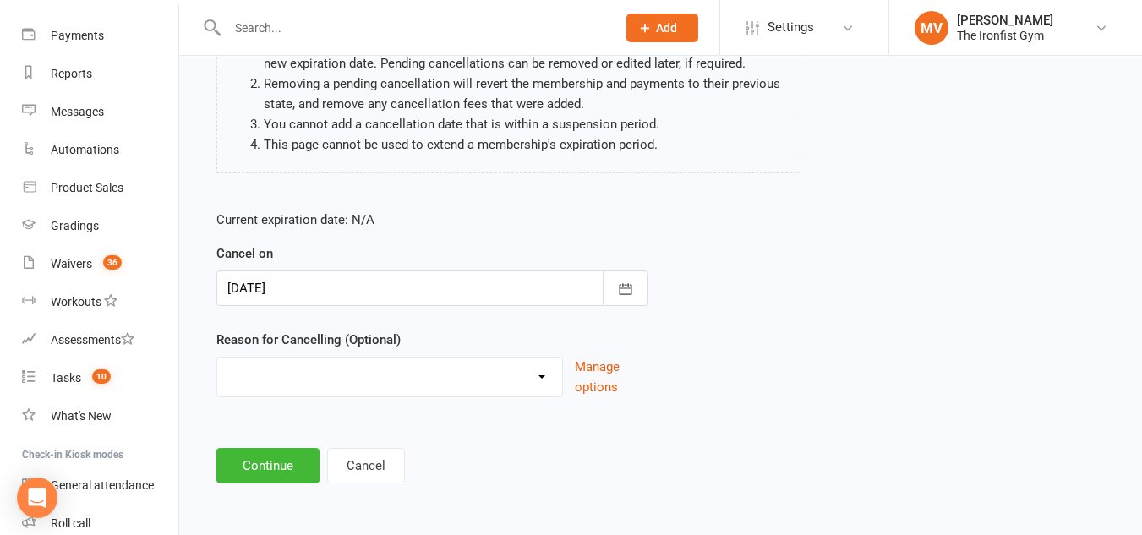
click at [544, 371] on select "Defaulted Payments Double Up with Transfer Downgrade End of PIF Term Failed Pay…" at bounding box center [389, 375] width 345 height 34
click at [540, 372] on select "Defaulted Payments Double Up with Transfer Downgrade End of PIF Term Failed Pay…" at bounding box center [389, 375] width 345 height 34
select select "2"
click at [217, 358] on select "Defaulted Payments Double Up with Transfer Downgrade End of PIF Term Failed Pay…" at bounding box center [389, 375] width 345 height 34
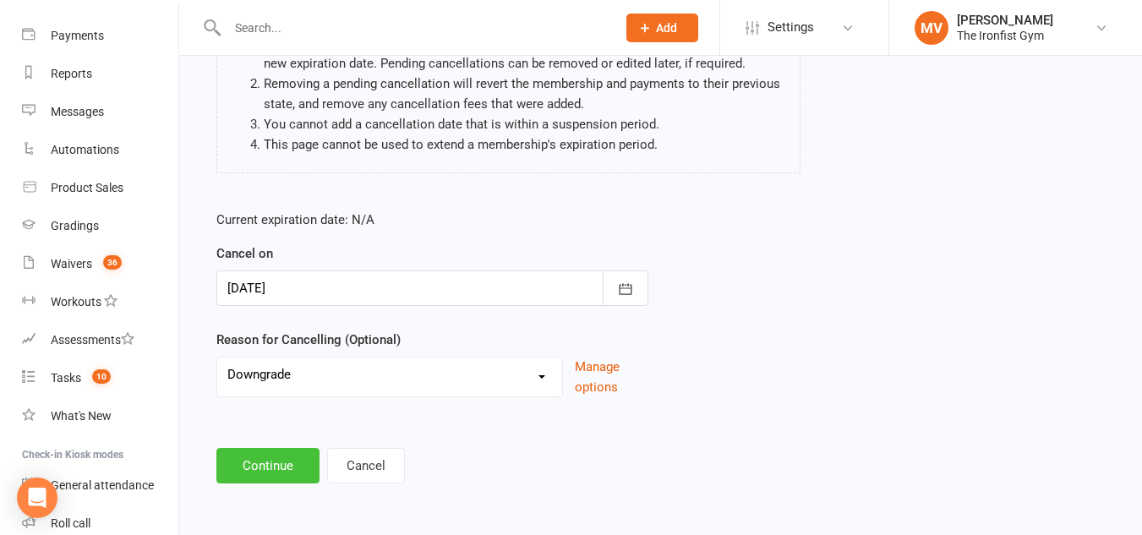
click at [285, 464] on button "Continue" at bounding box center [267, 466] width 103 height 36
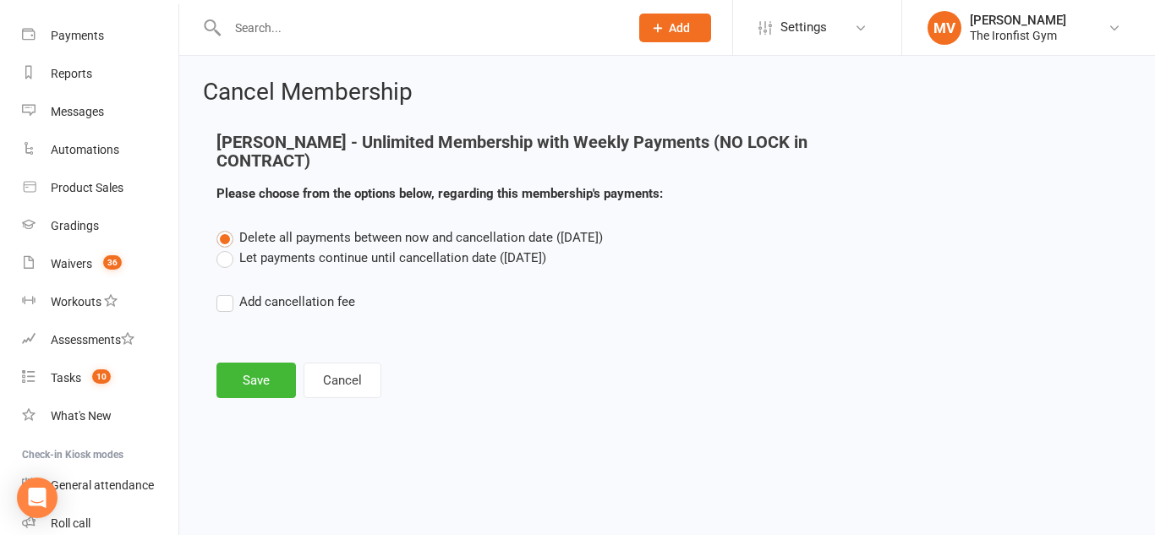
click at [222, 255] on label "Let payments continue until cancellation date ([DATE])" at bounding box center [381, 258] width 330 height 20
click at [222, 248] on input "Let payments continue until cancellation date ([DATE])" at bounding box center [221, 248] width 11 height 0
drag, startPoint x: 274, startPoint y: 376, endPoint x: 300, endPoint y: 390, distance: 29.5
click at [273, 376] on button "Save" at bounding box center [255, 381] width 79 height 36
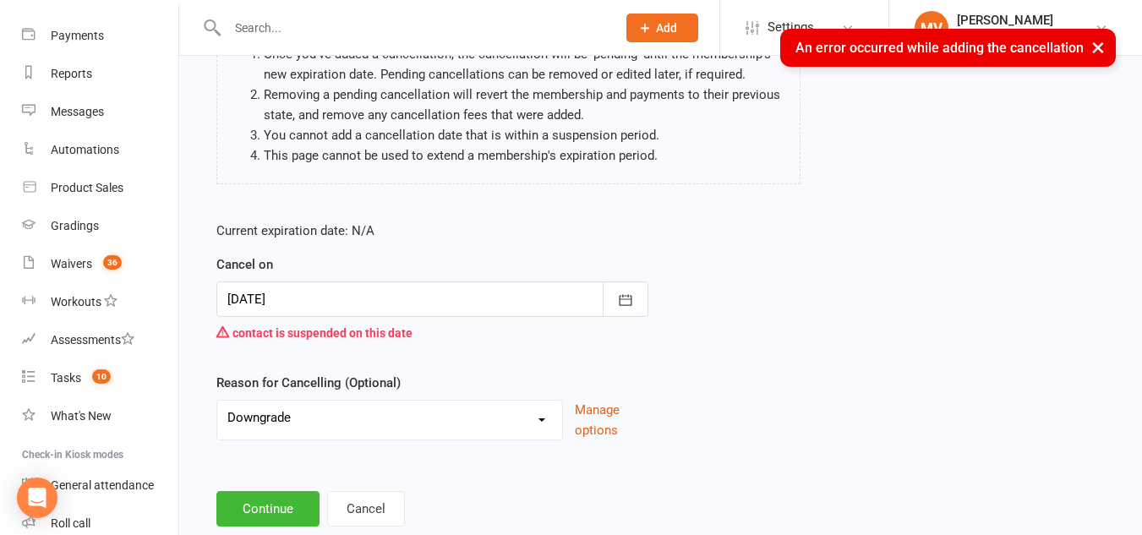
scroll to position [246, 0]
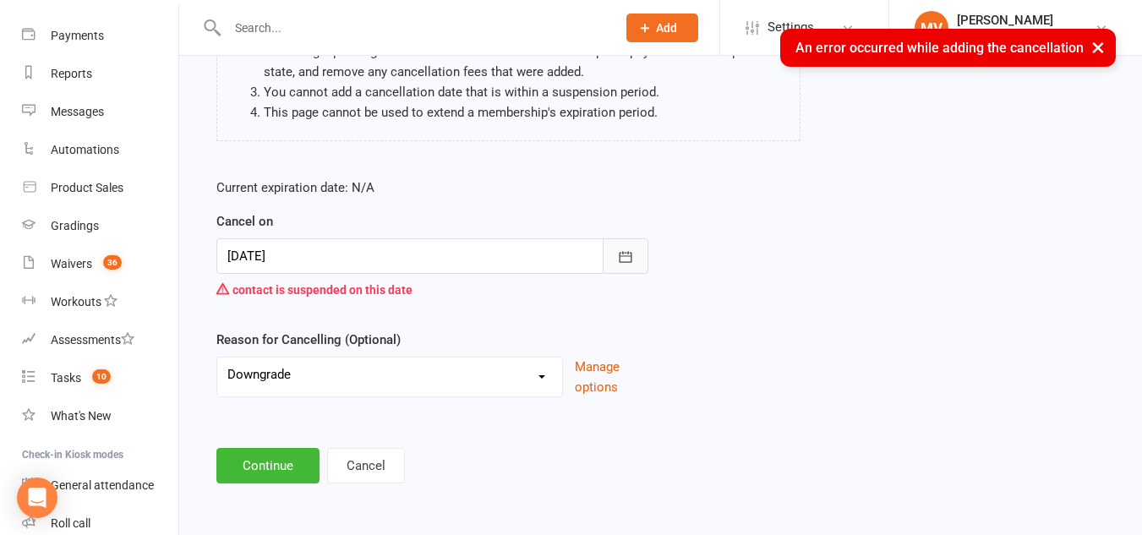
click at [626, 260] on icon "button" at bounding box center [625, 257] width 17 height 17
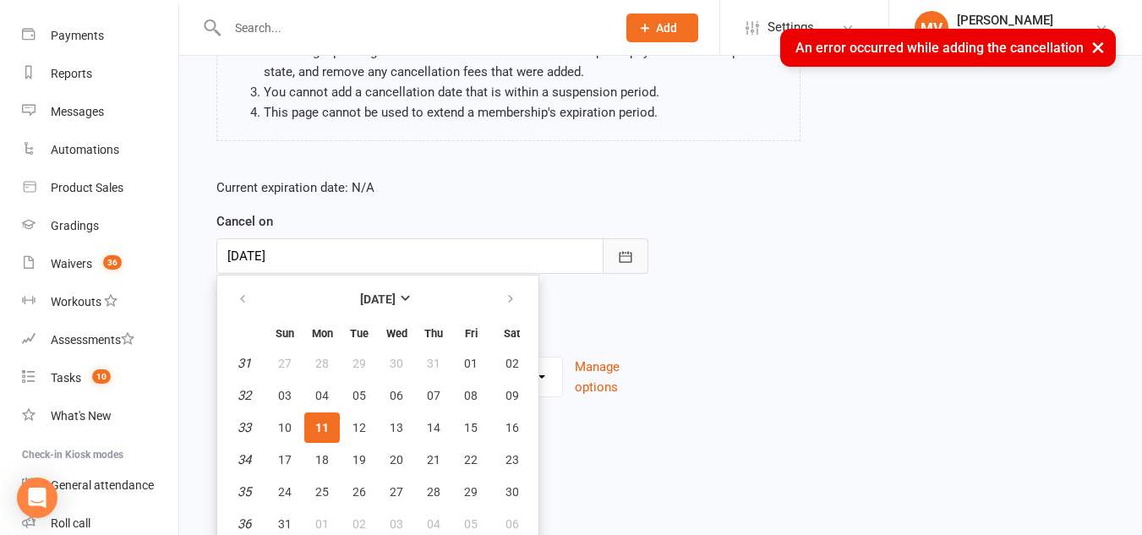
scroll to position [252, 0]
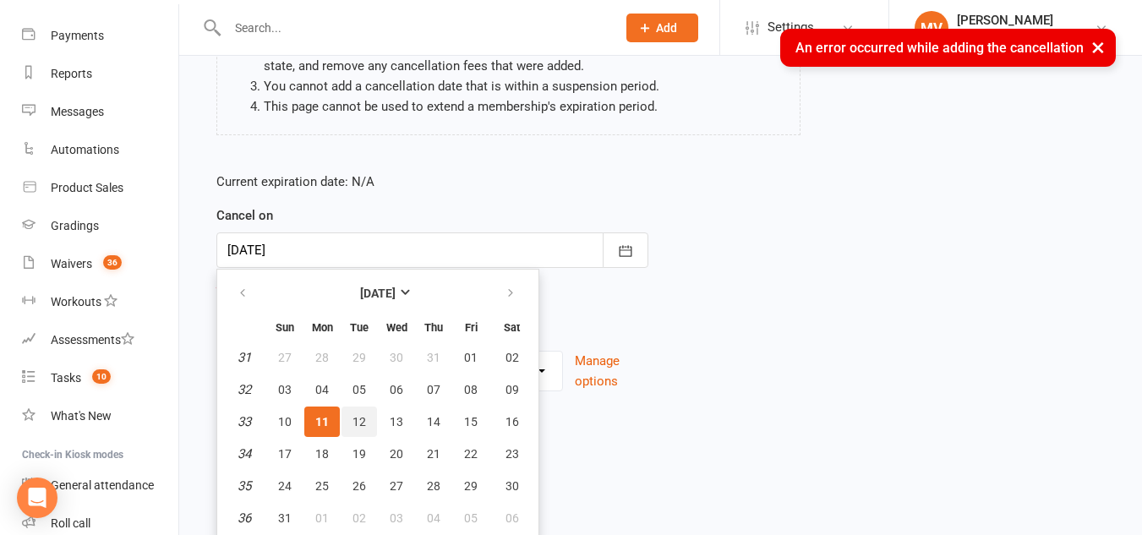
click at [363, 418] on span "12" at bounding box center [360, 422] width 14 height 14
type input "[DATE]"
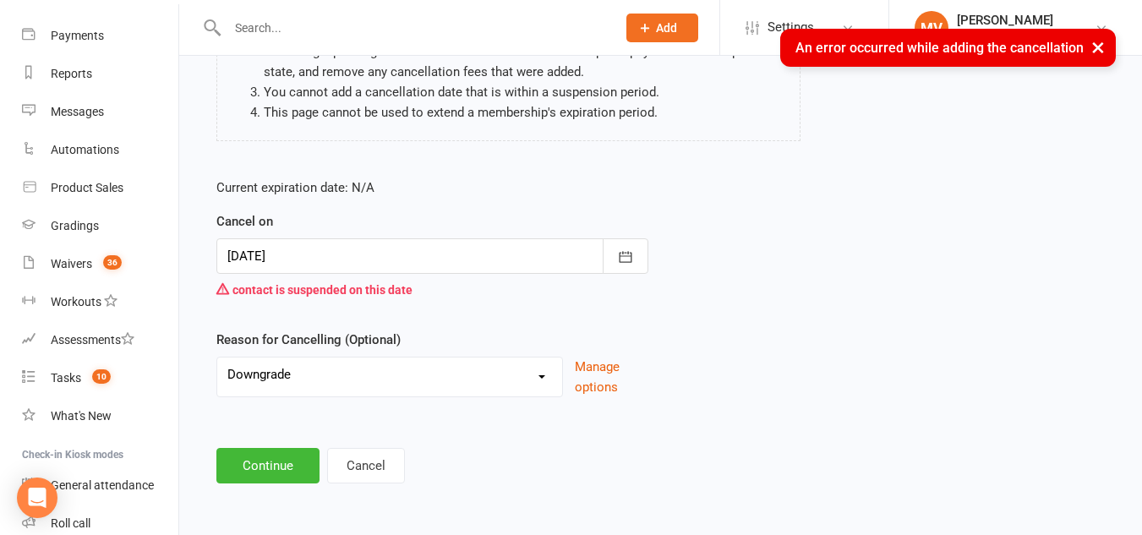
scroll to position [246, 0]
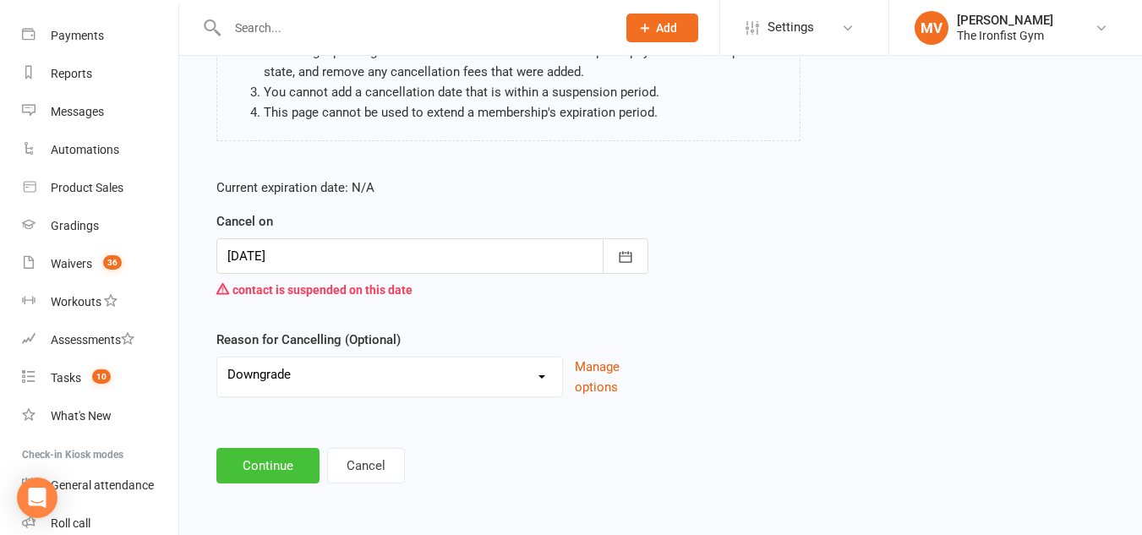
click at [297, 458] on button "Continue" at bounding box center [267, 466] width 103 height 36
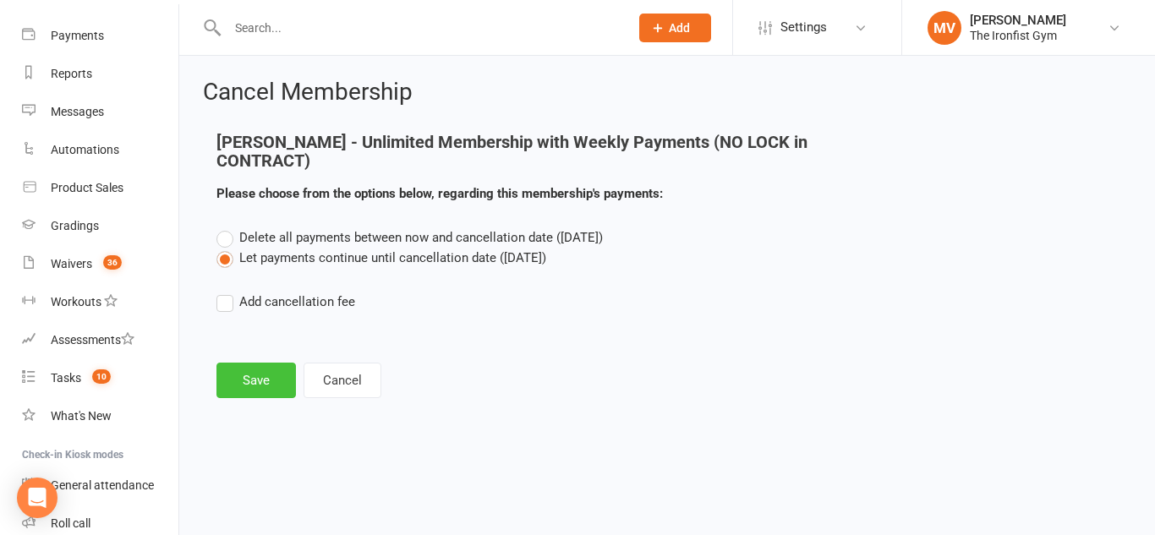
click at [243, 375] on button "Save" at bounding box center [255, 381] width 79 height 36
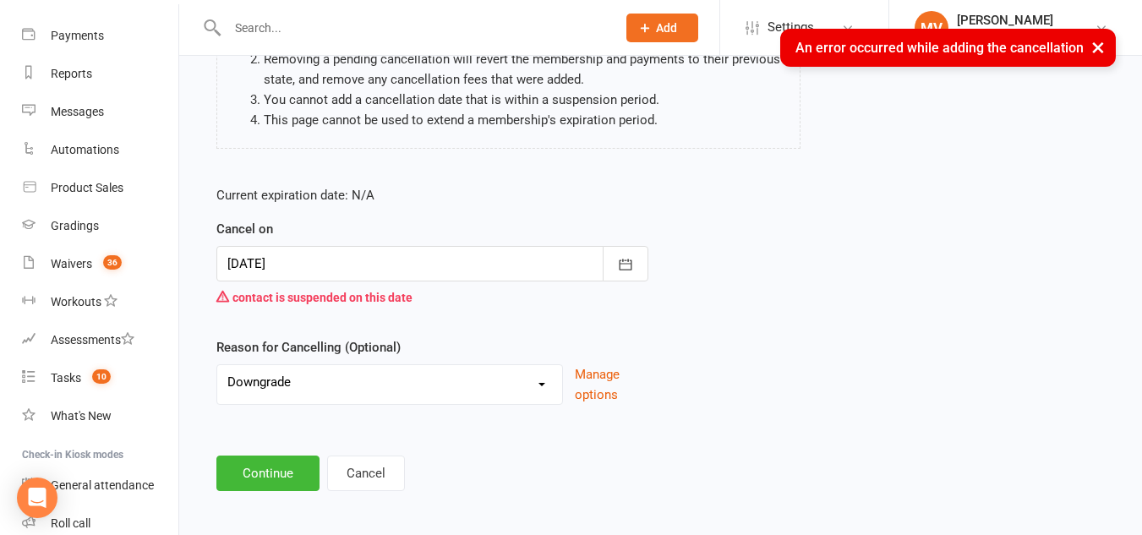
scroll to position [246, 0]
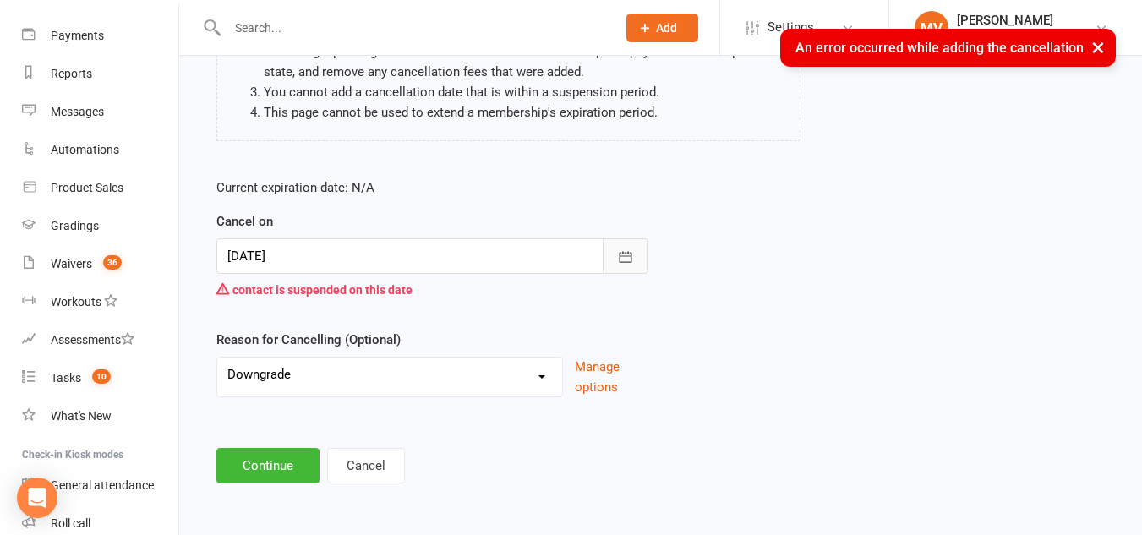
click at [615, 250] on button "button" at bounding box center [626, 256] width 46 height 36
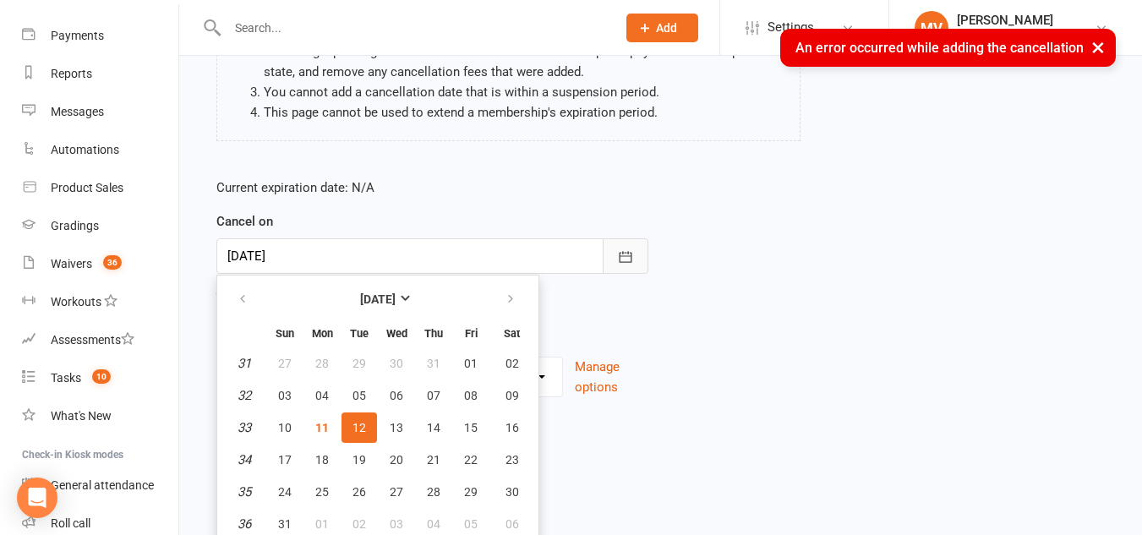
scroll to position [252, 0]
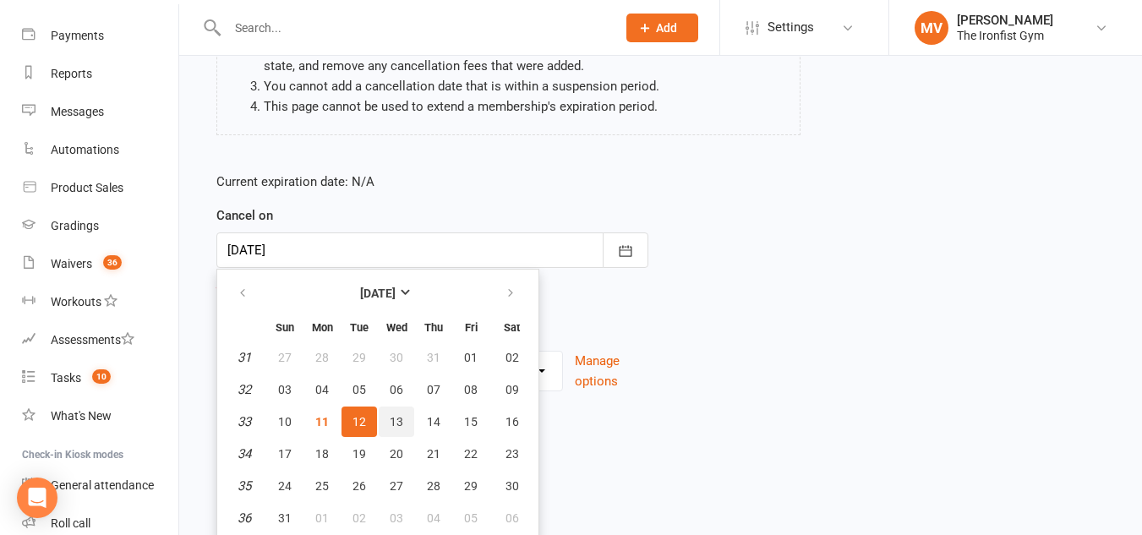
click at [405, 422] on button "13" at bounding box center [397, 422] width 36 height 30
type input "[DATE]"
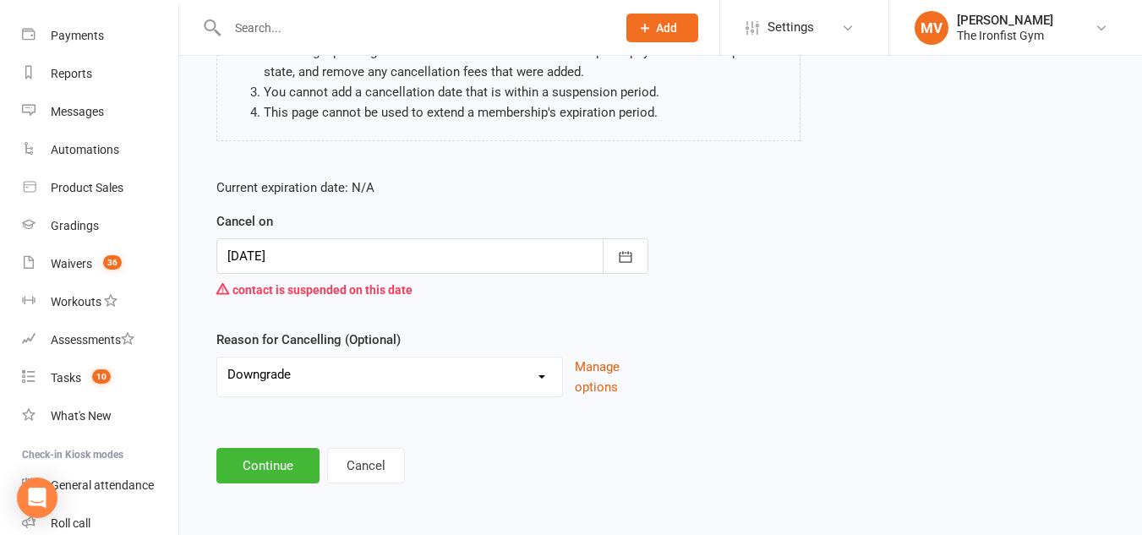
scroll to position [246, 0]
click at [289, 465] on button "Continue" at bounding box center [267, 466] width 103 height 36
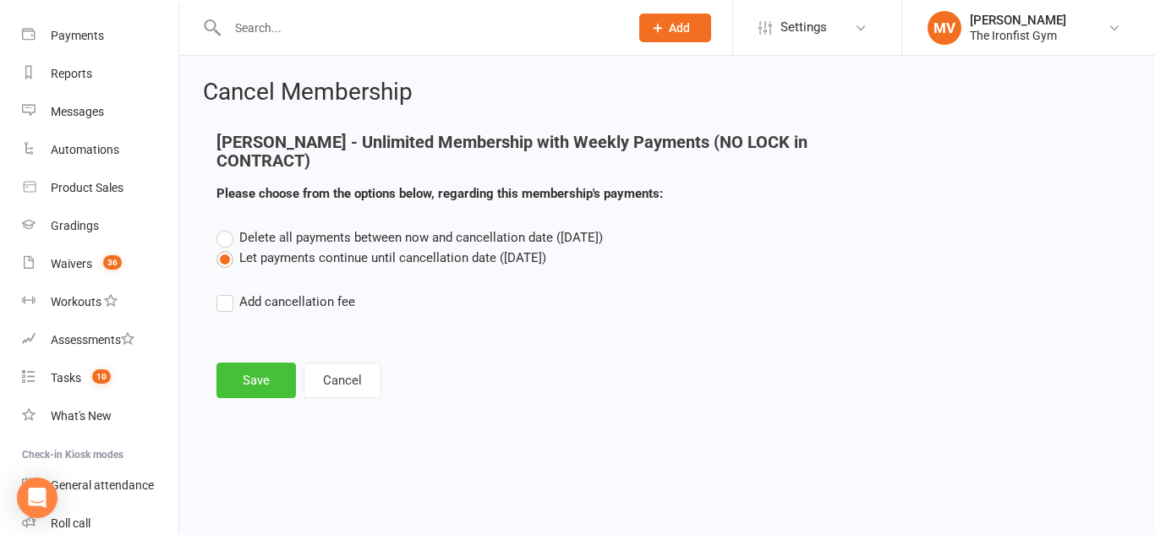
click at [272, 384] on button "Save" at bounding box center [255, 381] width 79 height 36
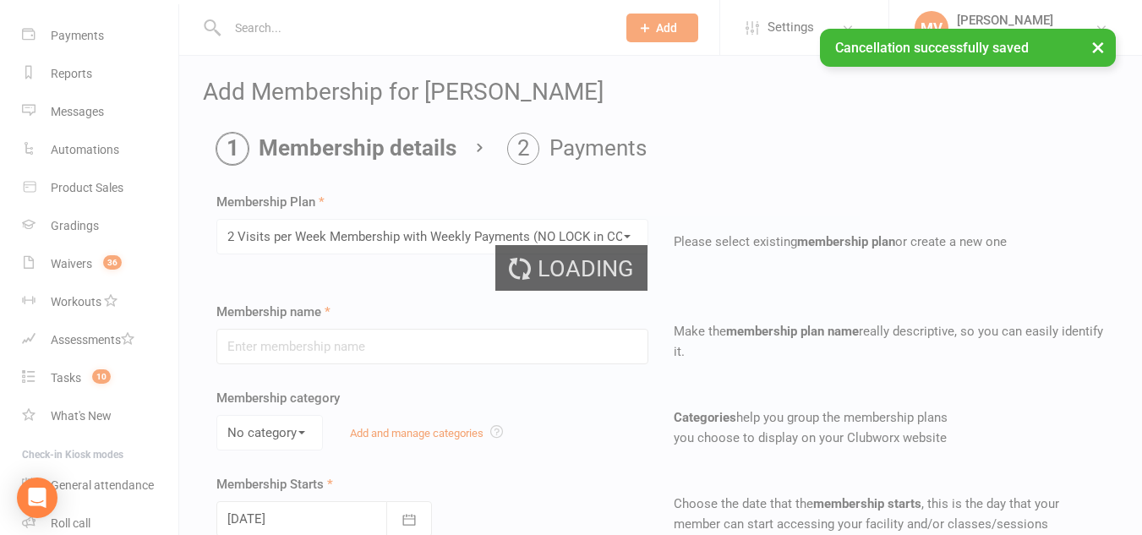
type input "2 Visits per Week Membership with Weekly Payments (NO LOCK in CONTRACT)"
select select "0"
type input "0"
type input "2"
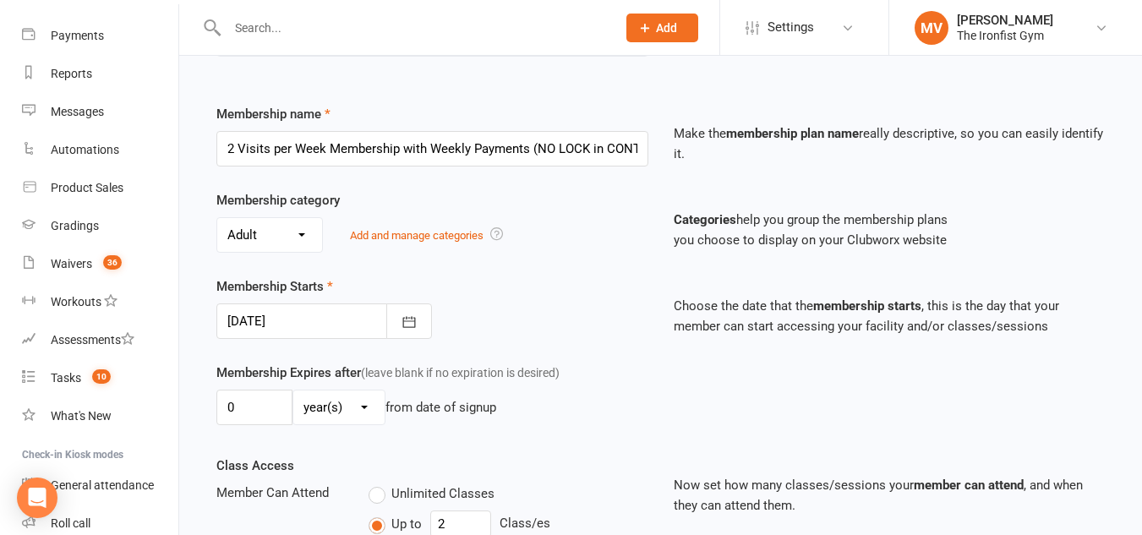
scroll to position [254, 0]
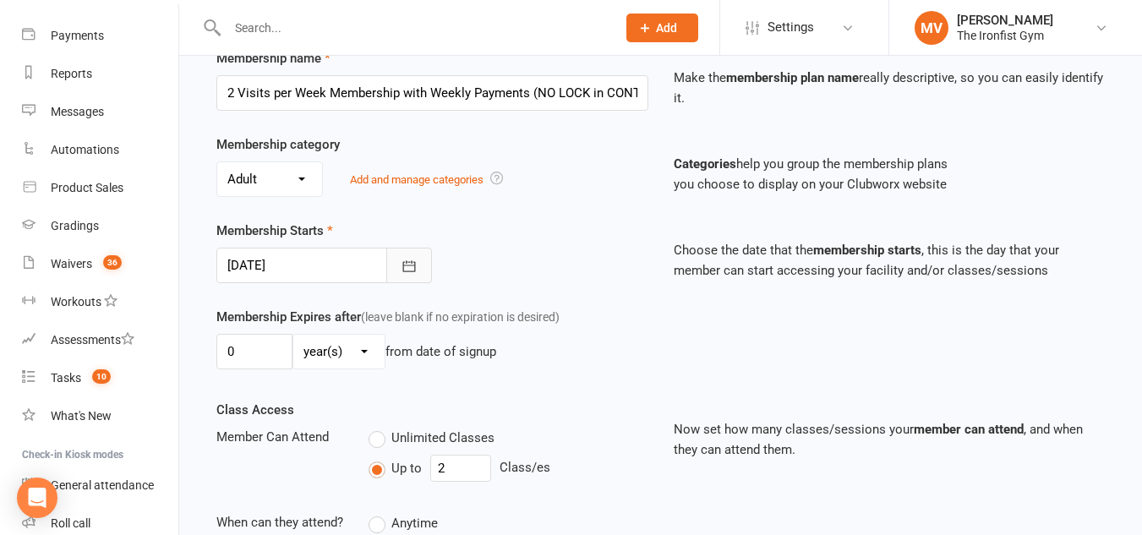
click at [419, 262] on button "button" at bounding box center [409, 266] width 46 height 36
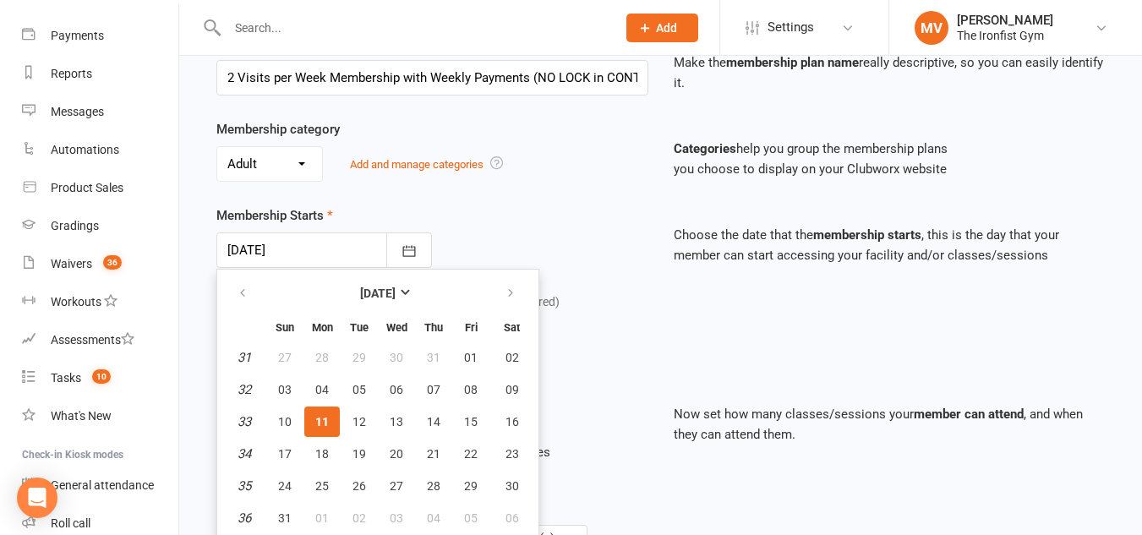
click at [487, 215] on div "Membership Starts [DATE] [DATE] Sun Mon Tue Wed Thu Fri Sat 31 27 28 29 30 31 0…" at bounding box center [432, 236] width 457 height 63
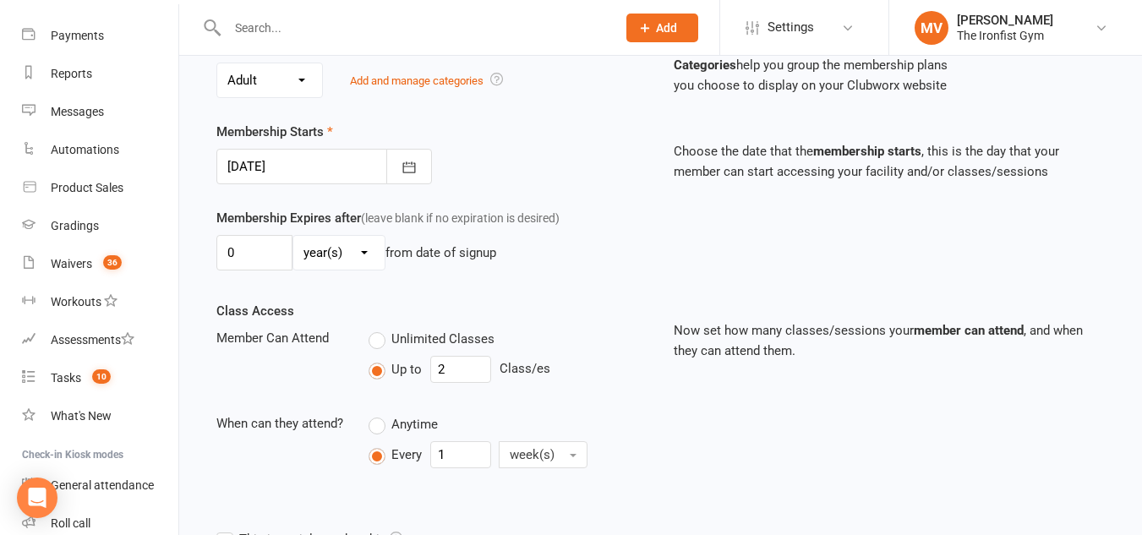
scroll to position [353, 0]
click at [406, 174] on icon "button" at bounding box center [409, 166] width 17 height 17
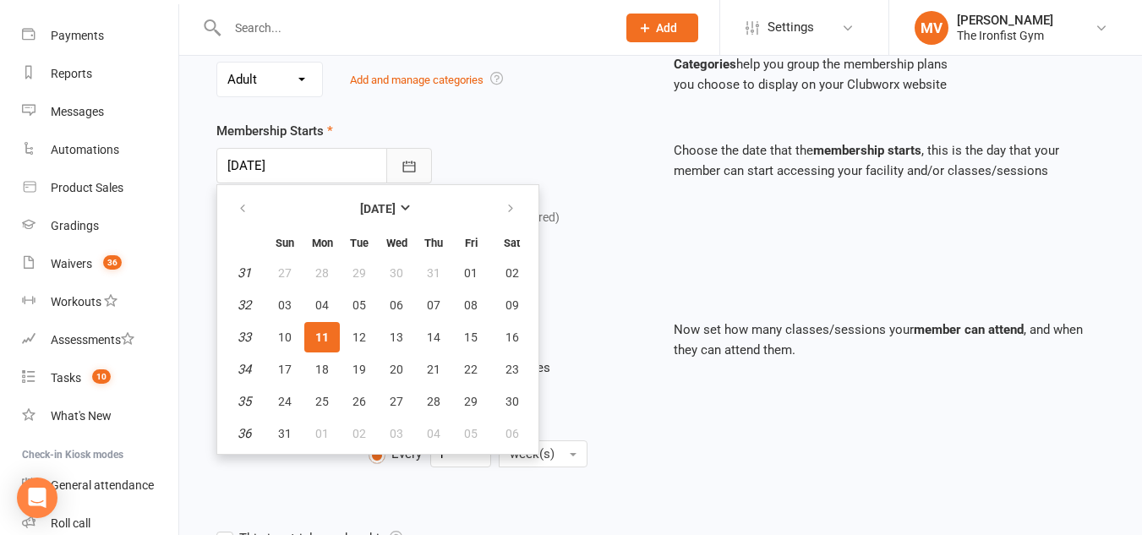
click at [406, 174] on icon "button" at bounding box center [409, 166] width 17 height 17
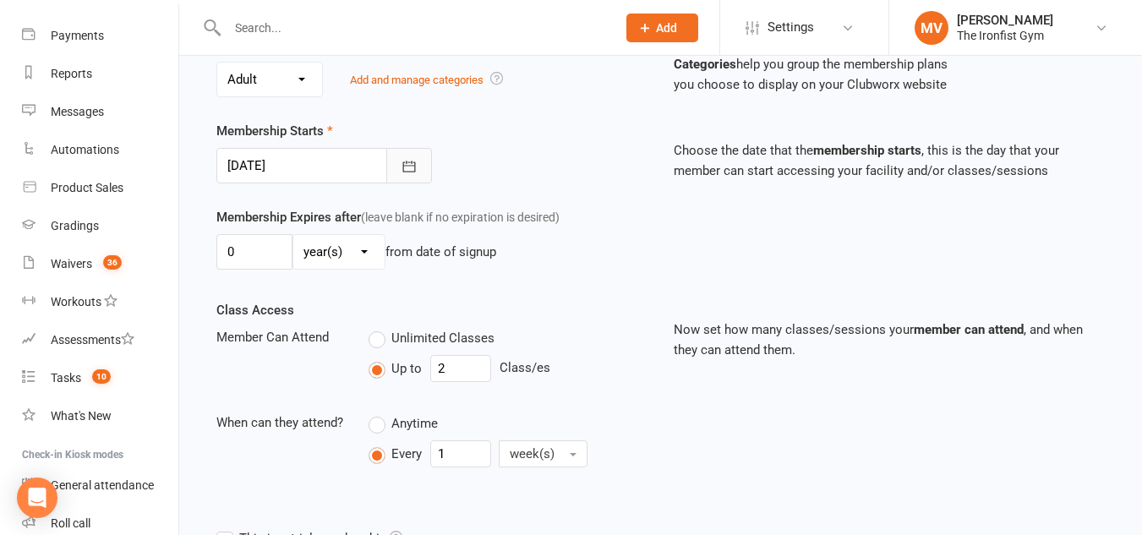
click at [406, 171] on icon "button" at bounding box center [409, 166] width 17 height 17
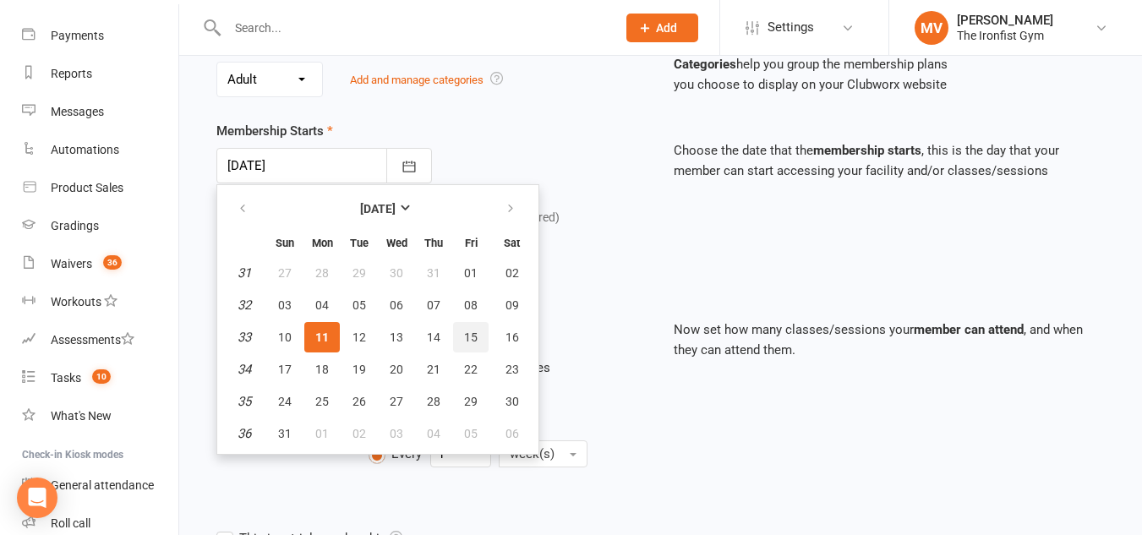
click at [470, 339] on span "15" at bounding box center [471, 338] width 14 height 14
type input "[DATE]"
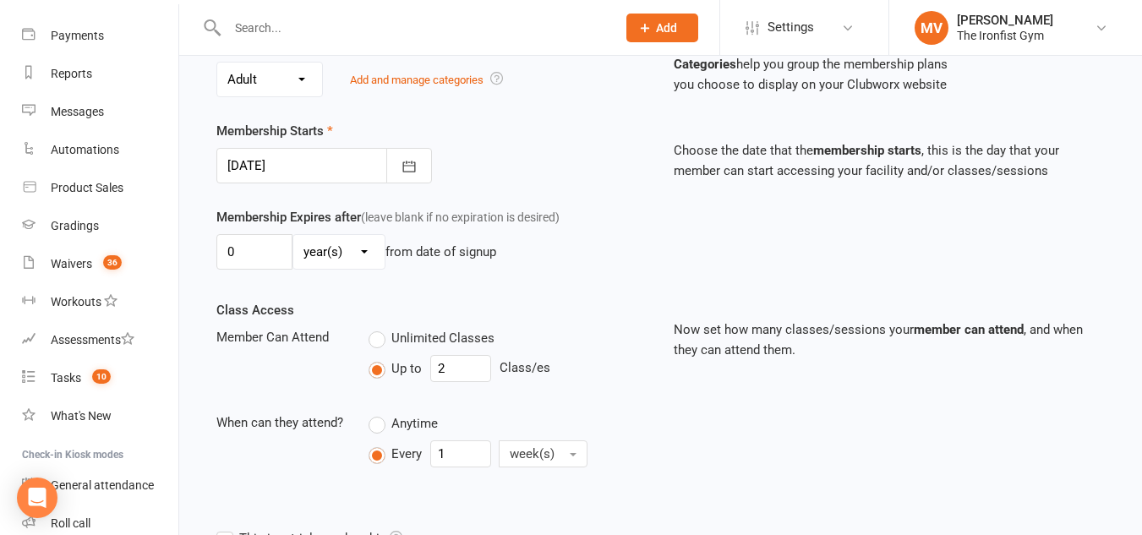
scroll to position [438, 0]
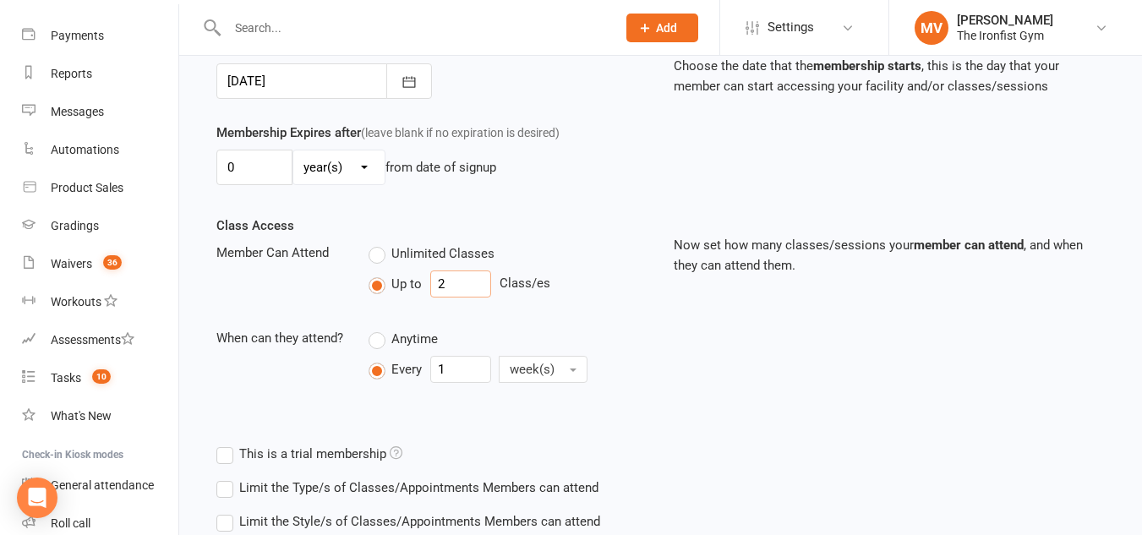
drag, startPoint x: 479, startPoint y: 281, endPoint x: 388, endPoint y: 276, distance: 91.4
click at [386, 277] on div "Up to 2 Class/es" at bounding box center [508, 284] width 279 height 27
type input "4"
click at [526, 204] on div "Membership Expires after (leave blank if no expiration is desired) 0 day(s) wee…" at bounding box center [661, 169] width 914 height 93
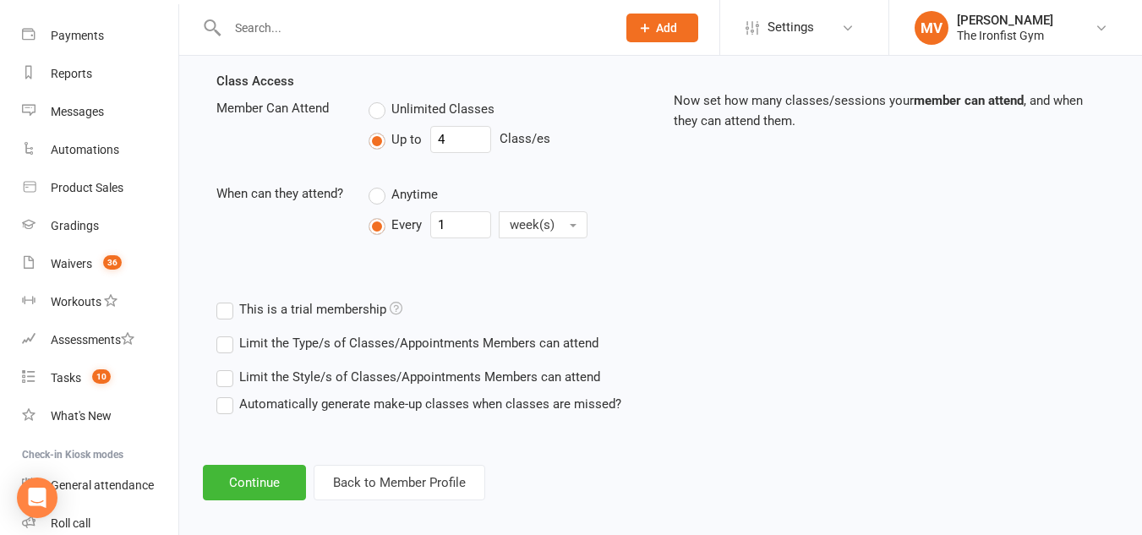
scroll to position [596, 0]
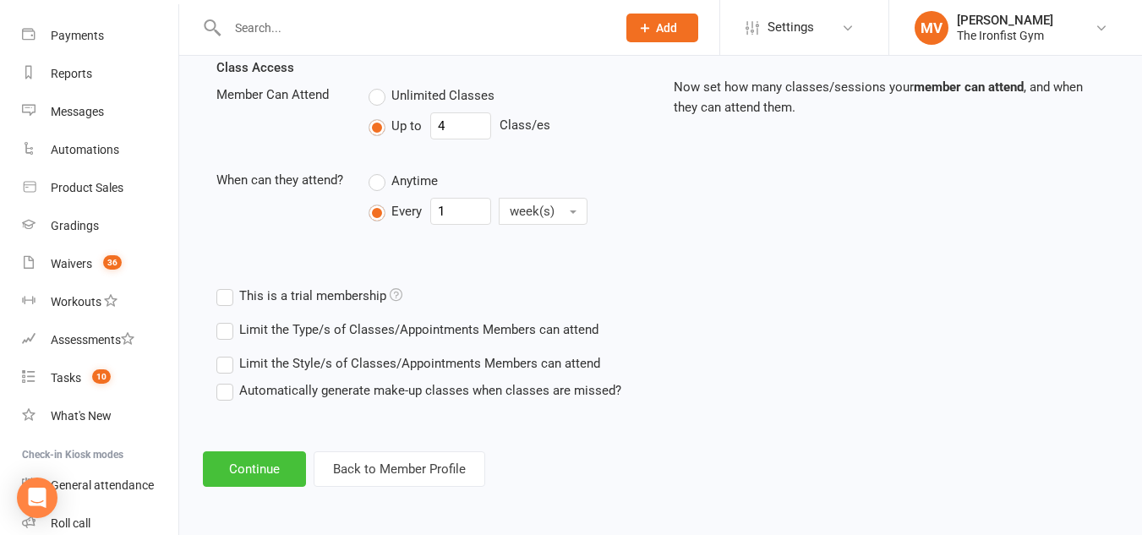
click at [277, 462] on button "Continue" at bounding box center [254, 469] width 103 height 36
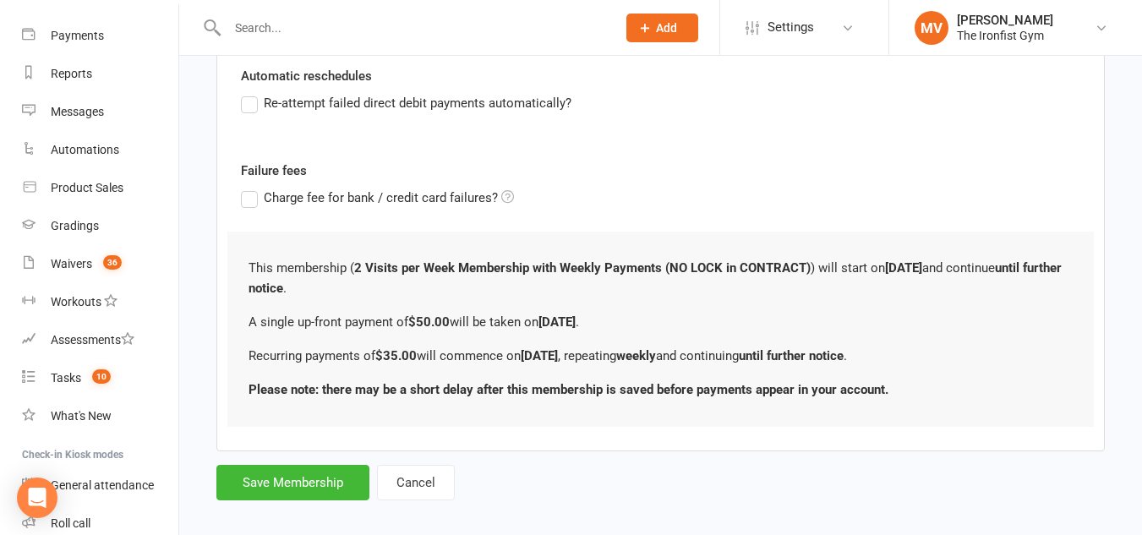
scroll to position [0, 0]
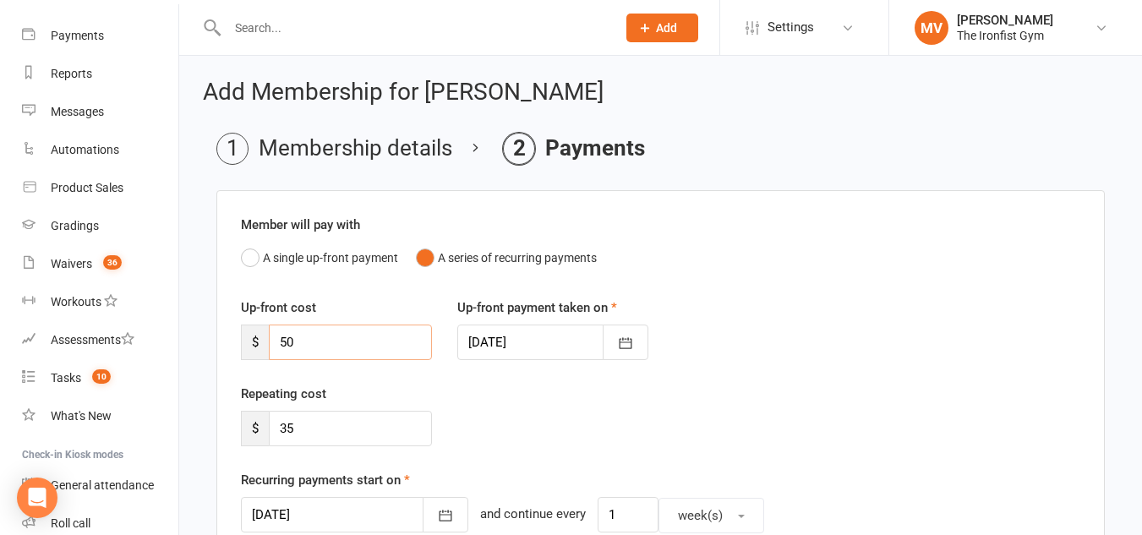
drag, startPoint x: 311, startPoint y: 342, endPoint x: 260, endPoint y: 339, distance: 50.8
click at [260, 339] on div "$ 50" at bounding box center [336, 343] width 191 height 36
type input "35"
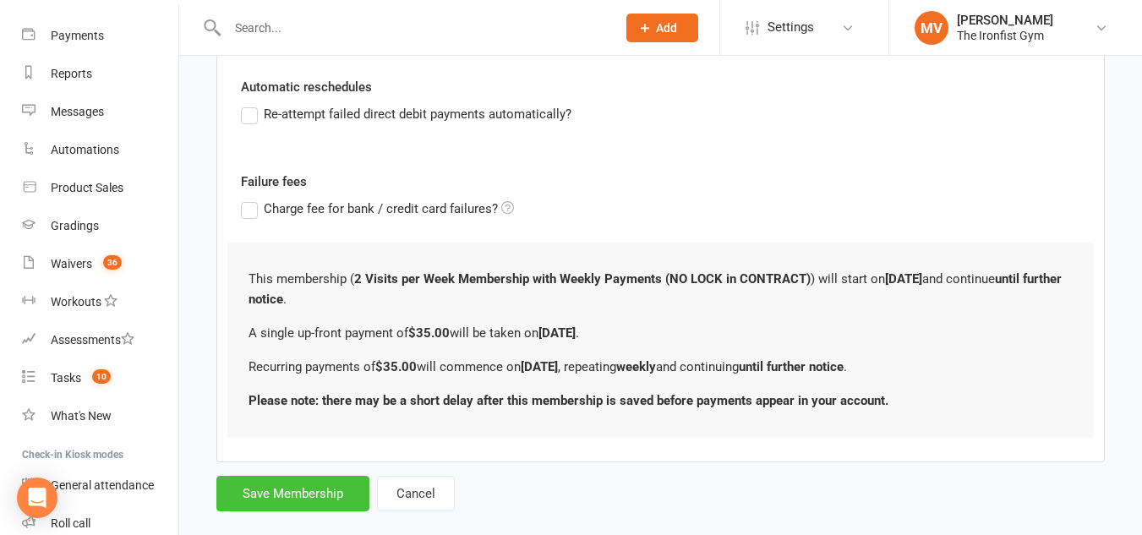
scroll to position [613, 0]
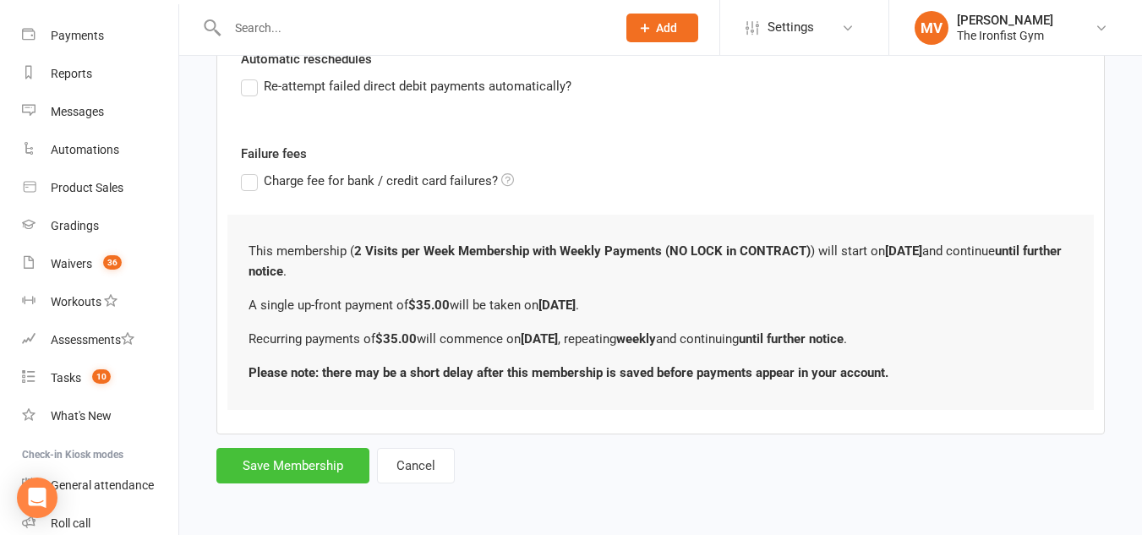
click at [329, 464] on button "Save Membership" at bounding box center [292, 466] width 153 height 36
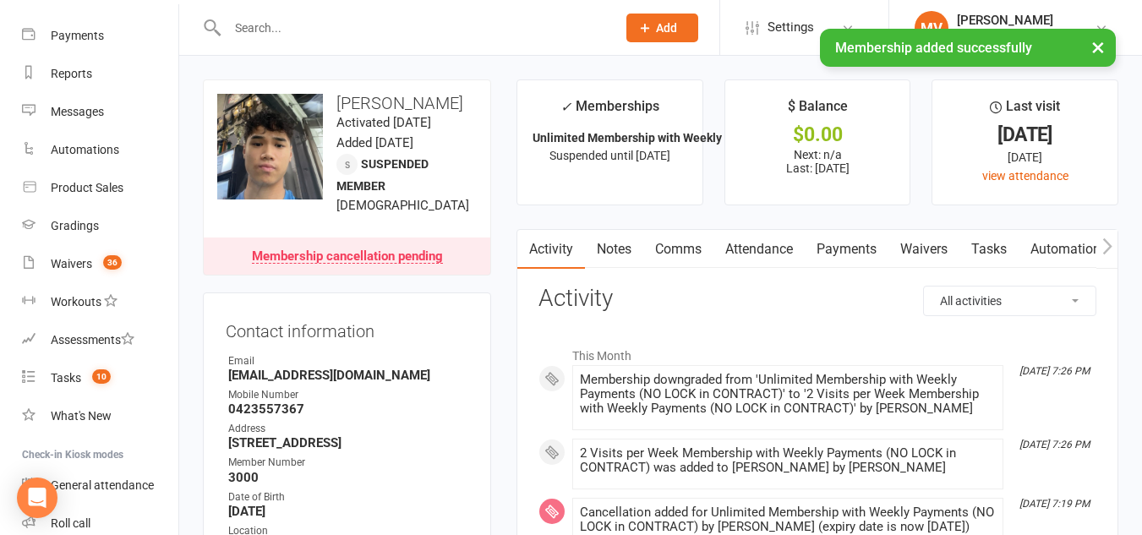
click at [865, 242] on link "Payments" at bounding box center [847, 249] width 84 height 39
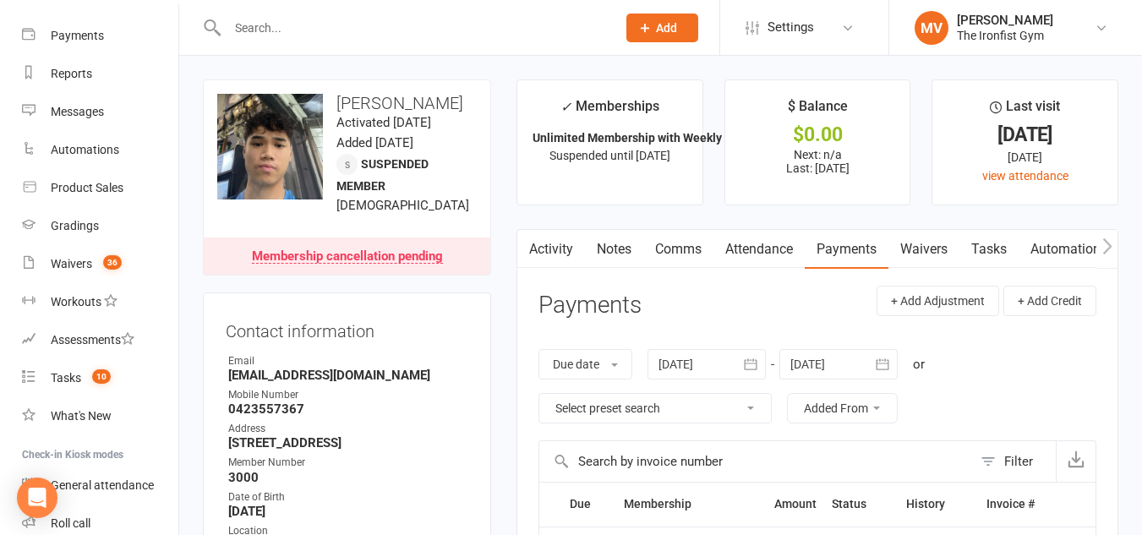
click at [866, 354] on div at bounding box center [838, 364] width 118 height 30
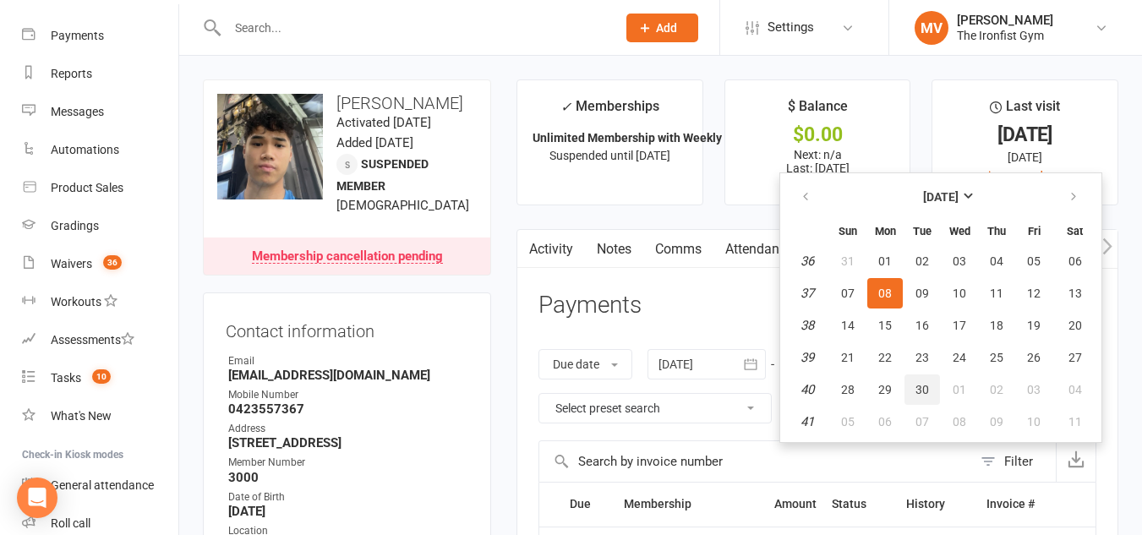
click at [929, 383] on span "30" at bounding box center [923, 390] width 14 height 14
type input "[DATE]"
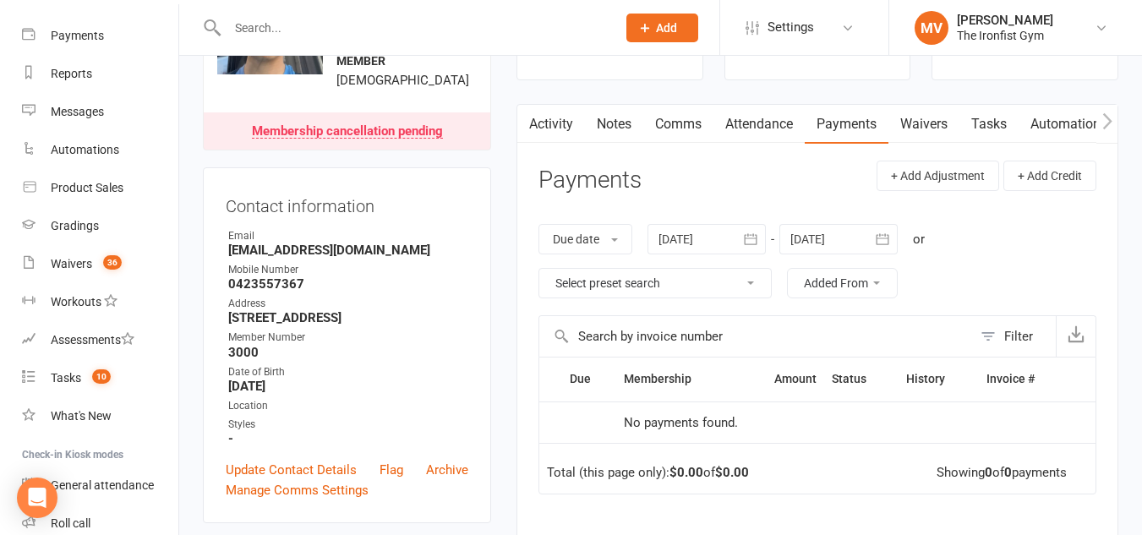
scroll to position [85, 0]
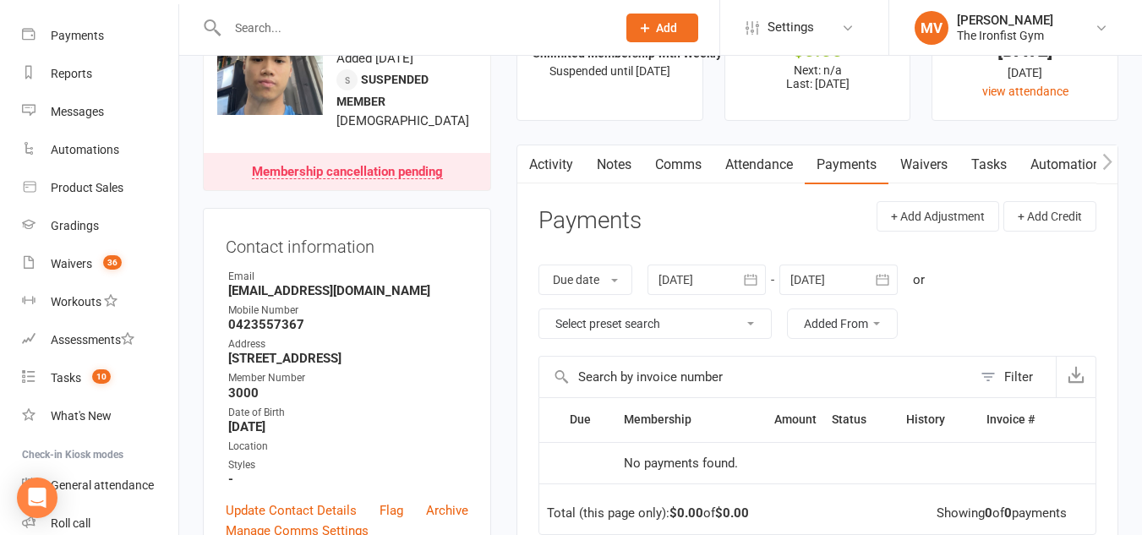
click at [755, 273] on icon "button" at bounding box center [750, 279] width 17 height 17
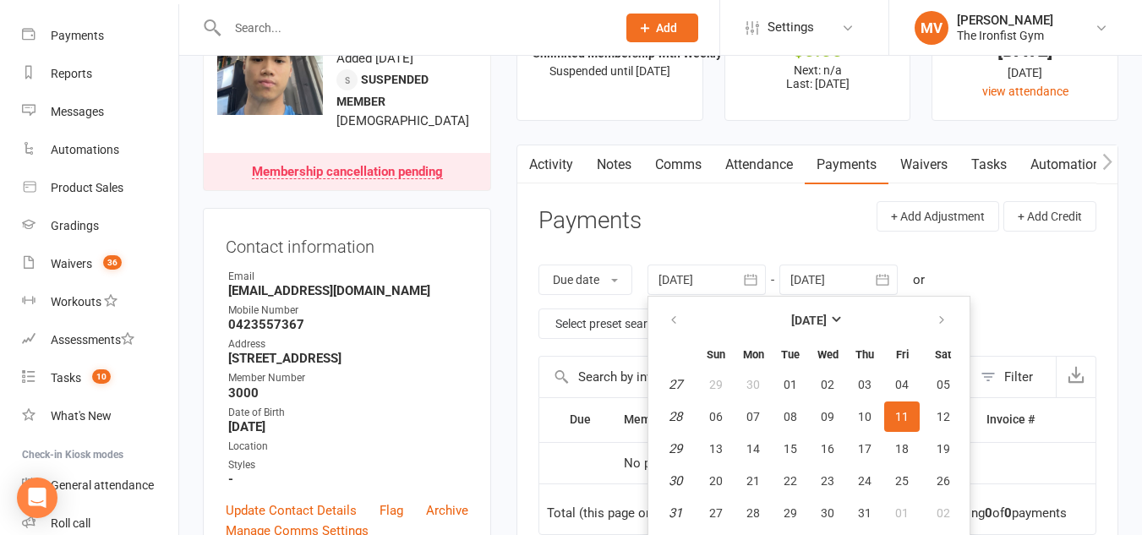
scroll to position [112, 0]
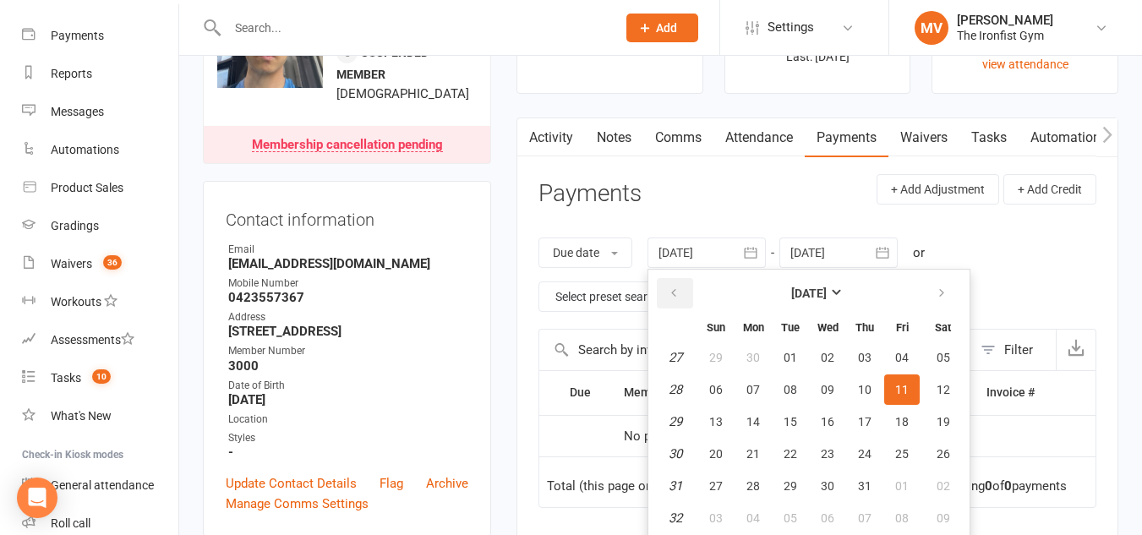
click at [676, 289] on icon "button" at bounding box center [674, 294] width 12 height 14
click at [709, 361] on button "01" at bounding box center [716, 357] width 36 height 30
type input "[DATE]"
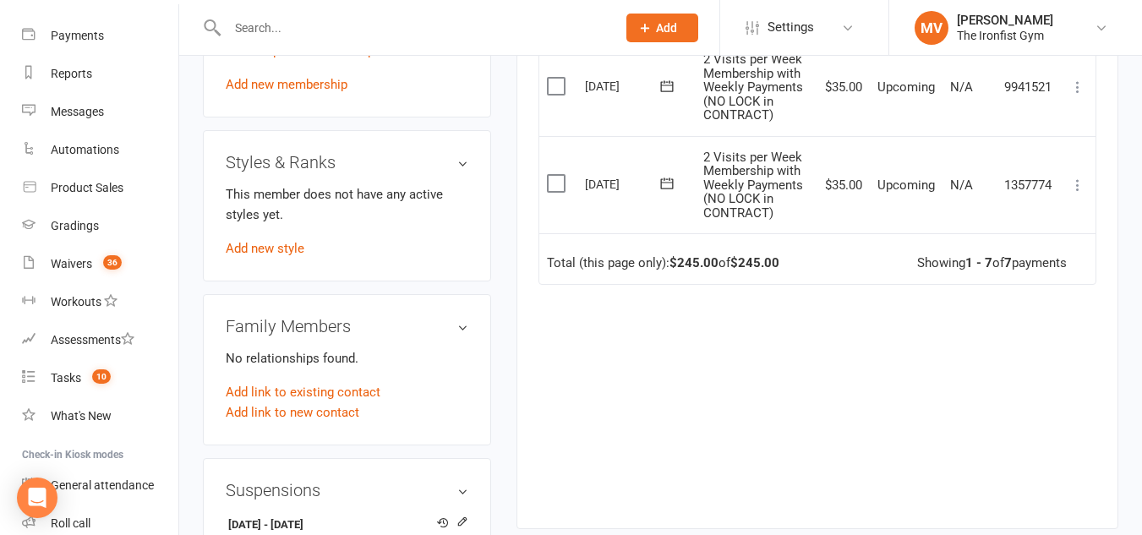
scroll to position [1014, 0]
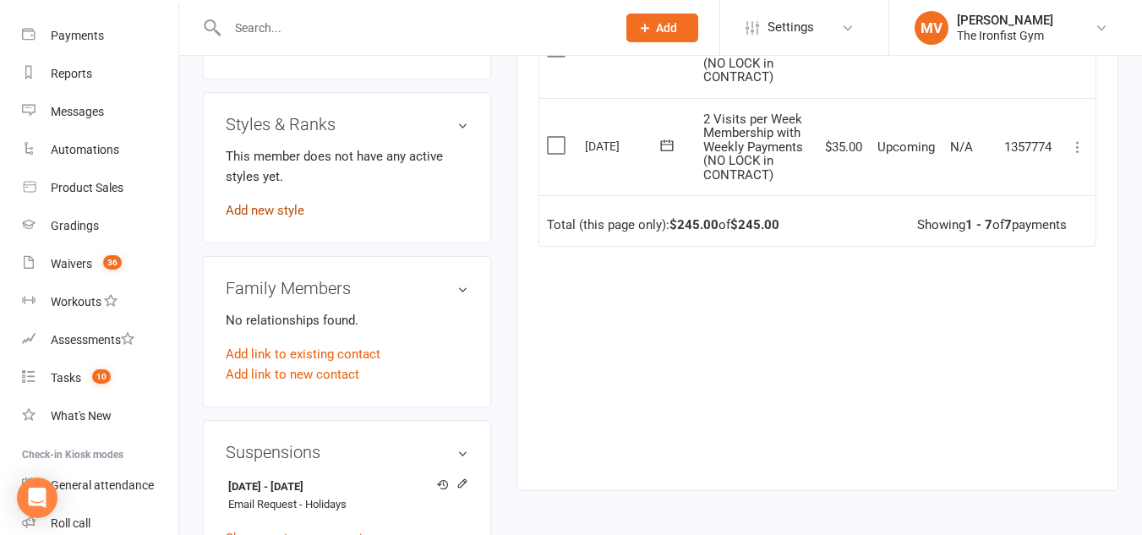
click at [283, 218] on link "Add new style" at bounding box center [265, 210] width 79 height 15
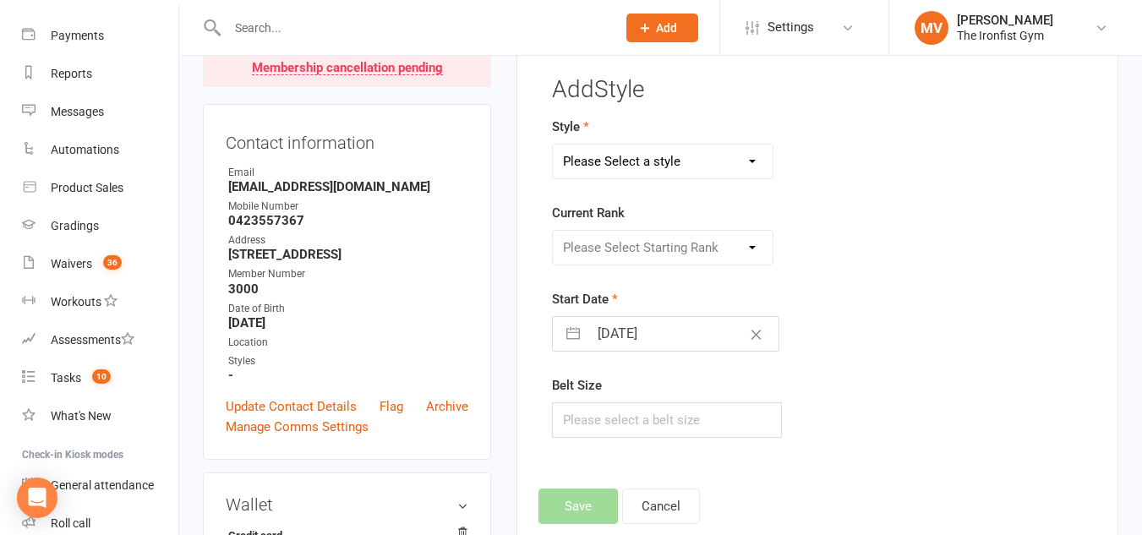
scroll to position [145, 0]
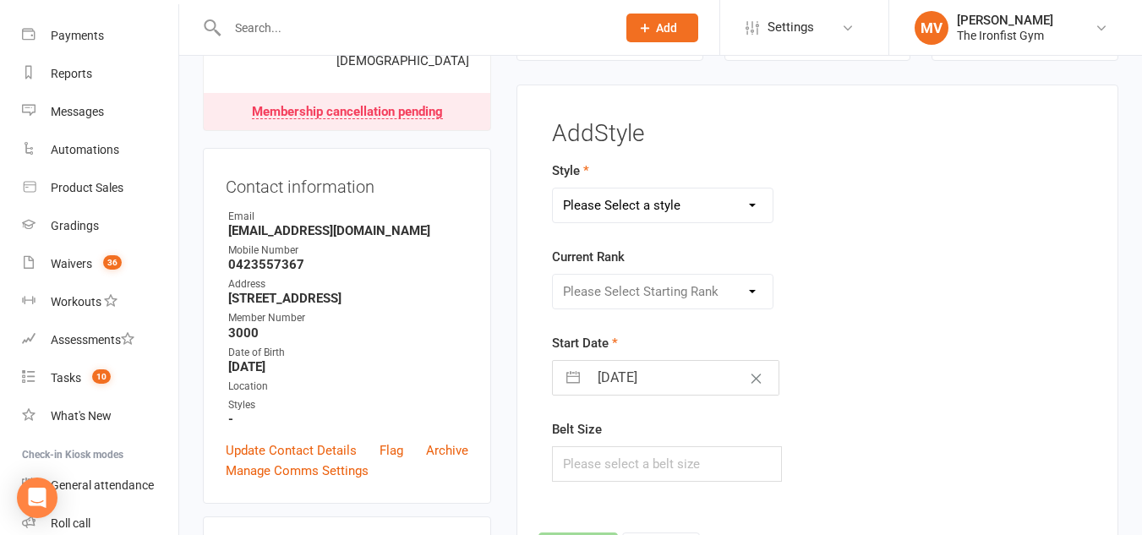
click at [682, 200] on select "Please Select a style BJJ MUAY THAI" at bounding box center [663, 206] width 220 height 34
select select "2451"
click at [553, 189] on select "Please Select a style BJJ MUAY THAI" at bounding box center [663, 206] width 220 height 34
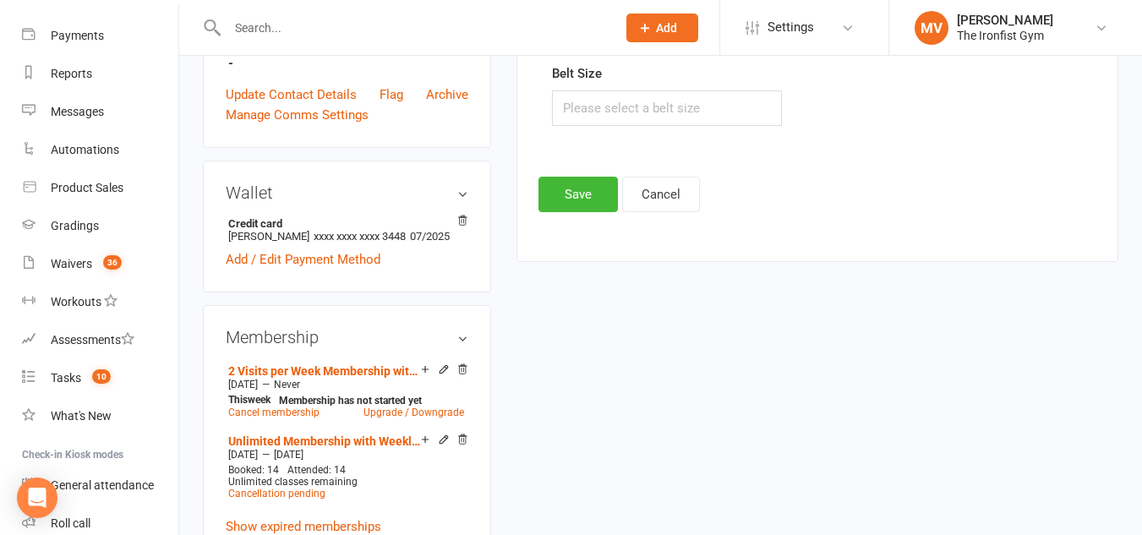
scroll to position [398, 0]
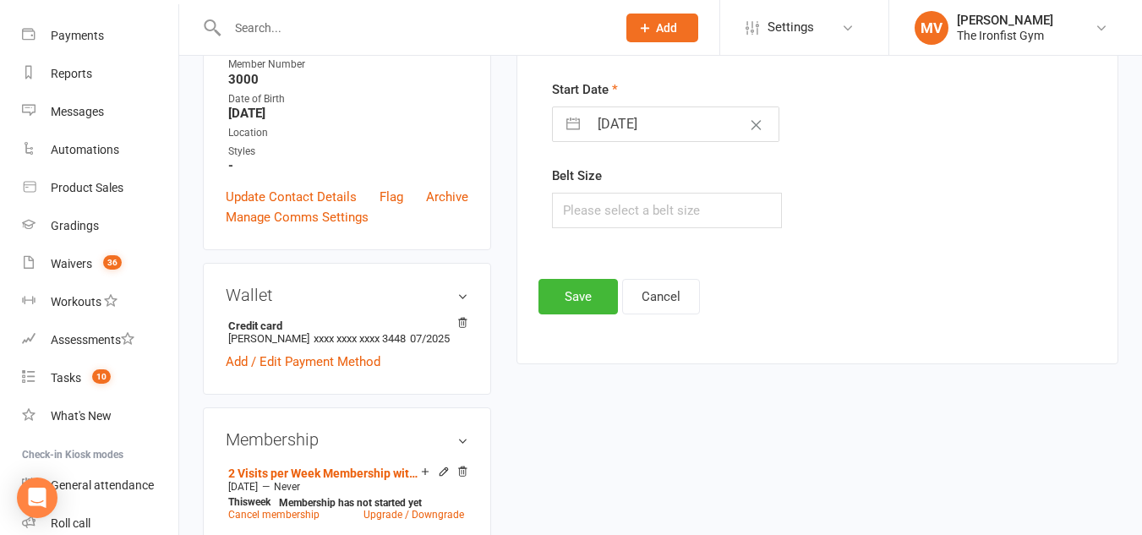
click at [703, 123] on input "[DATE]" at bounding box center [683, 124] width 190 height 34
select select "6"
select select "2025"
select select "7"
select select "2025"
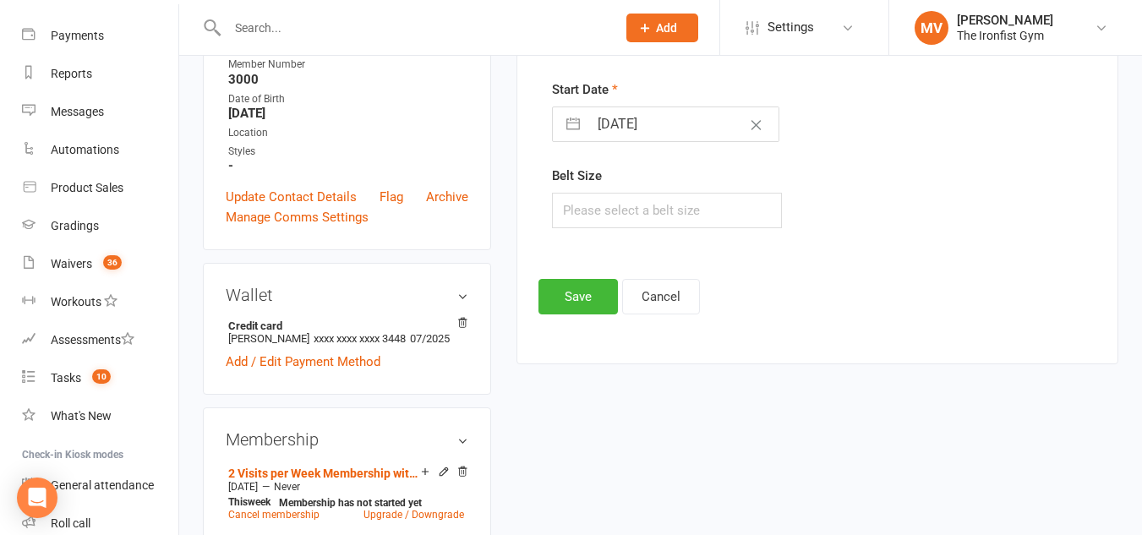
select select "8"
select select "2025"
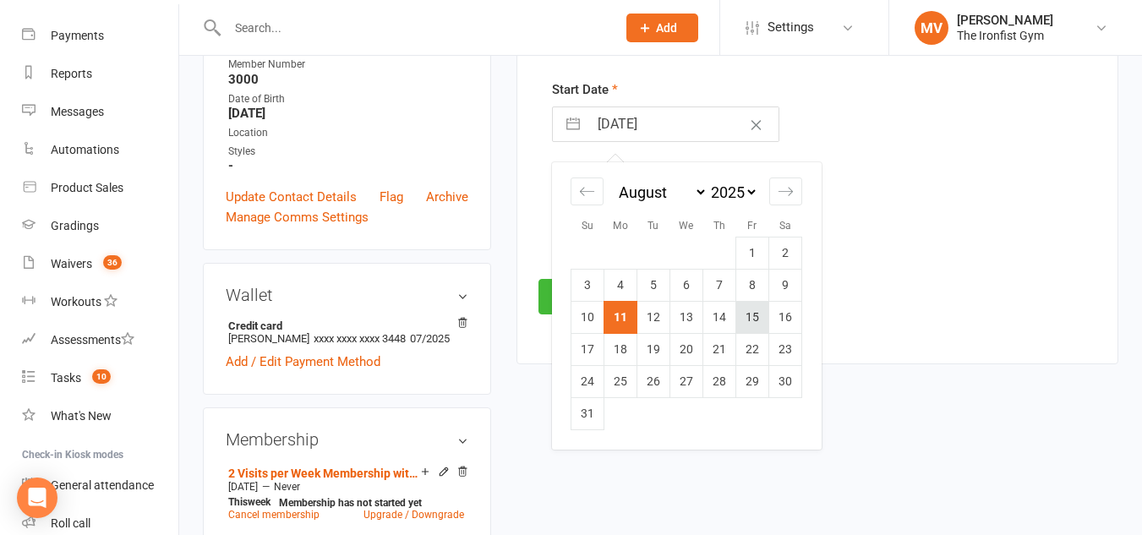
click at [758, 309] on td "15" at bounding box center [752, 317] width 33 height 32
type input "[DATE]"
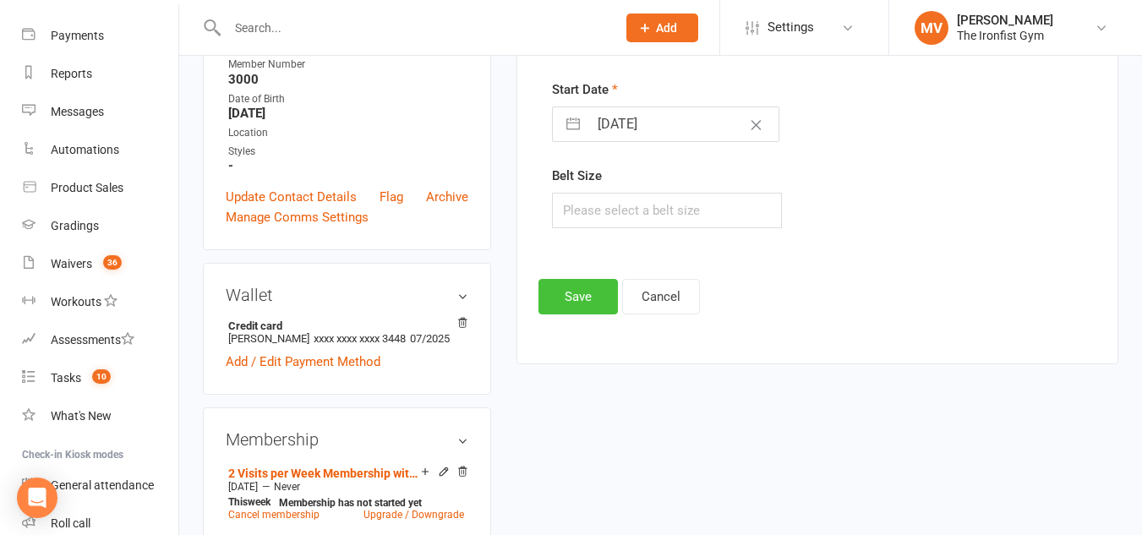
click at [581, 301] on button "Save" at bounding box center [577, 297] width 79 height 36
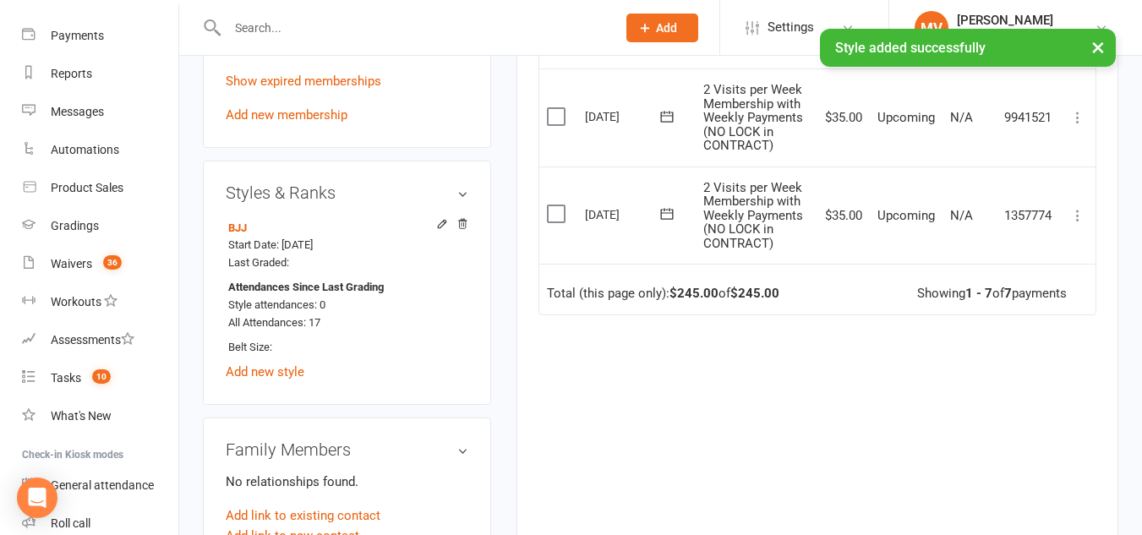
scroll to position [990, 0]
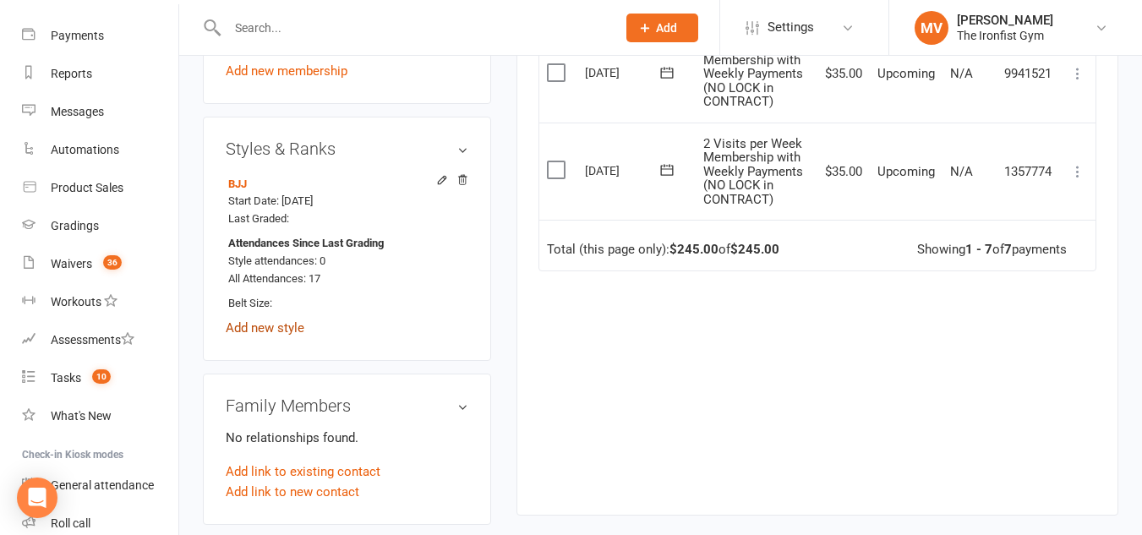
click at [275, 336] on link "Add new style" at bounding box center [265, 327] width 79 height 15
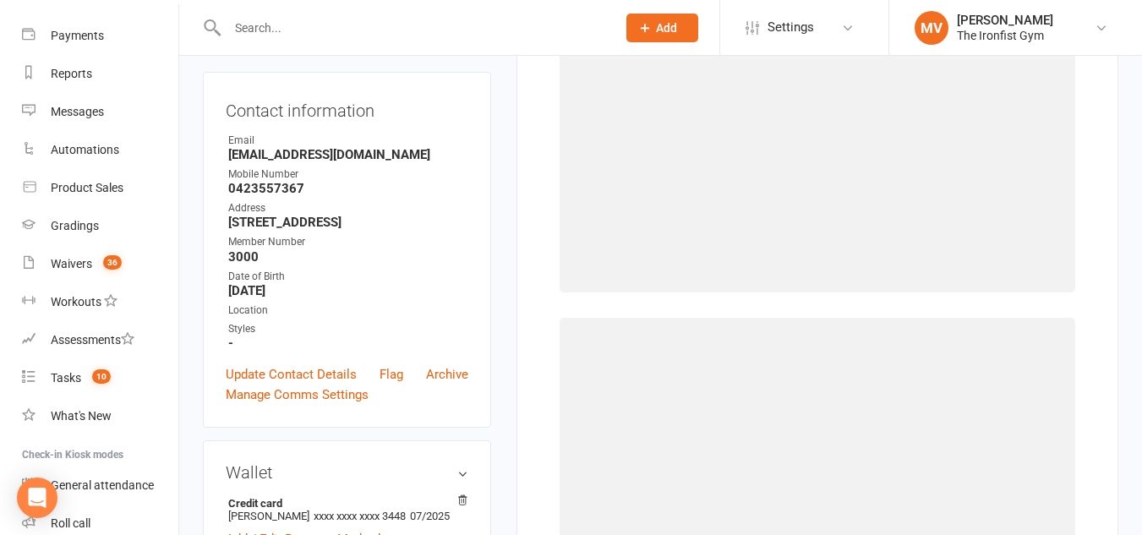
scroll to position [145, 0]
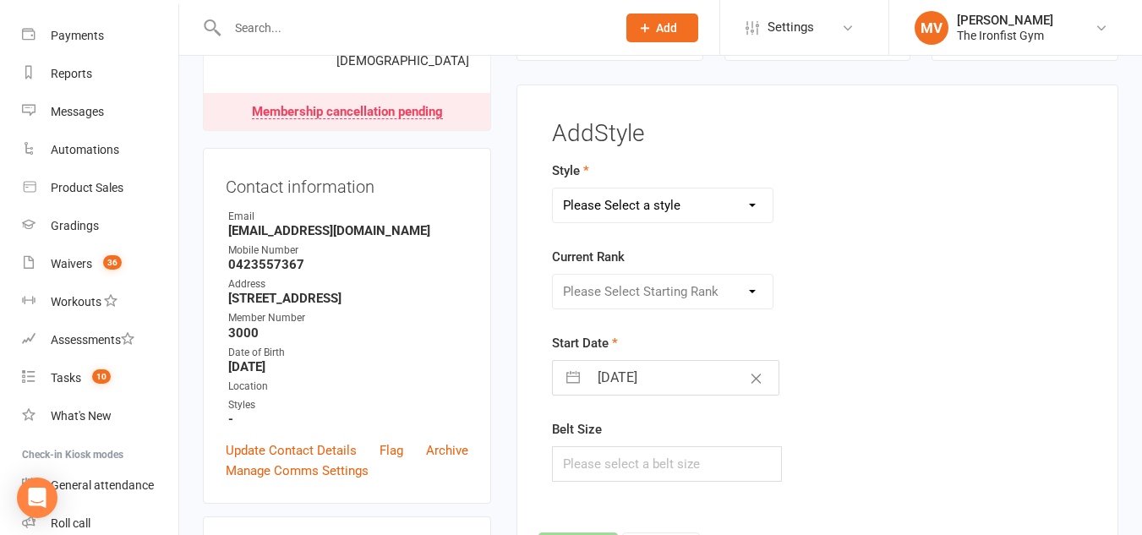
click at [677, 196] on select "Please Select a style BJJ MUAY THAI" at bounding box center [663, 206] width 220 height 34
select select "1857"
click at [553, 189] on select "Please Select a style BJJ MUAY THAI" at bounding box center [663, 206] width 220 height 34
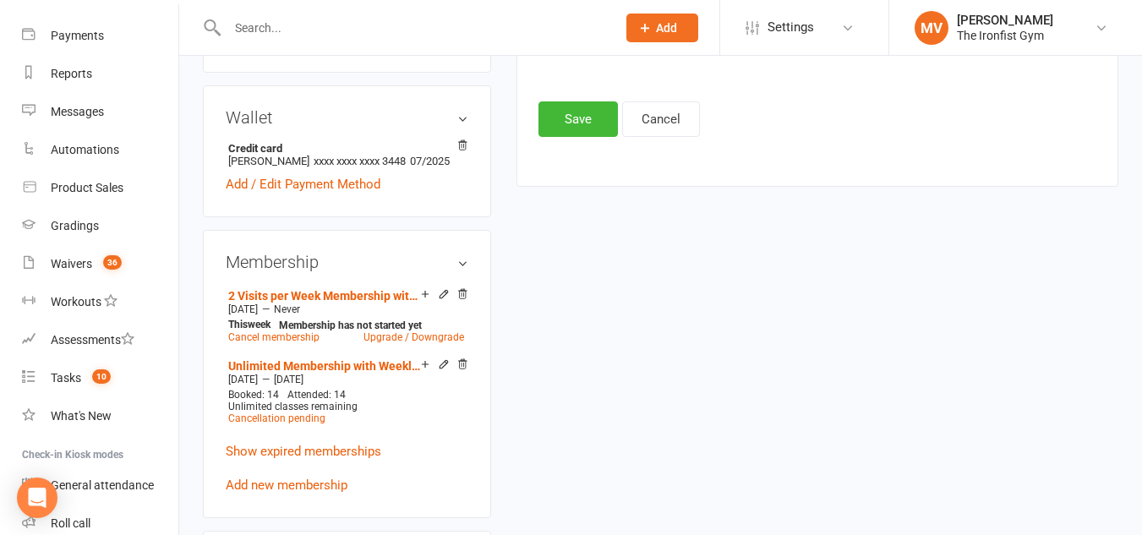
scroll to position [314, 0]
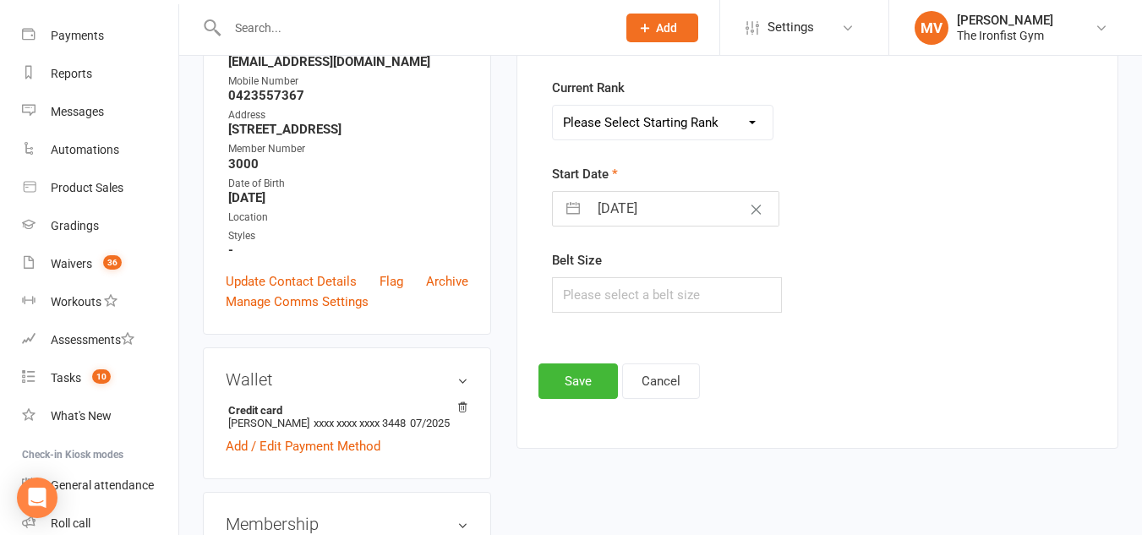
click at [670, 197] on input "[DATE]" at bounding box center [683, 209] width 190 height 34
select select "6"
select select "2025"
select select "7"
select select "2025"
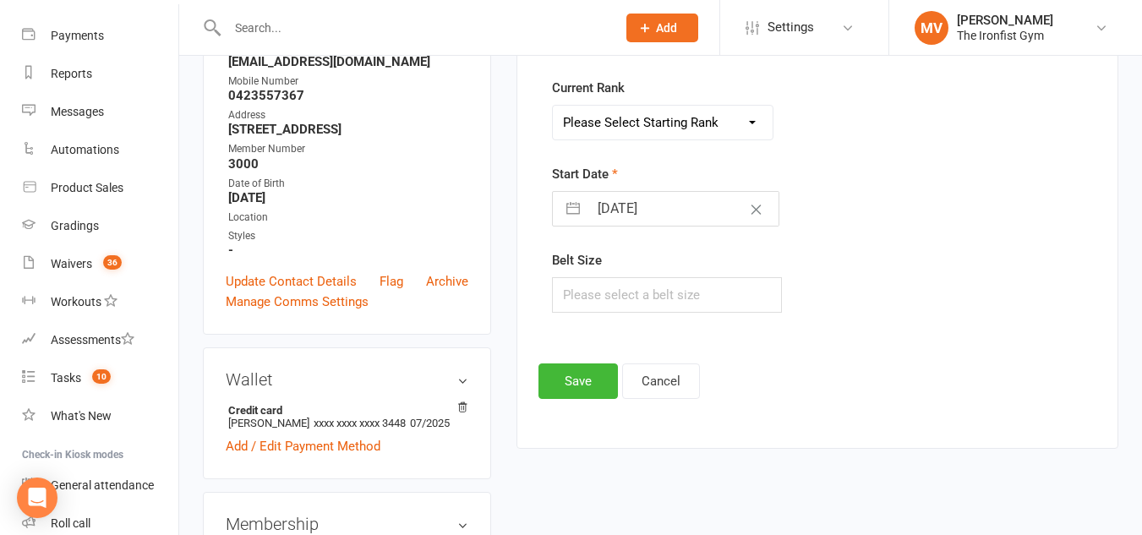
select select "8"
select select "2025"
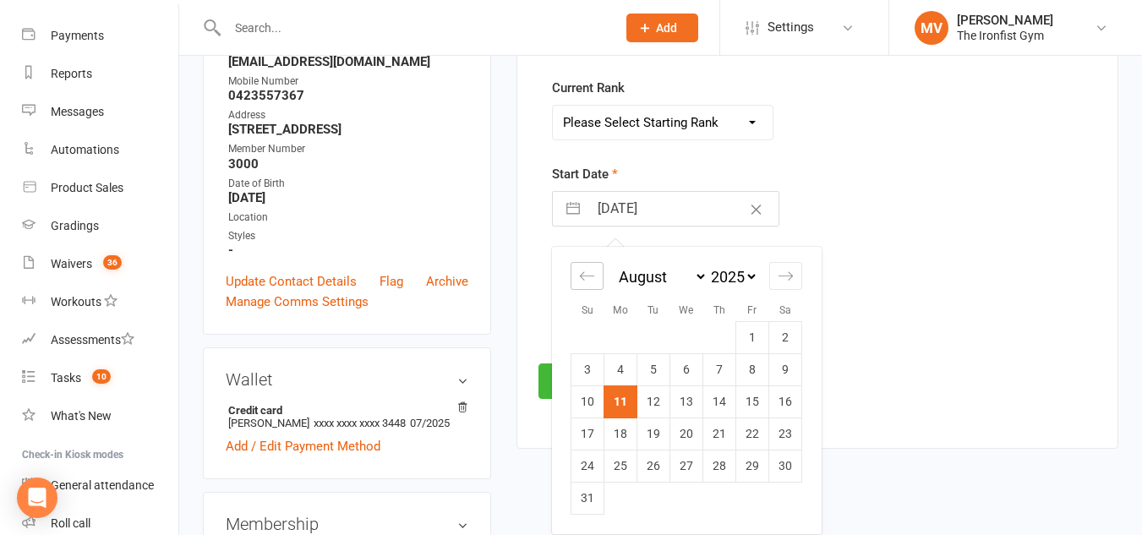
click at [588, 276] on icon "Move backward to switch to the previous month." at bounding box center [587, 276] width 14 height 8
select select "5"
select select "2025"
click at [587, 276] on icon "Move backward to switch to the previous month." at bounding box center [587, 276] width 16 height 16
select select "4"
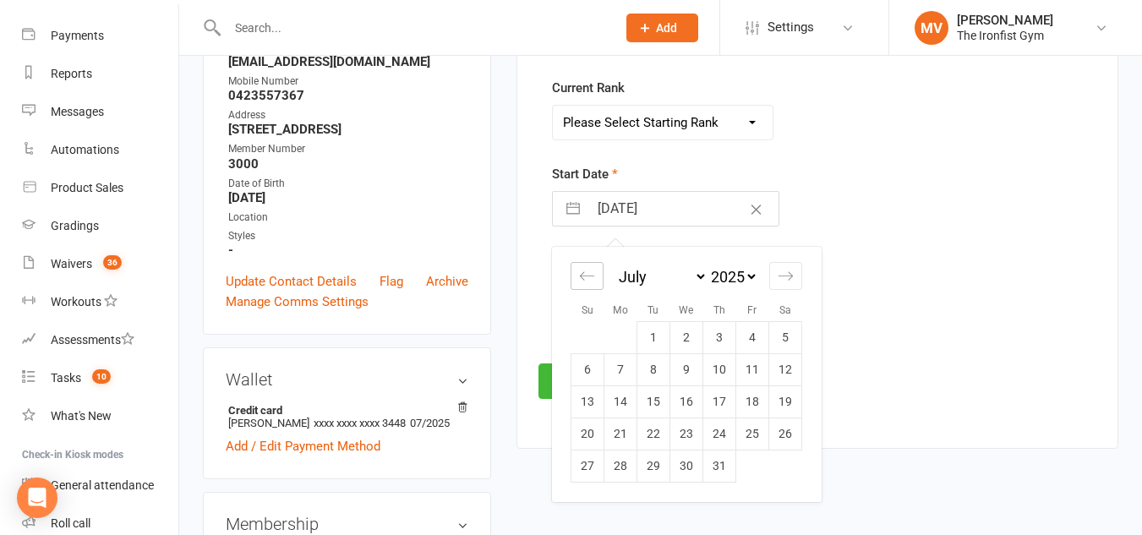
select select "2025"
click at [587, 276] on icon "Move backward to switch to the previous month." at bounding box center [587, 276] width 16 height 16
select select "3"
select select "2025"
click at [587, 276] on icon "Move backward to switch to the previous month." at bounding box center [587, 276] width 16 height 16
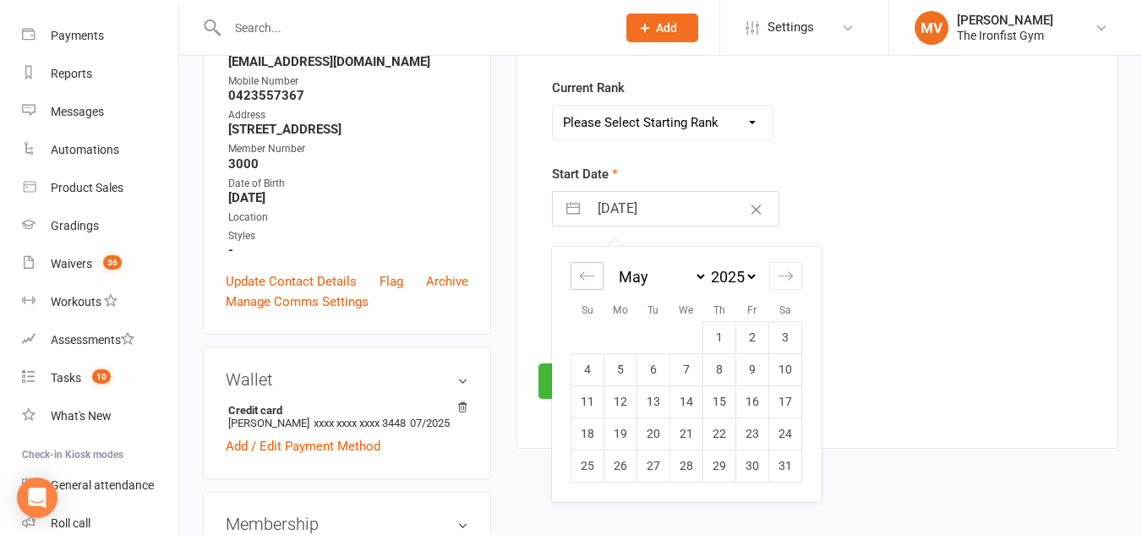
select select "2"
select select "2025"
click at [587, 276] on icon "Move backward to switch to the previous month." at bounding box center [587, 276] width 16 height 16
select select "1"
select select "2025"
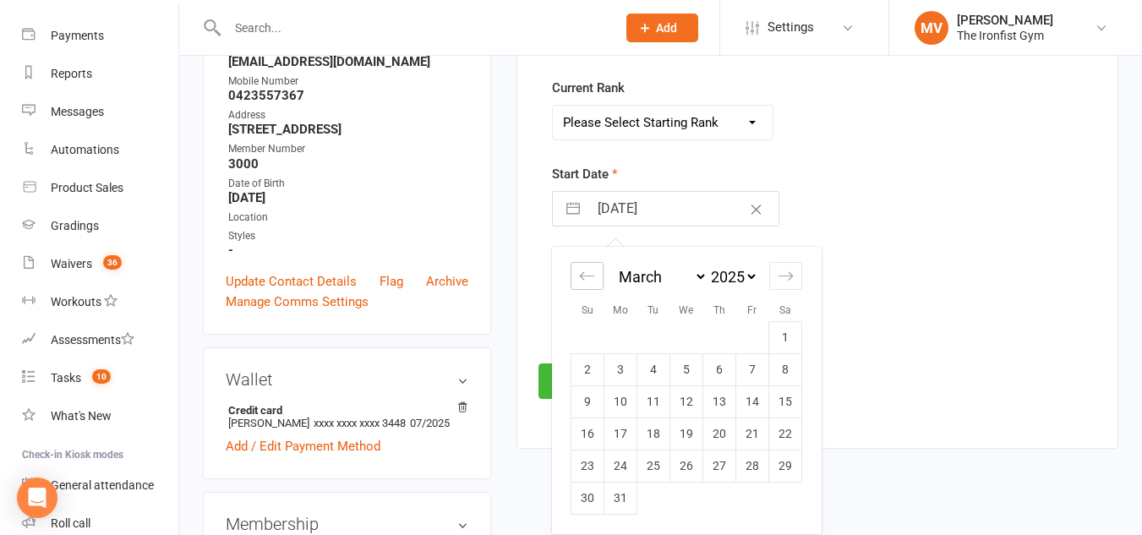
click at [582, 276] on icon "Move backward to switch to the previous month." at bounding box center [587, 276] width 16 height 16
select select "2025"
click at [580, 275] on icon "Move backward to switch to the previous month." at bounding box center [587, 276] width 16 height 16
select select "11"
select select "2024"
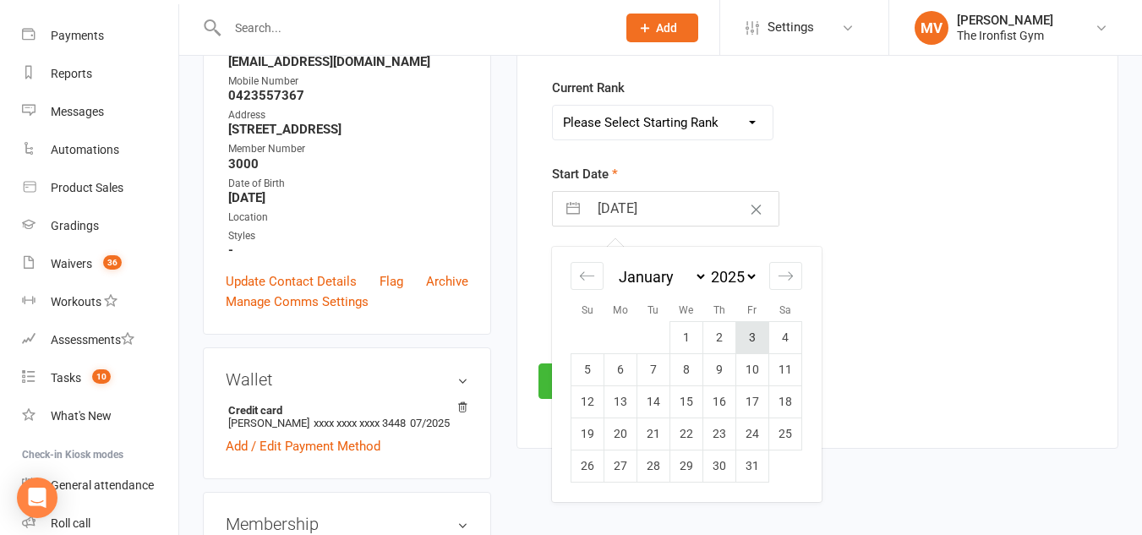
click at [754, 336] on td "3" at bounding box center [752, 337] width 33 height 32
type input "[DATE]"
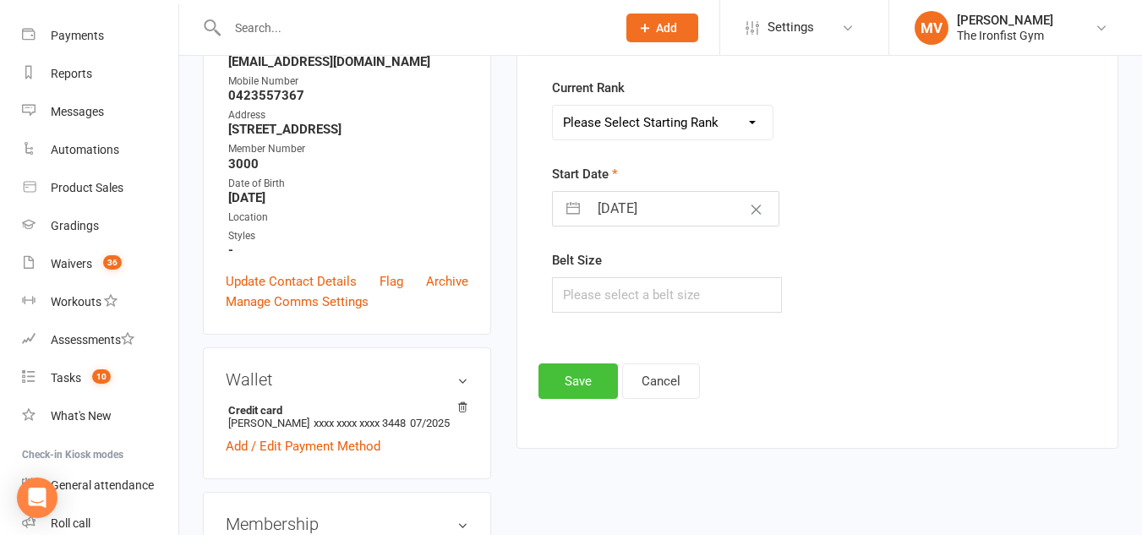
click at [588, 384] on button "Save" at bounding box center [577, 381] width 79 height 36
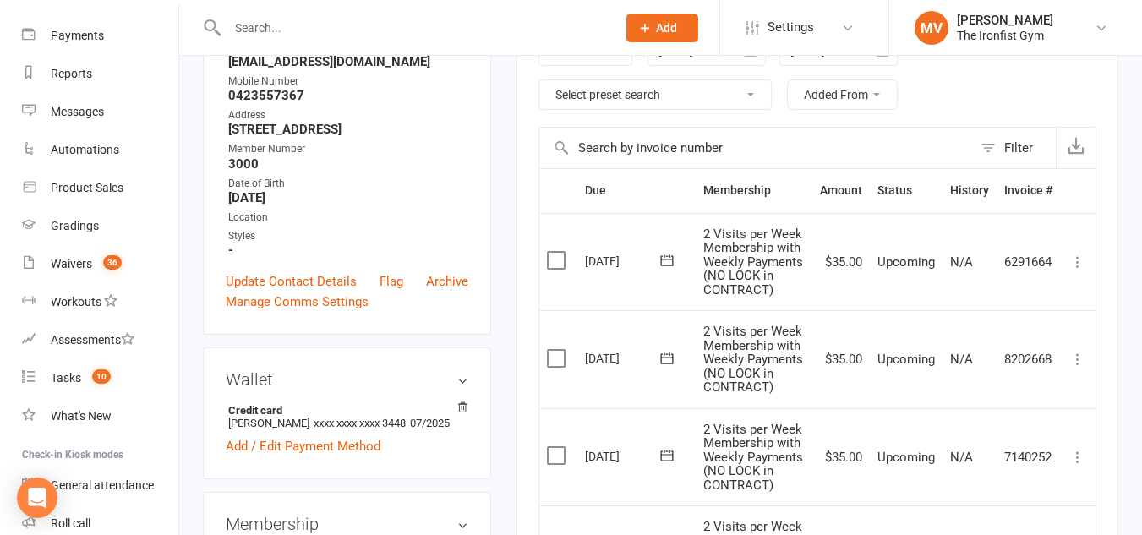
click at [344, 18] on input "text" at bounding box center [413, 28] width 382 height 24
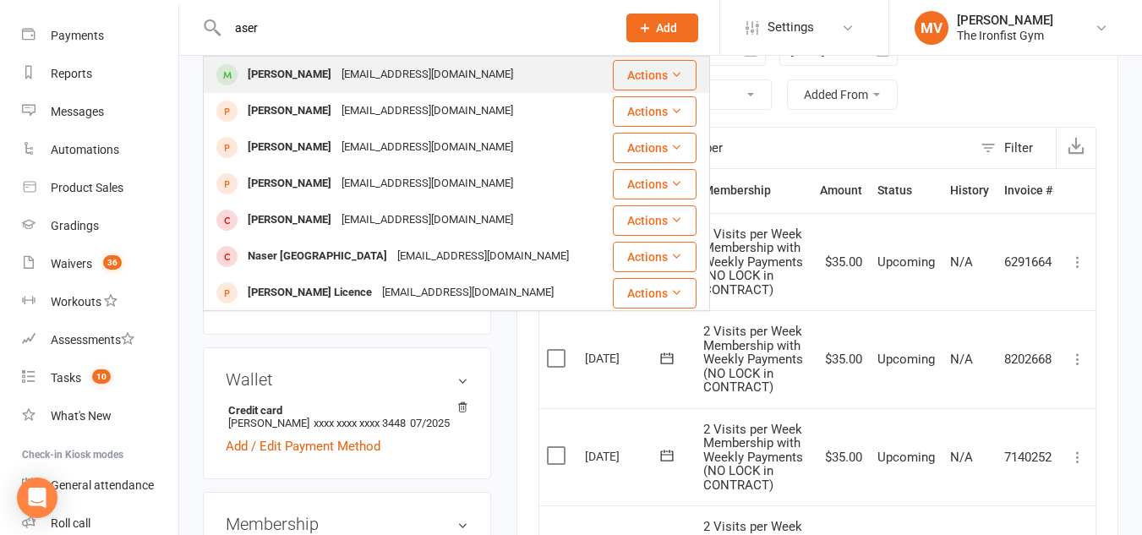
type input "aser"
click at [303, 73] on div "[PERSON_NAME]" at bounding box center [290, 75] width 94 height 25
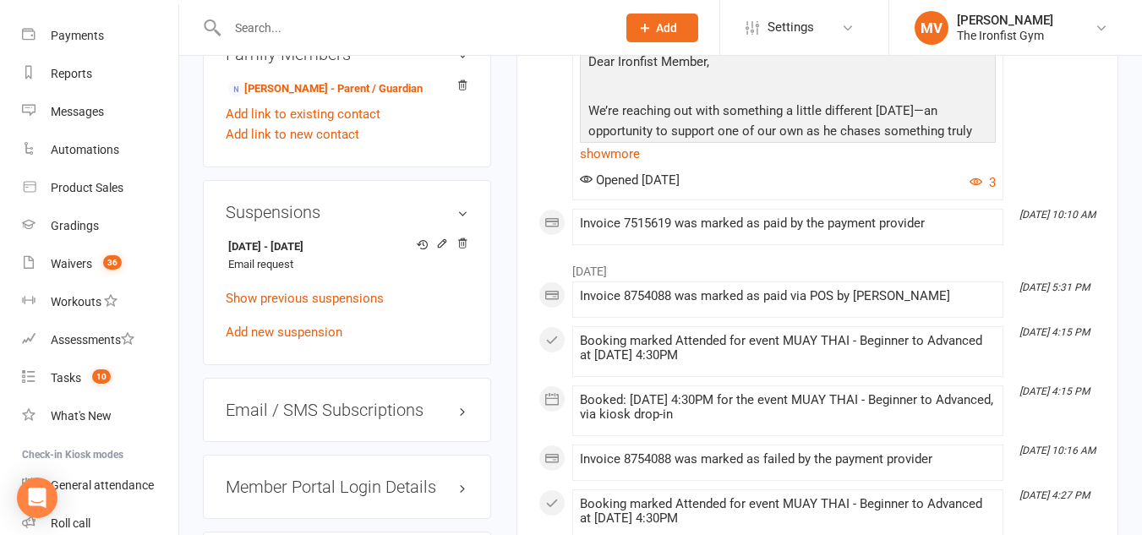
scroll to position [1353, 0]
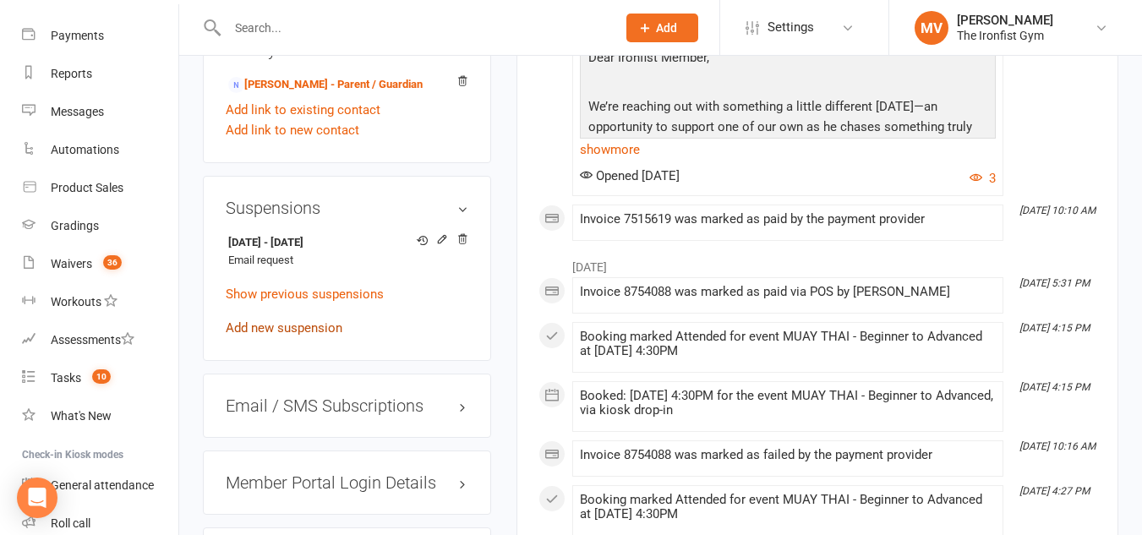
click at [309, 336] on link "Add new suspension" at bounding box center [284, 327] width 117 height 15
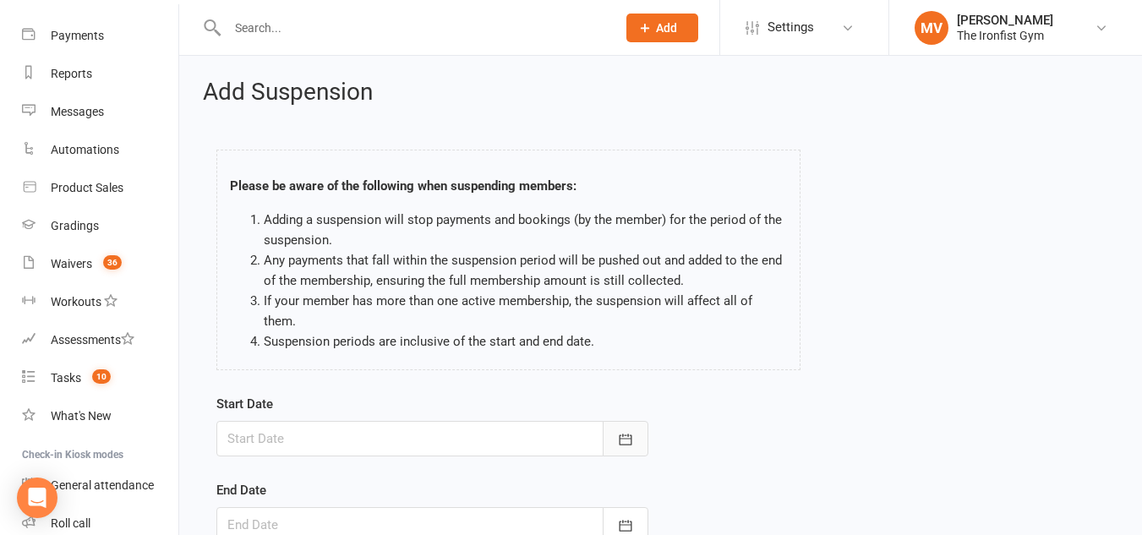
click at [626, 434] on icon "button" at bounding box center [625, 439] width 13 height 11
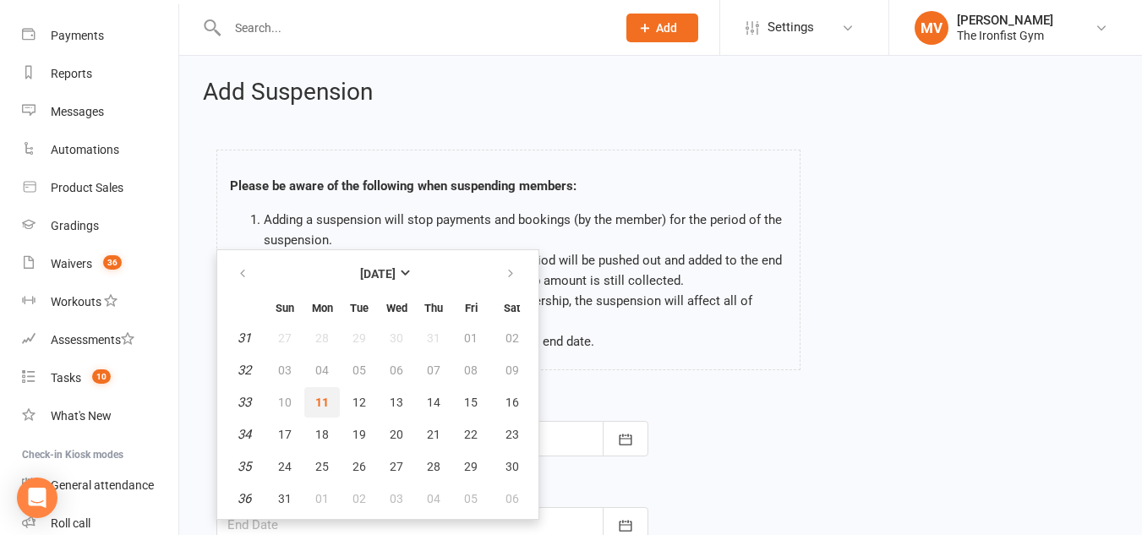
click at [319, 396] on span "11" at bounding box center [322, 403] width 14 height 14
type input "[DATE]"
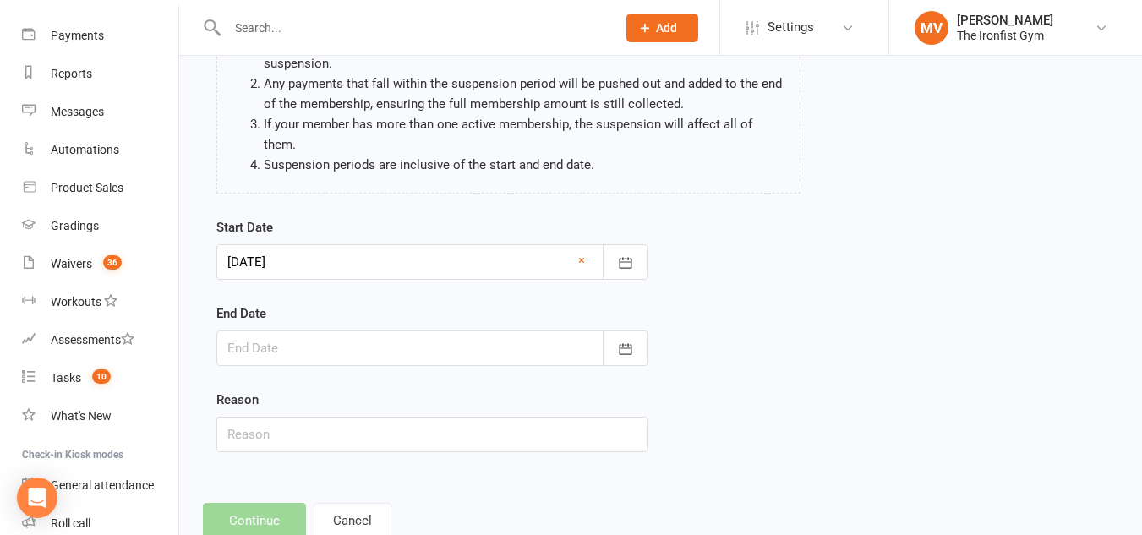
scroll to position [208, 0]
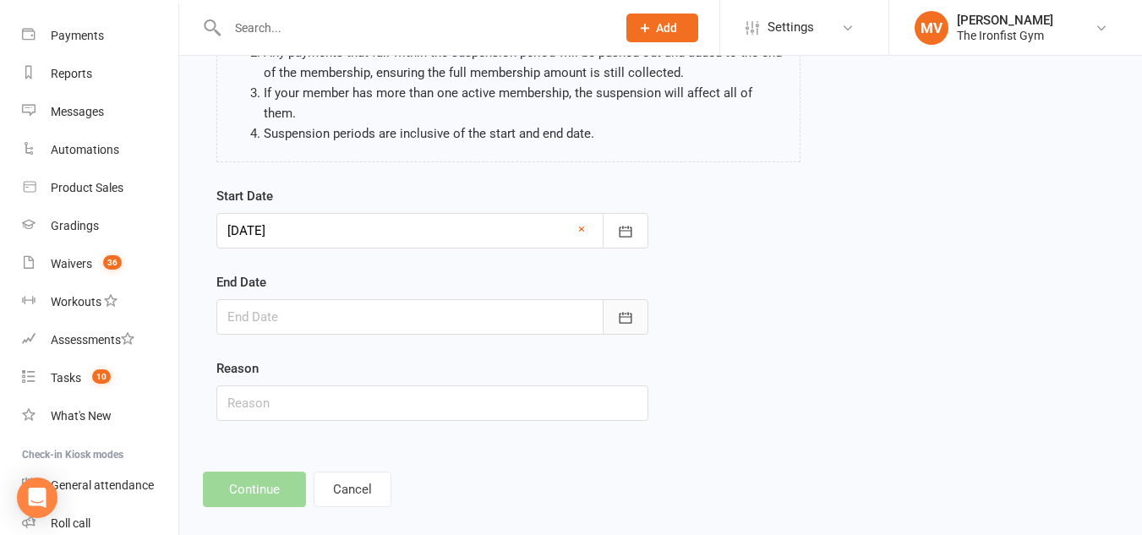
click at [626, 299] on button "button" at bounding box center [626, 317] width 46 height 36
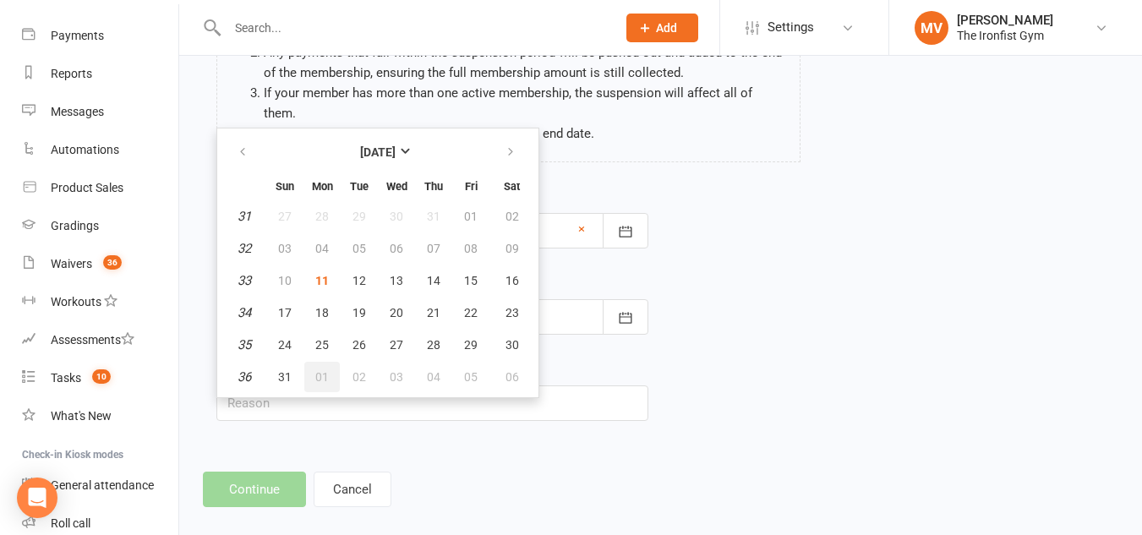
click at [322, 370] on span "01" at bounding box center [322, 377] width 14 height 14
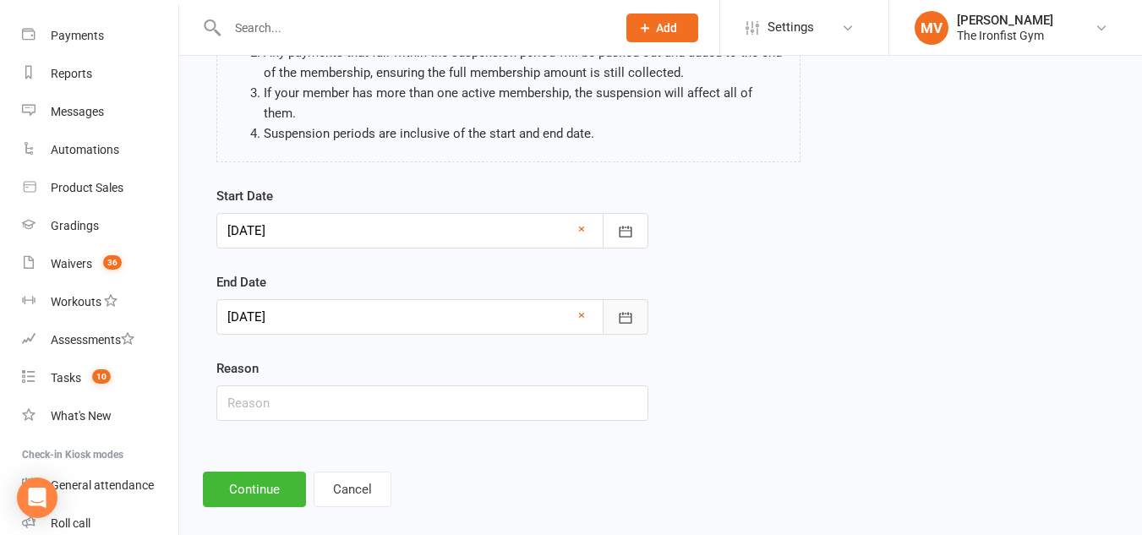
drag, startPoint x: 618, startPoint y: 290, endPoint x: 588, endPoint y: 308, distance: 35.2
click at [619, 309] on icon "button" at bounding box center [625, 317] width 17 height 17
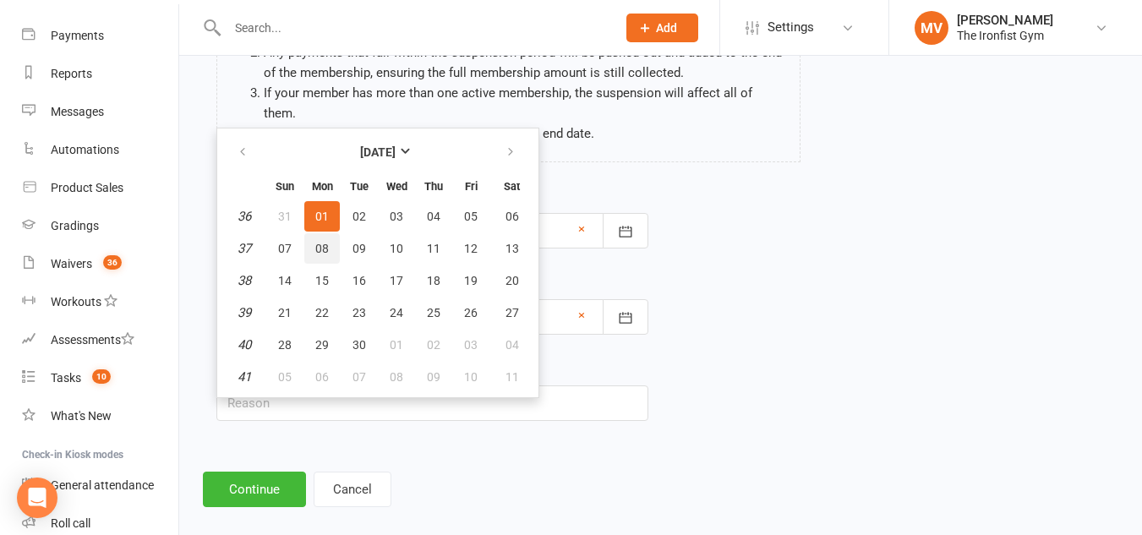
click at [323, 242] on span "08" at bounding box center [322, 249] width 14 height 14
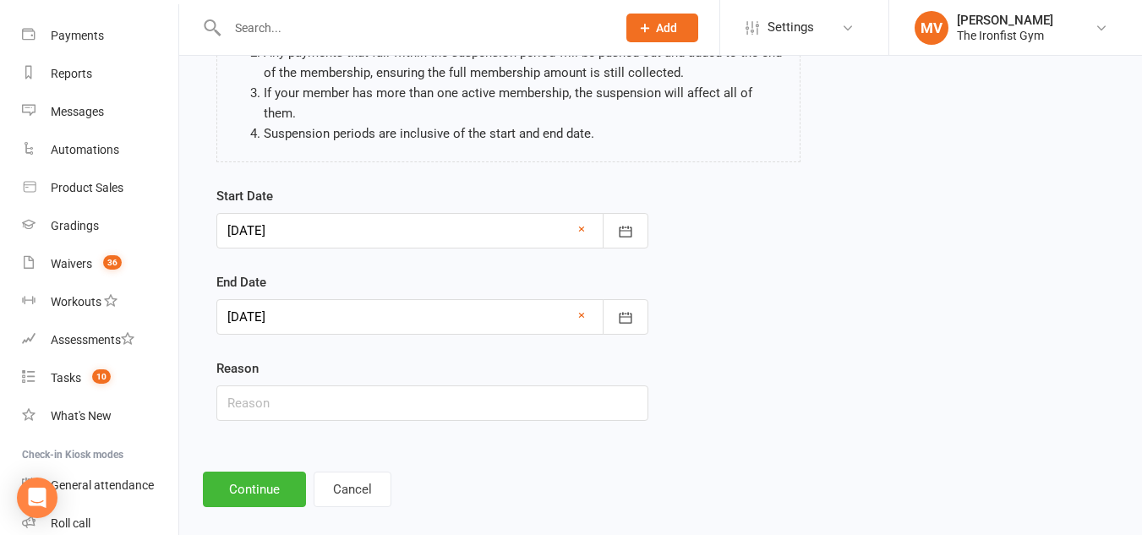
click at [348, 299] on div at bounding box center [432, 317] width 432 height 36
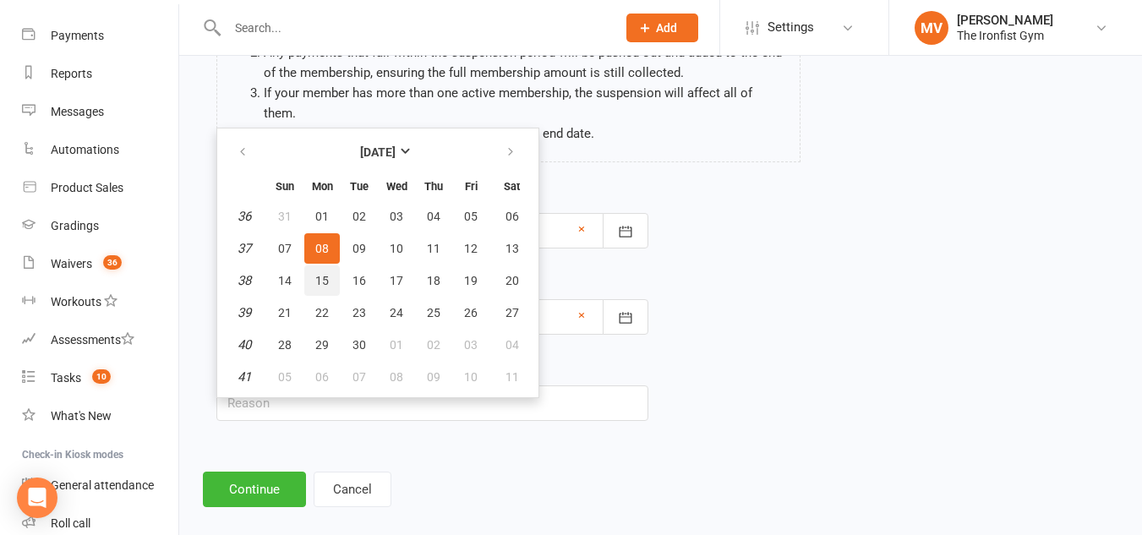
click at [313, 265] on button "15" at bounding box center [322, 280] width 36 height 30
type input "[DATE]"
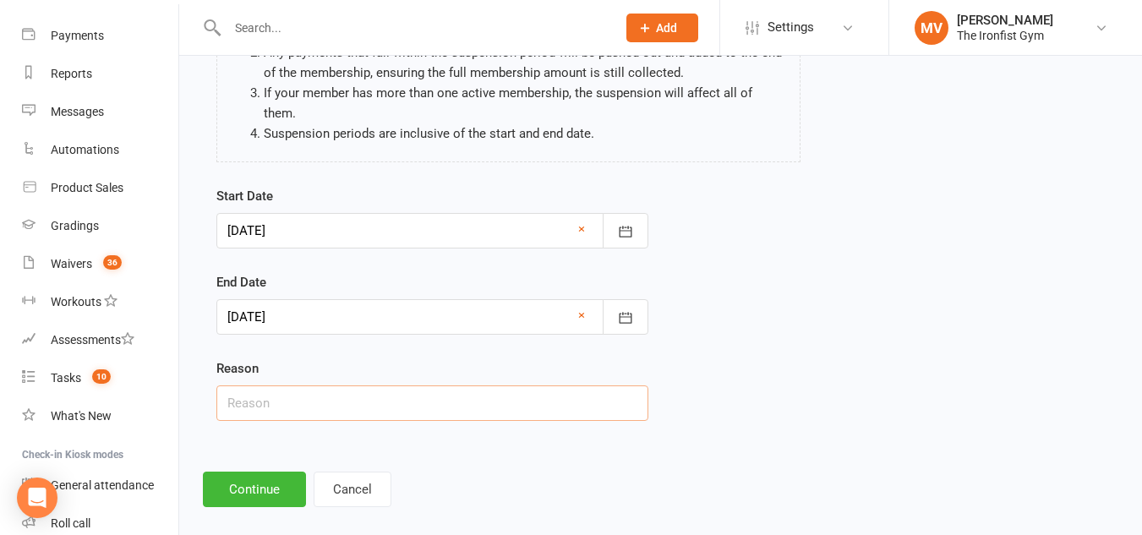
click at [308, 385] on input "text" at bounding box center [432, 403] width 432 height 36
type input "Email request - Injury."
drag, startPoint x: 271, startPoint y: 460, endPoint x: 288, endPoint y: 466, distance: 17.9
click at [285, 472] on button "Continue" at bounding box center [254, 490] width 103 height 36
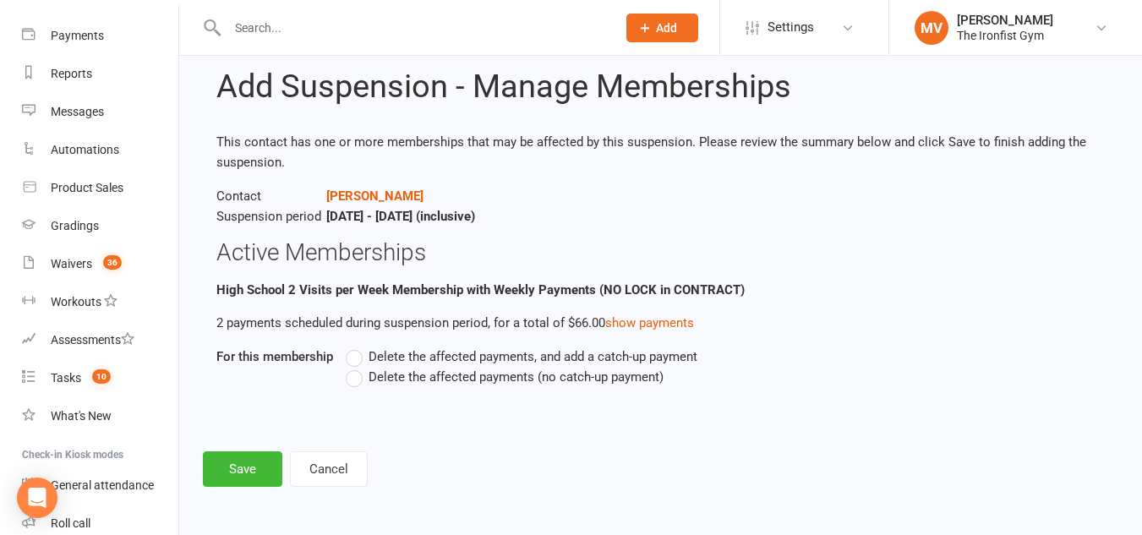
scroll to position [0, 0]
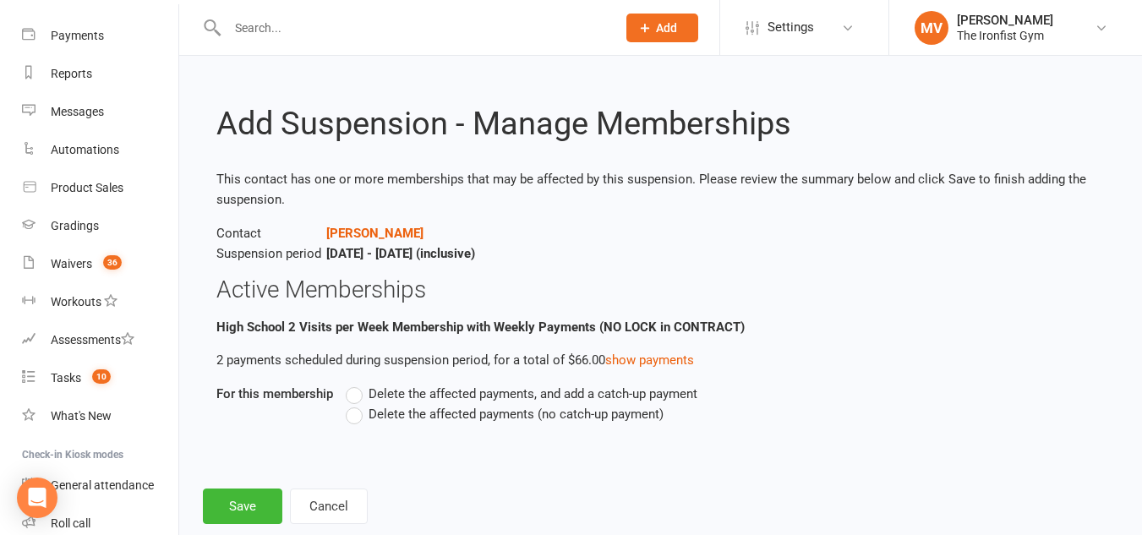
drag, startPoint x: 358, startPoint y: 418, endPoint x: 353, endPoint y: 433, distance: 15.8
click at [358, 418] on label "Delete the affected payments (no catch-up payment)" at bounding box center [505, 414] width 318 height 20
click at [357, 404] on input "Delete the affected payments (no catch-up payment)" at bounding box center [351, 404] width 11 height 0
click at [280, 477] on div "Add Suspension - Manage Memberships This contact has one or more memberships th…" at bounding box center [660, 302] width 963 height 492
click at [266, 503] on button "Save" at bounding box center [242, 507] width 79 height 36
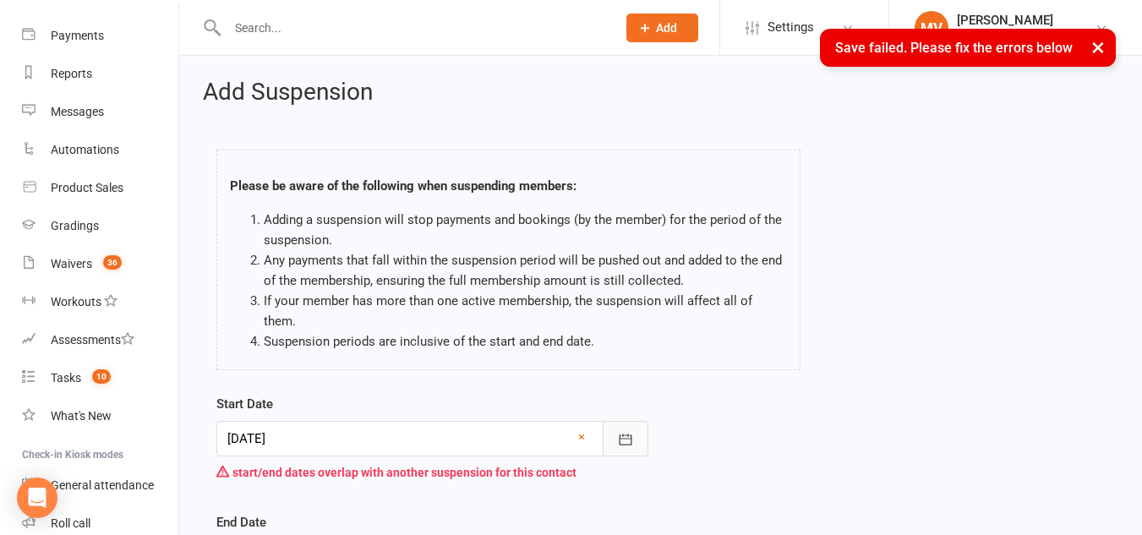
click at [619, 431] on icon "button" at bounding box center [625, 439] width 17 height 17
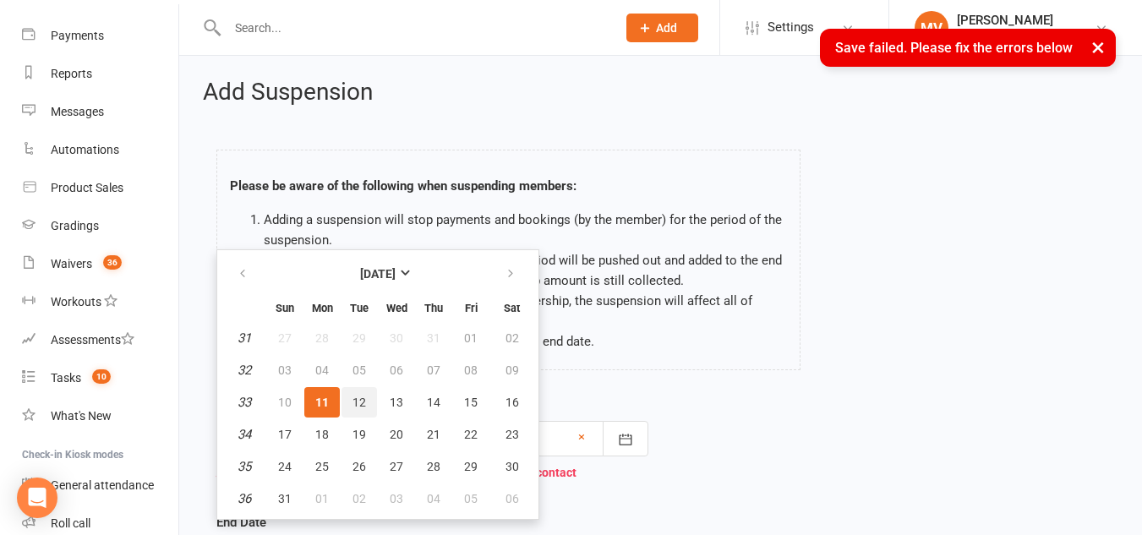
click at [375, 387] on button "12" at bounding box center [360, 402] width 36 height 30
type input "[DATE]"
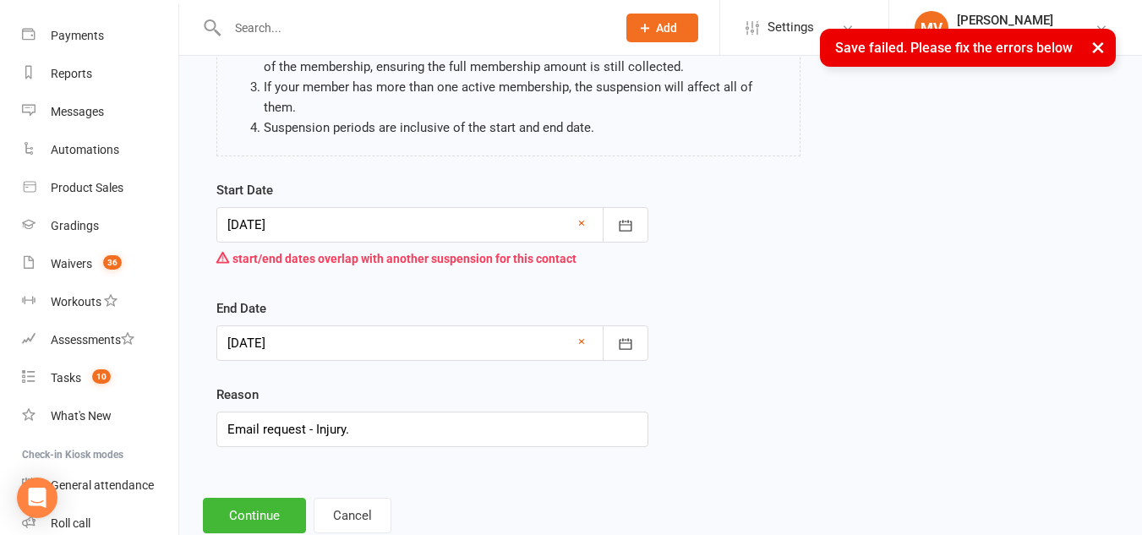
scroll to position [240, 0]
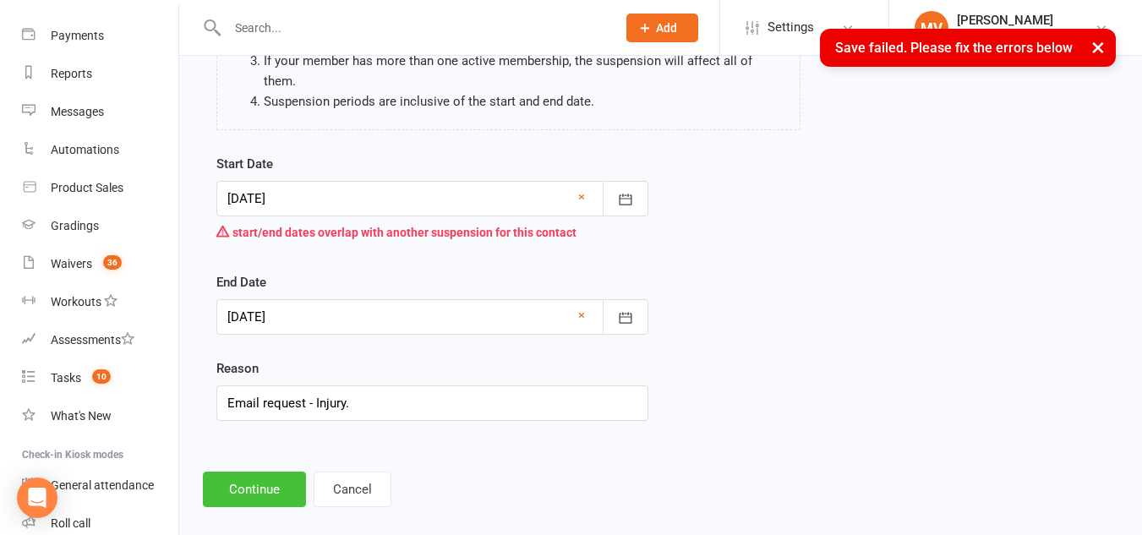
click at [268, 472] on button "Continue" at bounding box center [254, 490] width 103 height 36
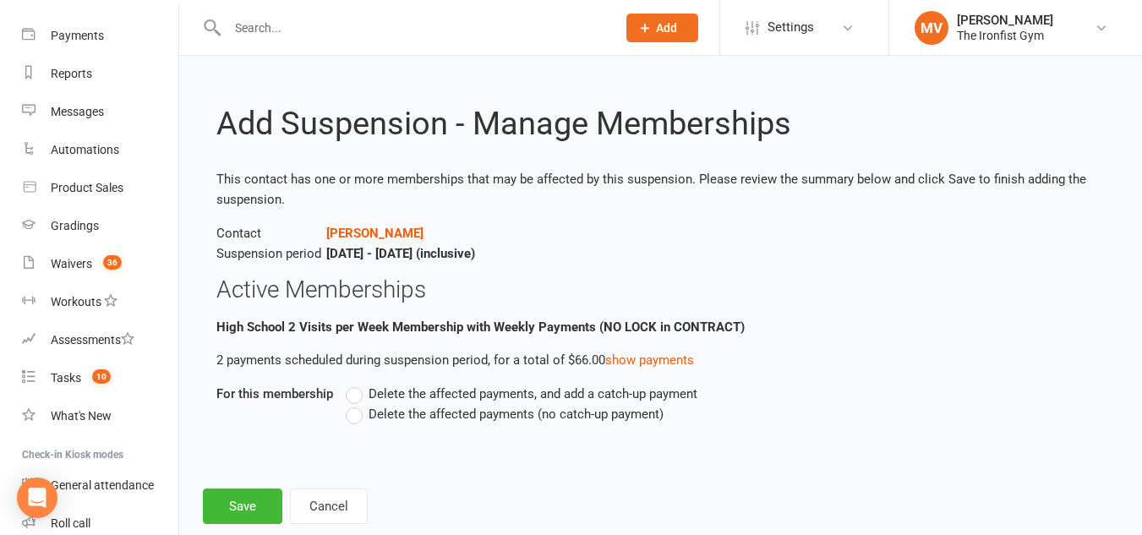
scroll to position [37, 0]
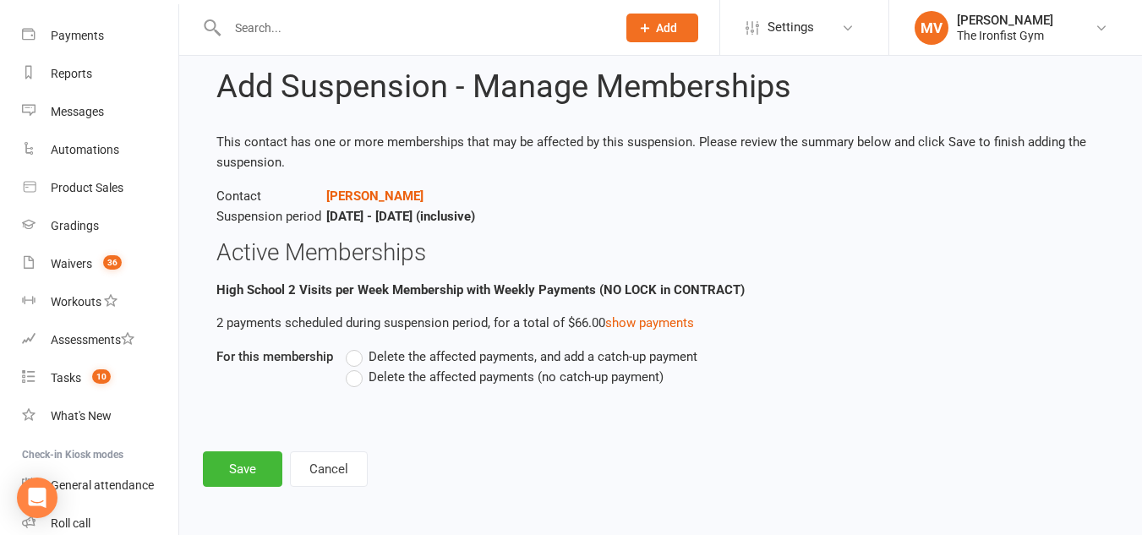
click at [362, 360] on label "Delete the affected payments, and add a catch-up payment" at bounding box center [522, 357] width 352 height 20
click at [357, 347] on input "Delete the affected payments, and add a catch-up payment" at bounding box center [351, 347] width 11 height 0
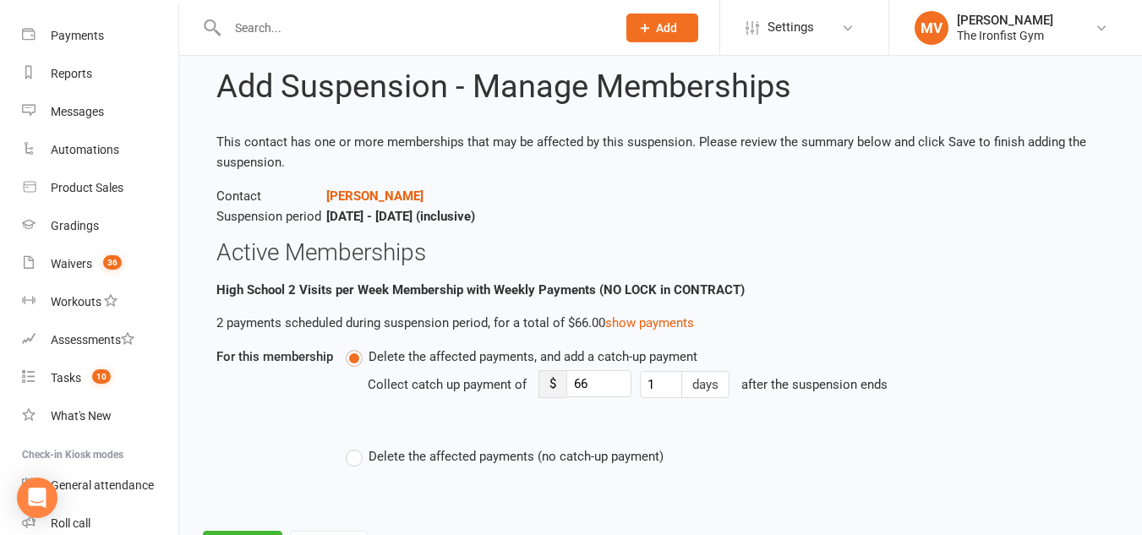
click at [353, 358] on label "Delete the affected payments, and add a catch-up payment" at bounding box center [522, 357] width 352 height 20
click at [353, 347] on input "Delete the affected payments, and add a catch-up payment" at bounding box center [351, 347] width 11 height 0
click at [358, 388] on div "Delete the affected payments, and add a catch-up payment Collect catch up payme…" at bounding box center [629, 407] width 567 height 120
drag, startPoint x: 354, startPoint y: 462, endPoint x: 363, endPoint y: 460, distance: 8.8
click at [358, 461] on label "Delete the affected payments (no catch-up payment)" at bounding box center [505, 456] width 318 height 20
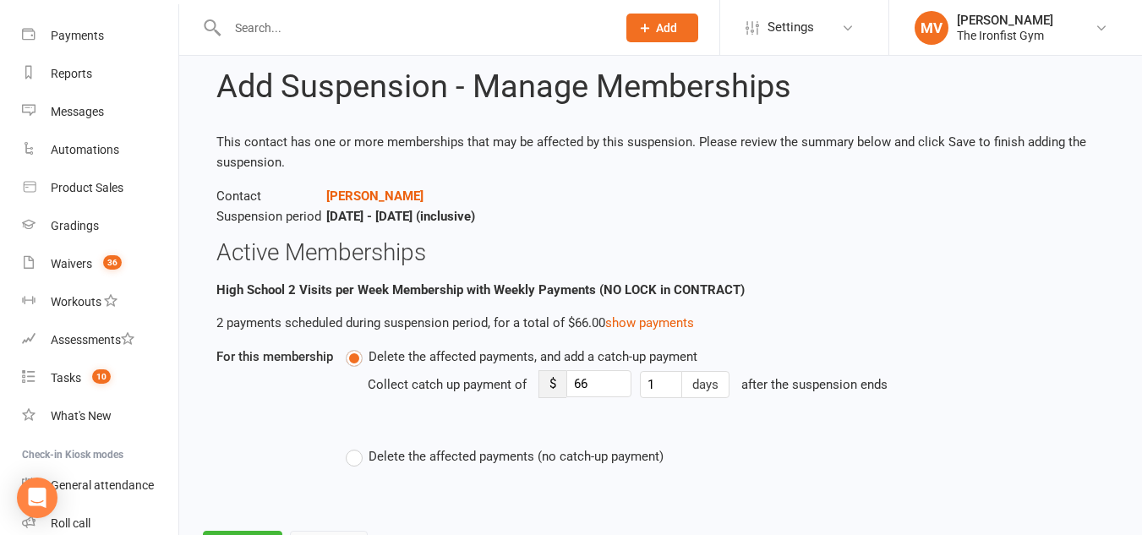
click at [357, 446] on input "Delete the affected payments (no catch-up payment)" at bounding box center [351, 446] width 11 height 0
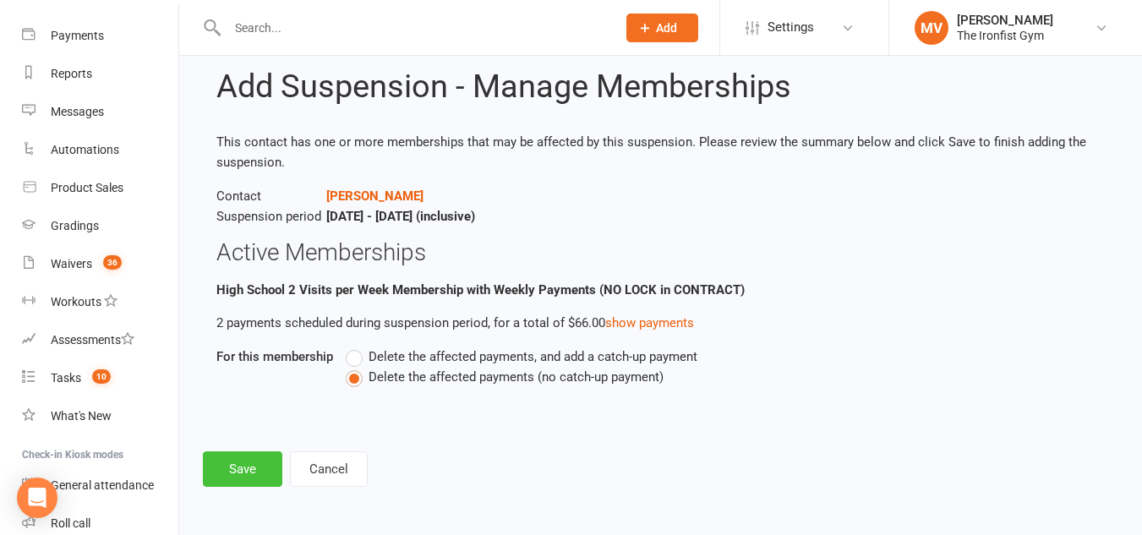
click at [249, 463] on button "Save" at bounding box center [242, 469] width 79 height 36
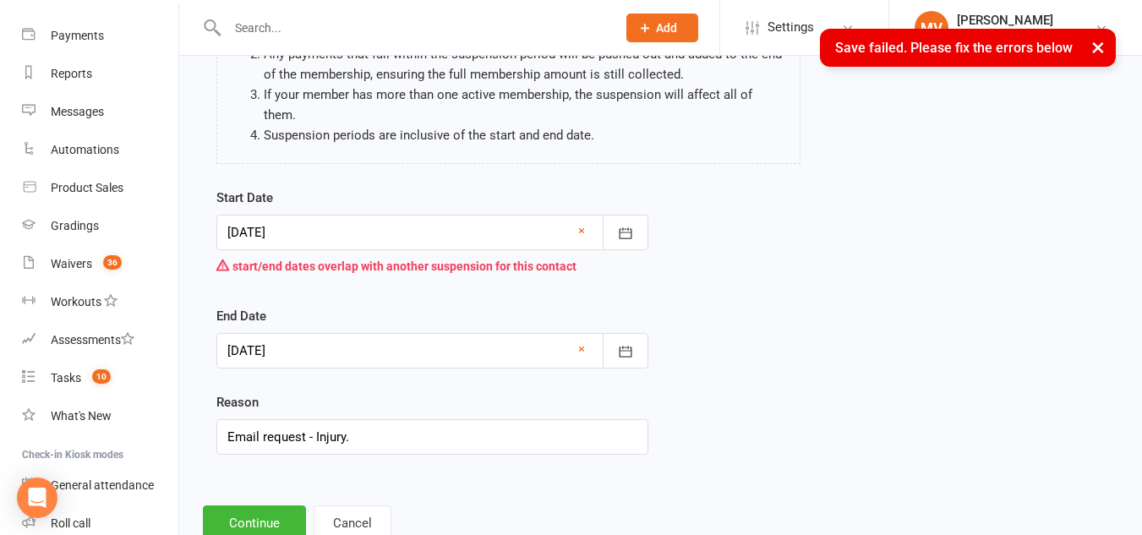
scroll to position [240, 0]
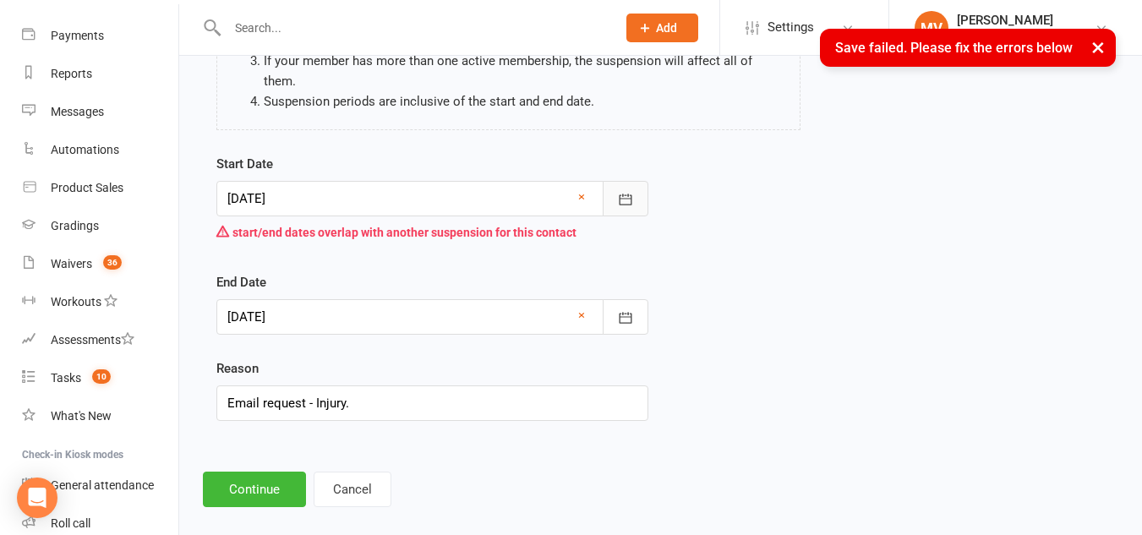
click at [630, 194] on icon "button" at bounding box center [625, 199] width 13 height 11
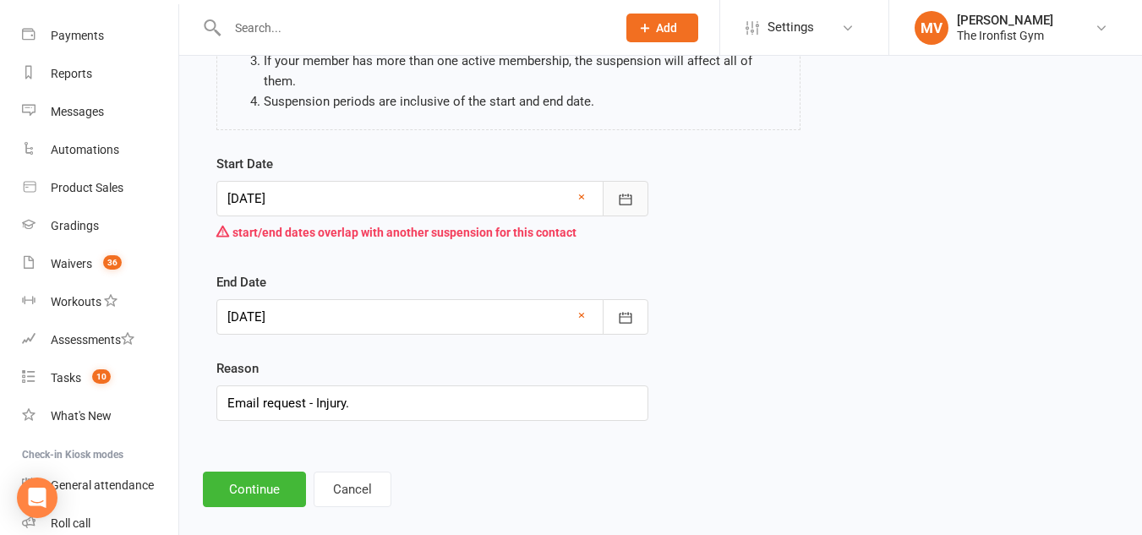
click at [623, 191] on icon "button" at bounding box center [625, 199] width 17 height 17
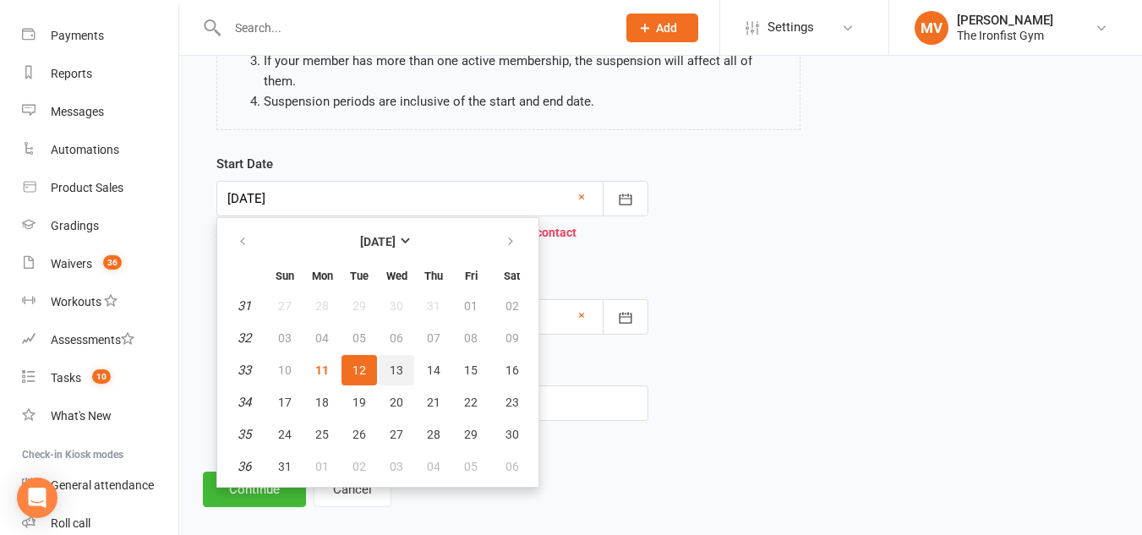
click at [401, 363] on span "13" at bounding box center [397, 370] width 14 height 14
type input "[DATE]"
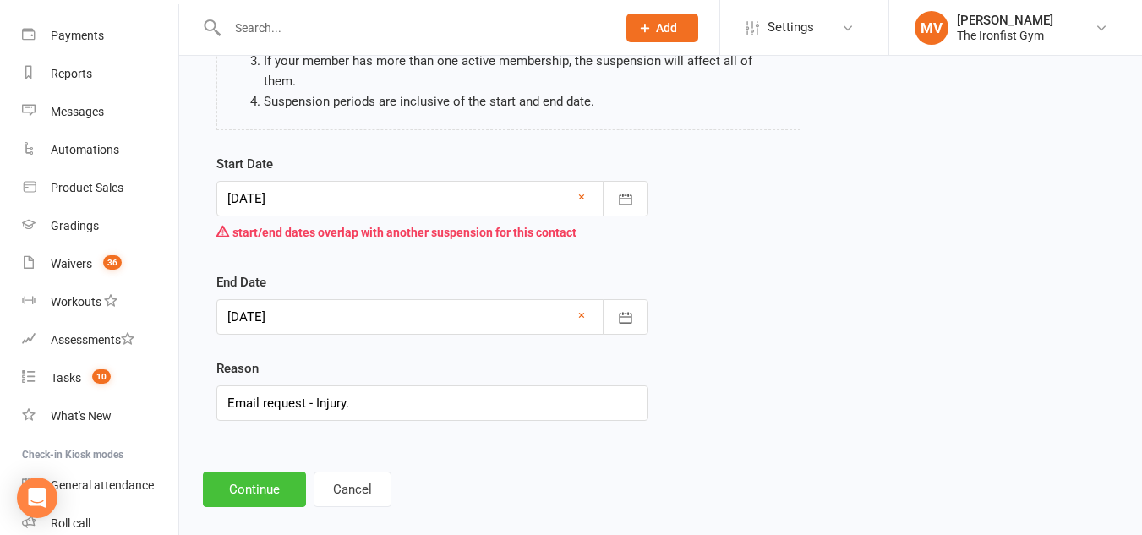
click at [232, 472] on button "Continue" at bounding box center [254, 490] width 103 height 36
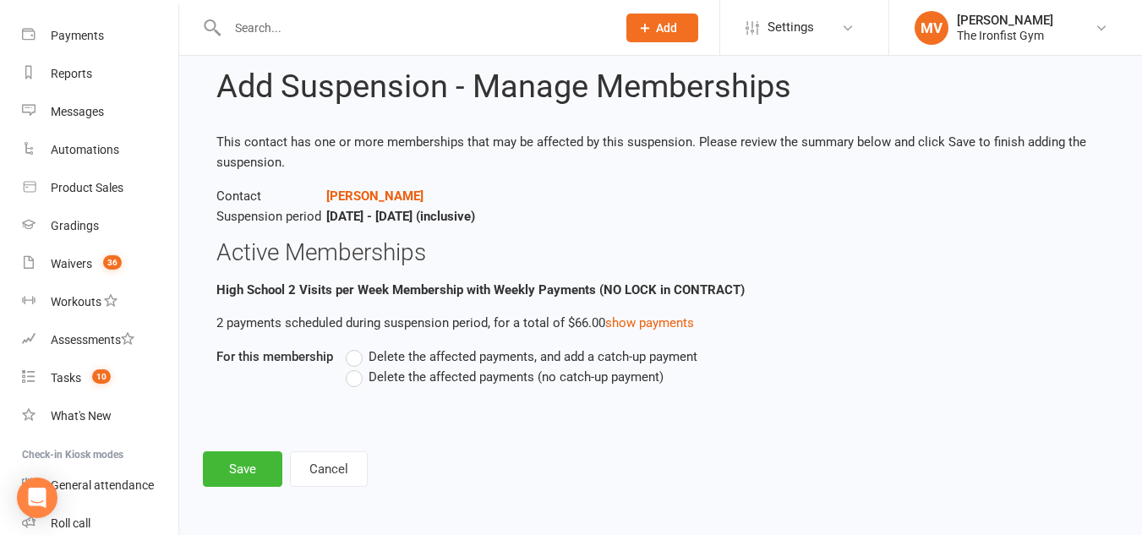
scroll to position [0, 0]
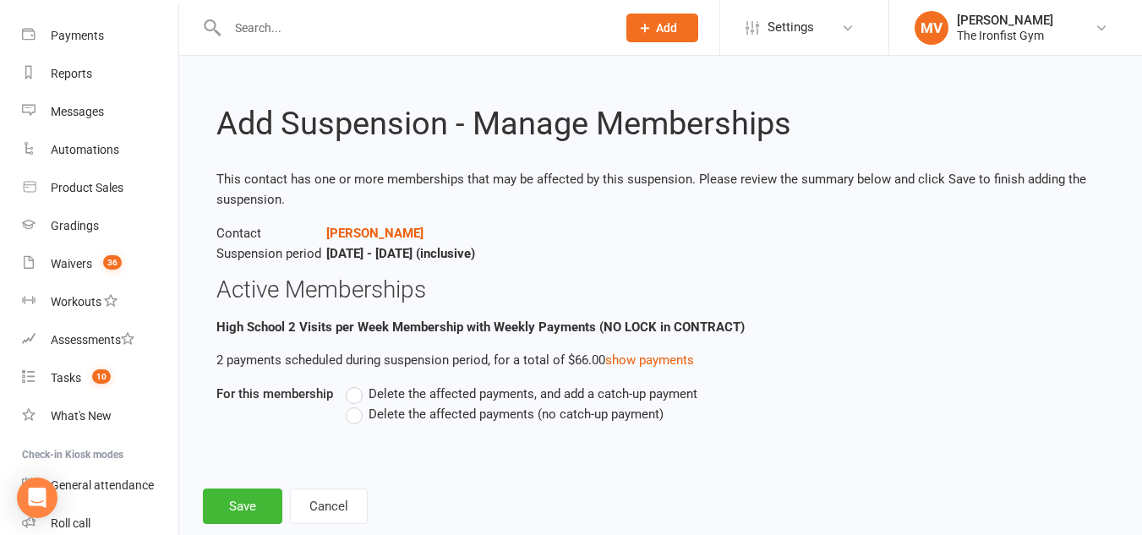
click at [352, 414] on label "Delete the affected payments (no catch-up payment)" at bounding box center [505, 414] width 318 height 20
click at [352, 404] on input "Delete the affected payments (no catch-up payment)" at bounding box center [351, 404] width 11 height 0
click at [284, 500] on footer "Save Cancel" at bounding box center [661, 507] width 916 height 36
click at [252, 499] on button "Save" at bounding box center [242, 507] width 79 height 36
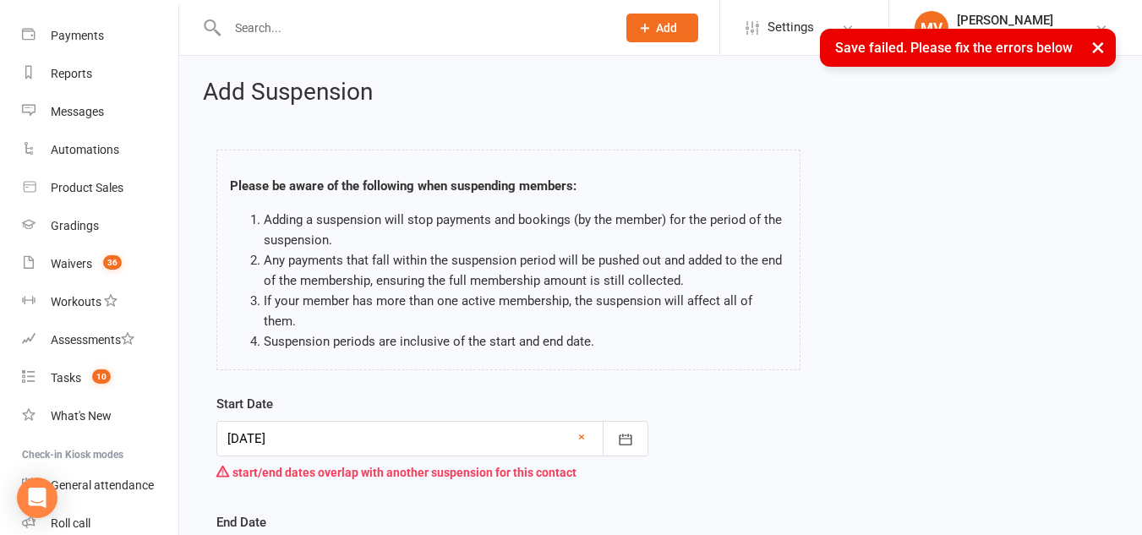
scroll to position [85, 0]
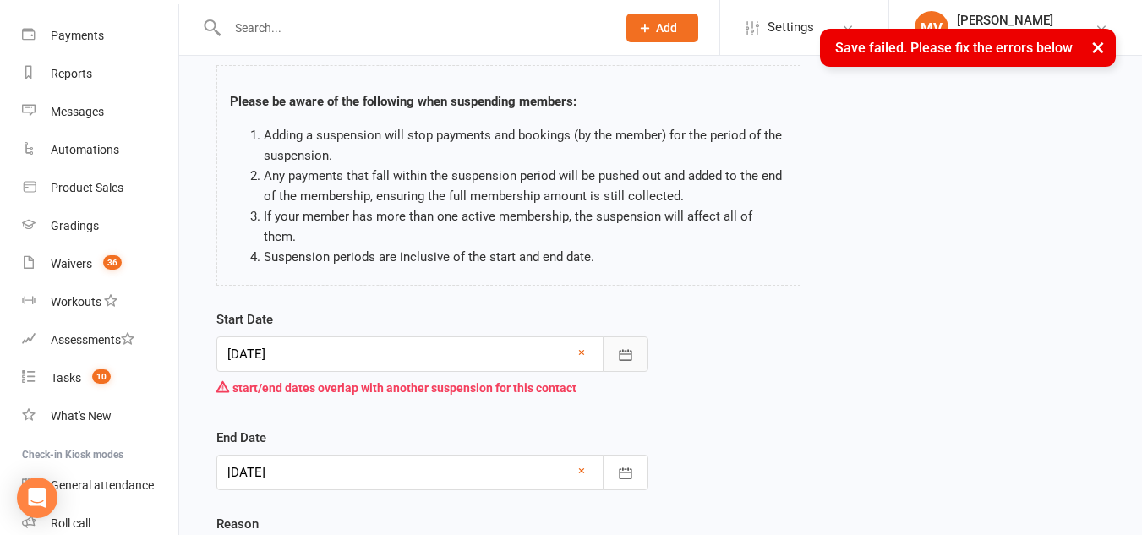
click at [635, 336] on button "button" at bounding box center [626, 354] width 46 height 36
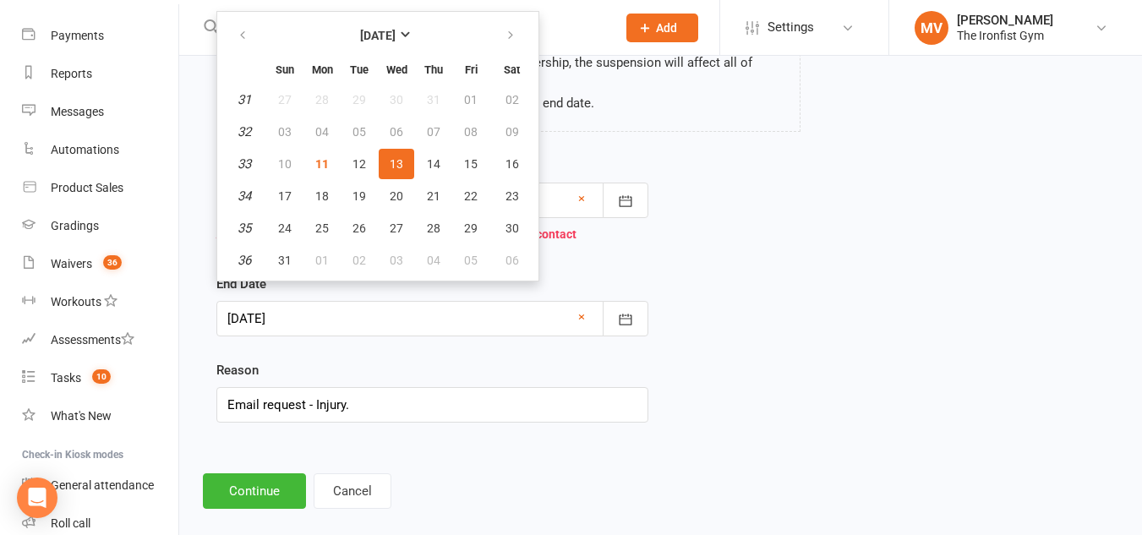
scroll to position [240, 0]
click at [381, 476] on button "Cancel" at bounding box center [353, 490] width 78 height 36
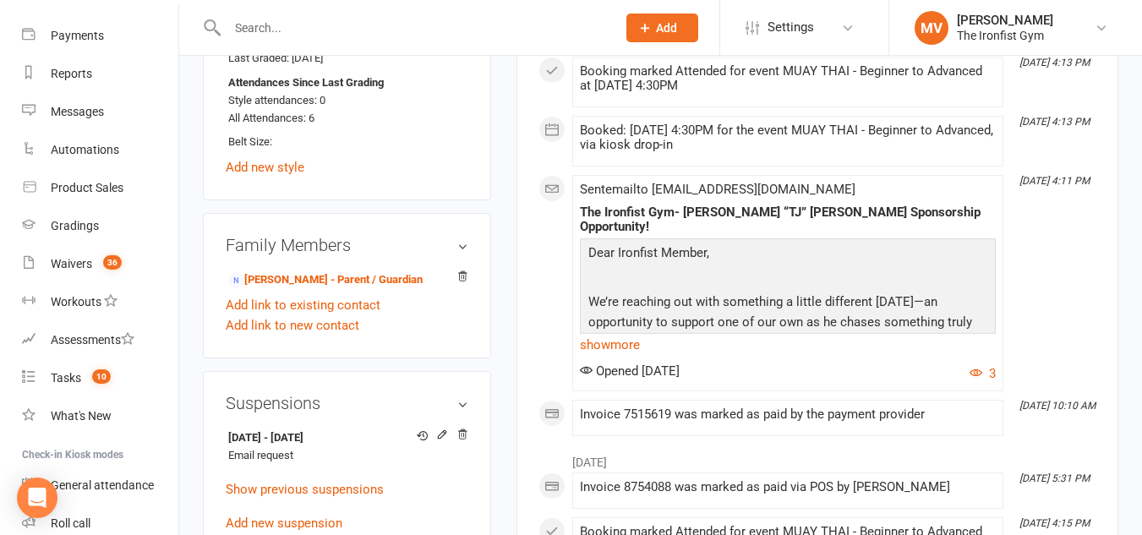
scroll to position [1268, 0]
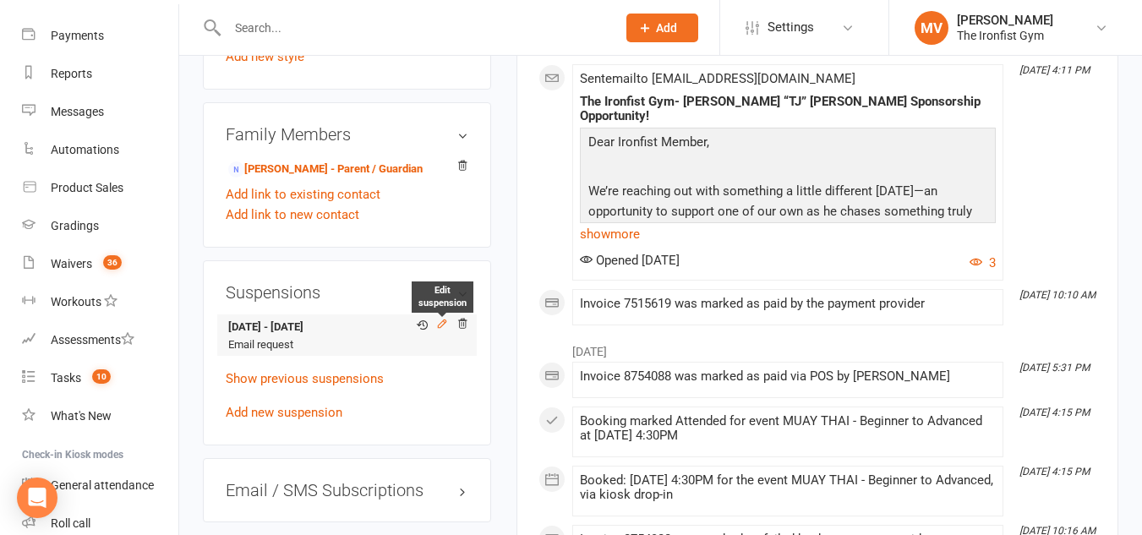
click at [444, 327] on icon at bounding box center [442, 324] width 8 height 8
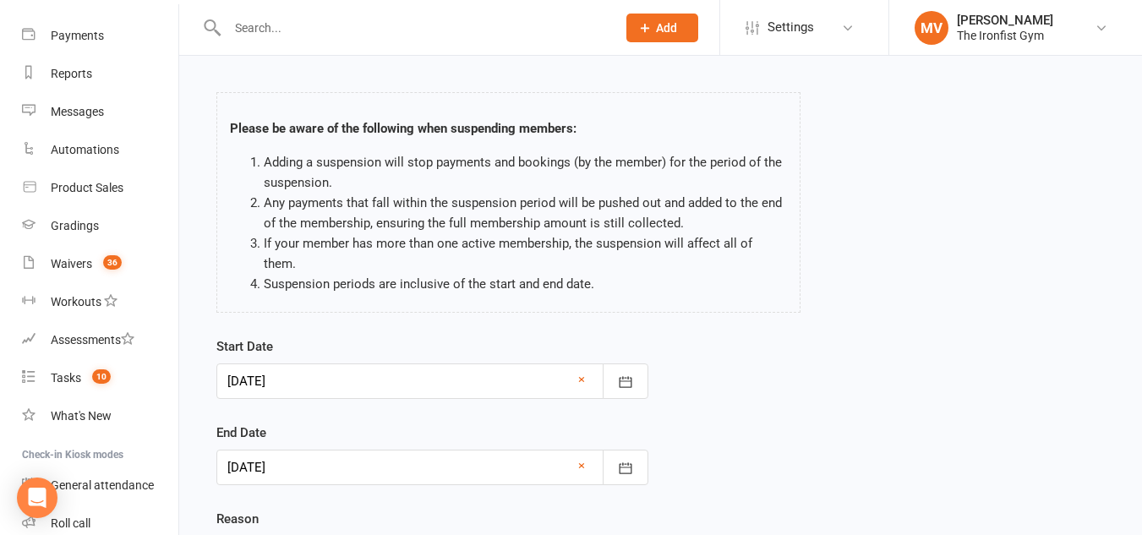
scroll to position [208, 0]
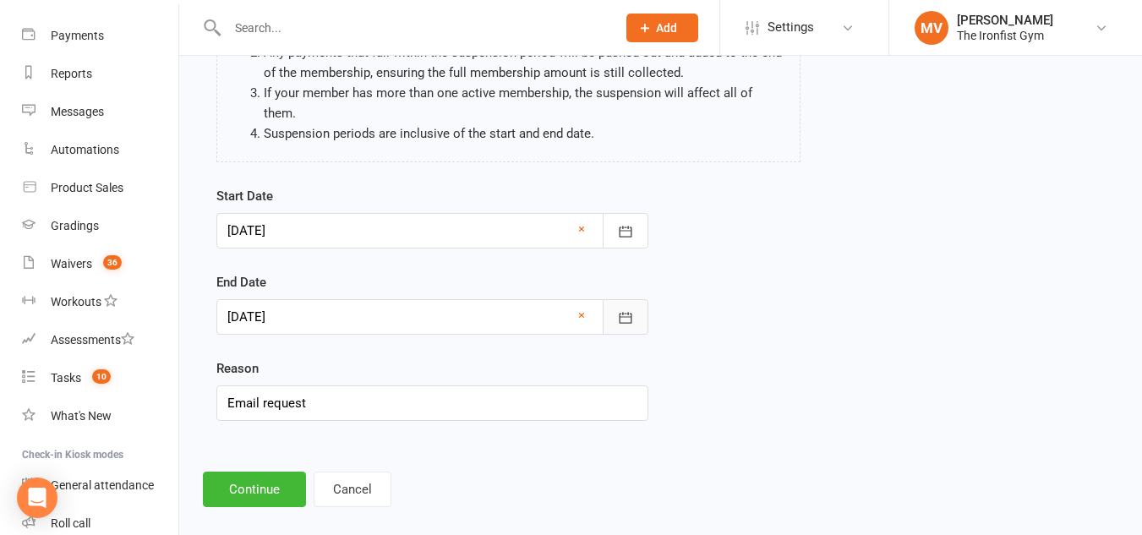
click at [625, 309] on icon "button" at bounding box center [625, 317] width 17 height 17
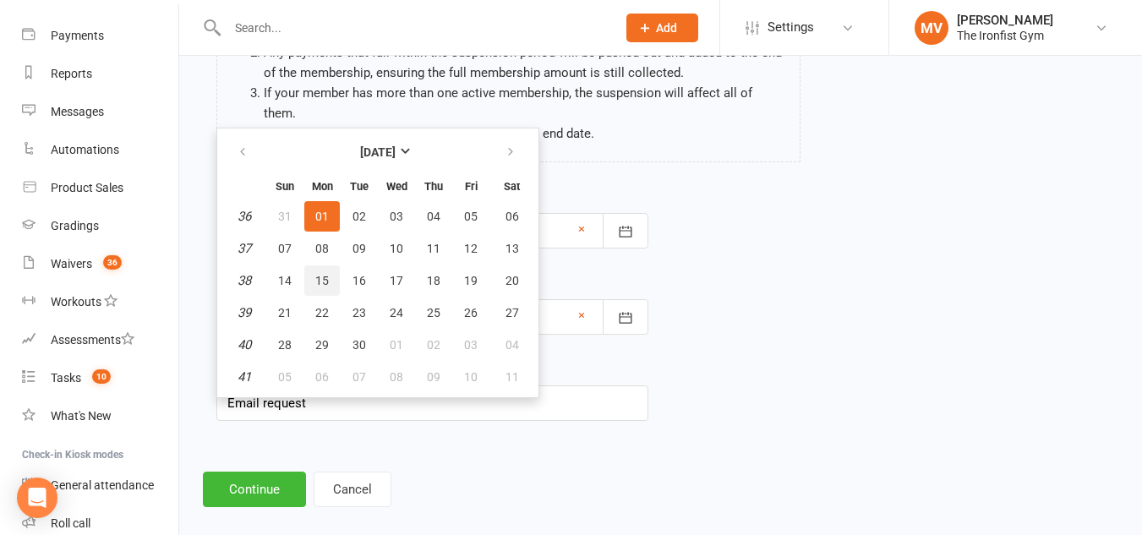
drag, startPoint x: 321, startPoint y: 254, endPoint x: 323, endPoint y: 281, distance: 26.3
click at [322, 274] on span "15" at bounding box center [322, 281] width 14 height 14
type input "[DATE]"
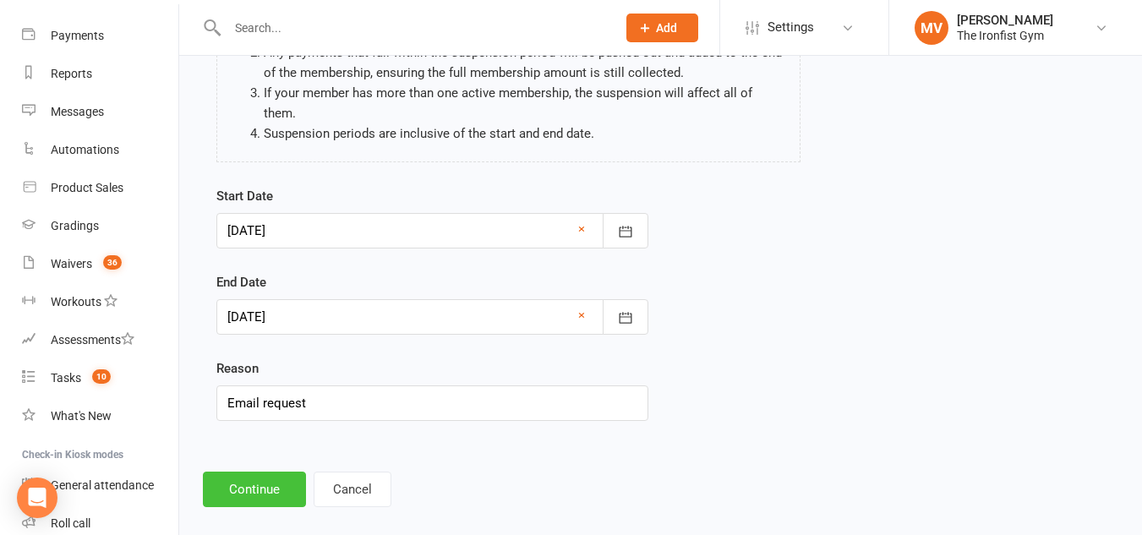
click at [250, 475] on button "Continue" at bounding box center [254, 490] width 103 height 36
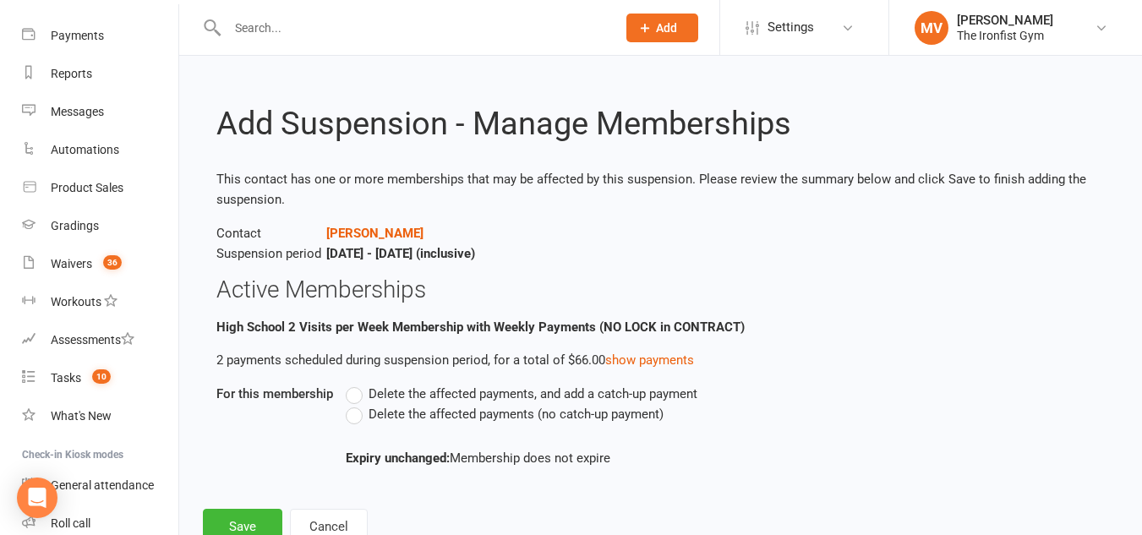
click at [356, 412] on label "Delete the affected payments (no catch-up payment)" at bounding box center [505, 414] width 318 height 20
click at [356, 404] on input "Delete the affected payments (no catch-up payment)" at bounding box center [351, 404] width 11 height 0
drag, startPoint x: 254, startPoint y: 526, endPoint x: 255, endPoint y: 503, distance: 22.8
click at [279, 513] on button "Save" at bounding box center [242, 527] width 79 height 36
